Goal: Task Accomplishment & Management: Complete application form

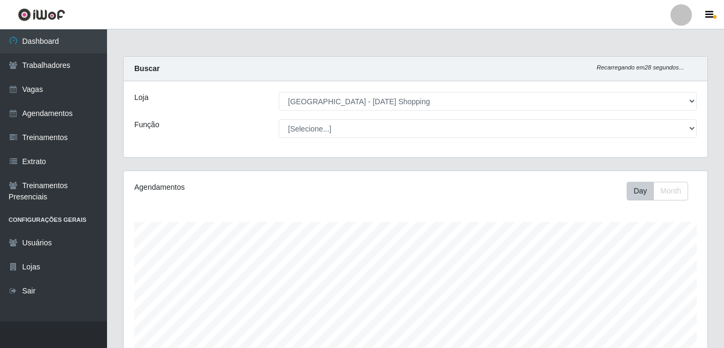
select select "471"
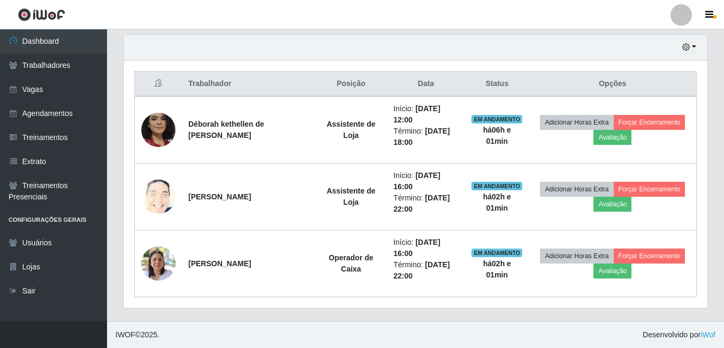
scroll to position [222, 584]
click at [34, 88] on link "Vagas" at bounding box center [53, 90] width 107 height 24
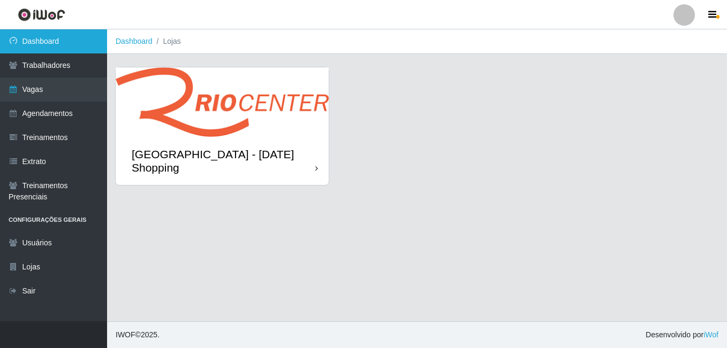
click at [34, 40] on link "Dashboard" at bounding box center [53, 41] width 107 height 24
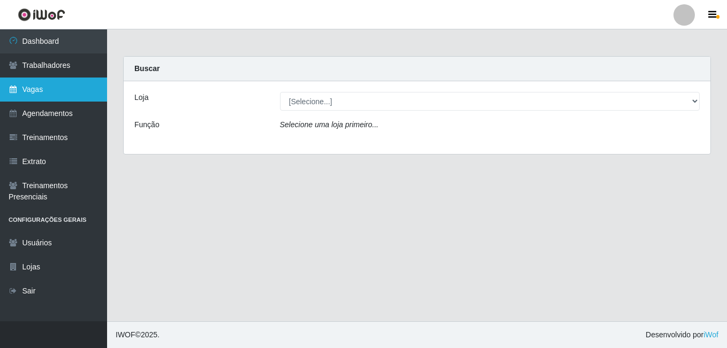
click at [46, 95] on link "Vagas" at bounding box center [53, 90] width 107 height 24
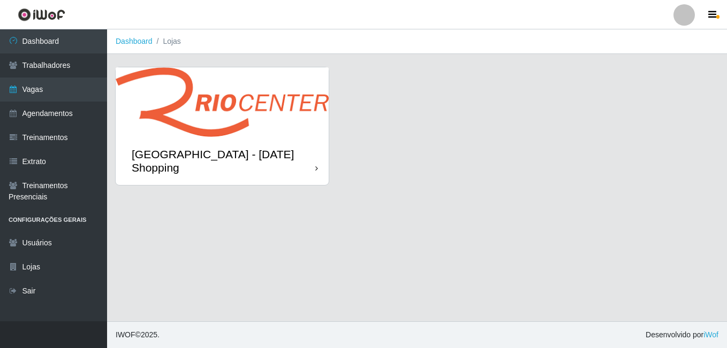
click at [239, 114] on img at bounding box center [222, 102] width 213 height 70
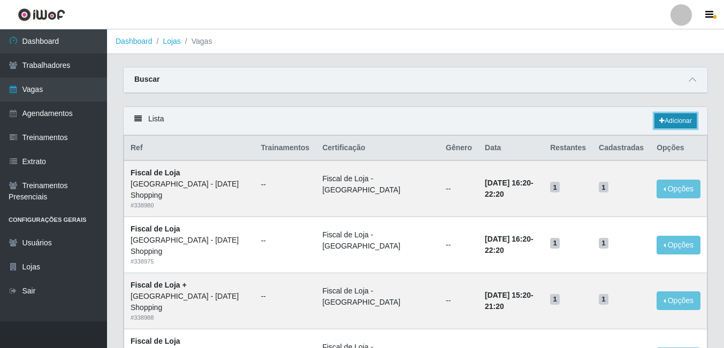
click at [685, 128] on link "Adicionar" at bounding box center [675, 120] width 42 height 15
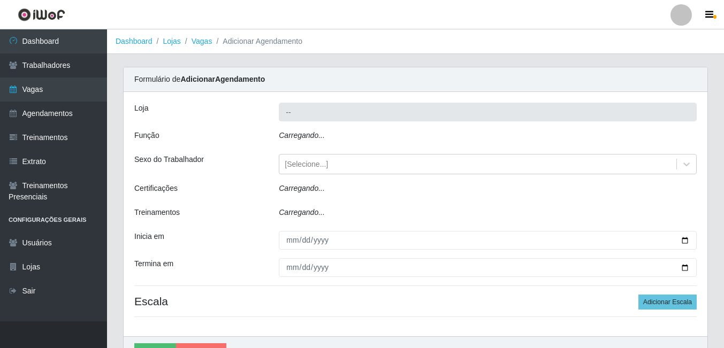
type input "[GEOGRAPHIC_DATA] - [DATE] Shopping"
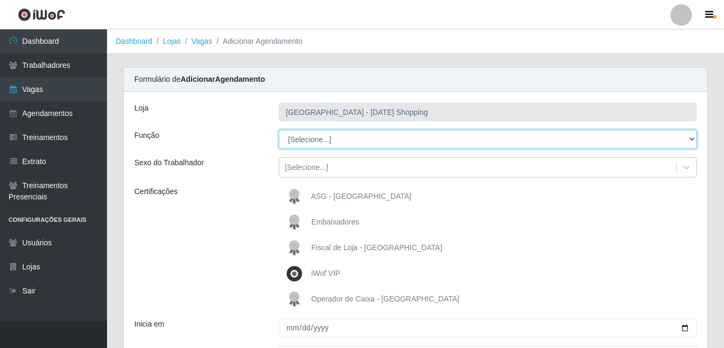
click at [314, 140] on select "[Selecione...] ASG ASG + ASG ++ Assistente de Loja Assistente de Loja + Assiste…" at bounding box center [488, 139] width 418 height 19
select select "148"
click at [279, 130] on select "[Selecione...] ASG ASG + ASG ++ Assistente de Loja Assistente de Loja + Assiste…" at bounding box center [488, 139] width 418 height 19
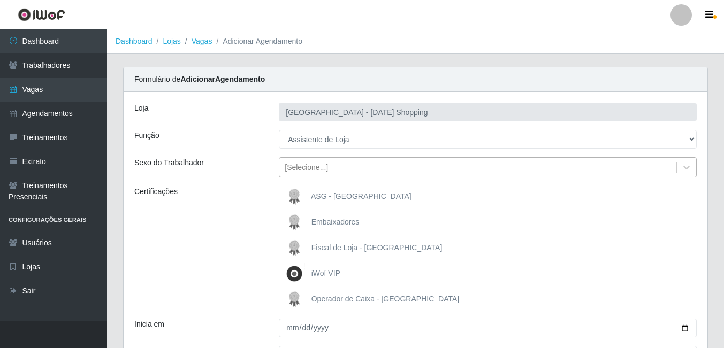
click at [303, 171] on div "[Selecione...]" at bounding box center [306, 167] width 43 height 11
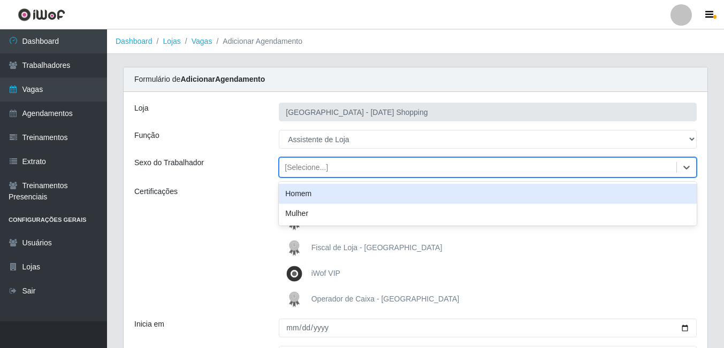
click at [202, 197] on div "Certificações" at bounding box center [198, 248] width 144 height 124
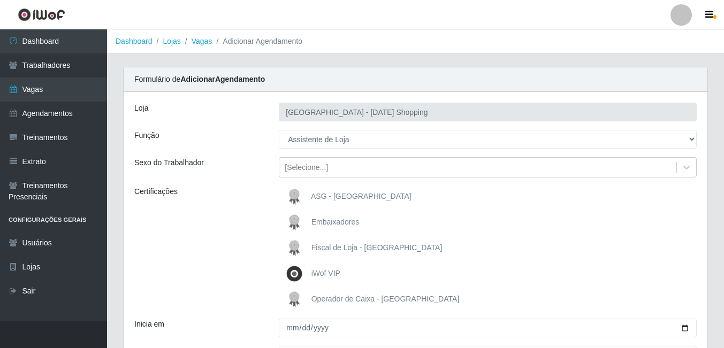
click at [328, 299] on span "Operador de Caixa - Rio Center" at bounding box center [385, 299] width 148 height 9
click at [0, 0] on input "Operador de Caixa - Rio Center" at bounding box center [0, 0] width 0 height 0
click at [287, 301] on img at bounding box center [297, 299] width 26 height 21
click at [0, 0] on input "Operador de Caixa - Rio Center" at bounding box center [0, 0] width 0 height 0
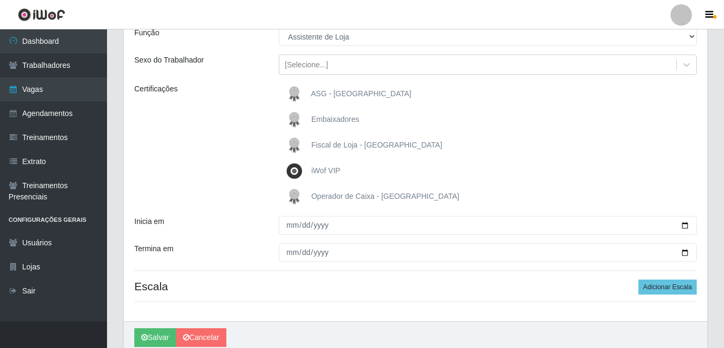
scroll to position [107, 0]
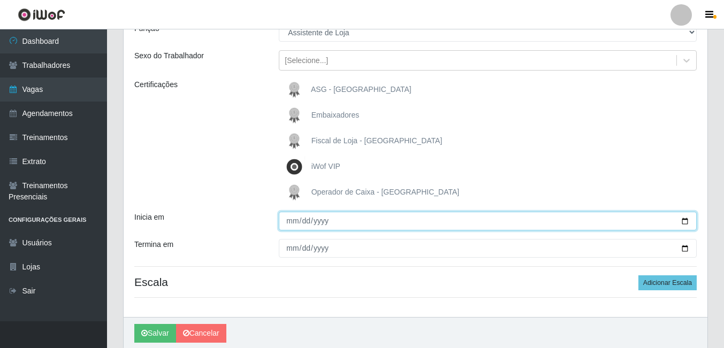
click at [683, 222] on input "Inicia em" at bounding box center [488, 221] width 418 height 19
type input "2025-09-01"
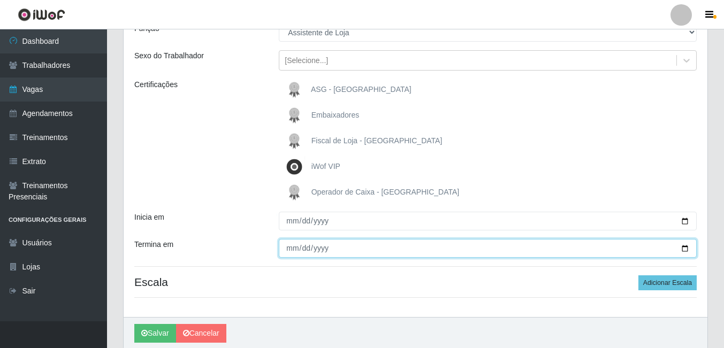
click at [684, 245] on input "Termina em" at bounding box center [488, 248] width 418 height 19
type input "2025-09-30"
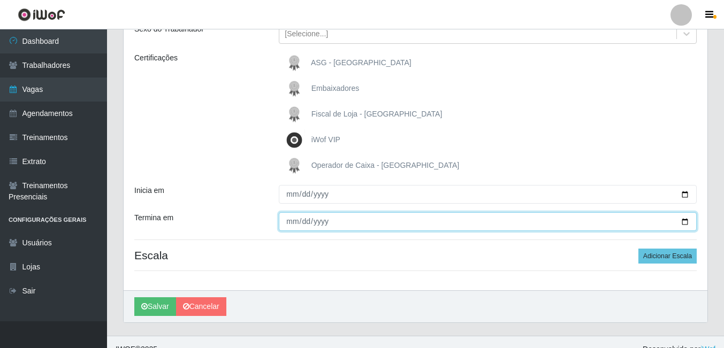
scroll to position [148, 0]
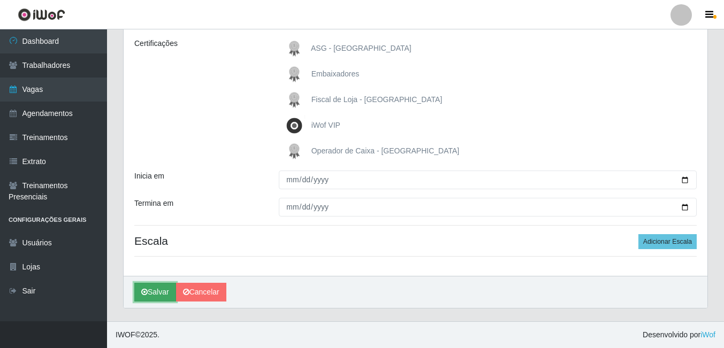
click at [164, 291] on button "Salvar" at bounding box center [155, 292] width 42 height 19
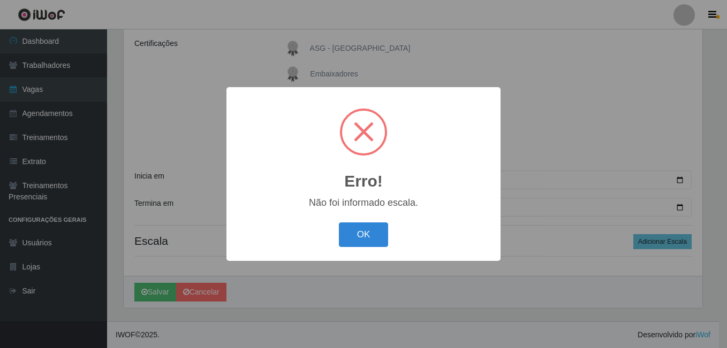
click at [365, 233] on button "OK" at bounding box center [364, 235] width 50 height 25
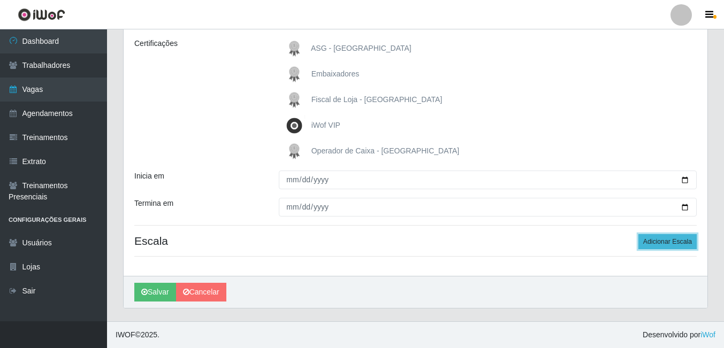
click at [658, 239] on button "Adicionar Escala" at bounding box center [667, 241] width 58 height 15
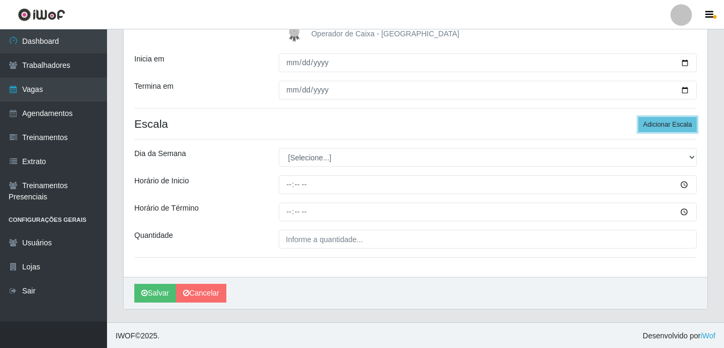
scroll to position [267, 0]
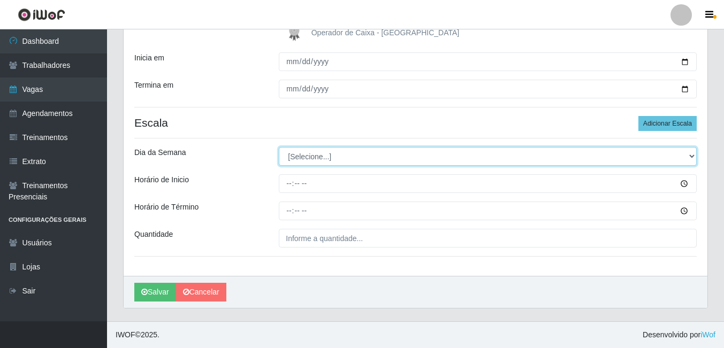
click at [317, 160] on select "[Selecione...] Segunda Terça Quarta Quinta Sexta Sábado Domingo" at bounding box center [488, 156] width 418 height 19
select select "1"
click at [279, 147] on select "[Selecione...] Segunda Terça Quarta Quinta Sexta Sábado Domingo" at bounding box center [488, 156] width 418 height 19
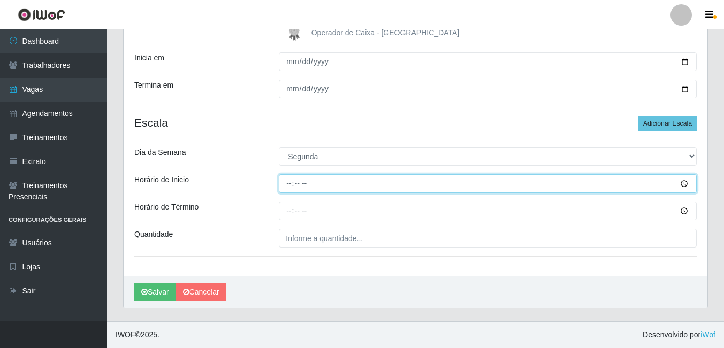
click at [288, 187] on input "Horário de Inicio" at bounding box center [488, 183] width 418 height 19
type input "12:00"
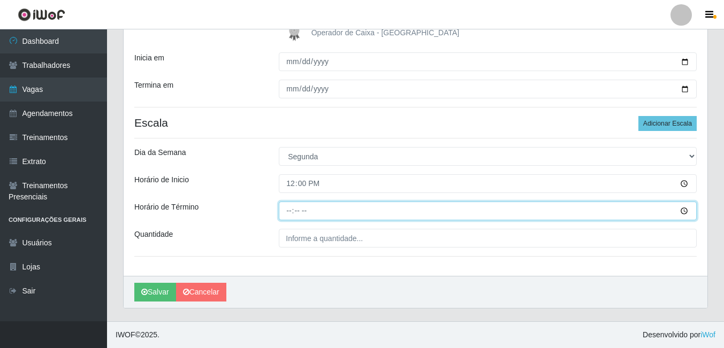
click at [287, 211] on input "Horário de Término" at bounding box center [488, 211] width 418 height 19
type input "18:00"
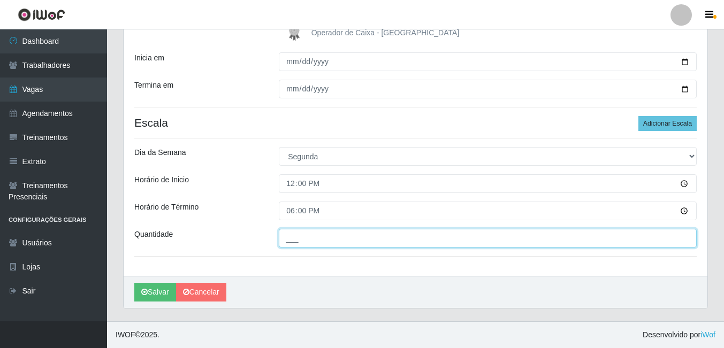
click at [305, 239] on input "___" at bounding box center [488, 238] width 418 height 19
type input "01_"
click at [134, 283] on button "Salvar" at bounding box center [155, 292] width 42 height 19
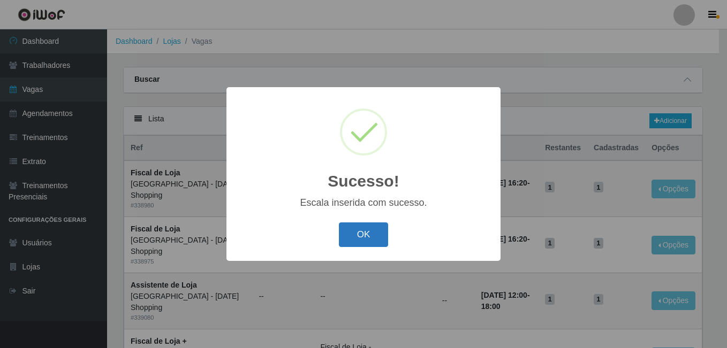
click at [352, 233] on button "OK" at bounding box center [364, 235] width 50 height 25
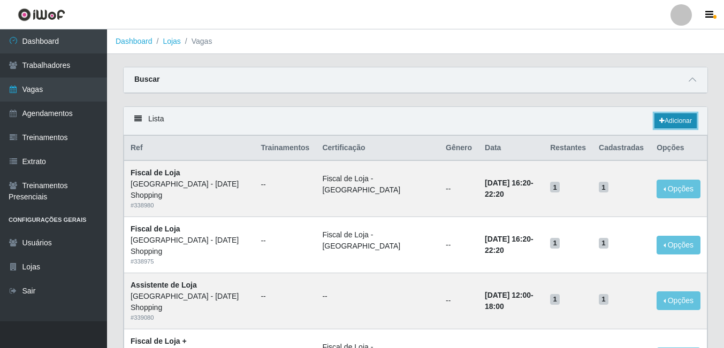
click at [685, 124] on link "Adicionar" at bounding box center [675, 120] width 42 height 15
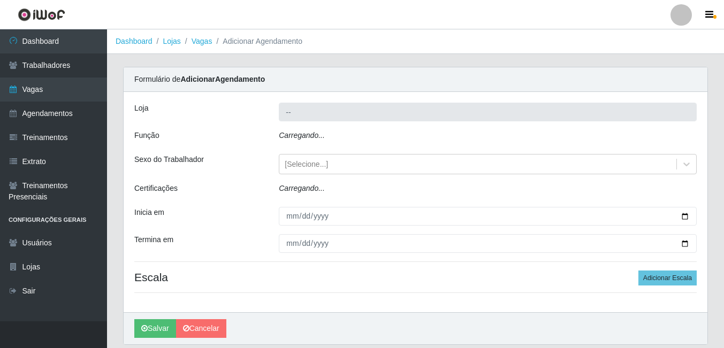
type input "[GEOGRAPHIC_DATA] - [DATE] Shopping"
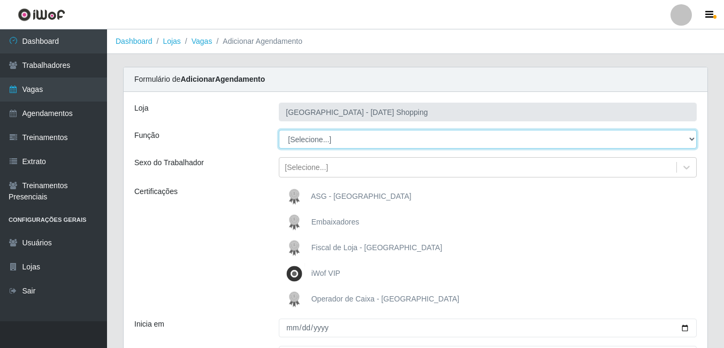
click at [316, 138] on select "[Selecione...] ASG ASG + ASG ++ Assistente de Loja Assistente de Loja + Assiste…" at bounding box center [488, 139] width 418 height 19
select select "148"
click at [279, 130] on select "[Selecione...] ASG ASG + ASG ++ Assistente de Loja Assistente de Loja + Assiste…" at bounding box center [488, 139] width 418 height 19
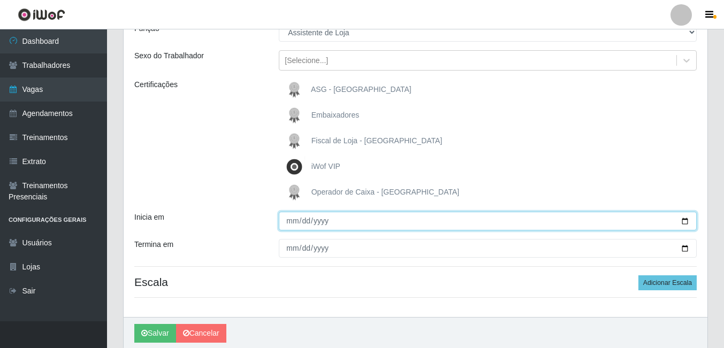
click at [297, 224] on input "Inicia em" at bounding box center [488, 221] width 418 height 19
click at [681, 220] on input "Inicia em" at bounding box center [488, 221] width 418 height 19
type input "2025-09-01"
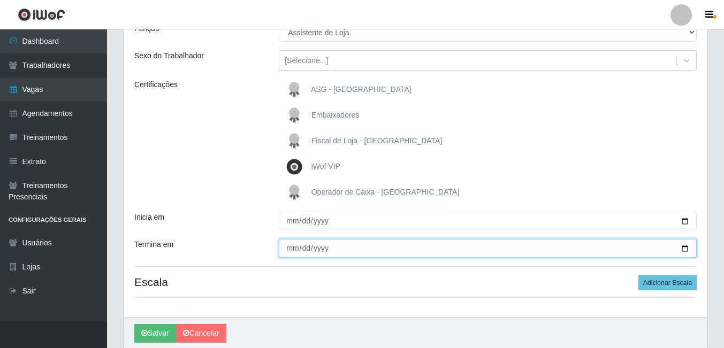
click at [688, 248] on input "Termina em" at bounding box center [488, 248] width 418 height 19
type input "2025-09-30"
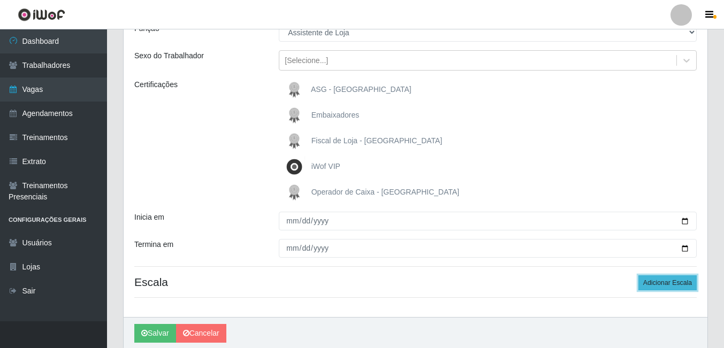
click at [672, 286] on button "Adicionar Escala" at bounding box center [667, 283] width 58 height 15
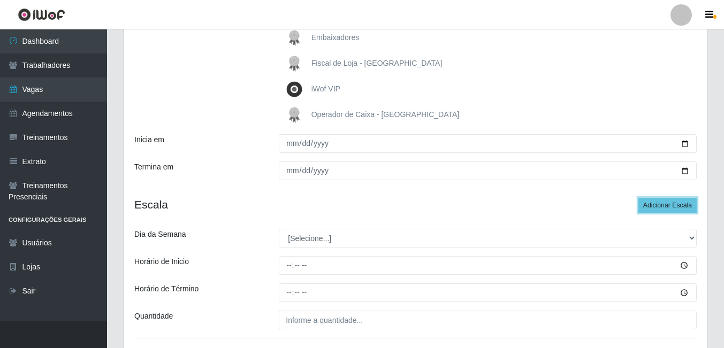
scroll to position [267, 0]
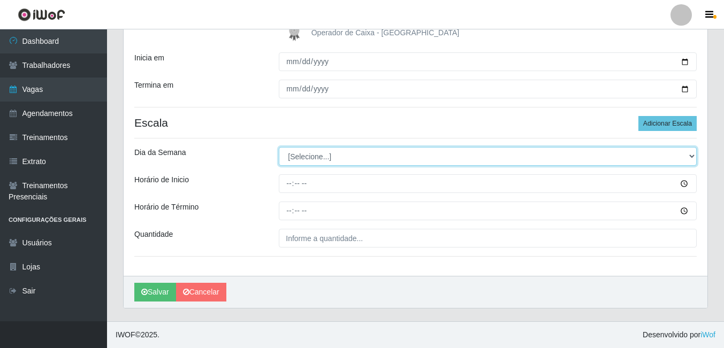
click at [307, 159] on select "[Selecione...] Segunda Terça Quarta Quinta Sexta Sábado Domingo" at bounding box center [488, 156] width 418 height 19
select select "1"
click at [279, 147] on select "[Selecione...] Segunda Terça Quarta Quinta Sexta Sábado Domingo" at bounding box center [488, 156] width 418 height 19
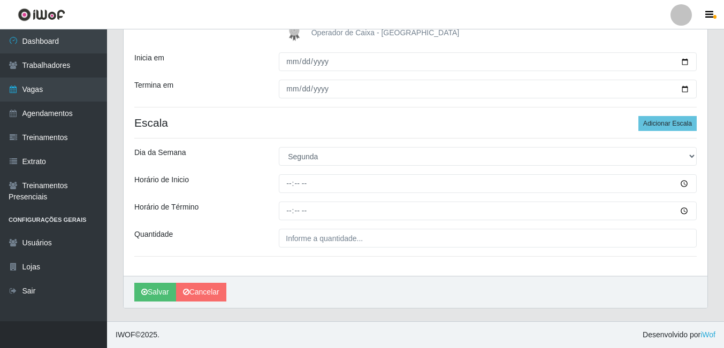
click at [287, 172] on div "Loja Rio Center - Natal Shopping Função [Selecione...] ASG ASG + ASG ++ Assiste…" at bounding box center [416, 51] width 584 height 451
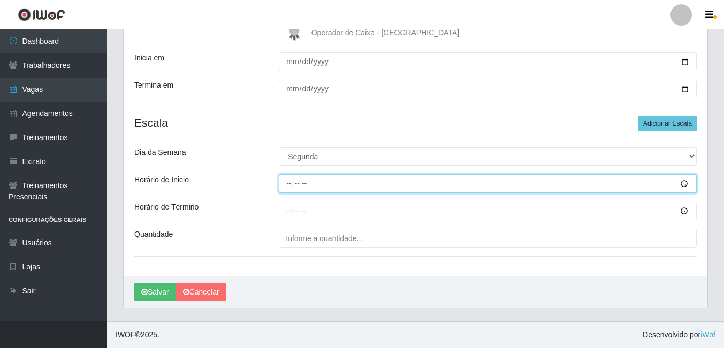
click at [291, 184] on input "Horário de Inicio" at bounding box center [488, 183] width 418 height 19
type input "16:00"
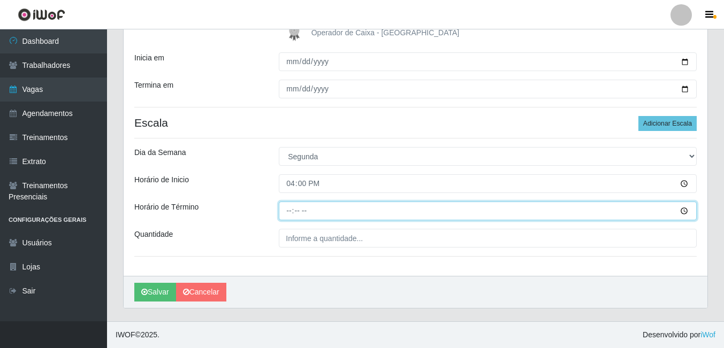
type input "22:00"
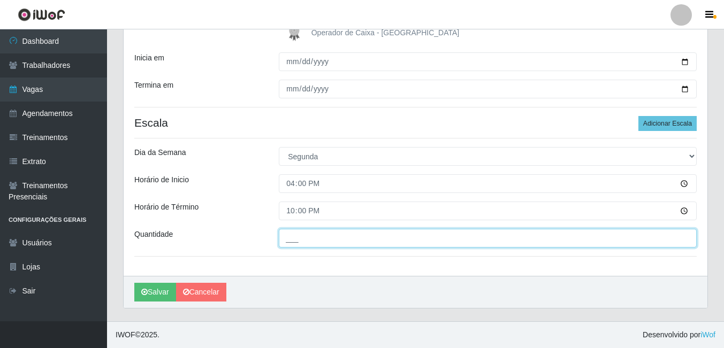
click at [313, 241] on input "___" at bounding box center [488, 238] width 418 height 19
type input "01_"
click at [134, 283] on button "Salvar" at bounding box center [155, 292] width 42 height 19
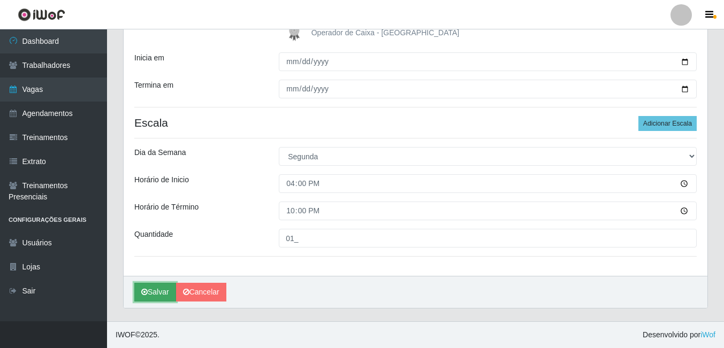
click at [163, 296] on button "Salvar" at bounding box center [155, 292] width 42 height 19
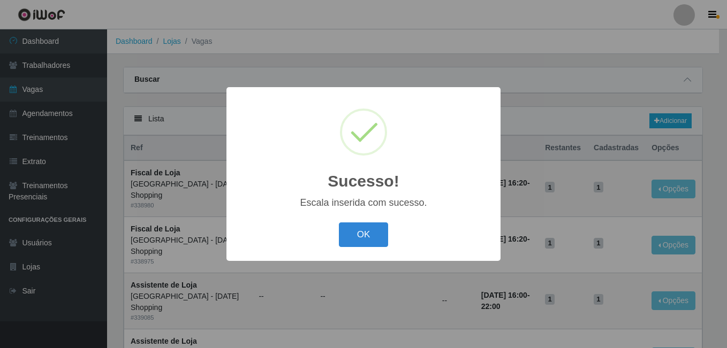
click at [605, 114] on div "Sucesso! × Escala inserida com sucesso. OK Cancel" at bounding box center [363, 174] width 727 height 348
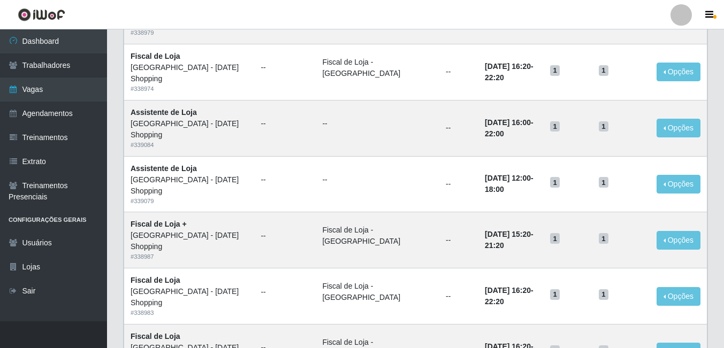
scroll to position [559, 0]
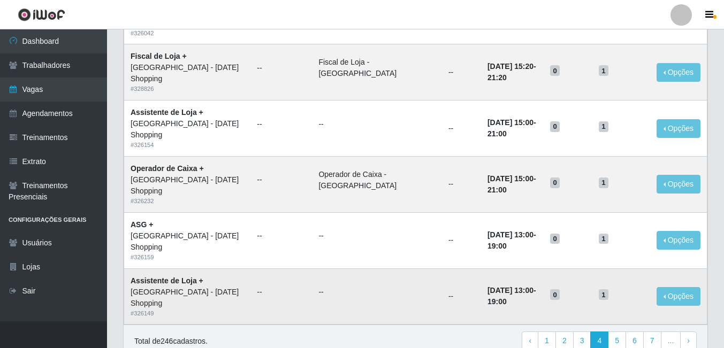
scroll to position [727, 0]
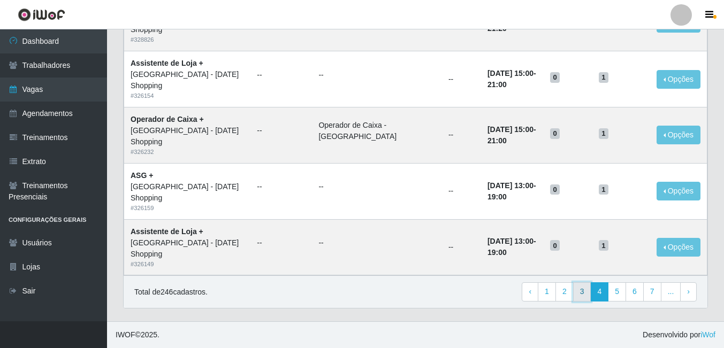
click at [579, 291] on link "3" at bounding box center [582, 292] width 18 height 19
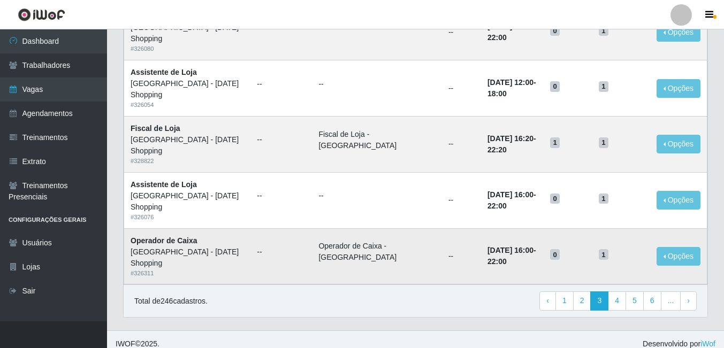
scroll to position [727, 0]
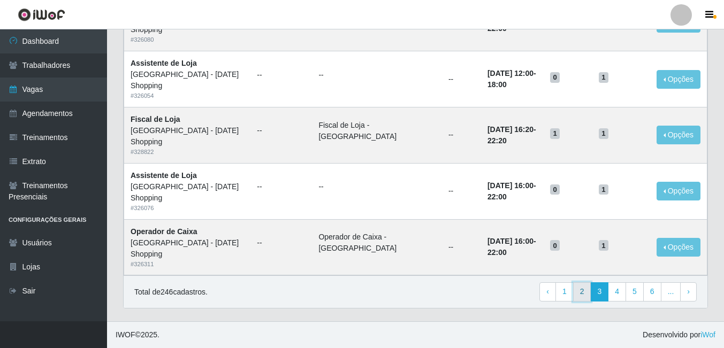
click at [585, 292] on link "2" at bounding box center [582, 292] width 18 height 19
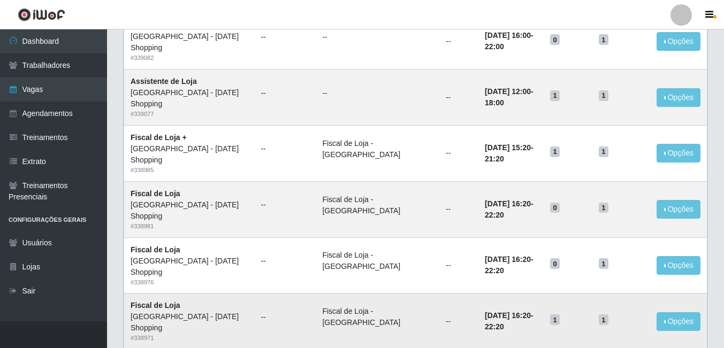
scroll to position [482, 0]
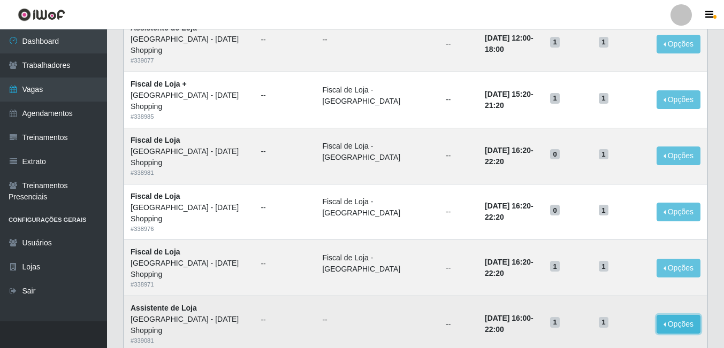
click at [666, 315] on button "Opções" at bounding box center [679, 324] width 44 height 19
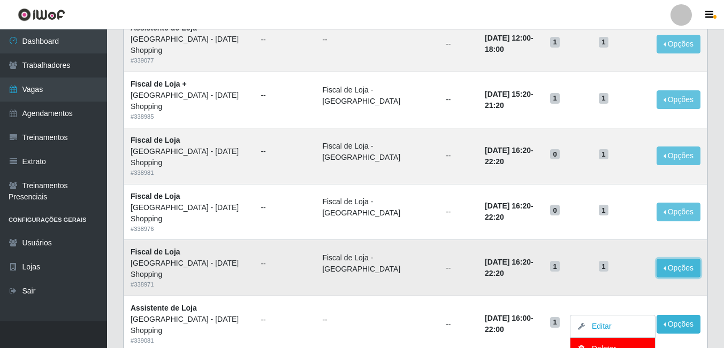
click at [672, 259] on button "Opções" at bounding box center [679, 268] width 44 height 19
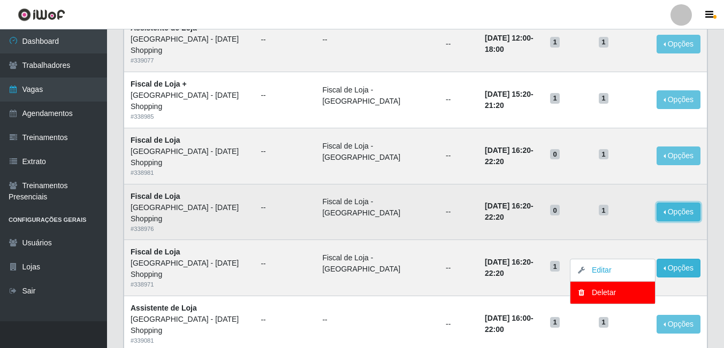
click at [683, 203] on button "Opções" at bounding box center [679, 212] width 44 height 19
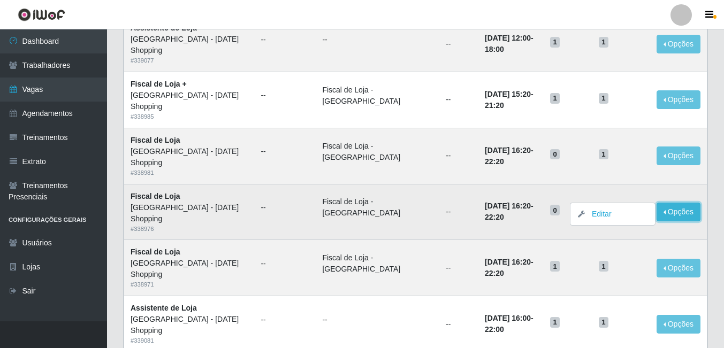
click at [683, 203] on button "Opções" at bounding box center [679, 212] width 44 height 19
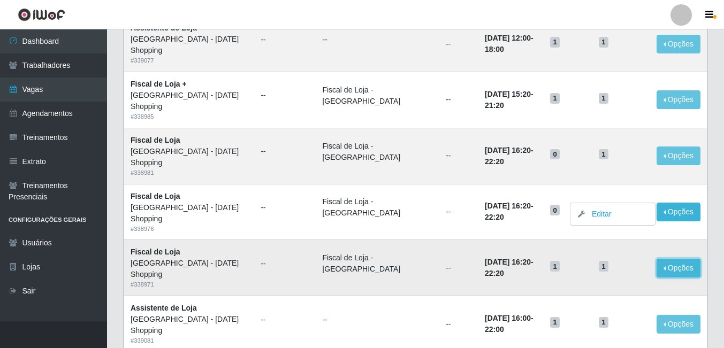
click at [673, 259] on button "Opções" at bounding box center [679, 268] width 44 height 19
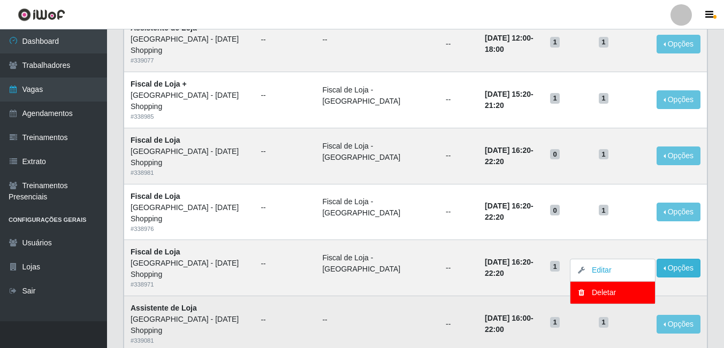
click at [373, 296] on td "--" at bounding box center [378, 324] width 124 height 56
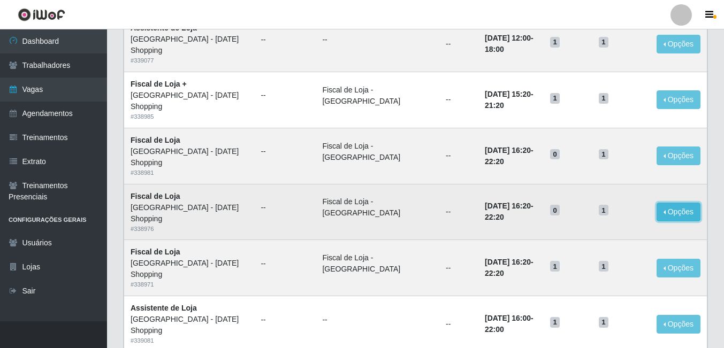
click at [676, 203] on button "Opções" at bounding box center [679, 212] width 44 height 19
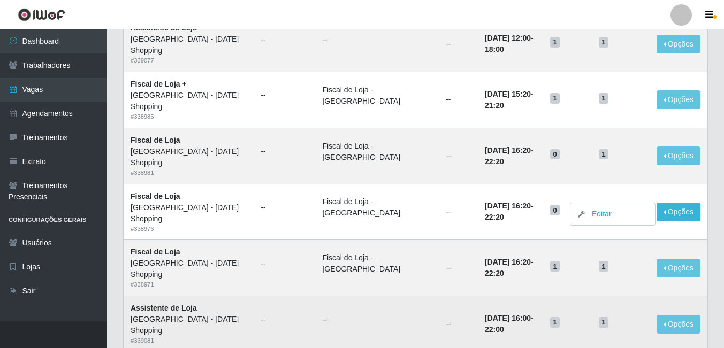
click at [439, 296] on td "--" at bounding box center [458, 324] width 39 height 56
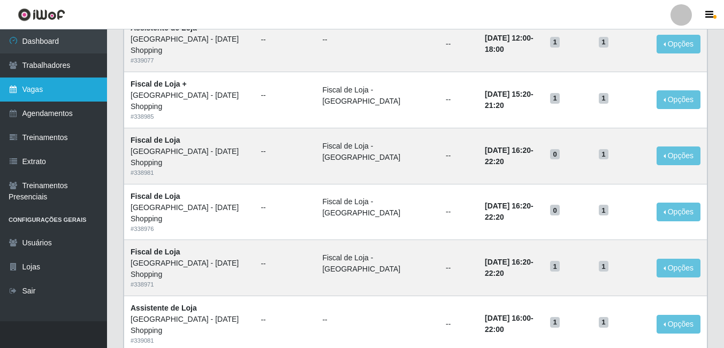
click at [34, 93] on link "Vagas" at bounding box center [53, 90] width 107 height 24
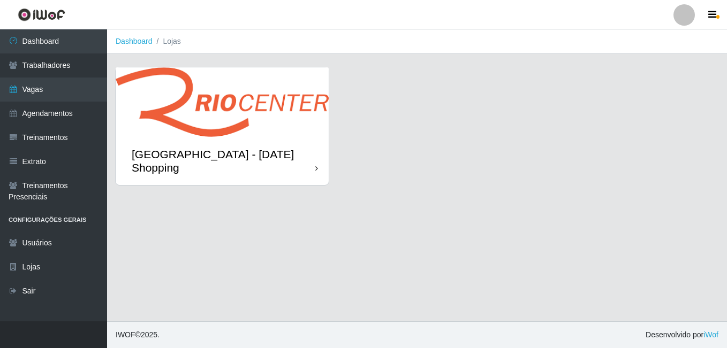
click at [225, 141] on div "[GEOGRAPHIC_DATA] - [DATE] Shopping" at bounding box center [222, 161] width 213 height 48
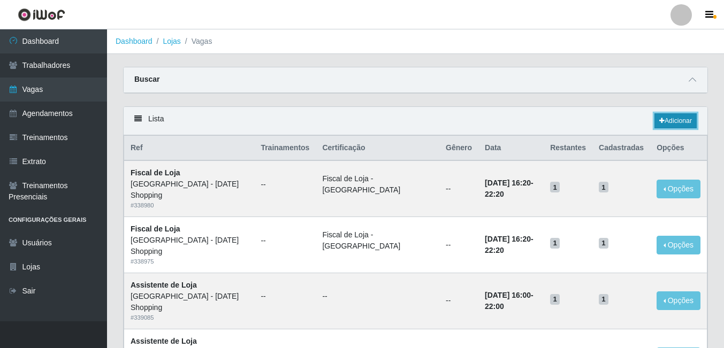
click at [677, 122] on link "Adicionar" at bounding box center [675, 120] width 42 height 15
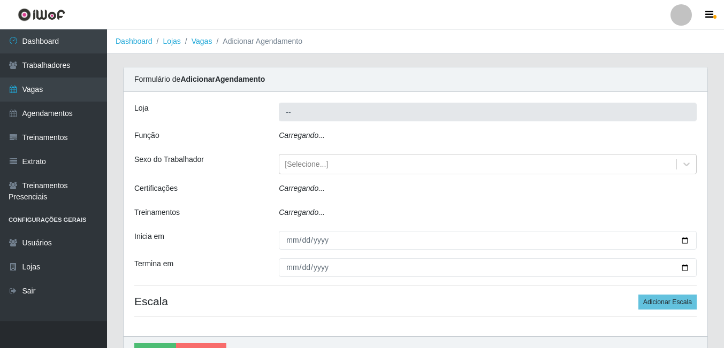
type input "[GEOGRAPHIC_DATA] - [DATE] Shopping"
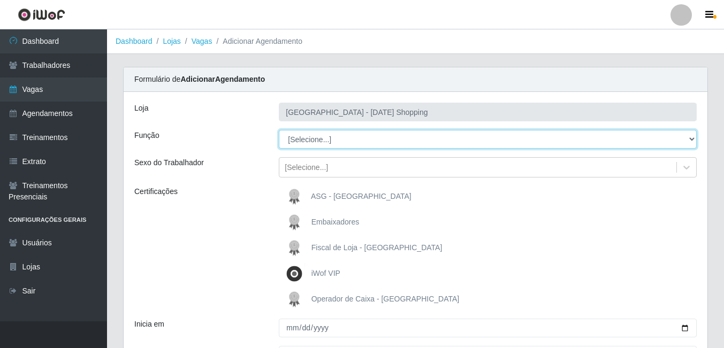
click at [313, 146] on select "[Selecione...] ASG ASG + ASG ++ Assistente de Loja Assistente de Loja + Assiste…" at bounding box center [488, 139] width 418 height 19
click at [312, 138] on select "[Selecione...] ASG ASG + ASG ++ Assistente de Loja Assistente de Loja + Assiste…" at bounding box center [488, 139] width 418 height 19
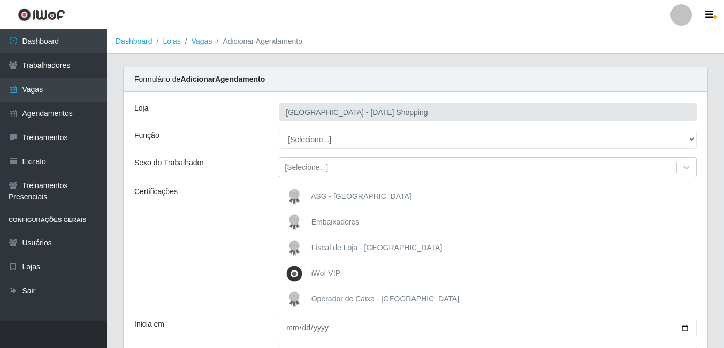
click at [325, 196] on span "ASG - [GEOGRAPHIC_DATA]" at bounding box center [361, 196] width 101 height 9
click at [0, 0] on input "ASG - [GEOGRAPHIC_DATA]" at bounding box center [0, 0] width 0 height 0
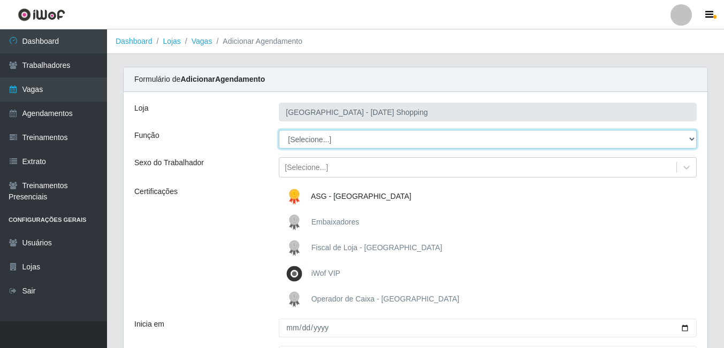
click at [317, 138] on select "[Selecione...] ASG ASG + ASG ++ Assistente de Loja Assistente de Loja + Assiste…" at bounding box center [488, 139] width 418 height 19
select select "79"
click at [279, 130] on select "[Selecione...] ASG ASG + ASG ++ Assistente de Loja Assistente de Loja + Assiste…" at bounding box center [488, 139] width 418 height 19
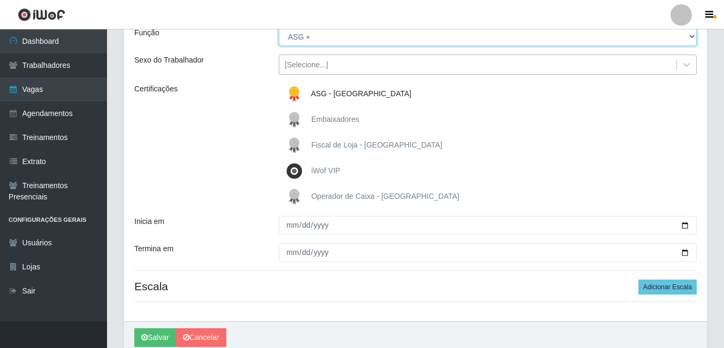
scroll to position [107, 0]
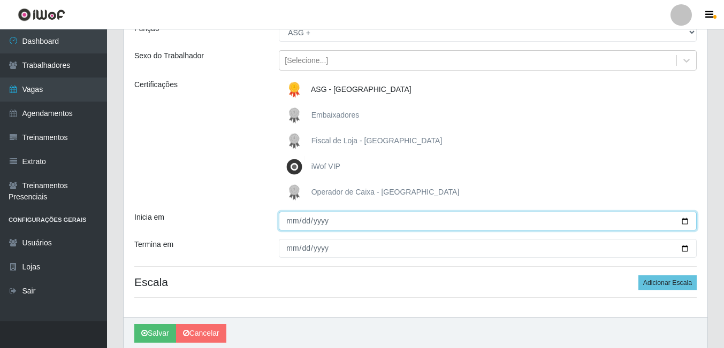
click at [689, 220] on input "Inicia em" at bounding box center [488, 221] width 418 height 19
type input "2025-09-01"
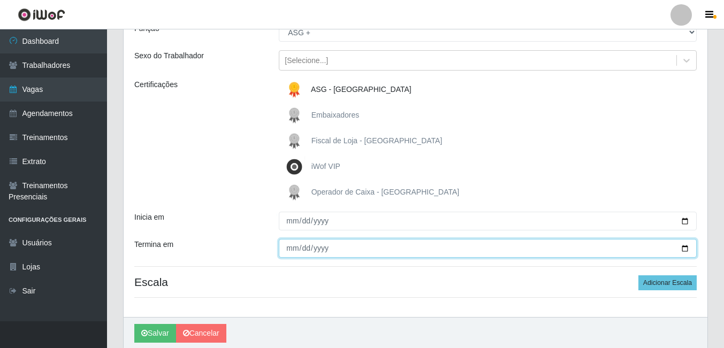
click at [684, 245] on input "Termina em" at bounding box center [488, 248] width 418 height 19
type input "2025-09-30"
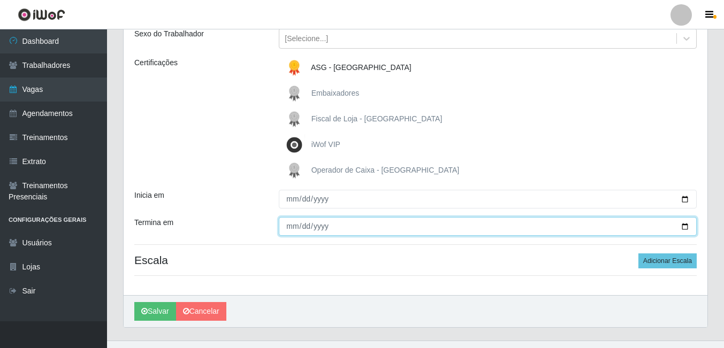
scroll to position [148, 0]
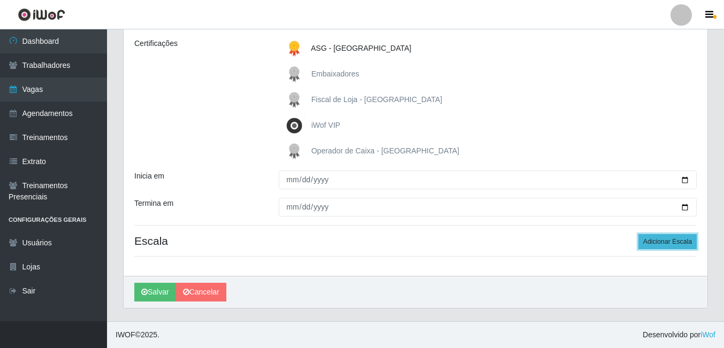
click at [651, 242] on button "Adicionar Escala" at bounding box center [667, 241] width 58 height 15
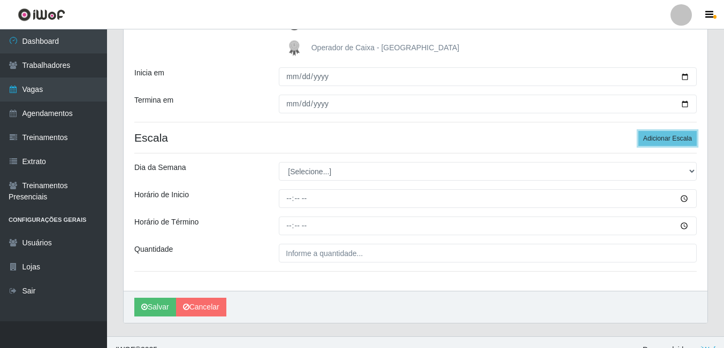
scroll to position [255, 0]
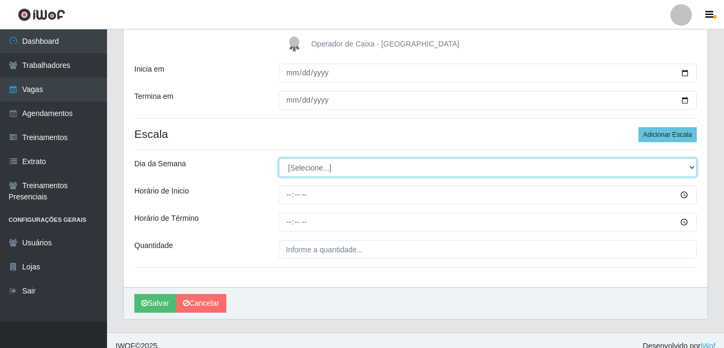
click at [310, 168] on select "[Selecione...] Segunda Terça Quarta Quinta Sexta Sábado Domingo" at bounding box center [488, 167] width 418 height 19
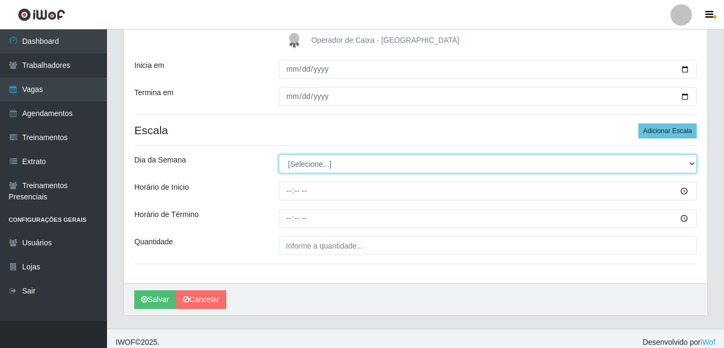
scroll to position [267, 0]
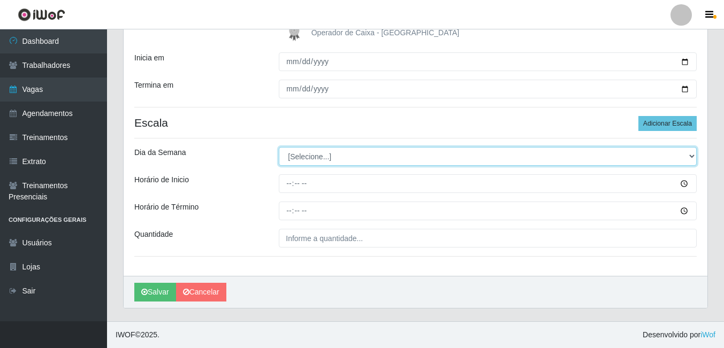
click at [302, 161] on select "[Selecione...] Segunda Terça Quarta Quinta Sexta Sábado Domingo" at bounding box center [488, 156] width 418 height 19
select select "0"
click at [279, 147] on select "[Selecione...] Segunda Terça Quarta Quinta Sexta Sábado Domingo" at bounding box center [488, 156] width 418 height 19
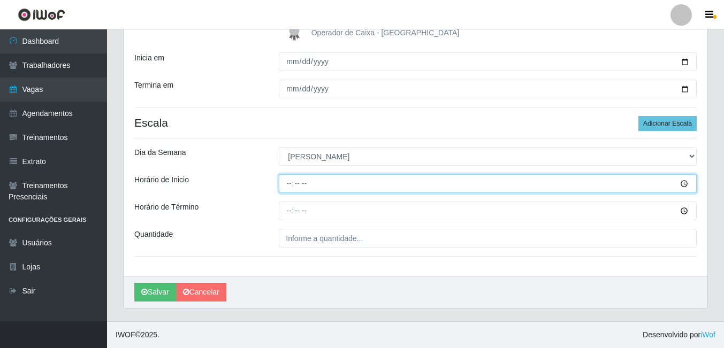
click at [298, 187] on input "Horário de Inicio" at bounding box center [488, 183] width 418 height 19
click at [291, 185] on input "Horário de Inicio" at bounding box center [488, 183] width 418 height 19
type input "15:00"
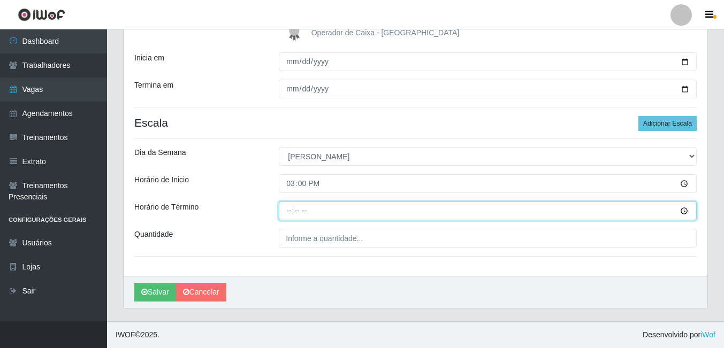
click at [288, 211] on input "Horário de Término" at bounding box center [488, 211] width 418 height 19
type input "21:00"
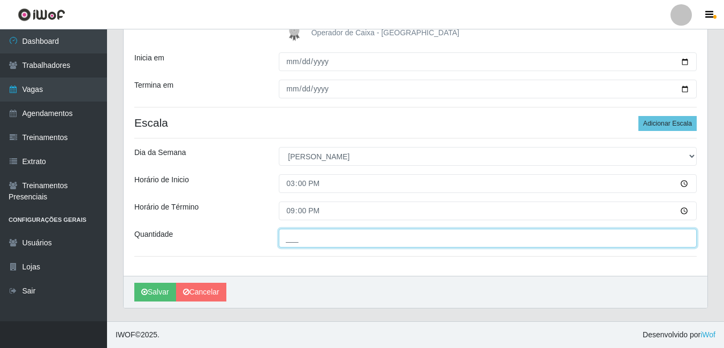
click at [304, 240] on input "___" at bounding box center [488, 238] width 418 height 19
type input "01_"
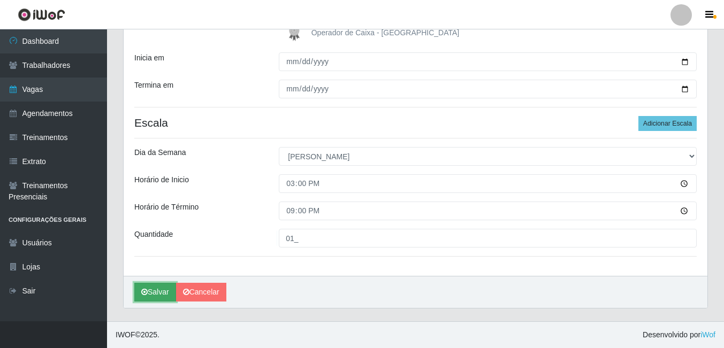
click at [152, 289] on button "Salvar" at bounding box center [155, 292] width 42 height 19
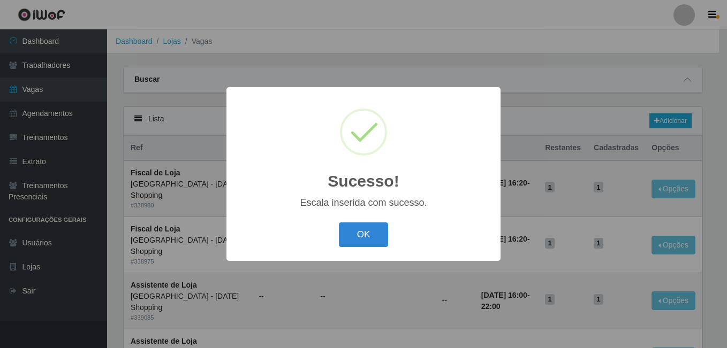
click at [339, 223] on button "OK" at bounding box center [364, 235] width 50 height 25
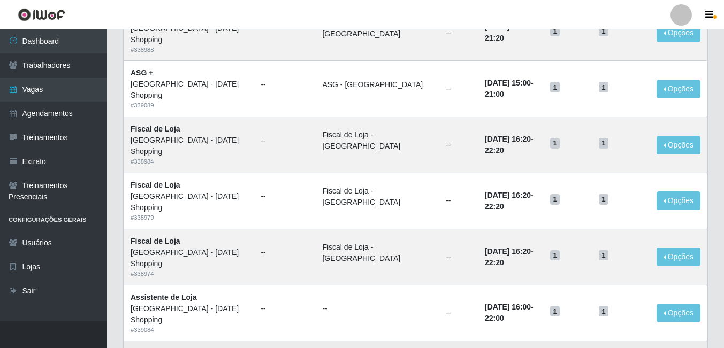
scroll to position [268, 0]
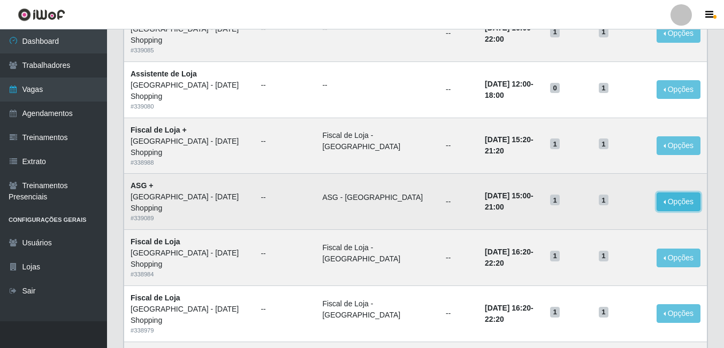
click at [686, 193] on button "Opções" at bounding box center [679, 202] width 44 height 19
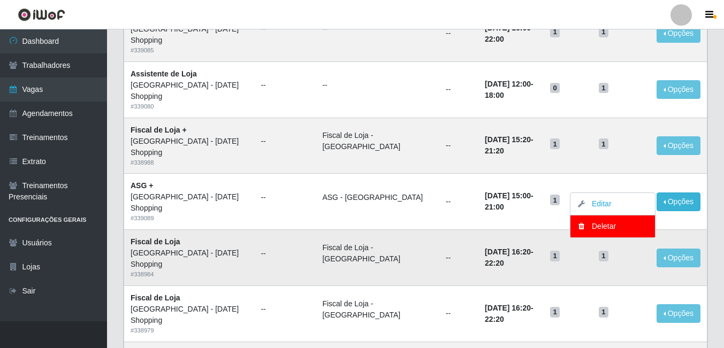
click at [439, 230] on td "--" at bounding box center [458, 258] width 39 height 56
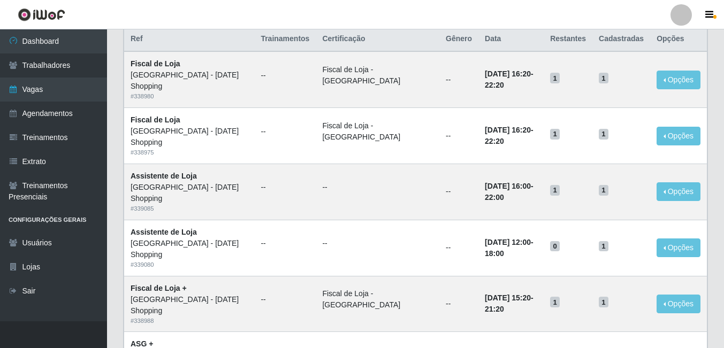
scroll to position [0, 0]
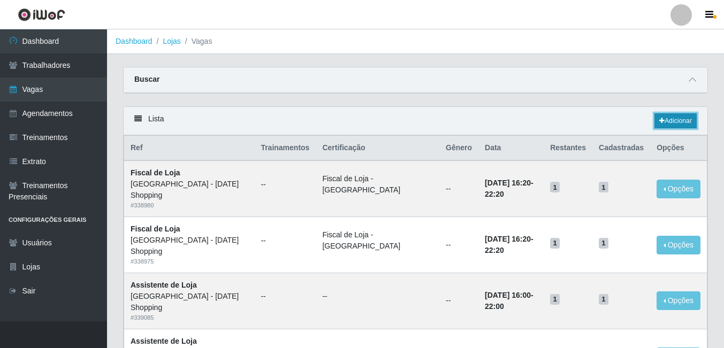
click at [669, 124] on link "Adicionar" at bounding box center [675, 120] width 42 height 15
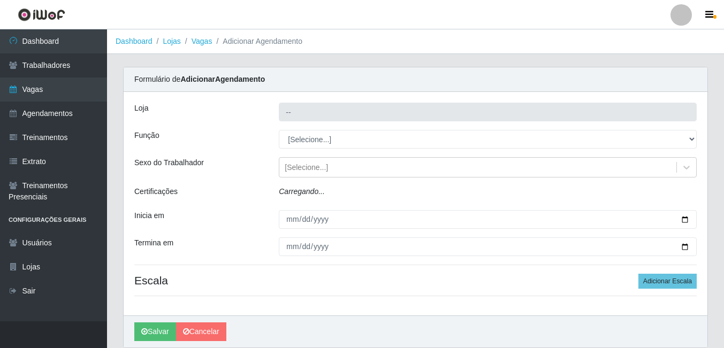
type input "[GEOGRAPHIC_DATA] - [DATE] Shopping"
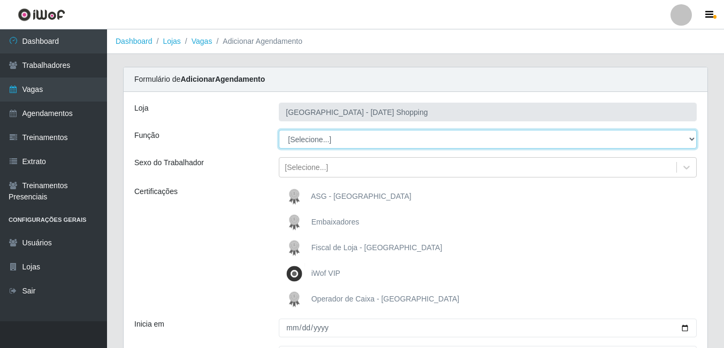
click at [311, 136] on select "[Selecione...] ASG ASG + ASG ++ Assistente de Loja Assistente de Loja + Assiste…" at bounding box center [488, 139] width 418 height 19
select select "148"
click at [279, 130] on select "[Selecione...] ASG ASG + ASG ++ Assistente de Loja Assistente de Loja + Assiste…" at bounding box center [488, 139] width 418 height 19
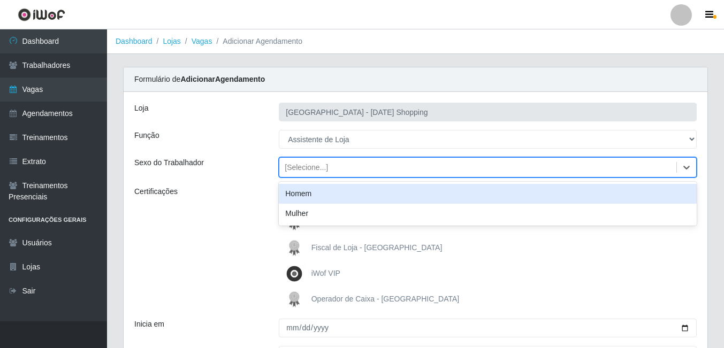
click at [329, 170] on div "[Selecione...]" at bounding box center [477, 168] width 397 height 18
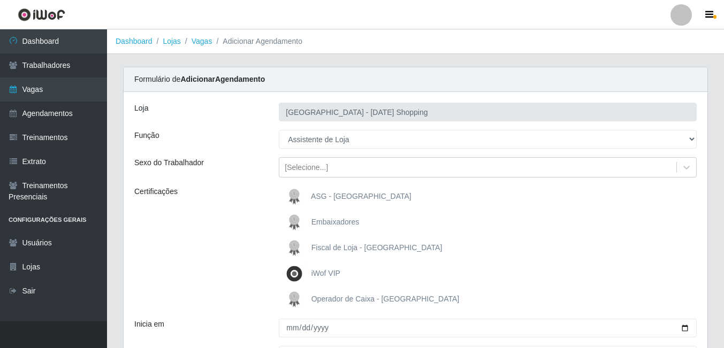
click at [250, 227] on div "Certificações" at bounding box center [198, 248] width 144 height 124
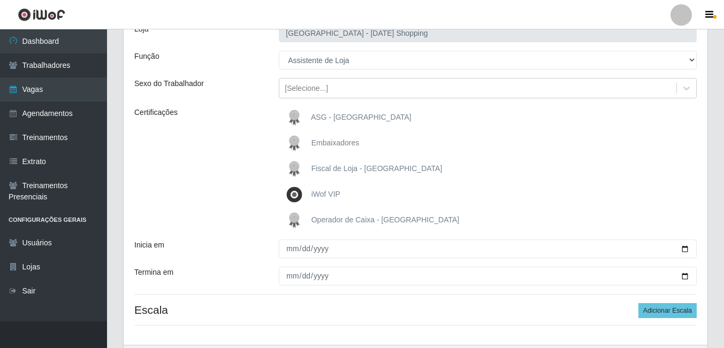
scroll to position [148, 0]
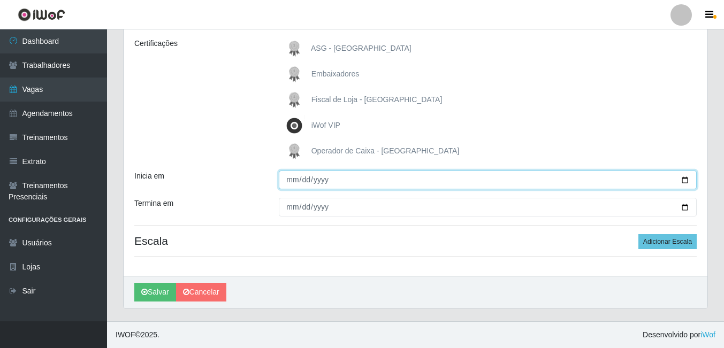
click at [688, 183] on input "Inicia em" at bounding box center [488, 180] width 418 height 19
type input "2025-09-01"
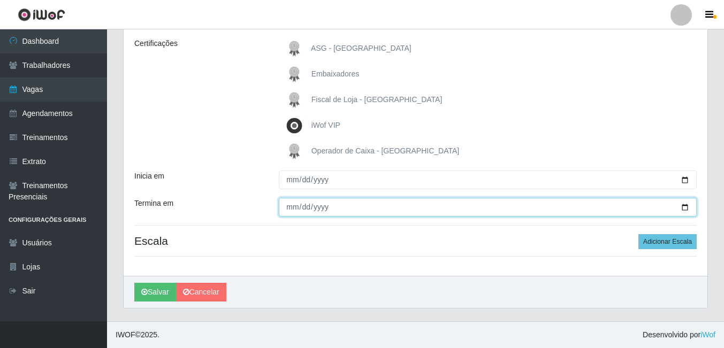
click at [681, 208] on input "Termina em" at bounding box center [488, 207] width 418 height 19
type input "2025-09-30"
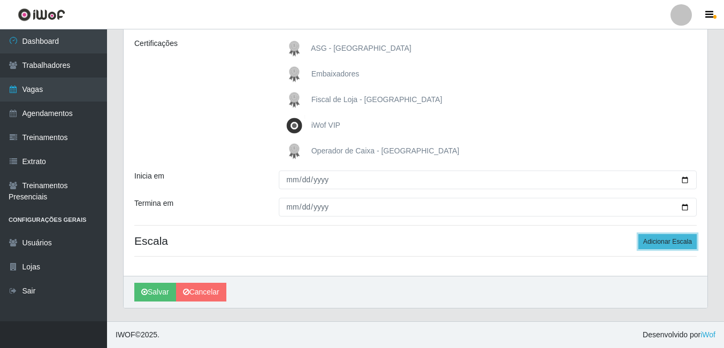
click at [664, 242] on button "Adicionar Escala" at bounding box center [667, 241] width 58 height 15
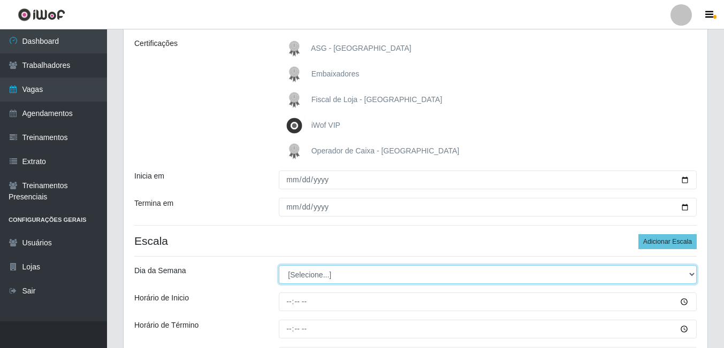
click at [291, 271] on select "[Selecione...] Segunda Terça Quarta Quinta Sexta Sábado Domingo" at bounding box center [488, 274] width 418 height 19
select select "2"
click at [279, 265] on select "[Selecione...] Segunda Terça Quarta Quinta Sexta Sábado Domingo" at bounding box center [488, 274] width 418 height 19
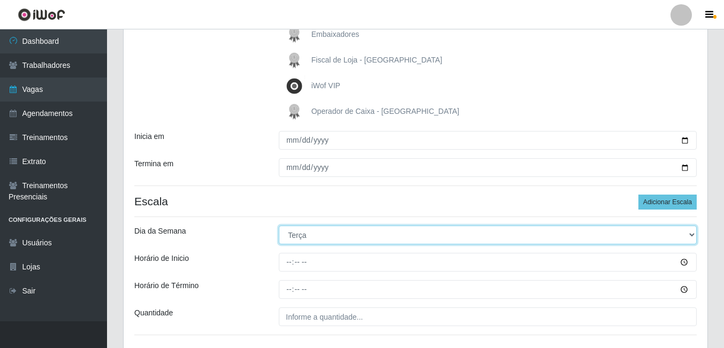
scroll to position [267, 0]
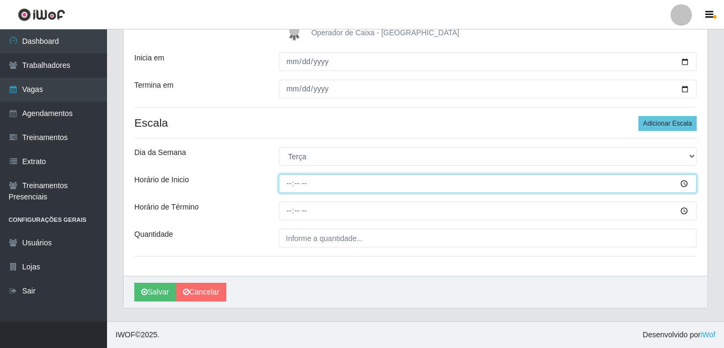
click at [285, 187] on input "Horário de Inicio" at bounding box center [488, 183] width 418 height 19
type input "12:00"
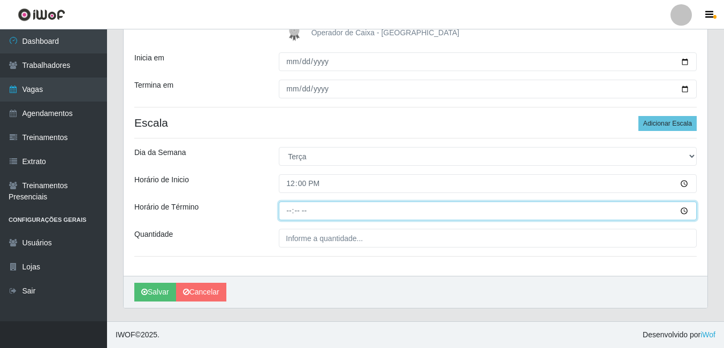
type input "18:00"
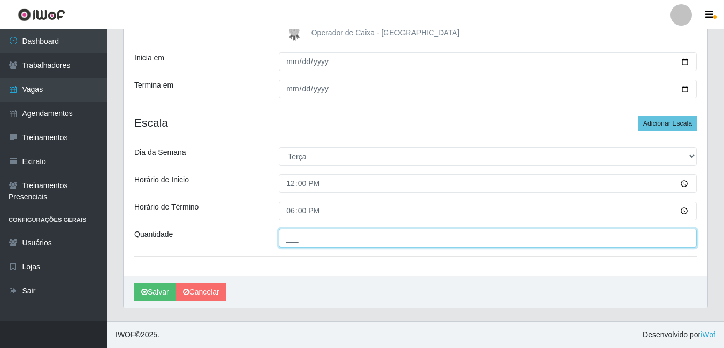
click at [301, 240] on input "___" at bounding box center [488, 238] width 418 height 19
type input "01_"
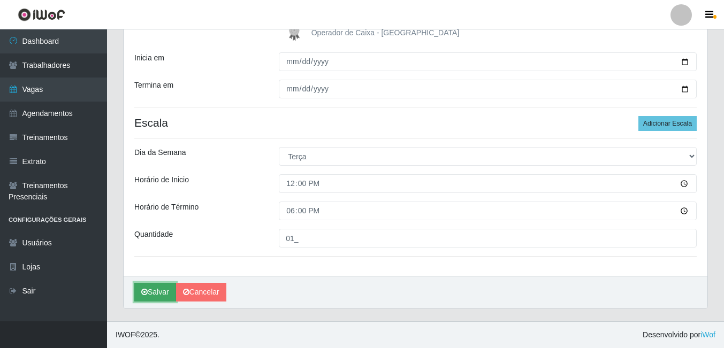
click at [158, 293] on button "Salvar" at bounding box center [155, 292] width 42 height 19
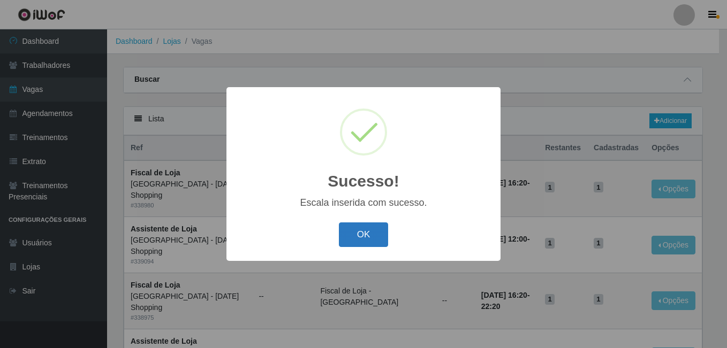
click at [371, 233] on button "OK" at bounding box center [364, 235] width 50 height 25
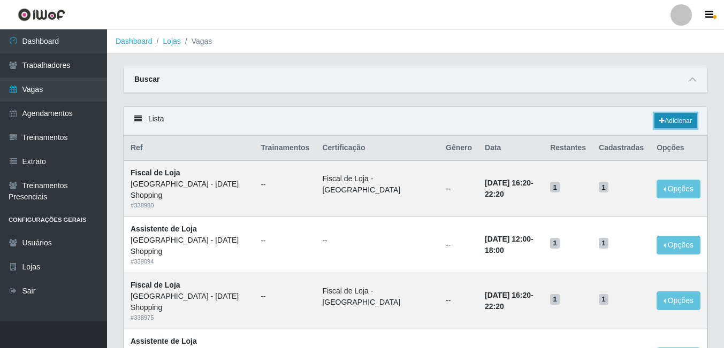
click at [681, 125] on link "Adicionar" at bounding box center [675, 120] width 42 height 15
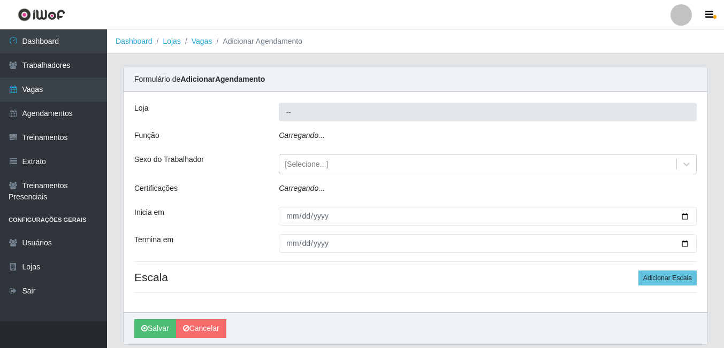
type input "[GEOGRAPHIC_DATA] - [DATE] Shopping"
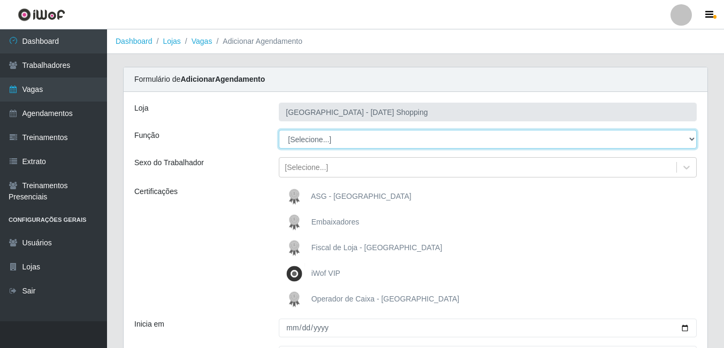
click at [302, 137] on select "[Selecione...] ASG ASG + ASG ++ Assistente de Loja Assistente de Loja + Assiste…" at bounding box center [488, 139] width 418 height 19
select select "148"
click at [279, 130] on select "[Selecione...] ASG ASG + ASG ++ Assistente de Loja Assistente de Loja + Assiste…" at bounding box center [488, 139] width 418 height 19
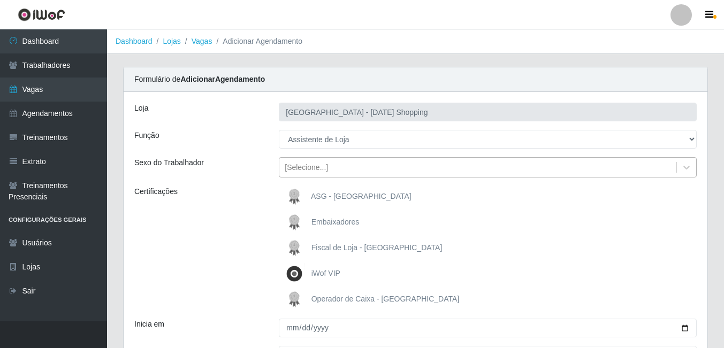
click at [307, 172] on div "[Selecione...]" at bounding box center [306, 167] width 43 height 11
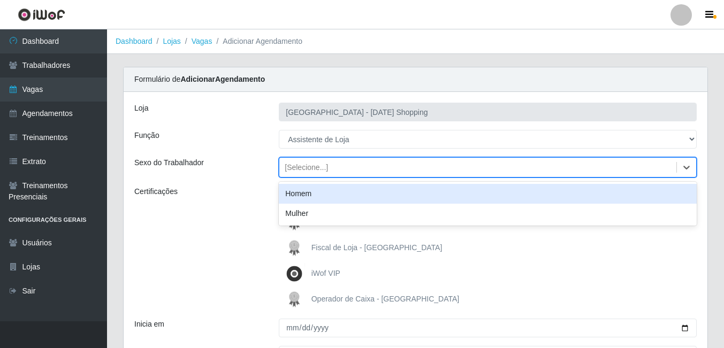
drag, startPoint x: 185, startPoint y: 206, endPoint x: 222, endPoint y: 232, distance: 44.9
click at [189, 208] on div "Certificações" at bounding box center [198, 248] width 144 height 124
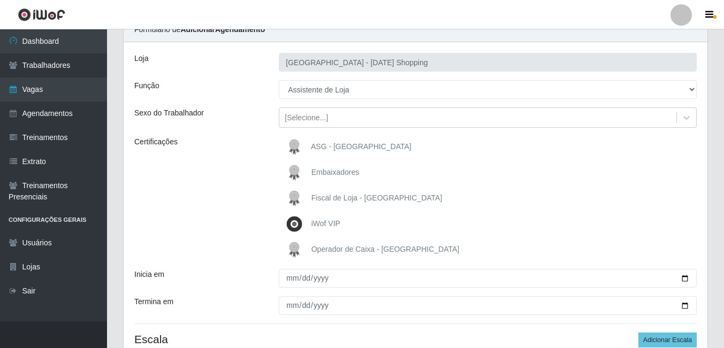
scroll to position [148, 0]
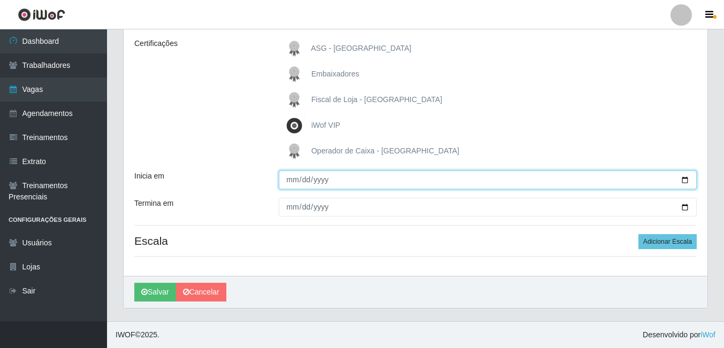
click at [683, 177] on input "Inicia em" at bounding box center [488, 180] width 418 height 19
type input "[DATE]"
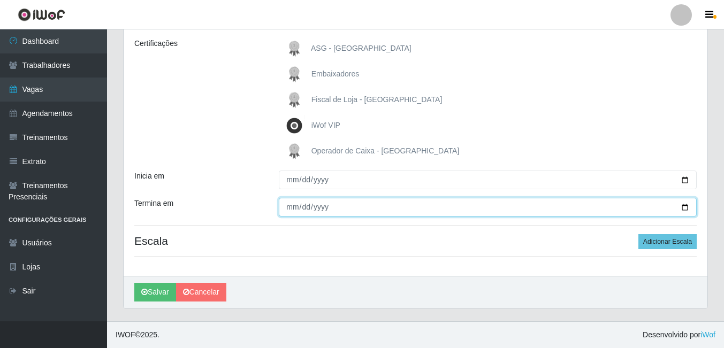
click at [690, 211] on input "Termina em" at bounding box center [488, 207] width 418 height 19
click at [691, 205] on input "Termina em" at bounding box center [488, 207] width 418 height 19
click at [684, 207] on input "Termina em" at bounding box center [488, 207] width 418 height 19
type input "[DATE]"
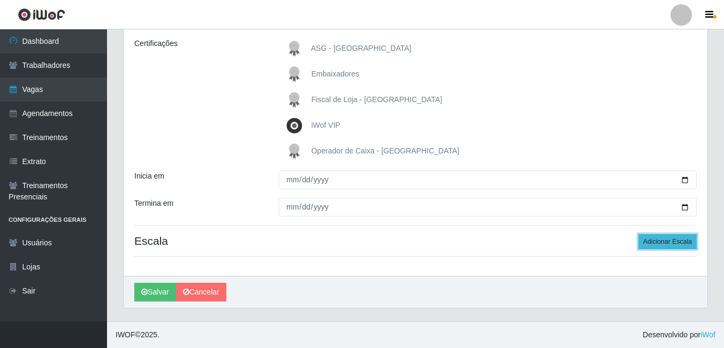
click at [651, 241] on button "Adicionar Escala" at bounding box center [667, 241] width 58 height 15
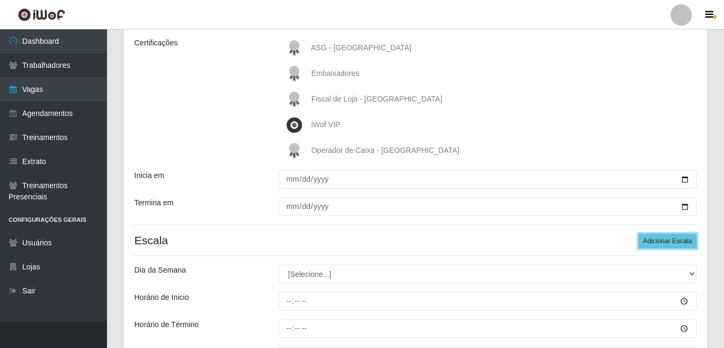
scroll to position [202, 0]
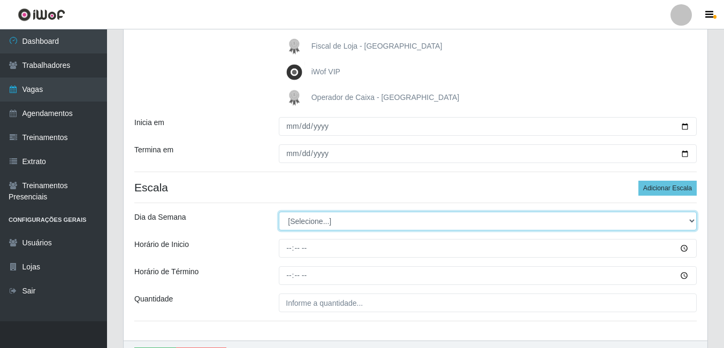
click at [297, 224] on select "[Selecione...] Segunda Terça Quarta Quinta Sexta Sábado Domingo" at bounding box center [488, 221] width 418 height 19
select select "3"
click at [279, 212] on select "[Selecione...] Segunda Terça Quarta Quinta Sexta Sábado Domingo" at bounding box center [488, 221] width 418 height 19
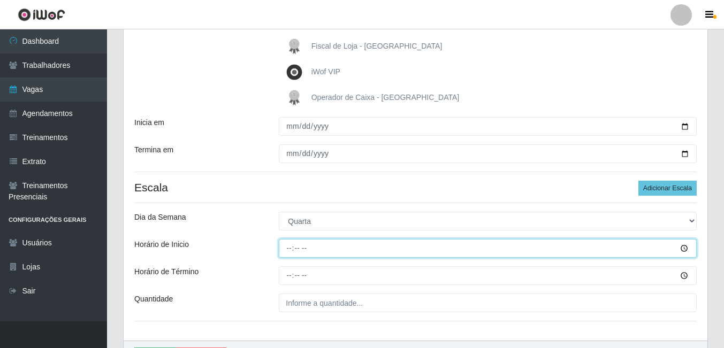
click at [295, 248] on input "Horário de Inicio" at bounding box center [488, 248] width 418 height 19
type input "12:00"
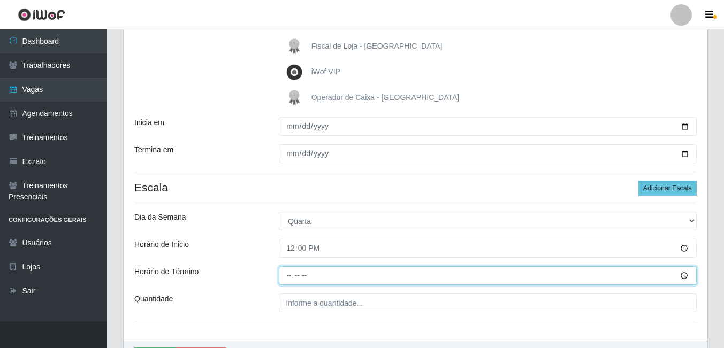
type input "18:00"
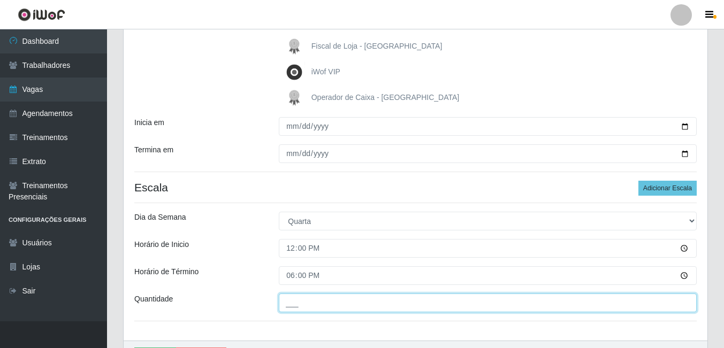
click at [296, 303] on input "___" at bounding box center [488, 303] width 418 height 19
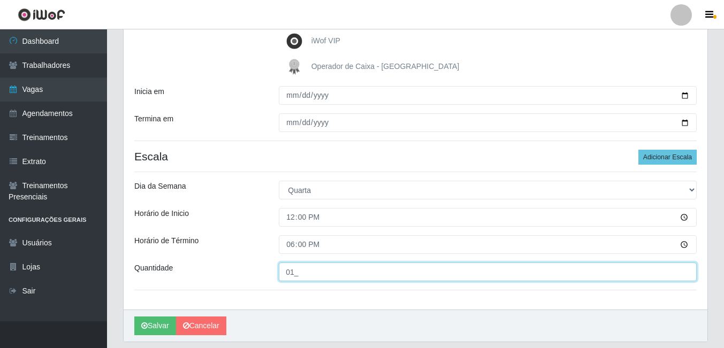
scroll to position [267, 0]
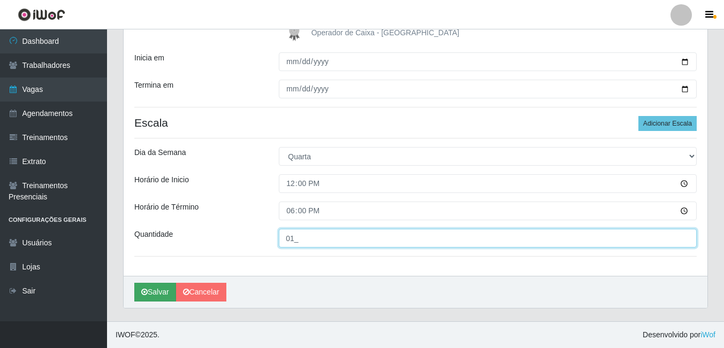
type input "01_"
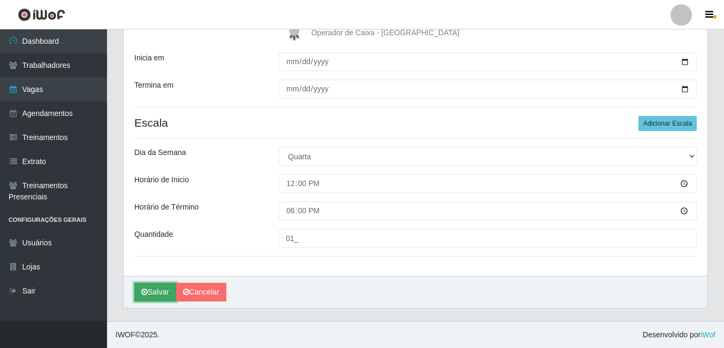
click at [161, 292] on button "Salvar" at bounding box center [155, 292] width 42 height 19
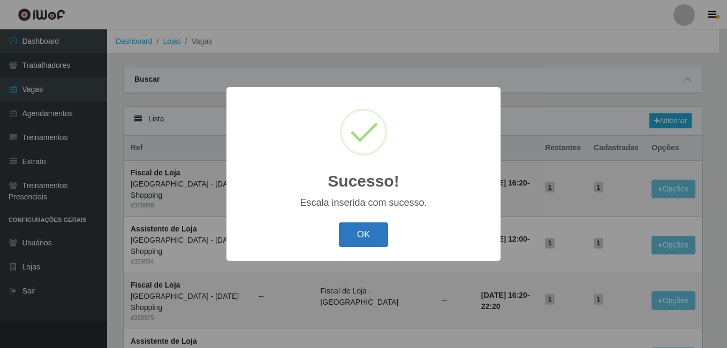
click at [361, 236] on button "OK" at bounding box center [364, 235] width 50 height 25
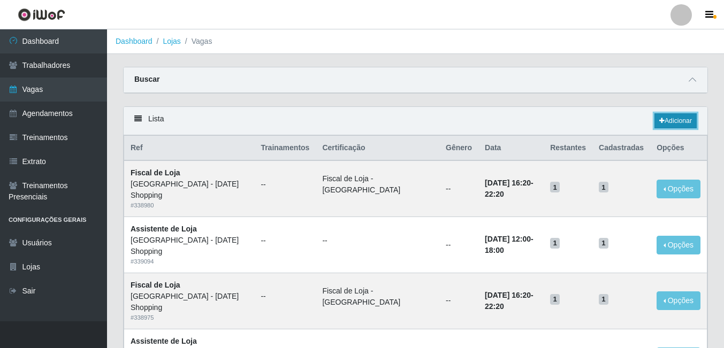
click at [673, 116] on link "Adicionar" at bounding box center [675, 120] width 42 height 15
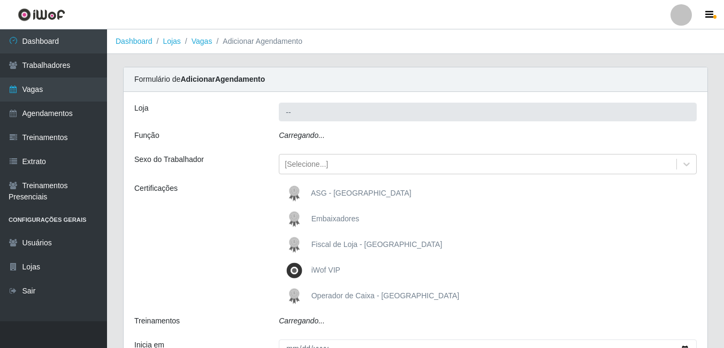
type input "[GEOGRAPHIC_DATA] - [DATE] Shopping"
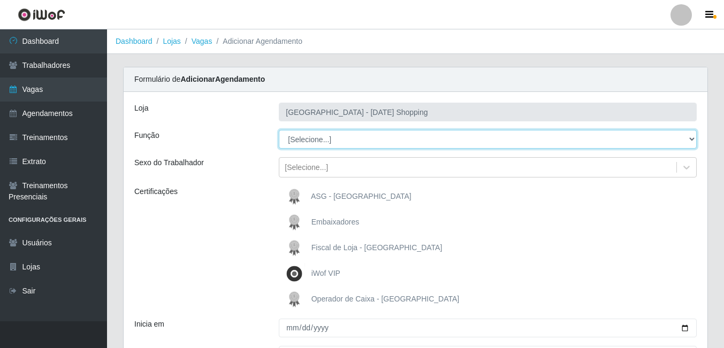
click at [312, 134] on select "[Selecione...] ASG ASG + ASG ++ Assistente de Loja Assistente de Loja + Assiste…" at bounding box center [488, 139] width 418 height 19
select select "148"
click at [279, 130] on select "[Selecione...] ASG ASG + ASG ++ Assistente de Loja Assistente de Loja + Assiste…" at bounding box center [488, 139] width 418 height 19
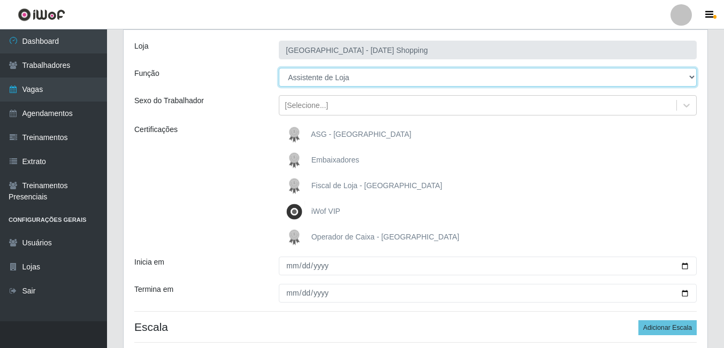
scroll to position [148, 0]
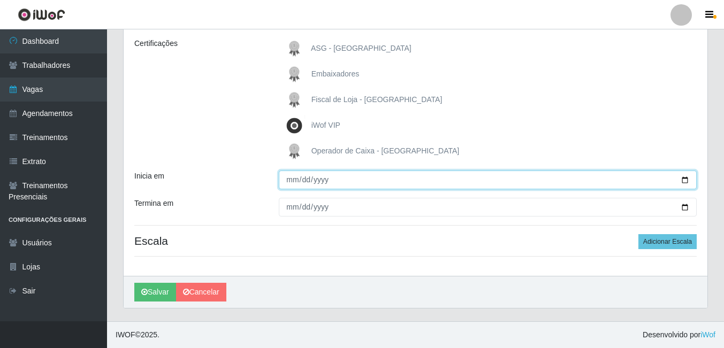
drag, startPoint x: 689, startPoint y: 178, endPoint x: 672, endPoint y: 173, distance: 17.1
click at [689, 177] on input "Inicia em" at bounding box center [488, 180] width 418 height 19
type input "2025-09-01"
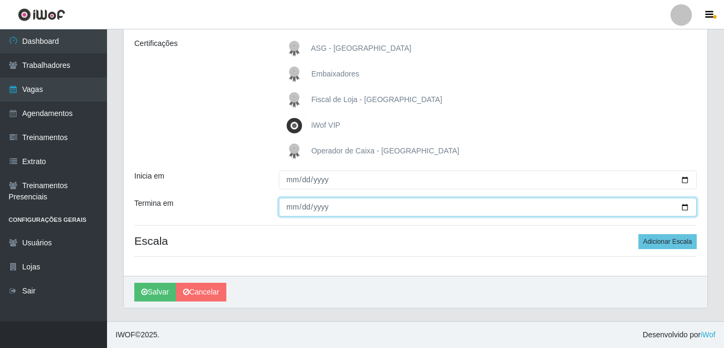
click at [678, 206] on input "Termina em" at bounding box center [488, 207] width 418 height 19
click at [684, 205] on input "Termina em" at bounding box center [488, 207] width 418 height 19
type input "2025-09-30"
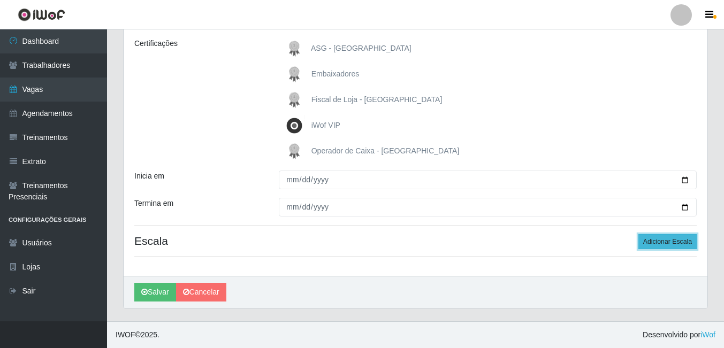
click at [658, 247] on button "Adicionar Escala" at bounding box center [667, 241] width 58 height 15
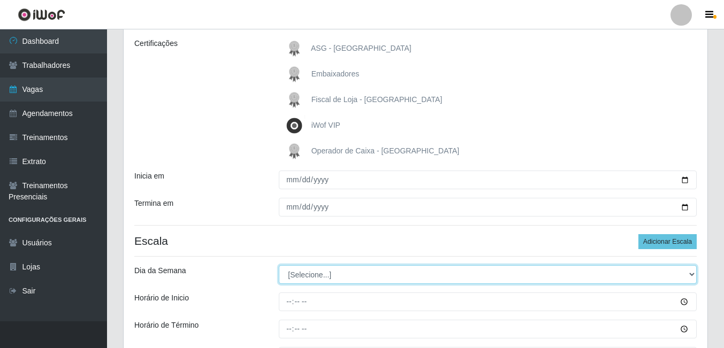
click at [316, 284] on select "[Selecione...] Segunda Terça Quarta Quinta Sexta Sábado Domingo" at bounding box center [488, 274] width 418 height 19
select select "4"
click at [279, 265] on select "[Selecione...] Segunda Terça Quarta Quinta Sexta Sábado Domingo" at bounding box center [488, 274] width 418 height 19
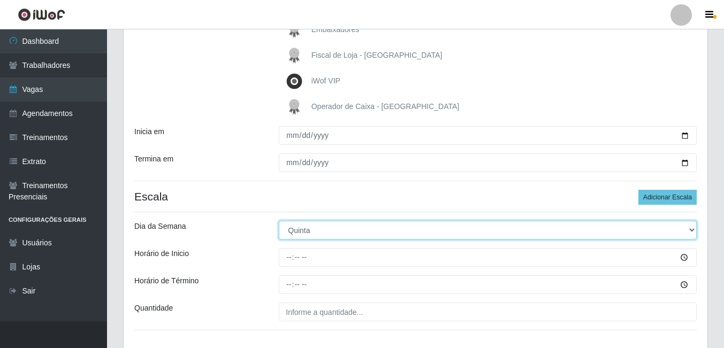
scroll to position [267, 0]
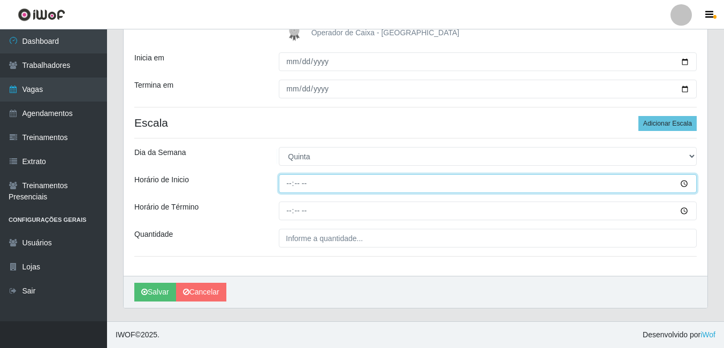
click at [293, 184] on input "Horário de Inicio" at bounding box center [488, 183] width 418 height 19
type input "12:00"
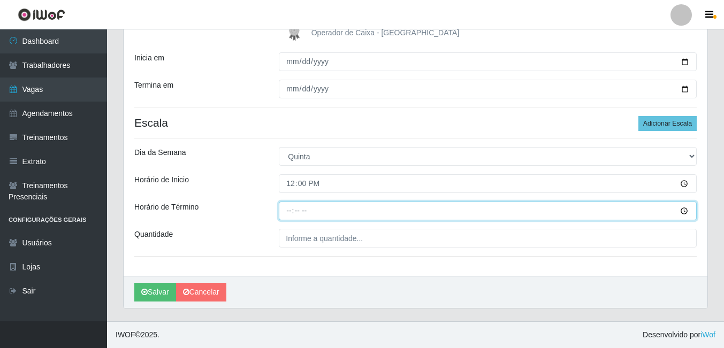
click at [287, 209] on input "Horário de Término" at bounding box center [488, 211] width 418 height 19
type input "18:00"
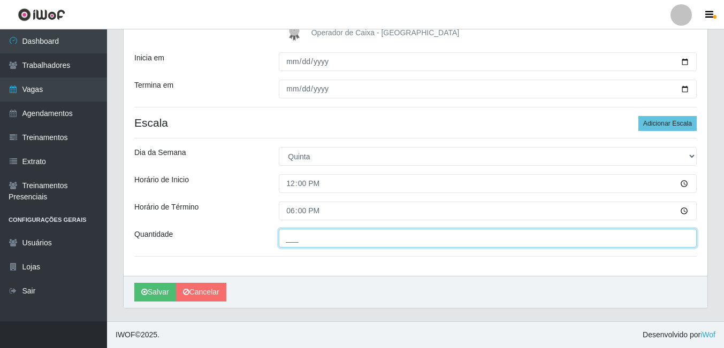
click at [308, 232] on input "___" at bounding box center [488, 238] width 418 height 19
type input "1__"
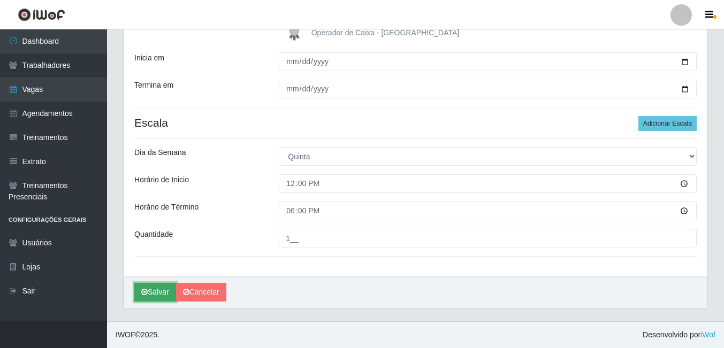
click at [149, 291] on button "Salvar" at bounding box center [155, 292] width 42 height 19
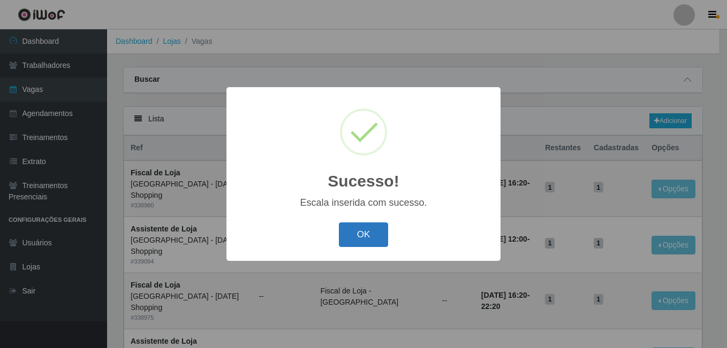
click at [368, 230] on button "OK" at bounding box center [364, 235] width 50 height 25
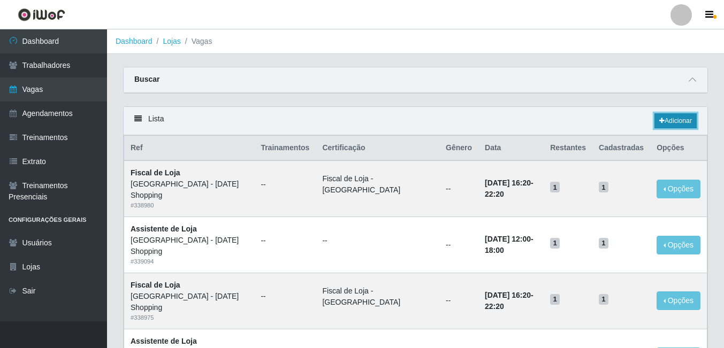
click at [682, 121] on link "Adicionar" at bounding box center [675, 120] width 42 height 15
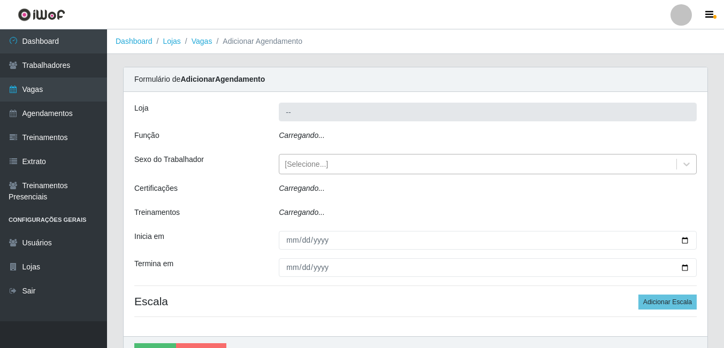
type input "[GEOGRAPHIC_DATA] - [DATE] Shopping"
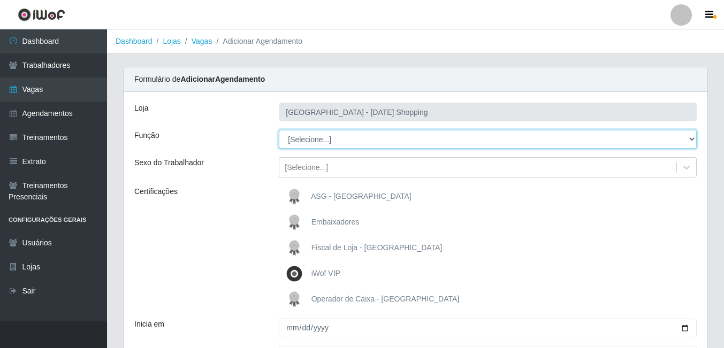
click at [303, 137] on select "[Selecione...] ASG ASG + ASG ++ Assistente de Loja Assistente de Loja + Assiste…" at bounding box center [488, 139] width 418 height 19
select select "148"
click at [279, 130] on select "[Selecione...] ASG ASG + ASG ++ Assistente de Loja Assistente de Loja + Assiste…" at bounding box center [488, 139] width 418 height 19
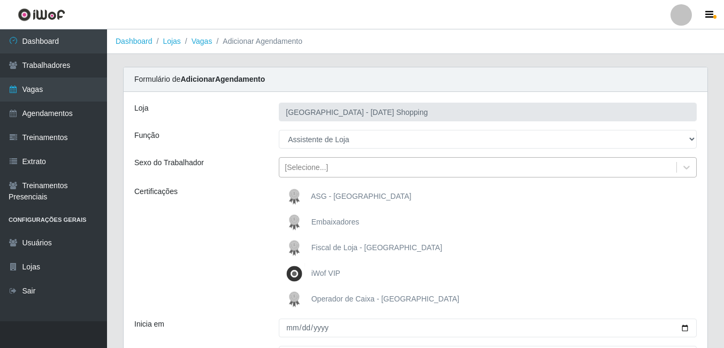
click at [314, 171] on div "[Selecione...]" at bounding box center [306, 167] width 43 height 11
click at [247, 251] on div "Certificações" at bounding box center [198, 248] width 144 height 124
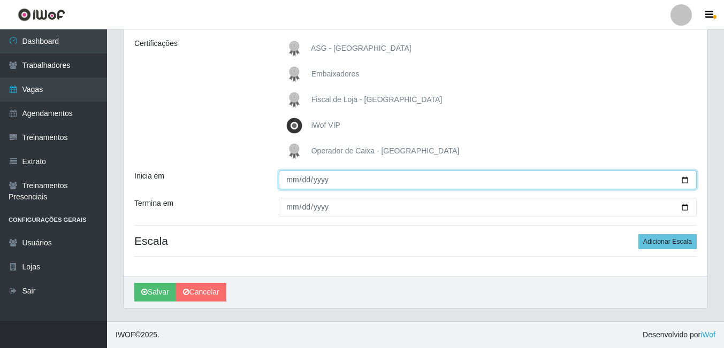
click at [687, 180] on input "Inicia em" at bounding box center [488, 180] width 418 height 19
type input "2025-09-01"
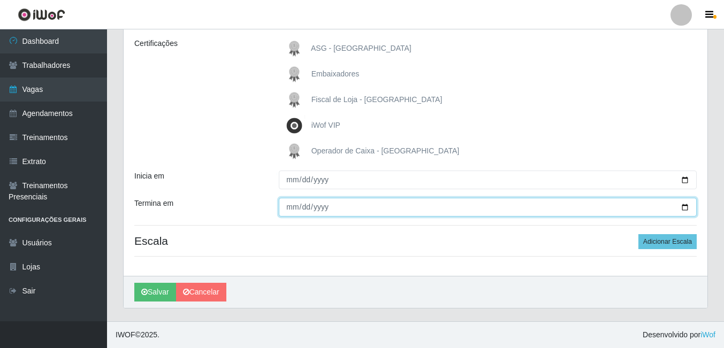
click at [686, 205] on input "Termina em" at bounding box center [488, 207] width 418 height 19
type input "2025-09-30"
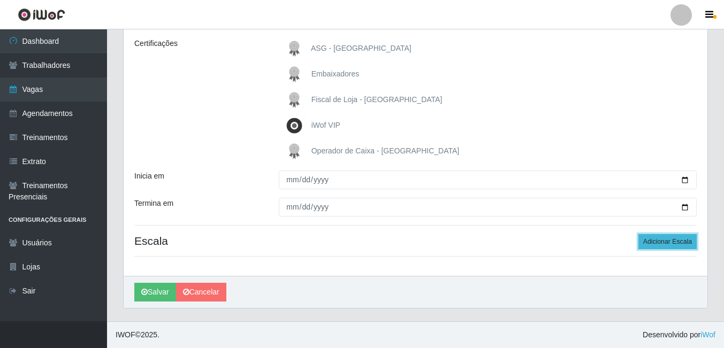
click at [657, 240] on button "Adicionar Escala" at bounding box center [667, 241] width 58 height 15
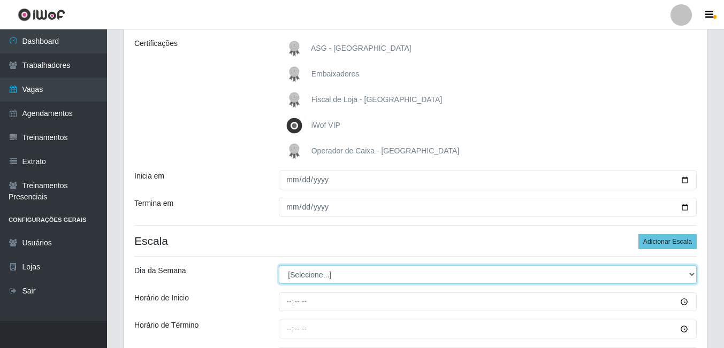
click at [310, 277] on select "[Selecione...] Segunda Terça Quarta Quinta Sexta Sábado Domingo" at bounding box center [488, 274] width 418 height 19
select select "5"
click at [279, 265] on select "[Selecione...] Segunda Terça Quarta Quinta Sexta Sábado Domingo" at bounding box center [488, 274] width 418 height 19
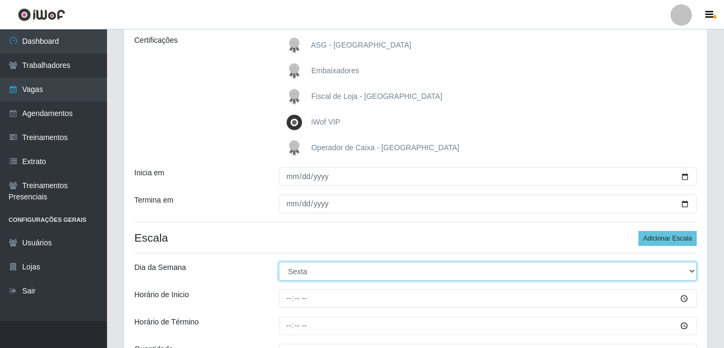
scroll to position [267, 0]
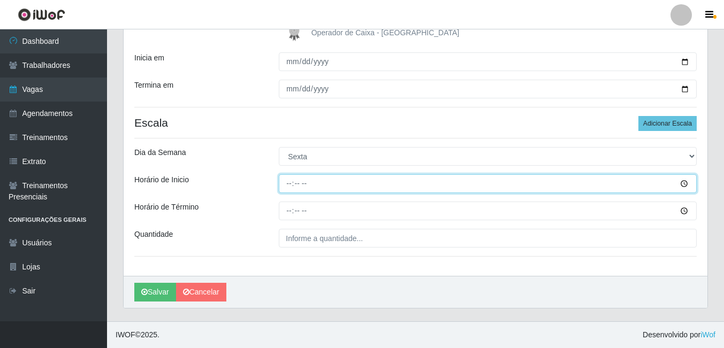
click at [287, 183] on input "Horário de Inicio" at bounding box center [488, 183] width 418 height 19
type input "12:00"
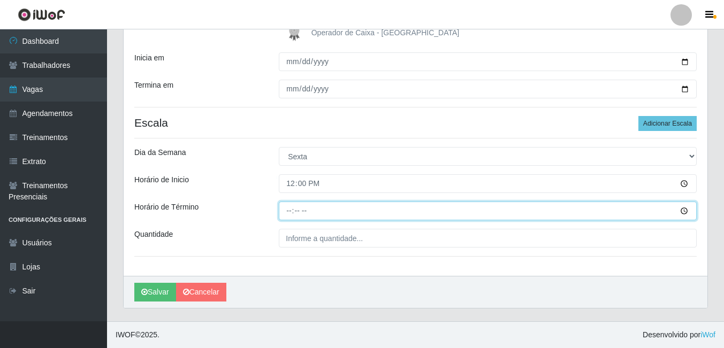
type input "18:00"
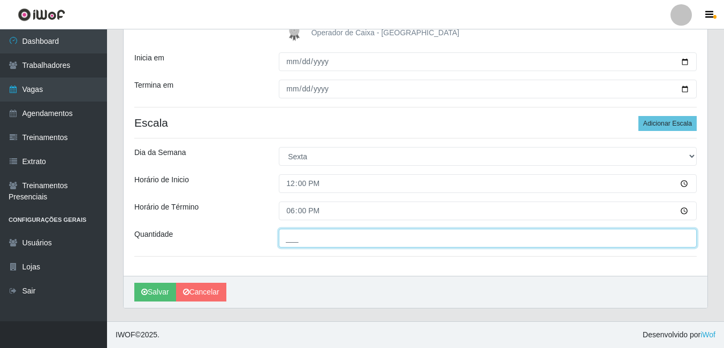
click at [300, 246] on input "___" at bounding box center [488, 238] width 418 height 19
type input "01_"
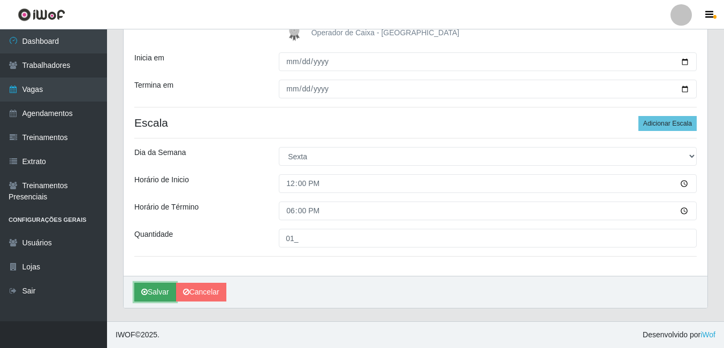
click at [148, 298] on button "Salvar" at bounding box center [155, 292] width 42 height 19
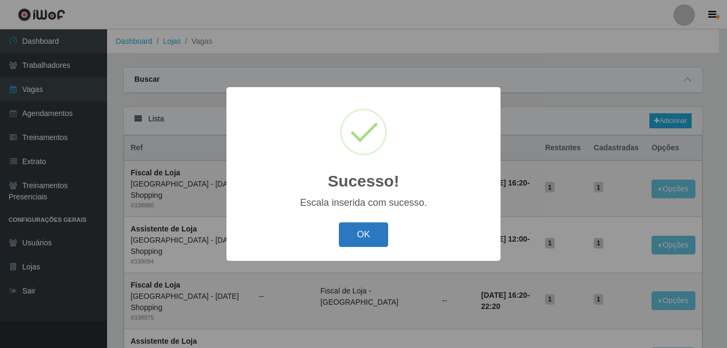
click at [356, 236] on button "OK" at bounding box center [364, 235] width 50 height 25
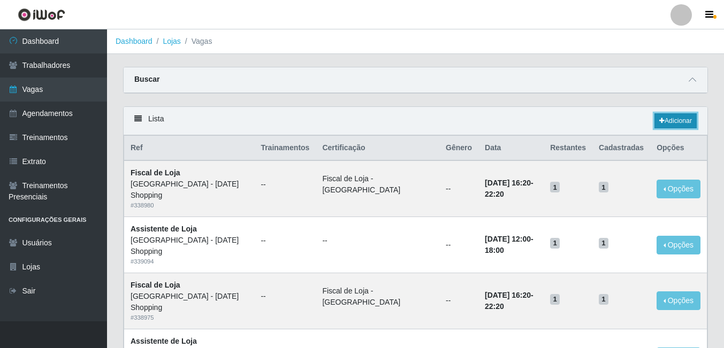
click at [673, 126] on link "Adicionar" at bounding box center [675, 120] width 42 height 15
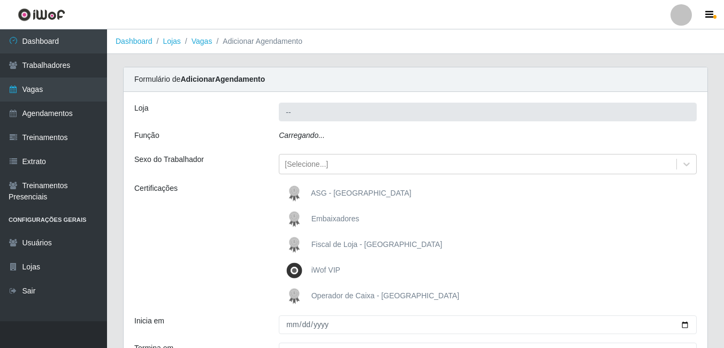
type input "[GEOGRAPHIC_DATA] - [DATE] Shopping"
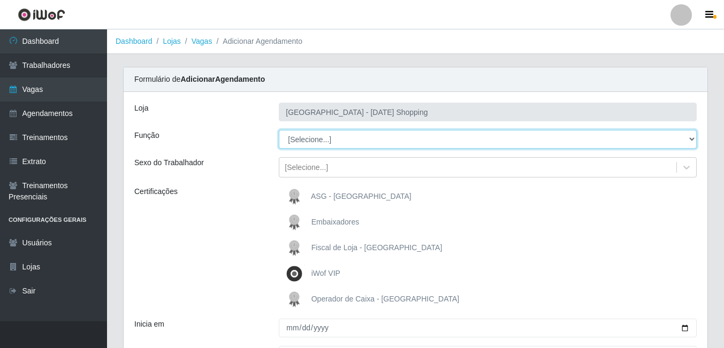
click at [316, 134] on select "[Selecione...] ASG ASG + ASG ++ Assistente de Loja Assistente de Loja + Assiste…" at bounding box center [488, 139] width 418 height 19
select select "148"
click at [279, 130] on select "[Selecione...] ASG ASG + ASG ++ Assistente de Loja Assistente de Loja + Assiste…" at bounding box center [488, 139] width 418 height 19
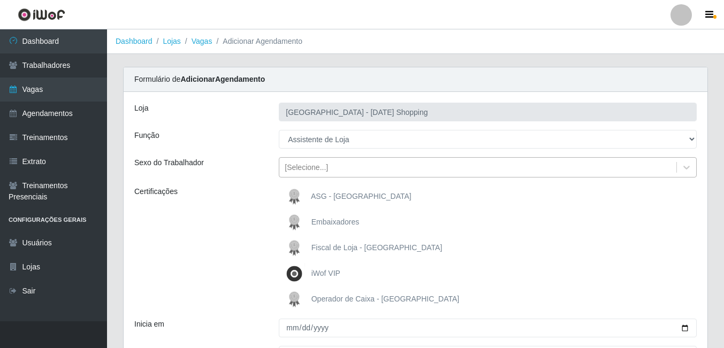
click at [310, 169] on div "[Selecione...]" at bounding box center [306, 167] width 43 height 11
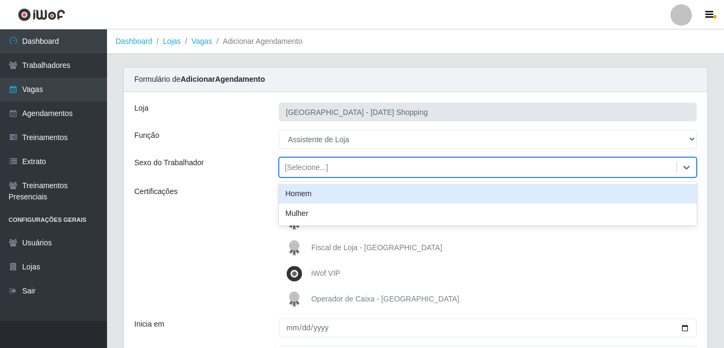
click at [315, 199] on div "Homem" at bounding box center [488, 194] width 418 height 20
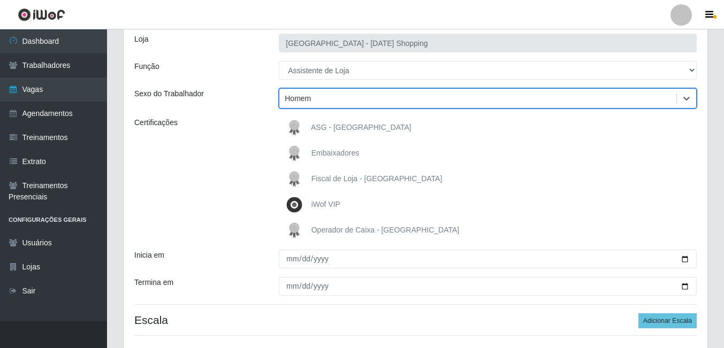
scroll to position [148, 0]
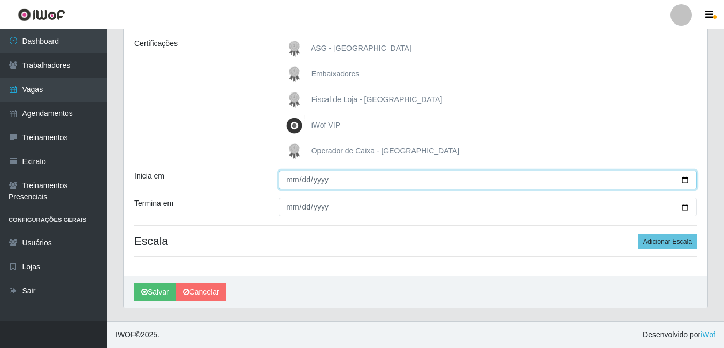
click at [685, 183] on input "Inicia em" at bounding box center [488, 180] width 418 height 19
type input "2025-09-01"
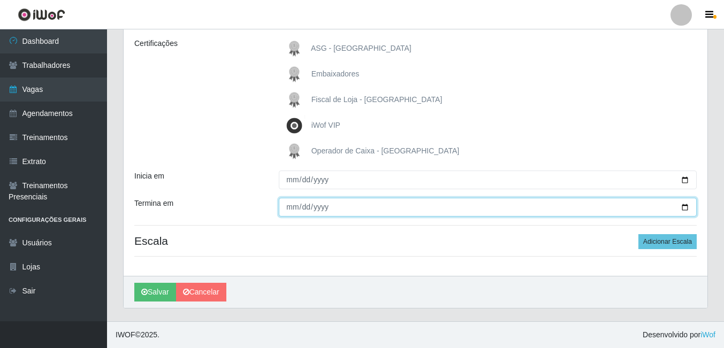
click at [682, 209] on input "Termina em" at bounding box center [488, 207] width 418 height 19
type input "2025-09-30"
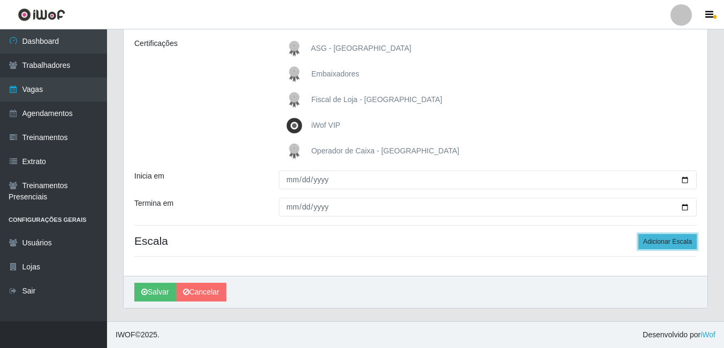
click at [654, 235] on button "Adicionar Escala" at bounding box center [667, 241] width 58 height 15
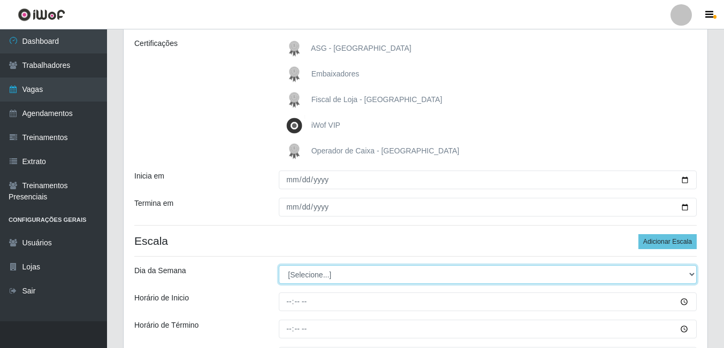
drag, startPoint x: 296, startPoint y: 275, endPoint x: 297, endPoint y: 280, distance: 5.4
click at [296, 275] on select "[Selecione...] Segunda Terça Quarta Quinta Sexta Sábado Domingo" at bounding box center [488, 274] width 418 height 19
select select "5"
click at [279, 265] on select "[Selecione...] Segunda Terça Quarta Quinta Sexta Sábado Domingo" at bounding box center [488, 274] width 418 height 19
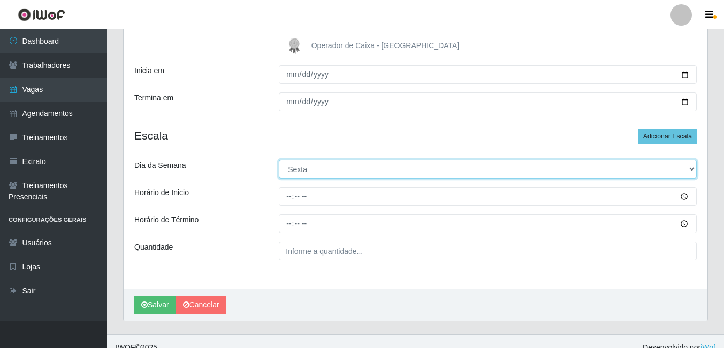
scroll to position [267, 0]
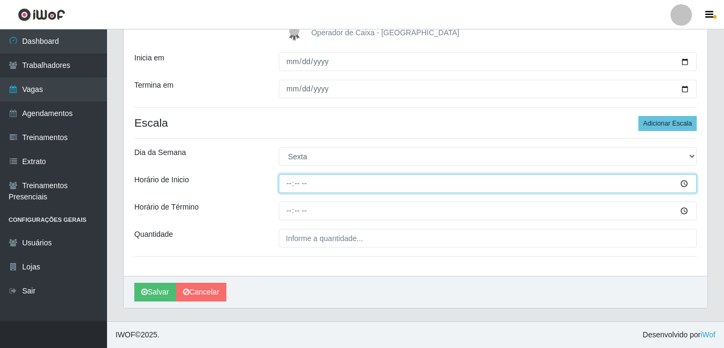
click at [286, 183] on input "Horário de Inicio" at bounding box center [488, 183] width 418 height 19
type input "12:00"
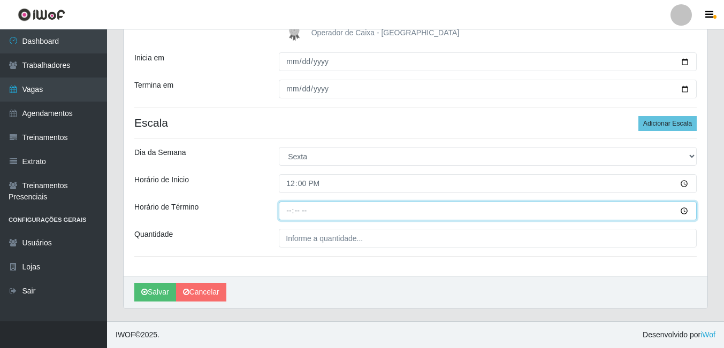
type input "18:00"
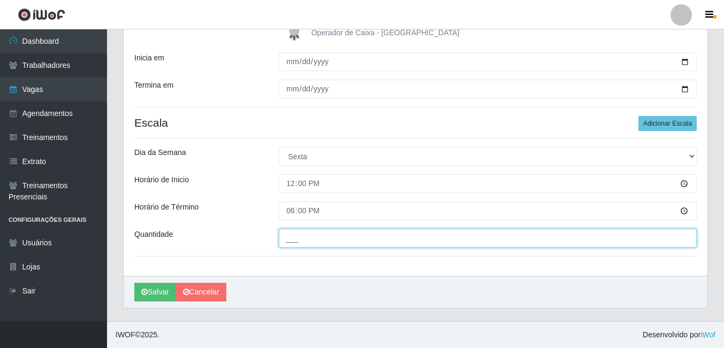
click at [306, 229] on input "___" at bounding box center [488, 238] width 418 height 19
type input "01_"
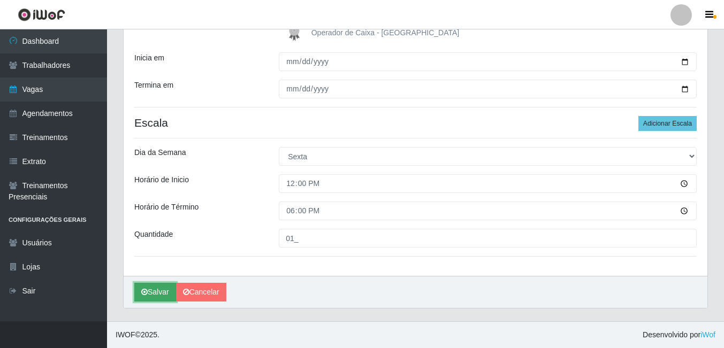
click at [162, 290] on button "Salvar" at bounding box center [155, 292] width 42 height 19
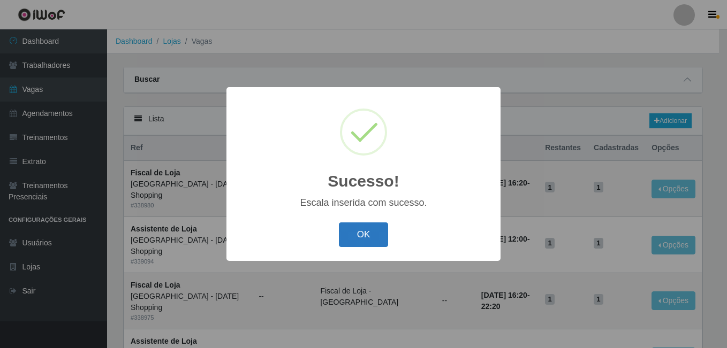
click at [343, 238] on button "OK" at bounding box center [364, 235] width 50 height 25
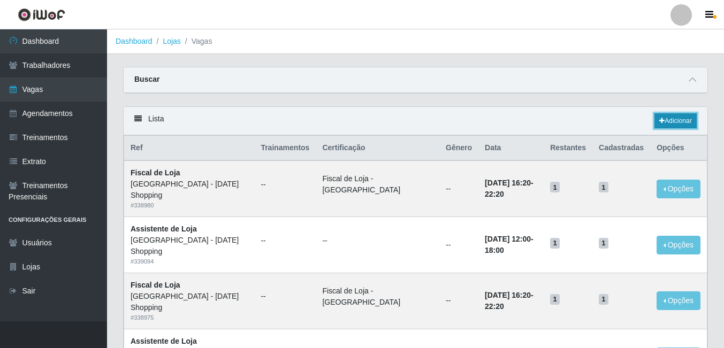
click at [671, 126] on link "Adicionar" at bounding box center [675, 120] width 42 height 15
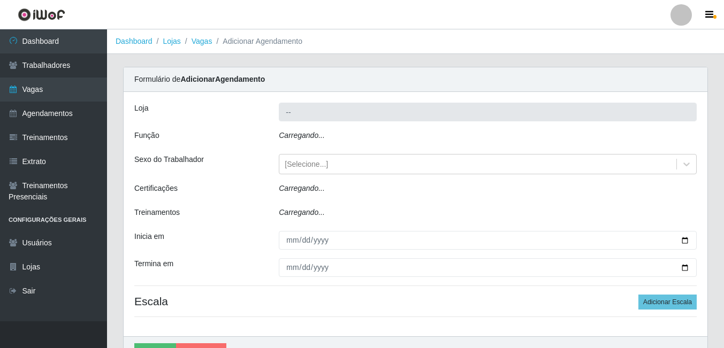
type input "[GEOGRAPHIC_DATA] - [DATE] Shopping"
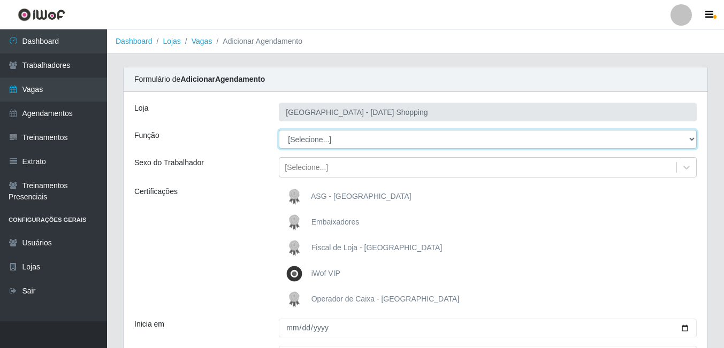
drag, startPoint x: 315, startPoint y: 132, endPoint x: 315, endPoint y: 150, distance: 18.7
click at [315, 132] on select "[Selecione...] ASG ASG + ASG ++ Assistente de Loja Assistente de Loja + Assiste…" at bounding box center [488, 139] width 418 height 19
select select "148"
click at [279, 130] on select "[Selecione...] ASG ASG + ASG ++ Assistente de Loja Assistente de Loja + Assiste…" at bounding box center [488, 139] width 418 height 19
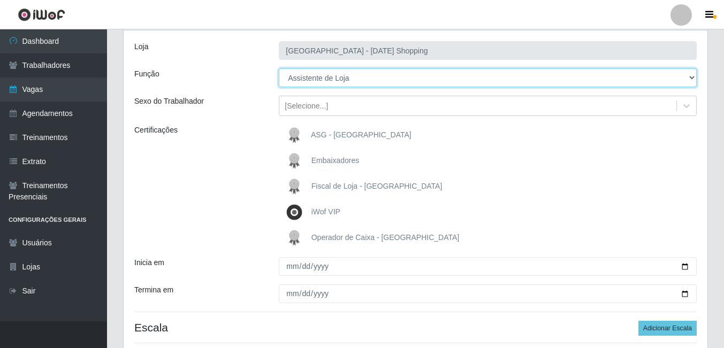
scroll to position [148, 0]
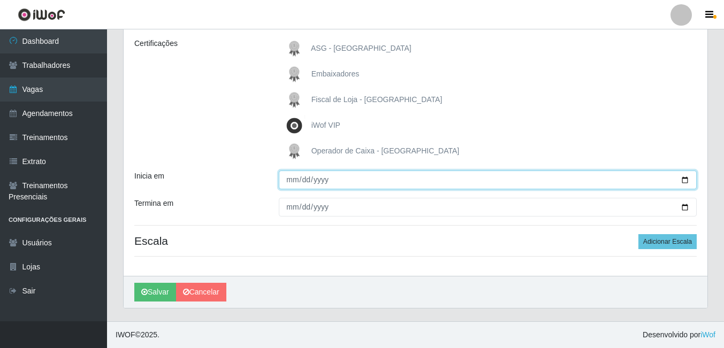
click at [682, 182] on input "Inicia em" at bounding box center [488, 180] width 418 height 19
type input "2025-09-01"
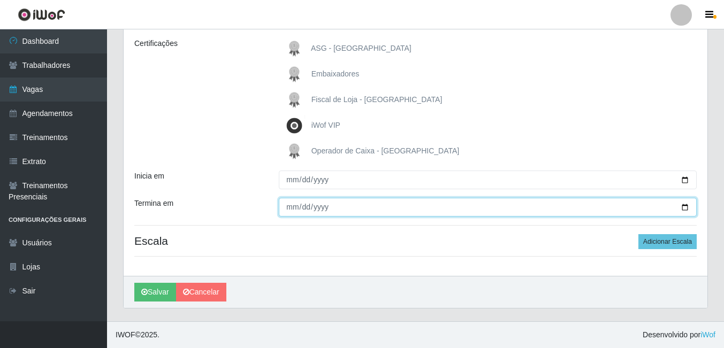
click at [682, 208] on input "Termina em" at bounding box center [488, 207] width 418 height 19
type input "2025-09-30"
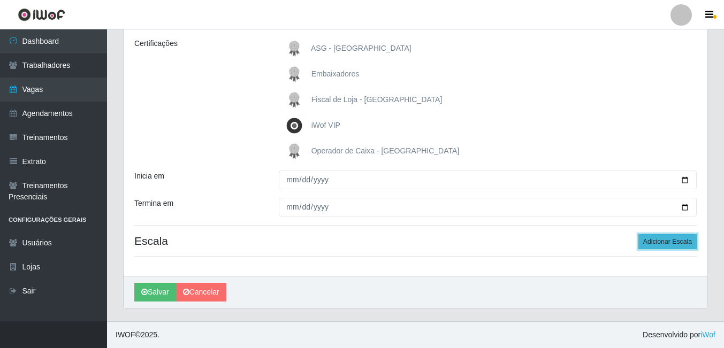
click at [649, 243] on button "Adicionar Escala" at bounding box center [667, 241] width 58 height 15
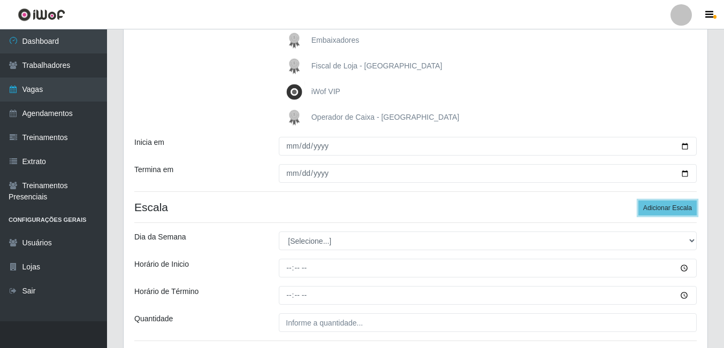
scroll to position [267, 0]
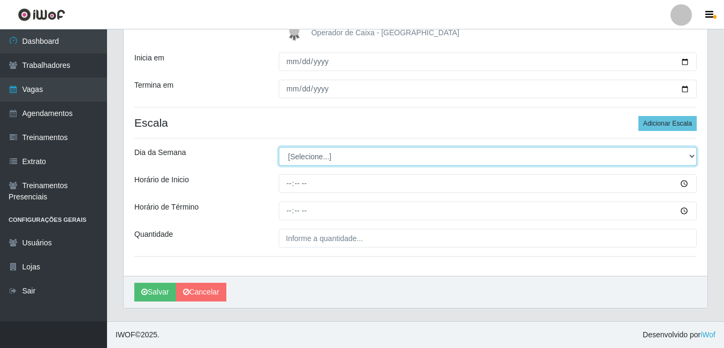
click at [299, 162] on select "[Selecione...] Segunda Terça Quarta Quinta Sexta Sábado Domingo" at bounding box center [488, 156] width 418 height 19
select select "6"
click at [279, 147] on select "[Selecione...] Segunda Terça Quarta Quinta Sexta Sábado Domingo" at bounding box center [488, 156] width 418 height 19
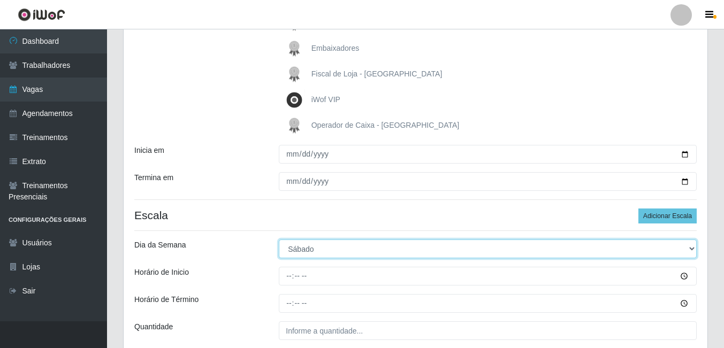
scroll to position [0, 0]
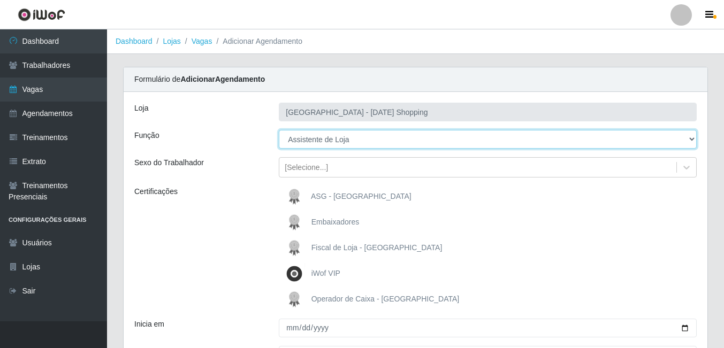
click at [329, 143] on select "[Selecione...] ASG ASG + ASG ++ Assistente de Loja Assistente de Loja + Assiste…" at bounding box center [488, 139] width 418 height 19
select select "149"
click at [279, 130] on select "[Selecione...] ASG ASG + ASG ++ Assistente de Loja Assistente de Loja + Assiste…" at bounding box center [488, 139] width 418 height 19
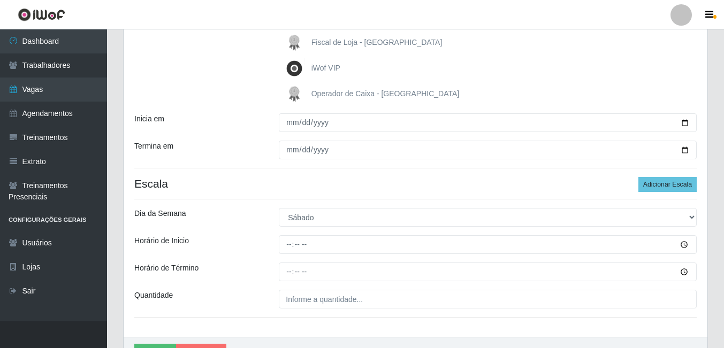
scroll to position [267, 0]
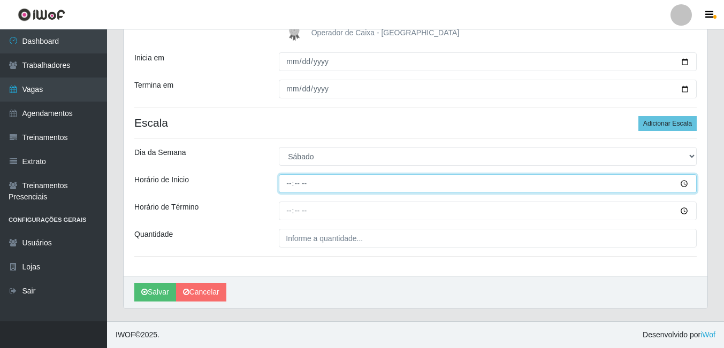
click at [292, 186] on input "Horário de Inicio" at bounding box center [488, 183] width 418 height 19
type input "12:00"
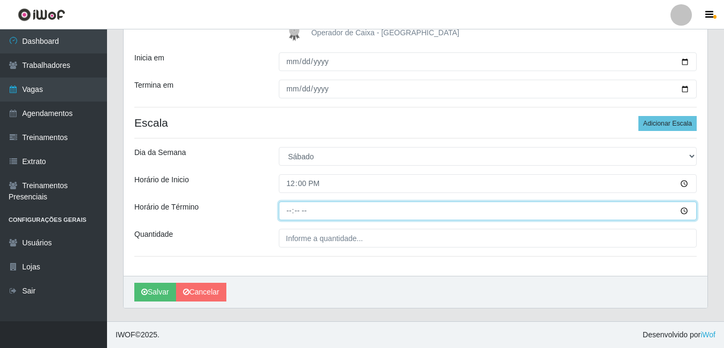
type input "18:00"
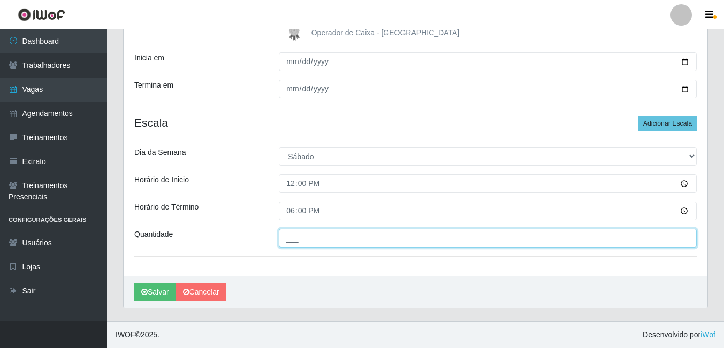
click at [314, 240] on input "___" at bounding box center [488, 238] width 418 height 19
type input "01_"
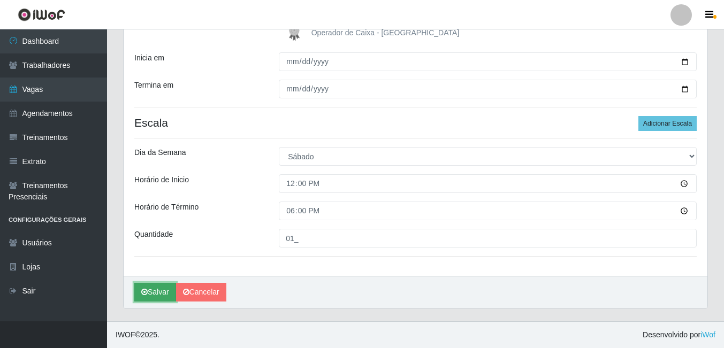
click at [157, 295] on button "Salvar" at bounding box center [155, 292] width 42 height 19
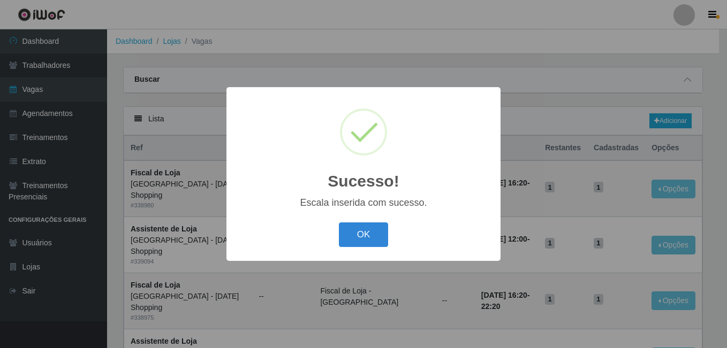
click at [339, 223] on button "OK" at bounding box center [364, 235] width 50 height 25
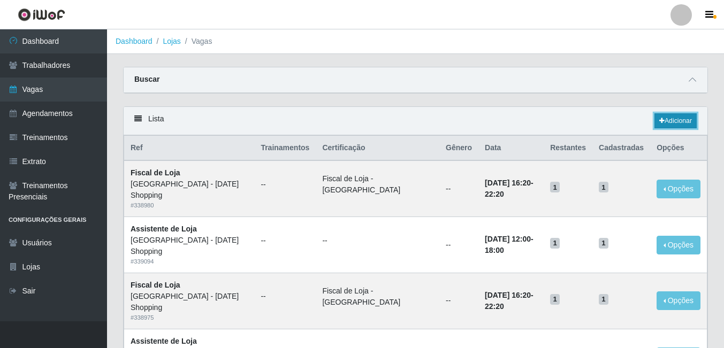
click at [692, 117] on link "Adicionar" at bounding box center [675, 120] width 42 height 15
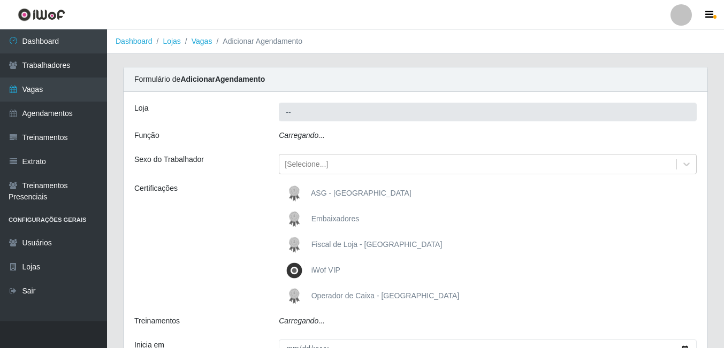
type input "[GEOGRAPHIC_DATA] - [DATE] Shopping"
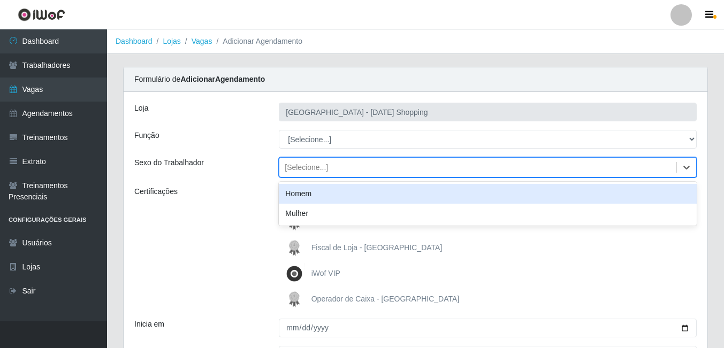
click at [306, 168] on div "[Selecione...]" at bounding box center [306, 167] width 43 height 11
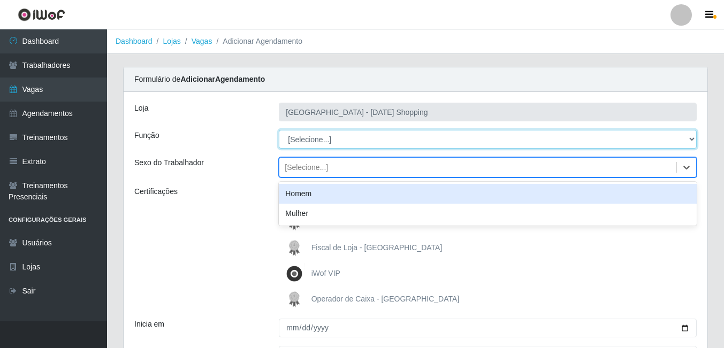
click at [314, 139] on select "[Selecione...] ASG ASG + ASG ++ Assistente de Loja Assistente de Loja + Assiste…" at bounding box center [488, 139] width 418 height 19
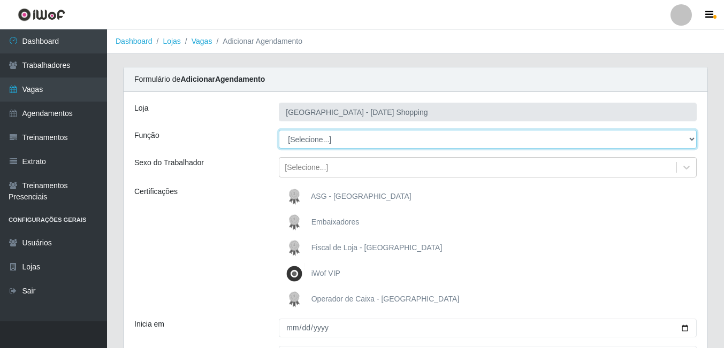
select select "149"
click at [279, 130] on select "[Selecione...] ASG ASG + ASG ++ Assistente de Loja Assistente de Loja + Assiste…" at bounding box center [488, 139] width 418 height 19
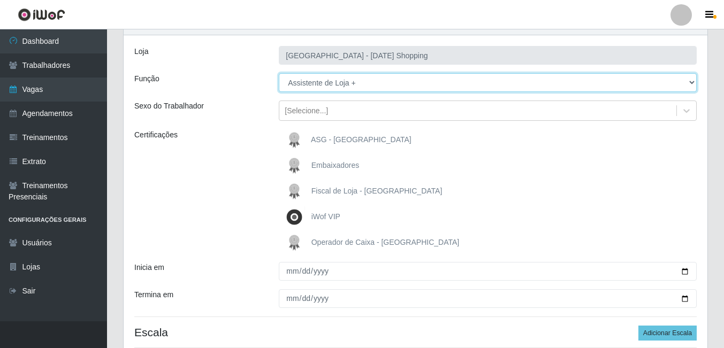
scroll to position [148, 0]
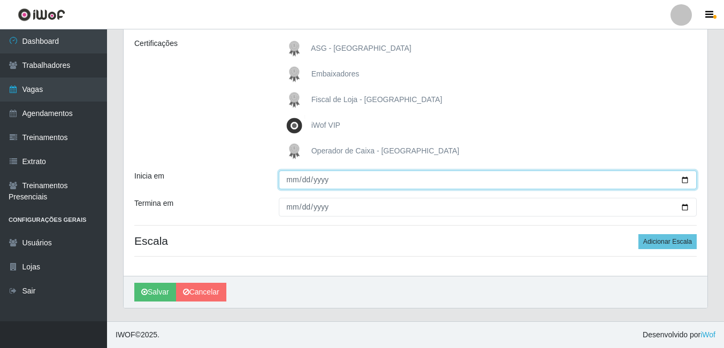
click at [301, 180] on input "Inicia em" at bounding box center [488, 180] width 418 height 19
click at [687, 178] on input "Inicia em" at bounding box center [488, 180] width 418 height 19
type input "2025-09-01"
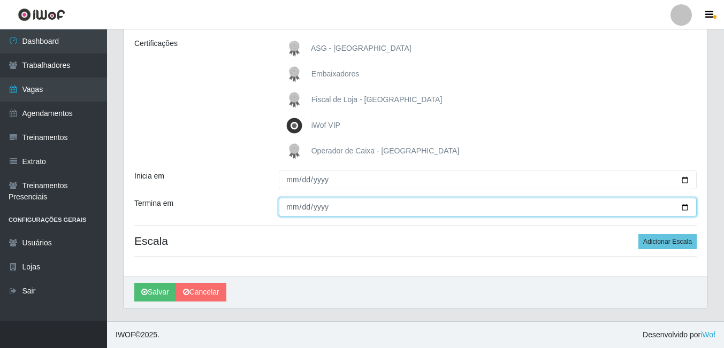
click at [683, 209] on input "Termina em" at bounding box center [488, 207] width 418 height 19
type input "2025-09-30"
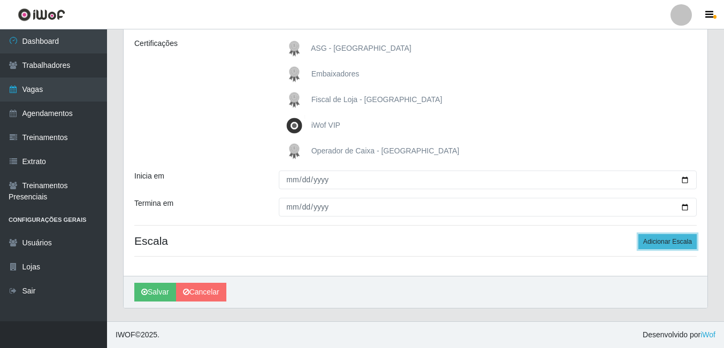
click at [652, 240] on button "Adicionar Escala" at bounding box center [667, 241] width 58 height 15
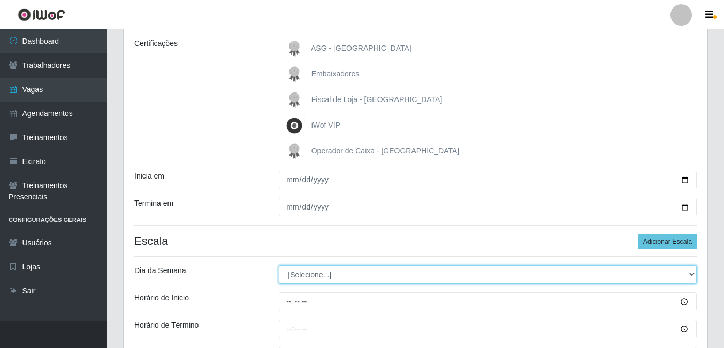
click at [317, 272] on select "[Selecione...] Segunda Terça Quarta Quinta Sexta Sábado Domingo" at bounding box center [488, 274] width 418 height 19
select select "0"
click at [279, 265] on select "[Selecione...] Segunda Terça Quarta Quinta Sexta Sábado Domingo" at bounding box center [488, 274] width 418 height 19
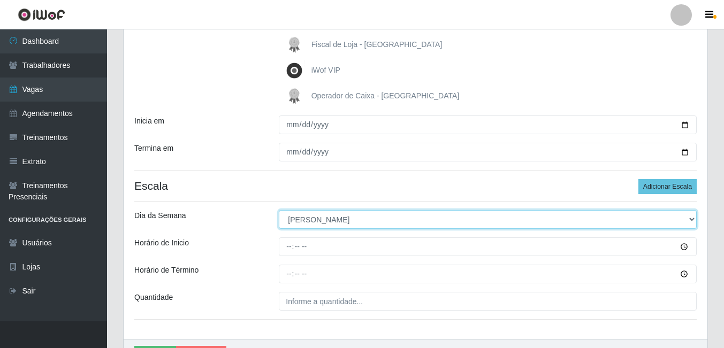
scroll to position [267, 0]
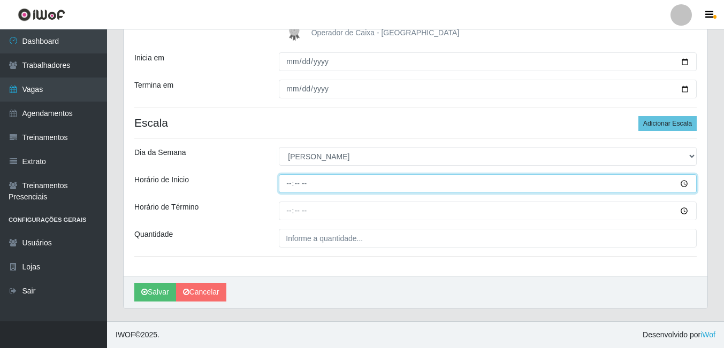
click at [290, 188] on input "Horário de Inicio" at bounding box center [488, 183] width 418 height 19
type input "15:00"
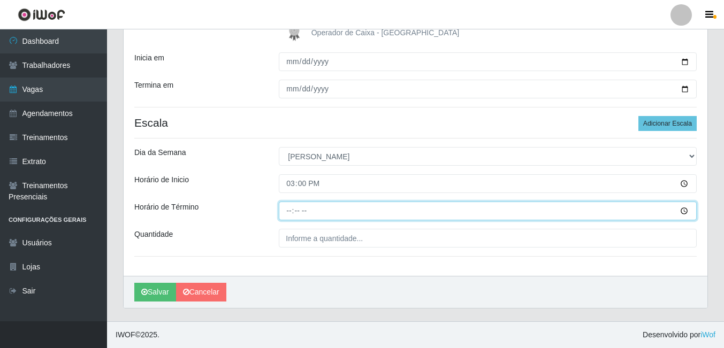
click at [286, 213] on input "Horário de Término" at bounding box center [488, 211] width 418 height 19
type input "21:00"
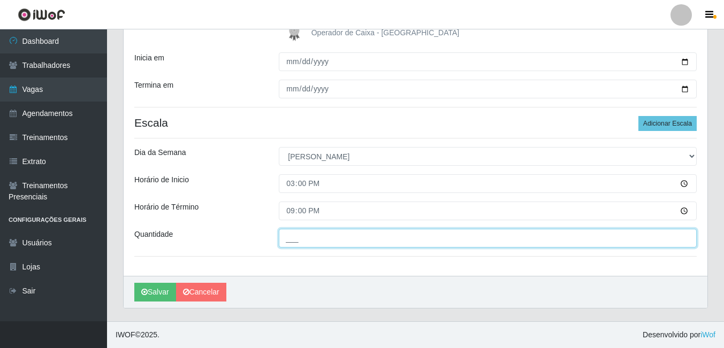
click at [307, 241] on input "___" at bounding box center [488, 238] width 418 height 19
type input "01_"
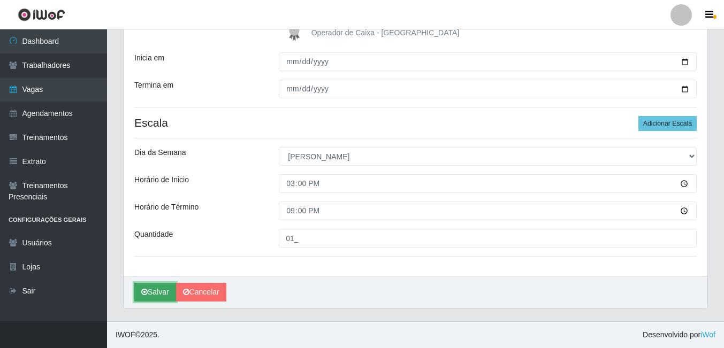
click at [158, 296] on button "Salvar" at bounding box center [155, 292] width 42 height 19
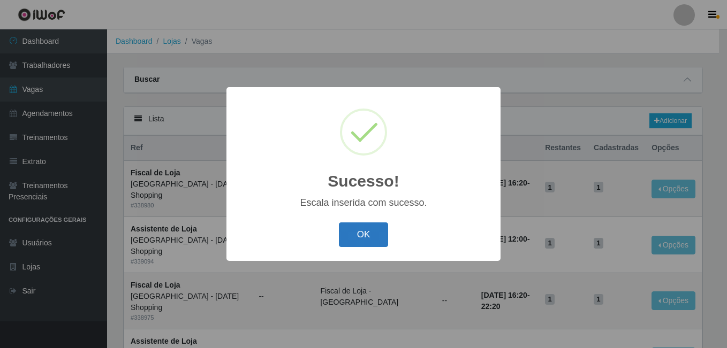
click at [372, 233] on button "OK" at bounding box center [364, 235] width 50 height 25
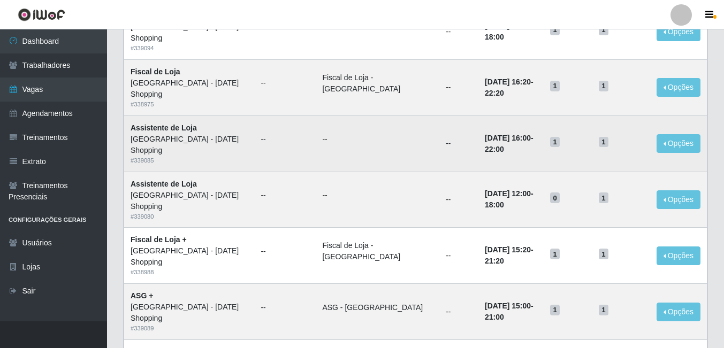
scroll to position [214, 0]
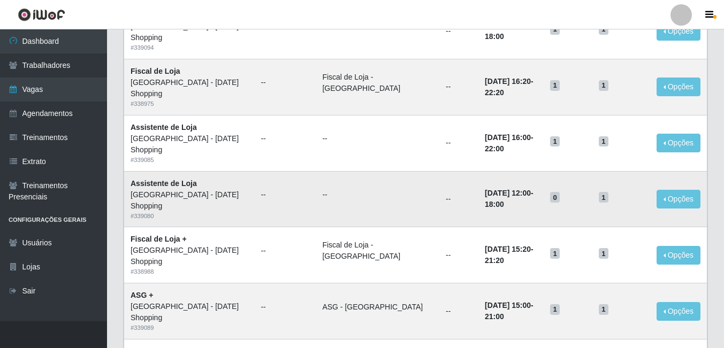
click at [499, 171] on td "29/09/2025, 12:00 - 18:00" at bounding box center [510, 199] width 65 height 56
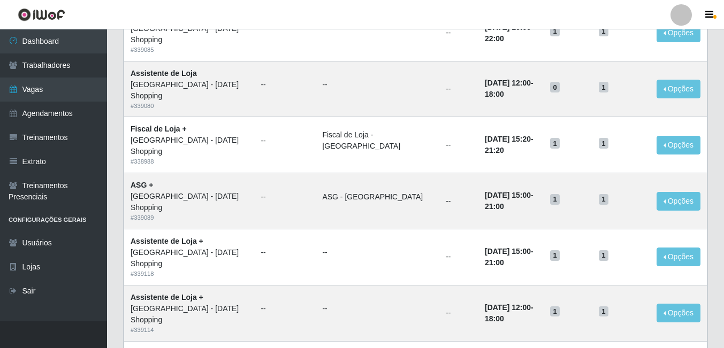
scroll to position [482, 0]
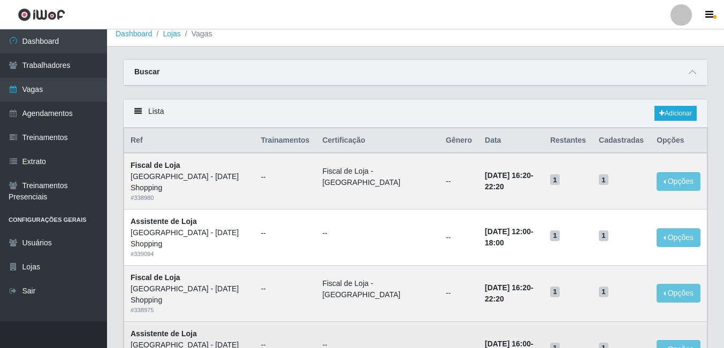
scroll to position [0, 0]
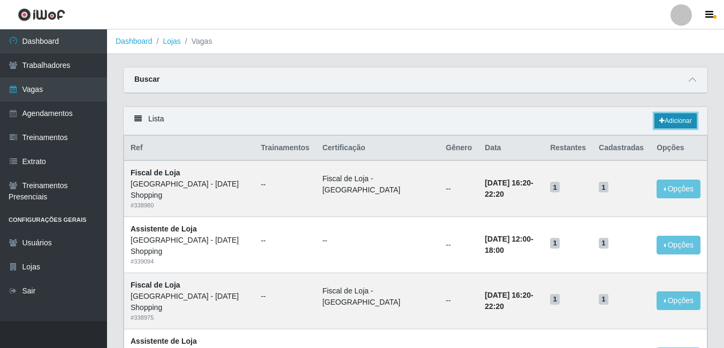
click at [659, 123] on icon at bounding box center [661, 121] width 5 height 6
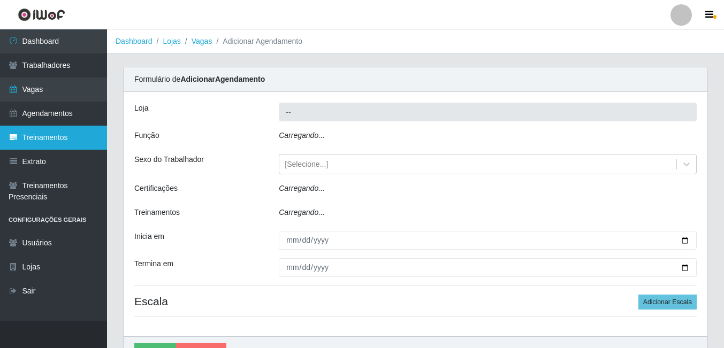
type input "[GEOGRAPHIC_DATA] - [DATE] Shopping"
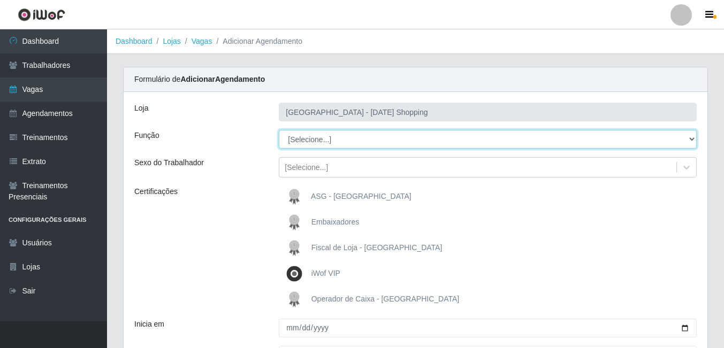
drag, startPoint x: 325, startPoint y: 132, endPoint x: 328, endPoint y: 139, distance: 7.3
click at [325, 132] on select "[Selecione...] ASG ASG + ASG ++ Assistente de Loja Assistente de Loja + Assiste…" at bounding box center [488, 139] width 418 height 19
select select "148"
click at [279, 130] on select "[Selecione...] ASG ASG + ASG ++ Assistente de Loja Assistente de Loja + Assiste…" at bounding box center [488, 139] width 418 height 19
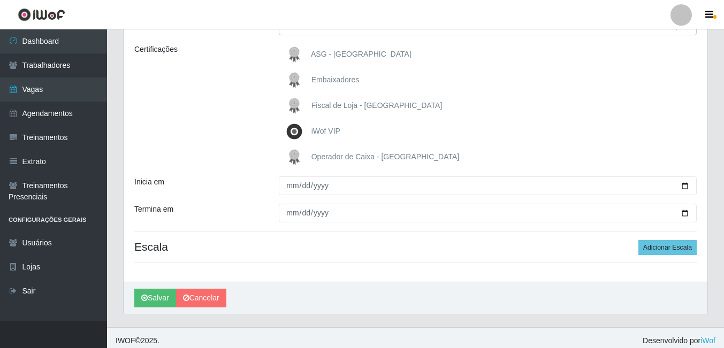
scroll to position [148, 0]
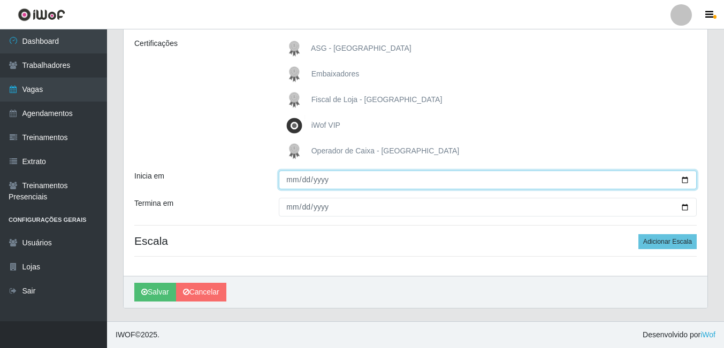
click at [293, 180] on input "Inicia em" at bounding box center [488, 180] width 418 height 19
type input "2025-09-01"
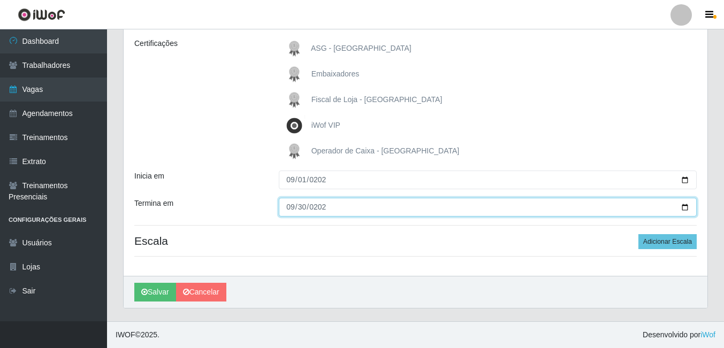
type input "2025-09-30"
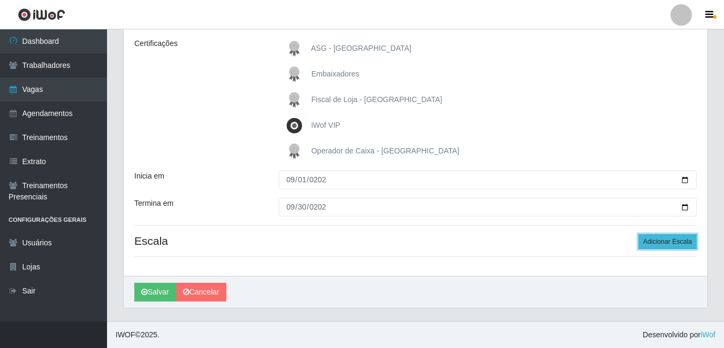
click at [683, 241] on button "Adicionar Escala" at bounding box center [667, 241] width 58 height 15
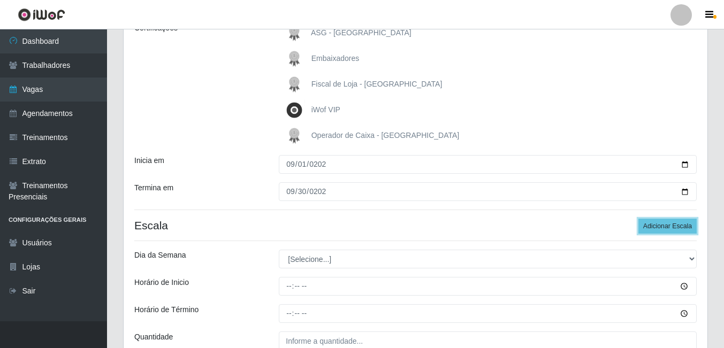
scroll to position [267, 0]
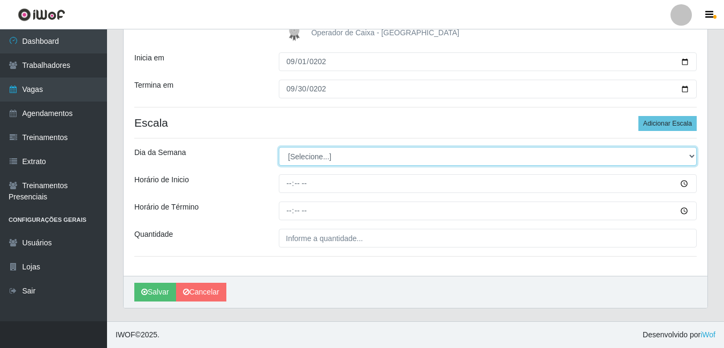
click at [320, 158] on select "[Selecione...] Segunda Terça Quarta Quinta Sexta Sábado Domingo" at bounding box center [488, 156] width 418 height 19
select select "2"
click at [279, 147] on select "[Selecione...] Segunda Terça Quarta Quinta Sexta Sábado Domingo" at bounding box center [488, 156] width 418 height 19
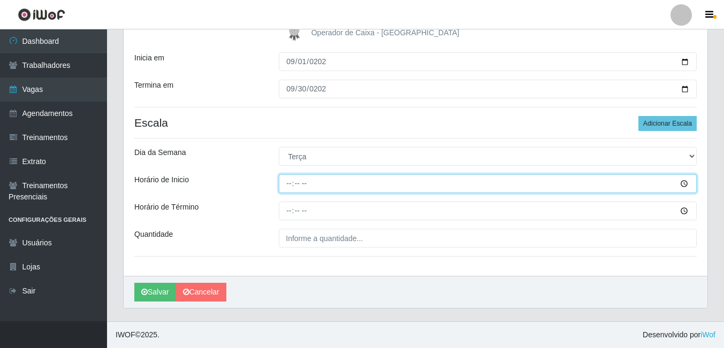
click at [295, 187] on input "Horário de Inicio" at bounding box center [488, 183] width 418 height 19
type input "16:00"
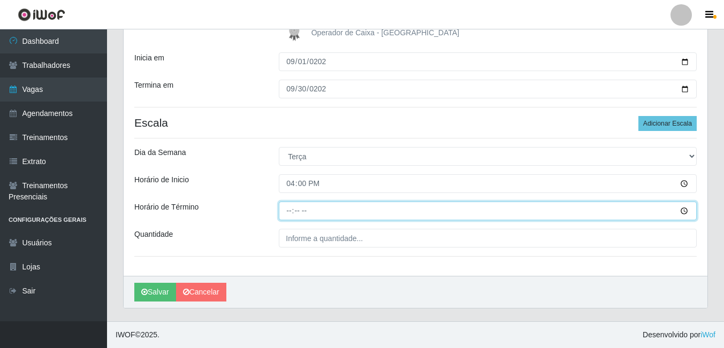
type input "22:00"
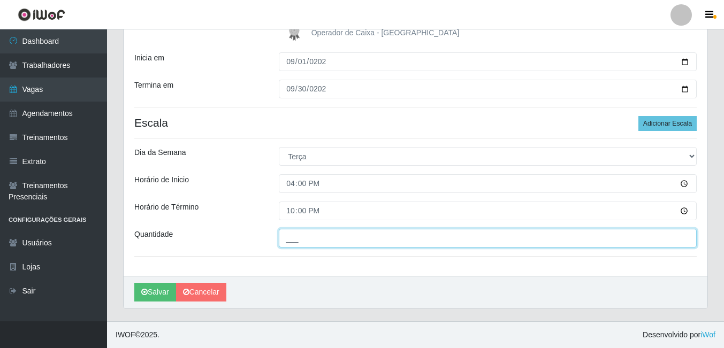
drag, startPoint x: 305, startPoint y: 235, endPoint x: 297, endPoint y: 238, distance: 8.2
click at [305, 237] on input "___" at bounding box center [488, 238] width 418 height 19
type input "01_"
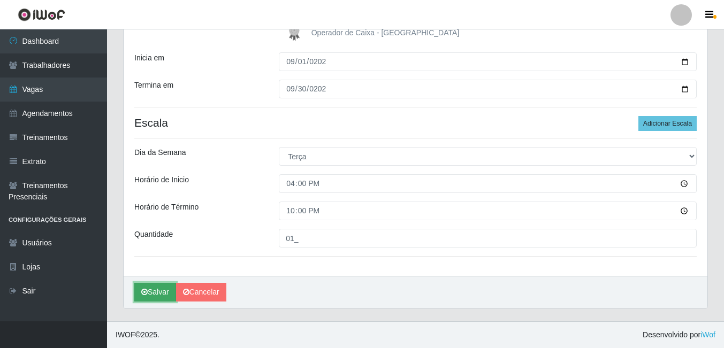
click at [153, 288] on button "Salvar" at bounding box center [155, 292] width 42 height 19
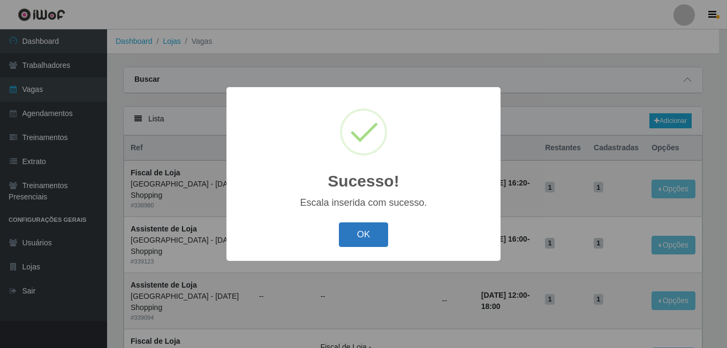
click at [355, 242] on button "OK" at bounding box center [364, 235] width 50 height 25
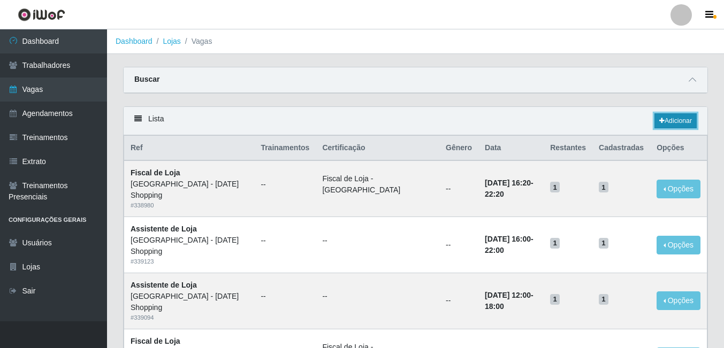
click at [684, 126] on link "Adicionar" at bounding box center [675, 120] width 42 height 15
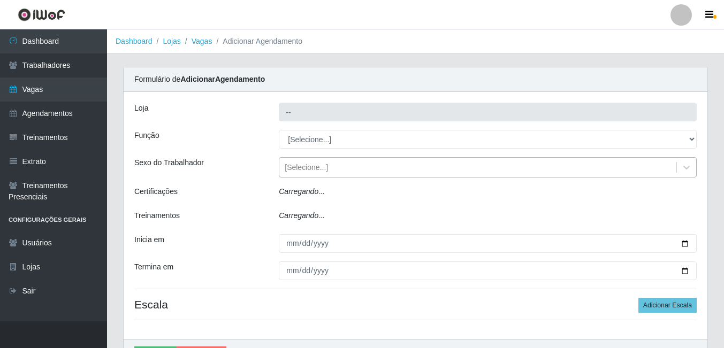
type input "[GEOGRAPHIC_DATA] - [DATE] Shopping"
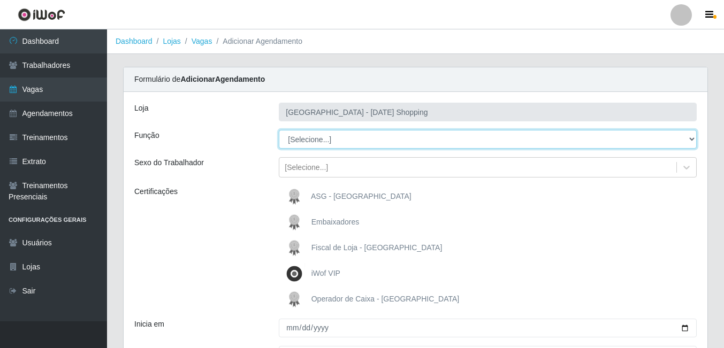
click at [304, 138] on select "[Selecione...] ASG ASG + ASG ++ Assistente de Loja Assistente de Loja + Assiste…" at bounding box center [488, 139] width 418 height 19
select select "148"
click at [279, 130] on select "[Selecione...] ASG ASG + ASG ++ Assistente de Loja Assistente de Loja + Assiste…" at bounding box center [488, 139] width 418 height 19
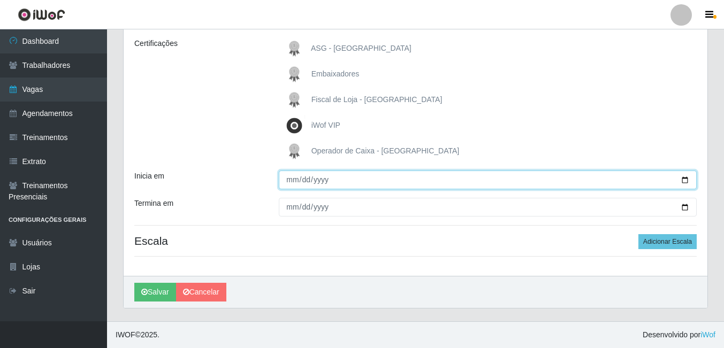
click at [688, 180] on input "Inicia em" at bounding box center [488, 180] width 418 height 19
type input "2025-09-01"
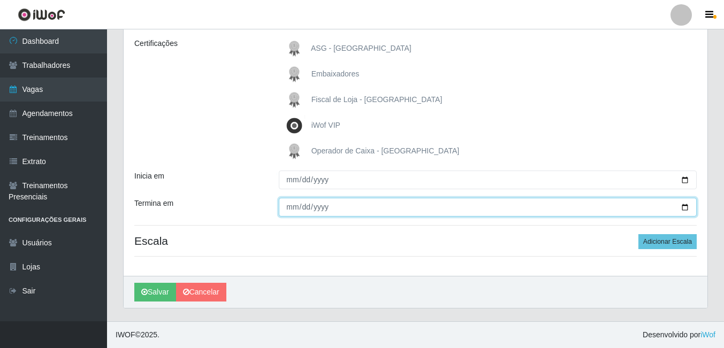
click at [682, 208] on input "Termina em" at bounding box center [488, 207] width 418 height 19
type input "2025-09-30"
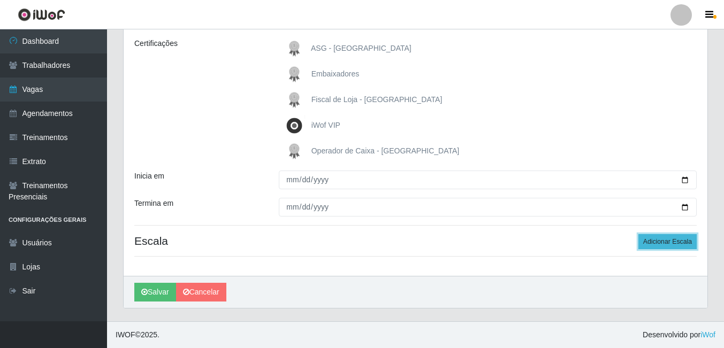
click at [657, 243] on button "Adicionar Escala" at bounding box center [667, 241] width 58 height 15
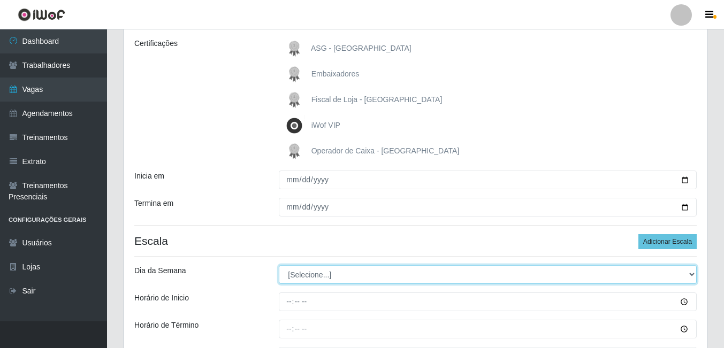
click at [306, 276] on select "[Selecione...] Segunda Terça Quarta Quinta Sexta Sábado Domingo" at bounding box center [488, 274] width 418 height 19
select select "3"
click at [279, 265] on select "[Selecione...] Segunda Terça Quarta Quinta Sexta Sábado Domingo" at bounding box center [488, 274] width 418 height 19
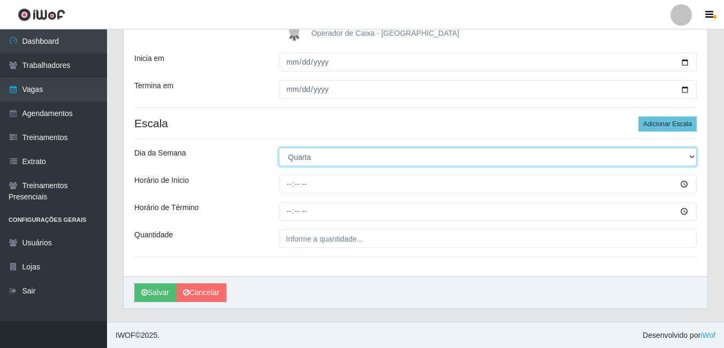
scroll to position [267, 0]
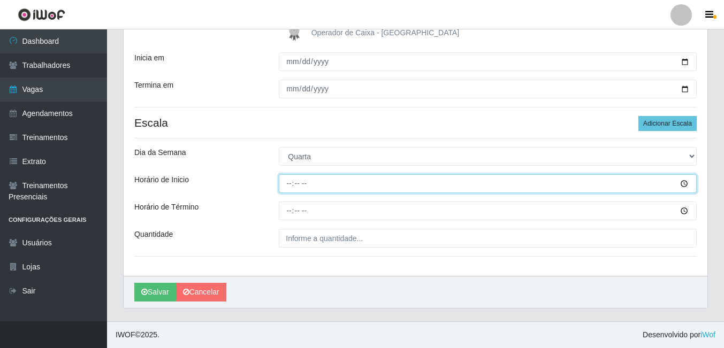
click at [285, 187] on input "Horário de Inicio" at bounding box center [488, 183] width 418 height 19
type input "16:00"
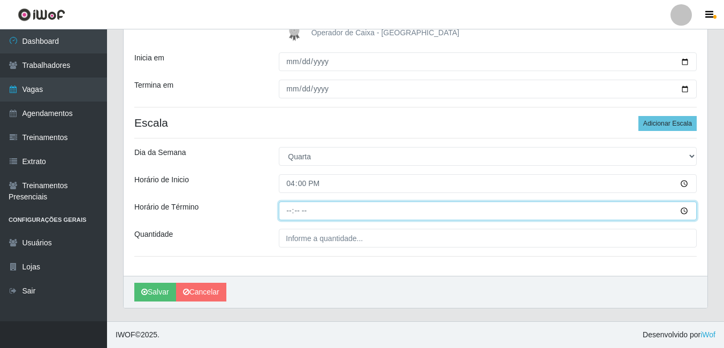
type input "22:00"
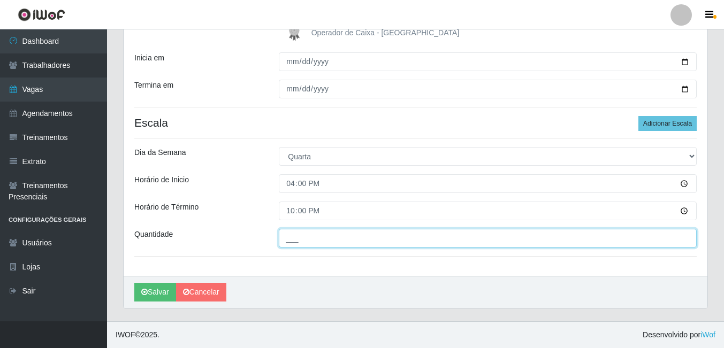
click at [301, 246] on input "___" at bounding box center [488, 238] width 418 height 19
type input "01_"
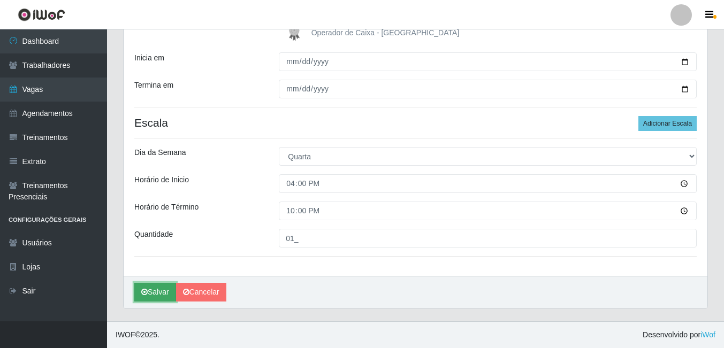
click at [159, 294] on button "Salvar" at bounding box center [155, 292] width 42 height 19
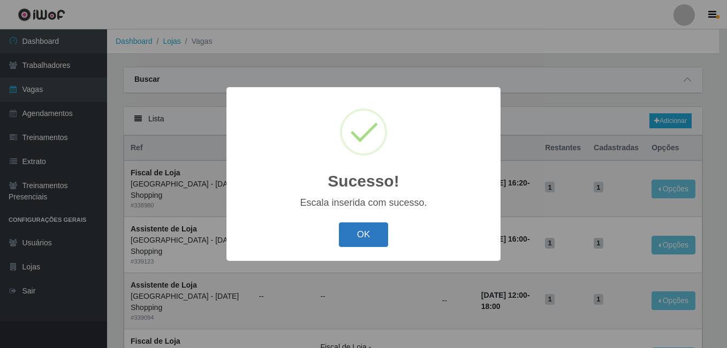
click at [366, 244] on button "OK" at bounding box center [364, 235] width 50 height 25
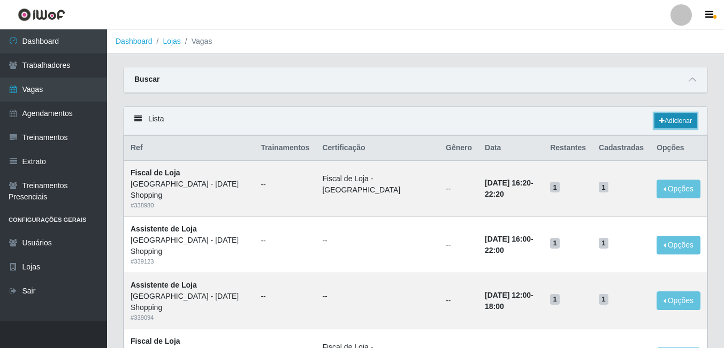
click at [682, 122] on link "Adicionar" at bounding box center [675, 120] width 42 height 15
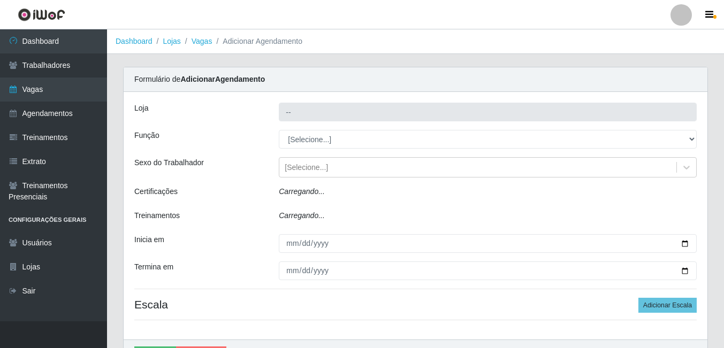
type input "[GEOGRAPHIC_DATA] - [DATE] Shopping"
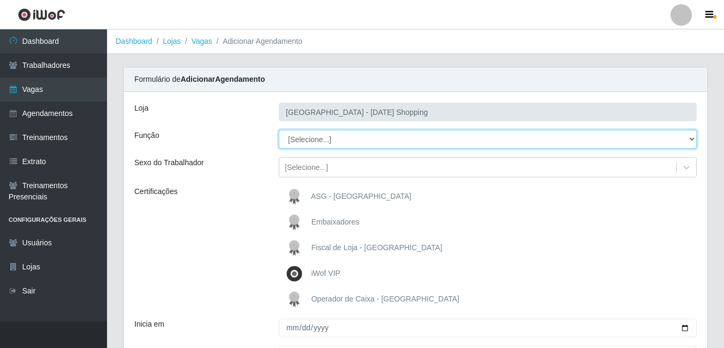
click at [325, 146] on select "[Selecione...] ASG ASG + ASG ++ Assistente de Loja Assistente de Loja + Assiste…" at bounding box center [488, 139] width 418 height 19
select select "148"
click at [279, 130] on select "[Selecione...] ASG ASG + ASG ++ Assistente de Loja Assistente de Loja + Assiste…" at bounding box center [488, 139] width 418 height 19
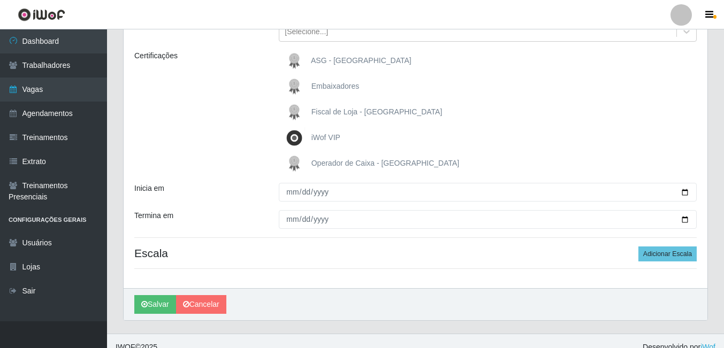
scroll to position [148, 0]
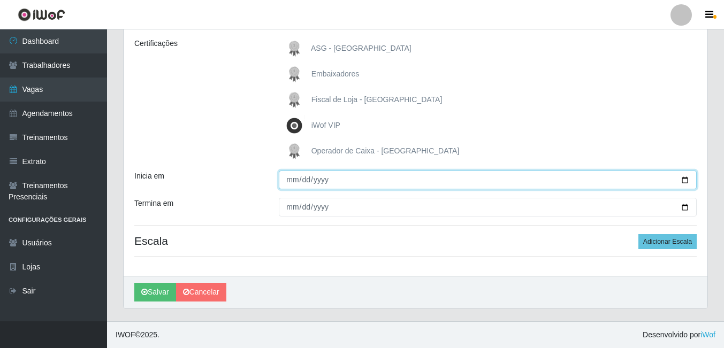
click at [307, 184] on input "Inicia em" at bounding box center [488, 180] width 418 height 19
click at [681, 186] on input "Inicia em" at bounding box center [488, 180] width 418 height 19
click at [686, 179] on input "Inicia em" at bounding box center [488, 180] width 418 height 19
type input "2025-09-01"
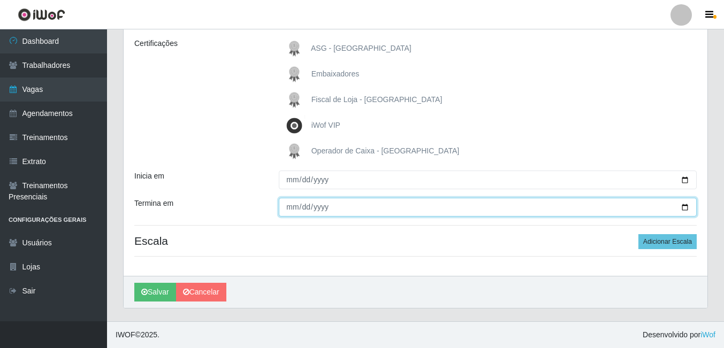
click at [689, 205] on input "Termina em" at bounding box center [488, 207] width 418 height 19
type input "2025-09-30"
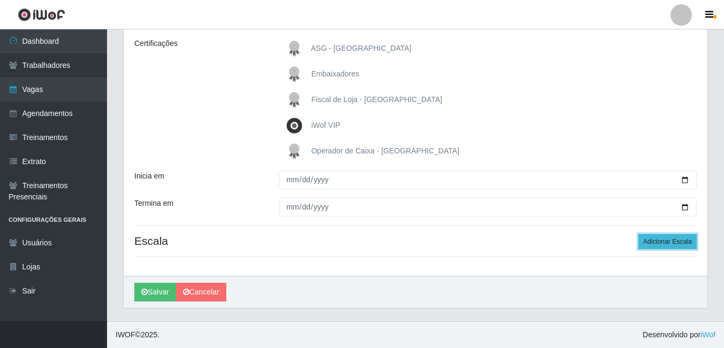
click at [661, 245] on button "Adicionar Escala" at bounding box center [667, 241] width 58 height 15
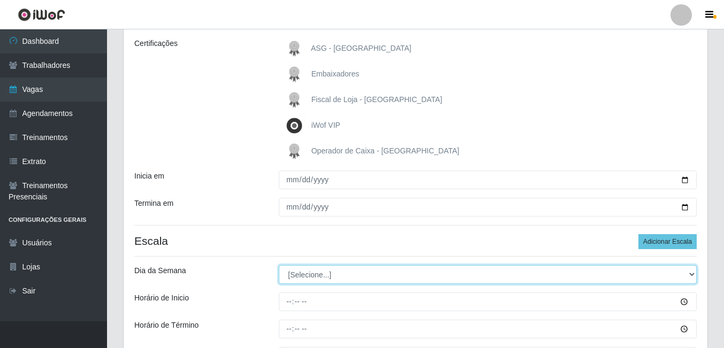
click at [326, 277] on select "[Selecione...] Segunda Terça Quarta Quinta Sexta Sábado Domingo" at bounding box center [488, 274] width 418 height 19
select select "4"
click at [279, 265] on select "[Selecione...] Segunda Terça Quarta Quinta Sexta Sábado Domingo" at bounding box center [488, 274] width 418 height 19
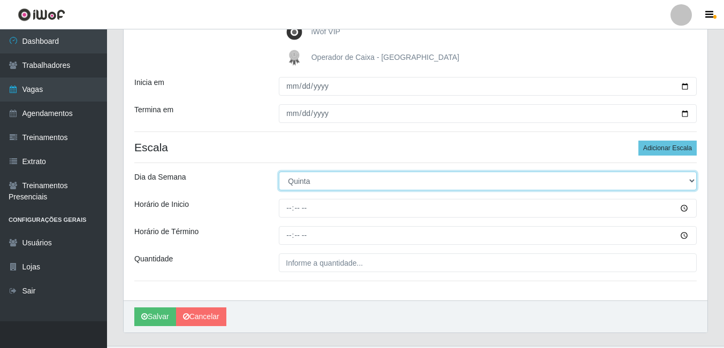
scroll to position [267, 0]
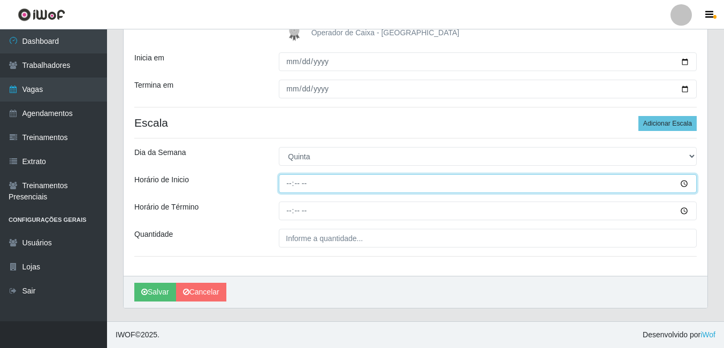
click at [292, 190] on input "Horário de Inicio" at bounding box center [488, 183] width 418 height 19
type input "16:00"
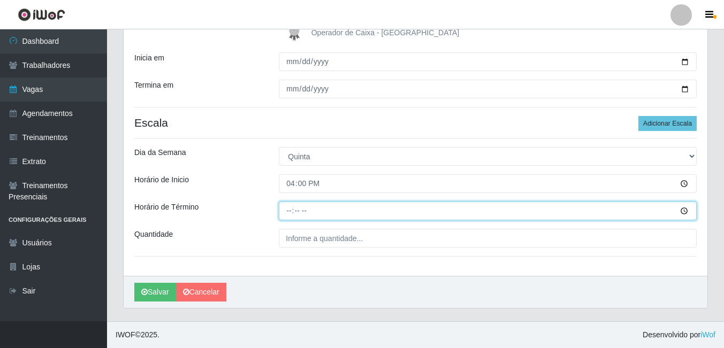
click at [285, 210] on input "Horário de Término" at bounding box center [488, 211] width 418 height 19
type input "22:00"
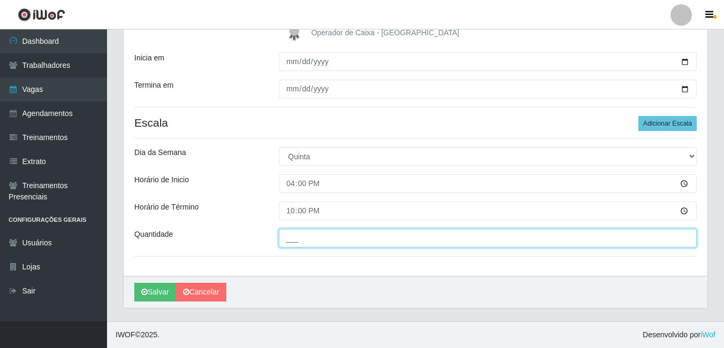
click at [291, 235] on input "___" at bounding box center [488, 238] width 418 height 19
type input "01_"
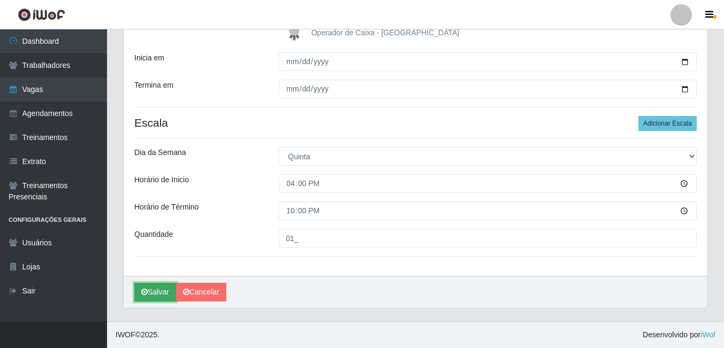
click at [162, 290] on button "Salvar" at bounding box center [155, 292] width 42 height 19
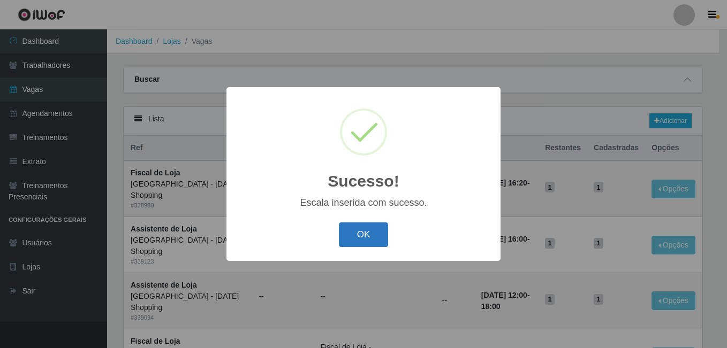
click at [356, 235] on button "OK" at bounding box center [364, 235] width 50 height 25
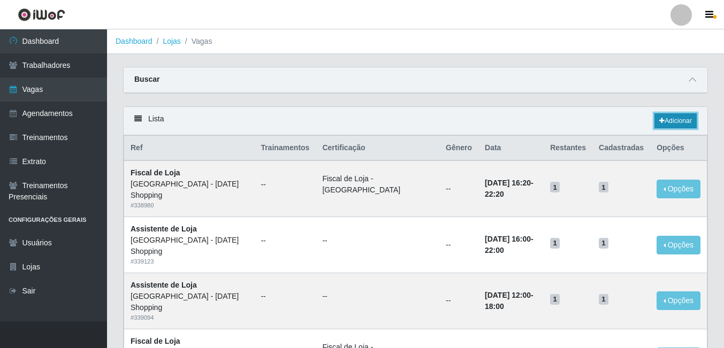
click at [671, 123] on link "Adicionar" at bounding box center [675, 120] width 42 height 15
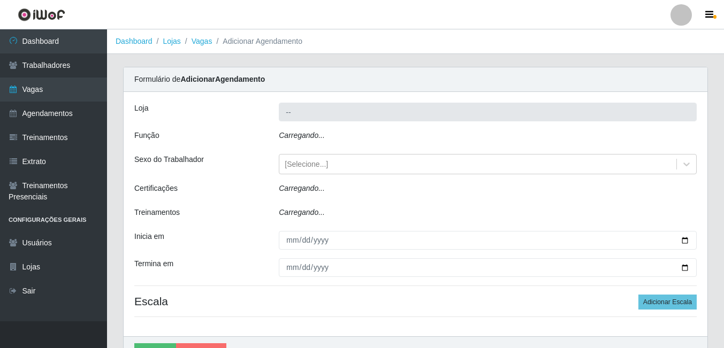
type input "[GEOGRAPHIC_DATA] - [DATE] Shopping"
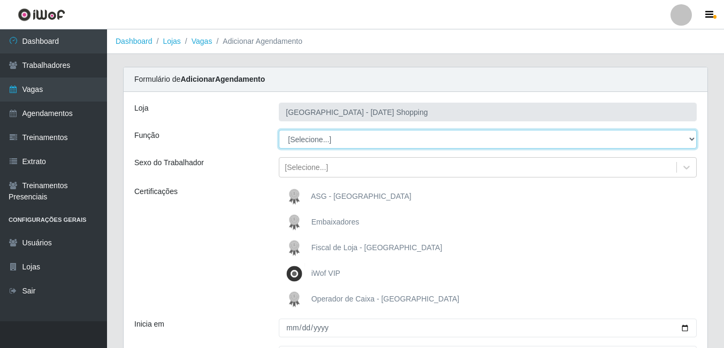
click at [327, 143] on select "[Selecione...] ASG ASG + ASG ++ Assistente de Loja Assistente de Loja + Assiste…" at bounding box center [488, 139] width 418 height 19
select select "148"
click at [279, 130] on select "[Selecione...] ASG ASG + ASG ++ Assistente de Loja Assistente de Loja + Assiste…" at bounding box center [488, 139] width 418 height 19
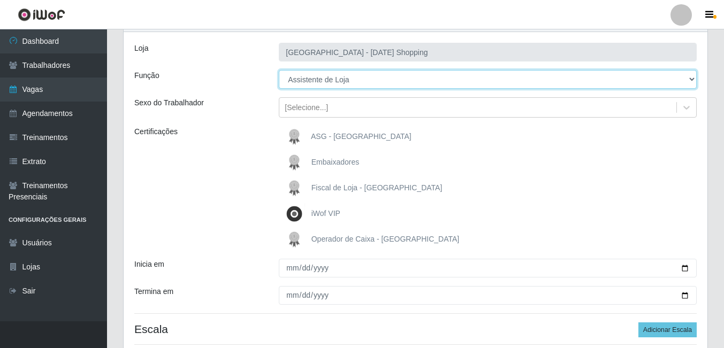
scroll to position [148, 0]
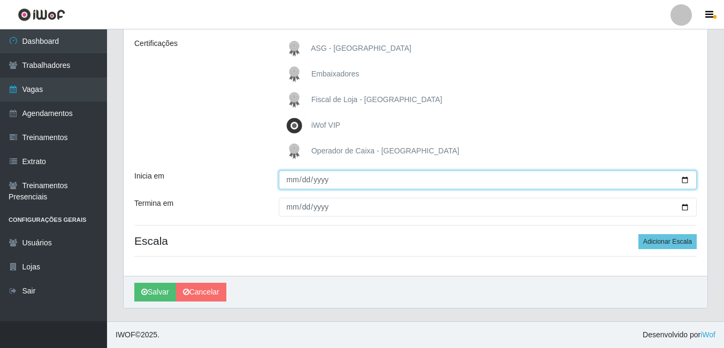
click at [690, 181] on input "Inicia em" at bounding box center [488, 180] width 418 height 19
click at [679, 182] on input "Inicia em" at bounding box center [488, 180] width 418 height 19
click at [682, 182] on input "Inicia em" at bounding box center [488, 180] width 418 height 19
type input "2025-09-01"
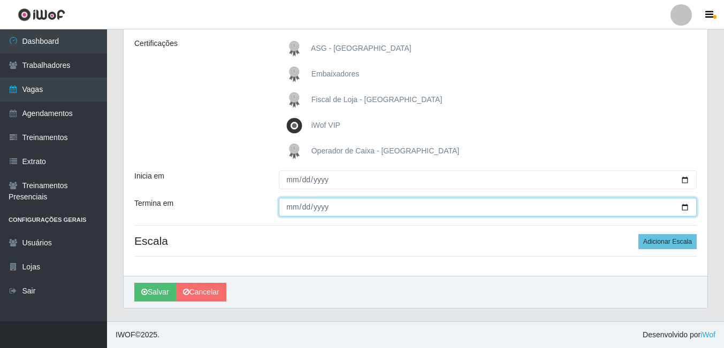
click at [688, 211] on input "Termina em" at bounding box center [488, 207] width 418 height 19
type input "2025-09-30"
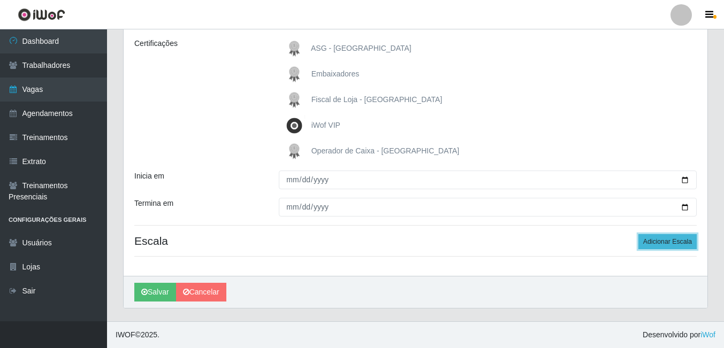
click at [654, 249] on button "Adicionar Escala" at bounding box center [667, 241] width 58 height 15
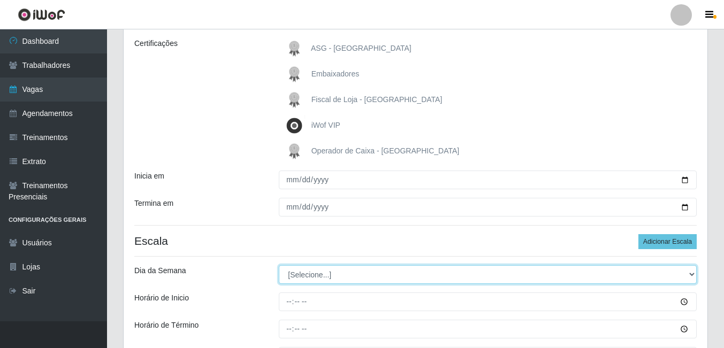
click at [332, 275] on select "[Selecione...] Segunda Terça Quarta Quinta Sexta Sábado Domingo" at bounding box center [488, 274] width 418 height 19
select select "4"
click at [279, 265] on select "[Selecione...] Segunda Terça Quarta Quinta Sexta Sábado Domingo" at bounding box center [488, 274] width 418 height 19
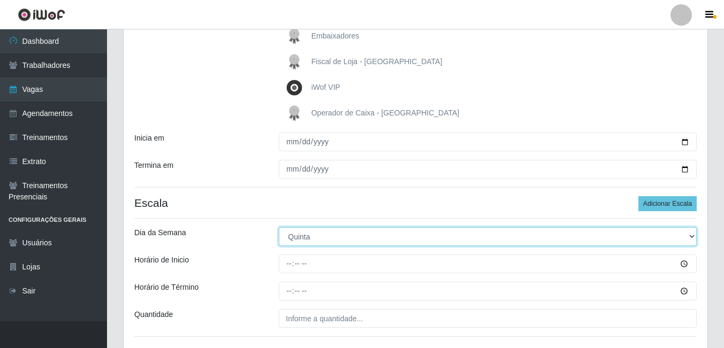
scroll to position [267, 0]
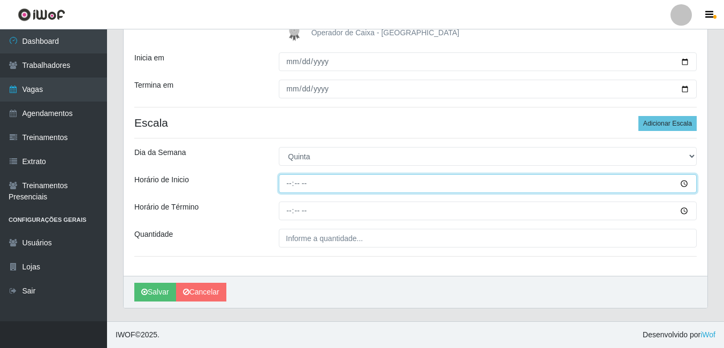
click at [293, 185] on input "Horário de Inicio" at bounding box center [488, 183] width 418 height 19
type input "16:00"
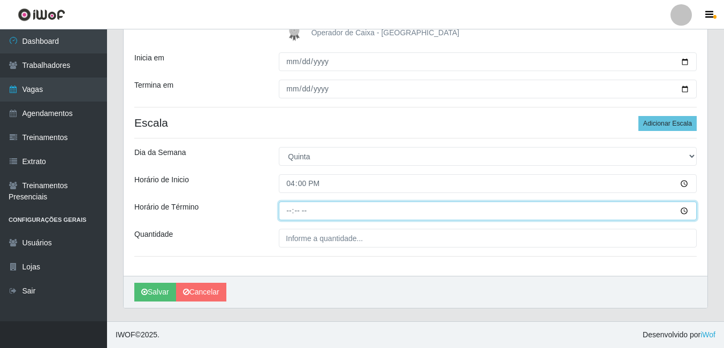
type input "22:00"
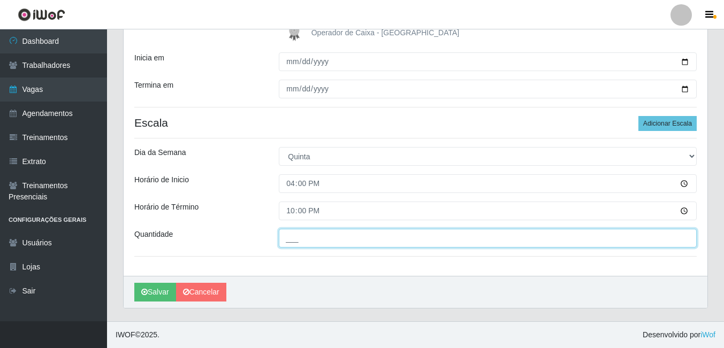
click at [321, 239] on input "___" at bounding box center [488, 238] width 418 height 19
type input "01_"
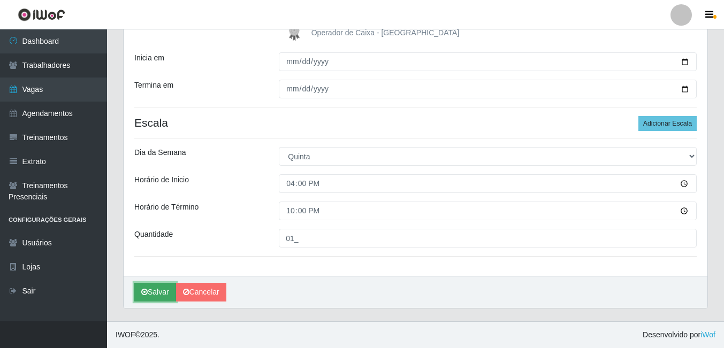
click at [147, 289] on icon "submit" at bounding box center [144, 291] width 6 height 7
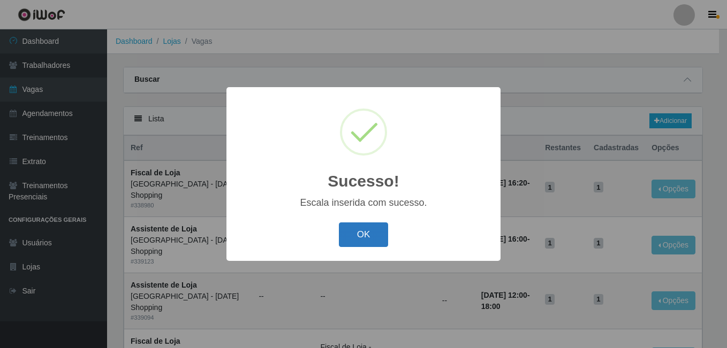
click at [367, 239] on button "OK" at bounding box center [364, 235] width 50 height 25
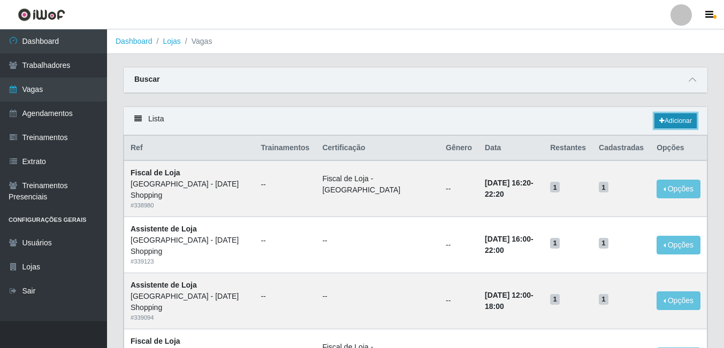
click at [666, 120] on link "Adicionar" at bounding box center [675, 120] width 42 height 15
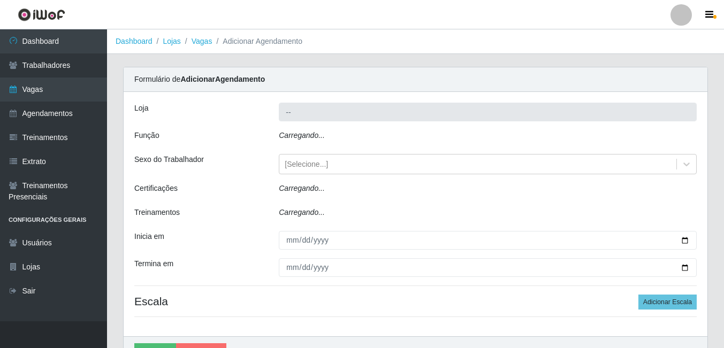
type input "[GEOGRAPHIC_DATA] - [DATE] Shopping"
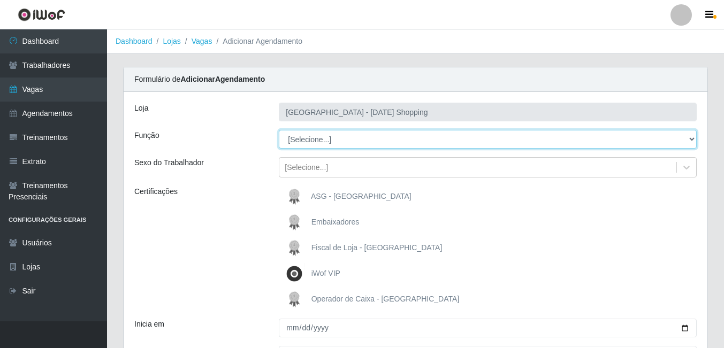
click at [316, 143] on select "[Selecione...] ASG ASG + ASG ++ Assistente de Loja Assistente de Loja + Assiste…" at bounding box center [488, 139] width 418 height 19
select select "148"
click at [279, 130] on select "[Selecione...] ASG ASG + ASG ++ Assistente de Loja Assistente de Loja + Assiste…" at bounding box center [488, 139] width 418 height 19
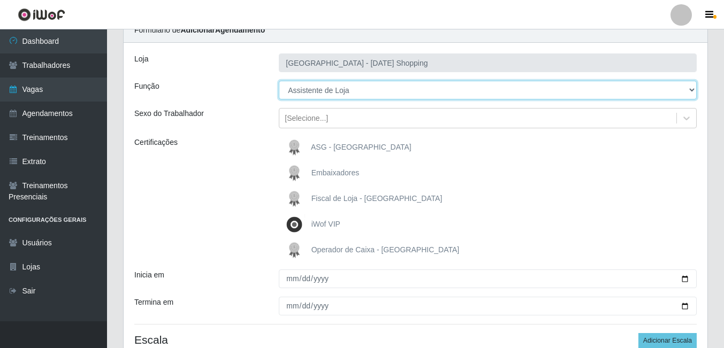
scroll to position [148, 0]
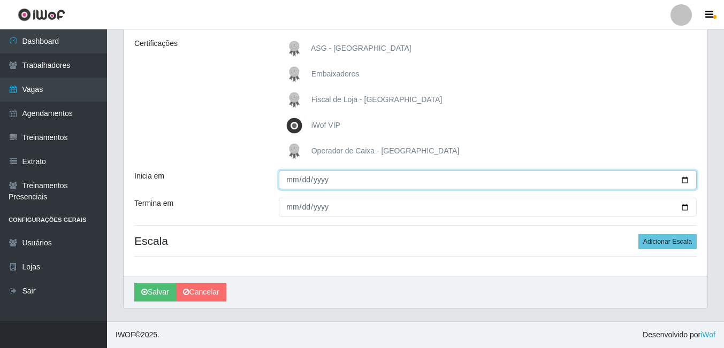
click at [292, 177] on input "Inicia em" at bounding box center [488, 180] width 418 height 19
type input "2025-09-01"
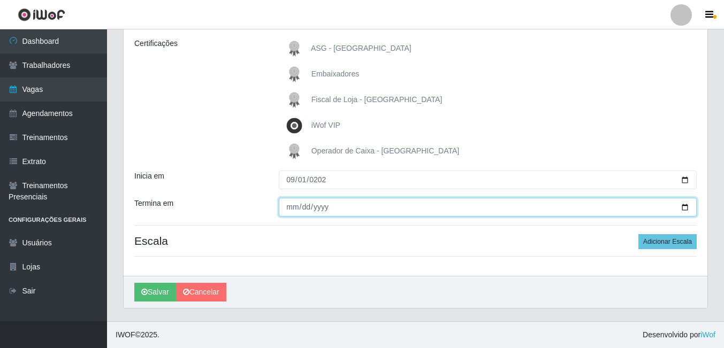
type input "20245-09-30"
click at [332, 207] on input "0225-10-30" at bounding box center [488, 207] width 418 height 19
type input "2025-10-30"
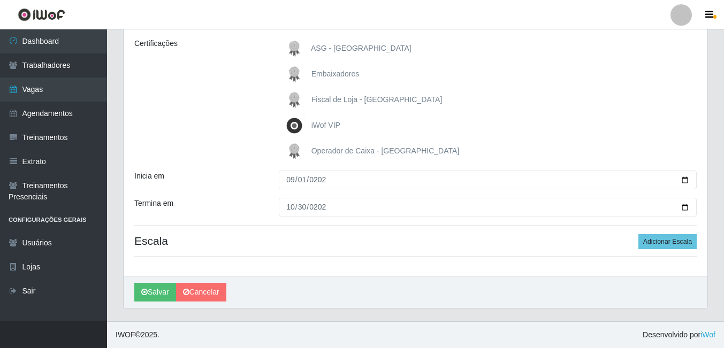
click at [353, 241] on h4 "Escala Adicionar Escala" at bounding box center [415, 240] width 562 height 13
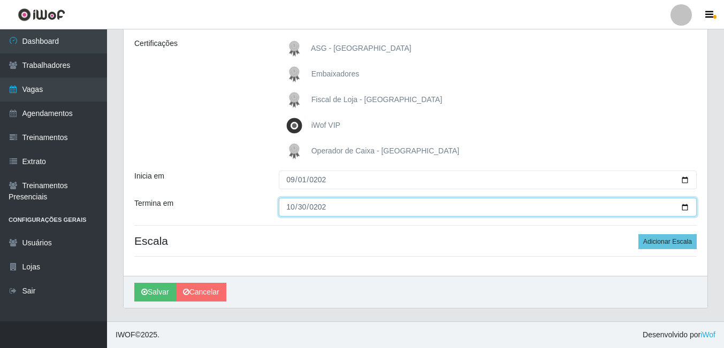
click at [305, 204] on input "2025-10-30" at bounding box center [488, 207] width 418 height 19
type input "2025-09-30"
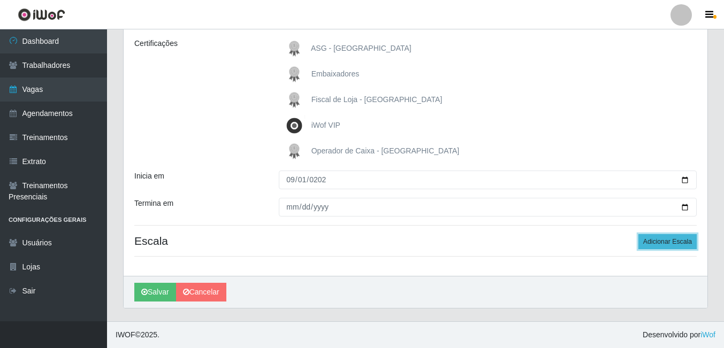
click at [650, 236] on button "Adicionar Escala" at bounding box center [667, 241] width 58 height 15
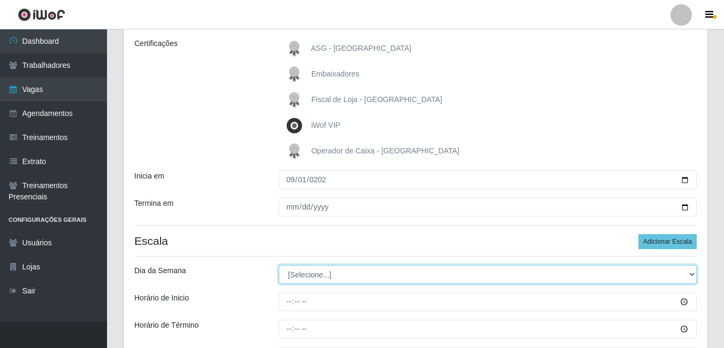
click at [323, 271] on select "[Selecione...] Segunda Terça Quarta Quinta Sexta Sábado Domingo" at bounding box center [488, 274] width 418 height 19
select select "5"
click at [279, 265] on select "[Selecione...] Segunda Terça Quarta Quinta Sexta Sábado Domingo" at bounding box center [488, 274] width 418 height 19
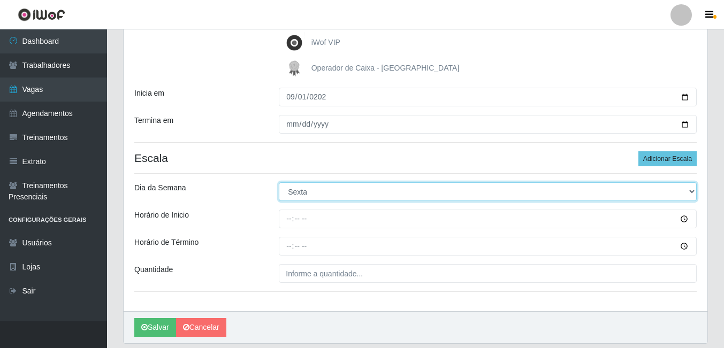
scroll to position [267, 0]
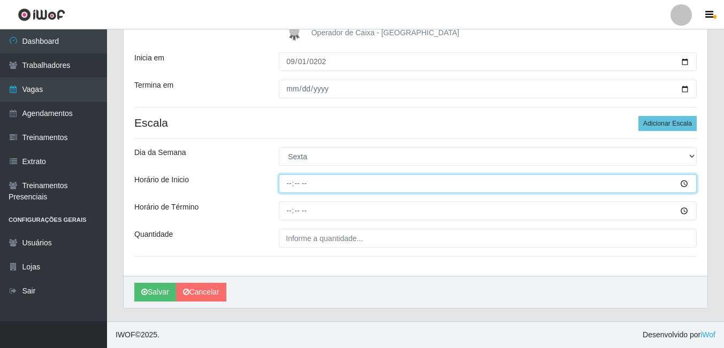
click at [294, 189] on input "Horário de Inicio" at bounding box center [488, 183] width 418 height 19
type input "16:00"
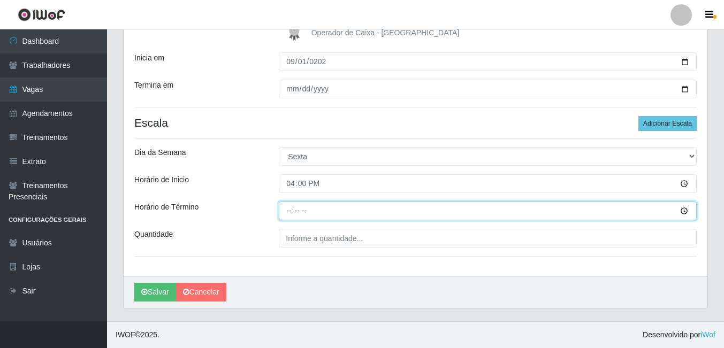
type input "22:00"
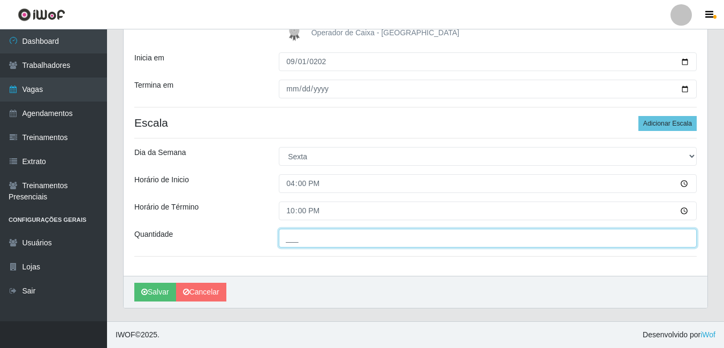
drag, startPoint x: 338, startPoint y: 234, endPoint x: 331, endPoint y: 244, distance: 12.0
click at [338, 234] on input "___" at bounding box center [488, 238] width 418 height 19
type input "01_"
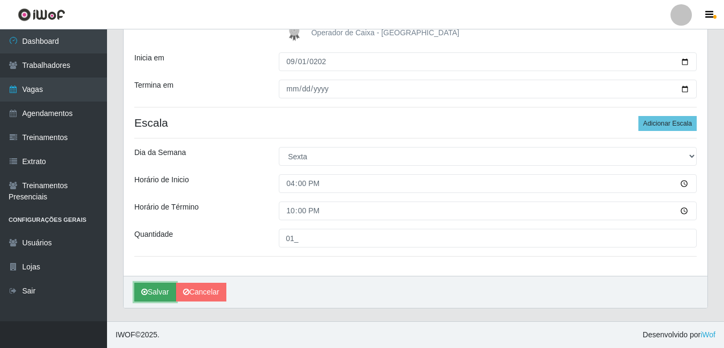
click at [134, 291] on button "Salvar" at bounding box center [155, 292] width 42 height 19
click at [141, 289] on button "Salvar" at bounding box center [155, 292] width 42 height 19
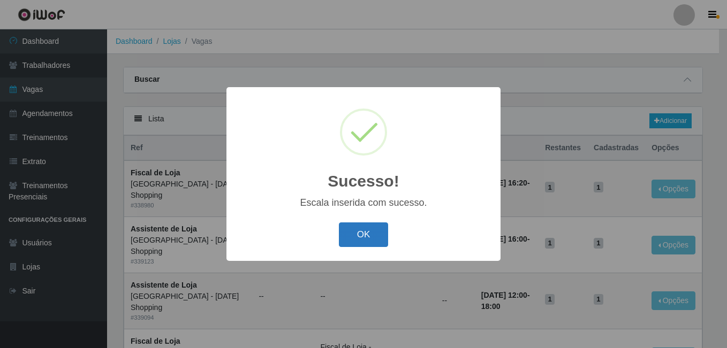
click at [367, 232] on button "OK" at bounding box center [364, 235] width 50 height 25
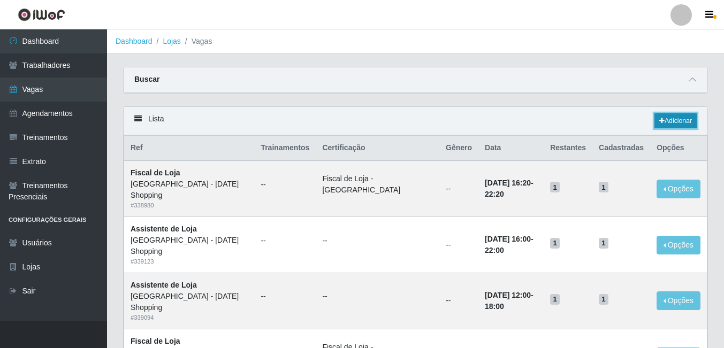
click at [664, 120] on link "Adicionar" at bounding box center [675, 120] width 42 height 15
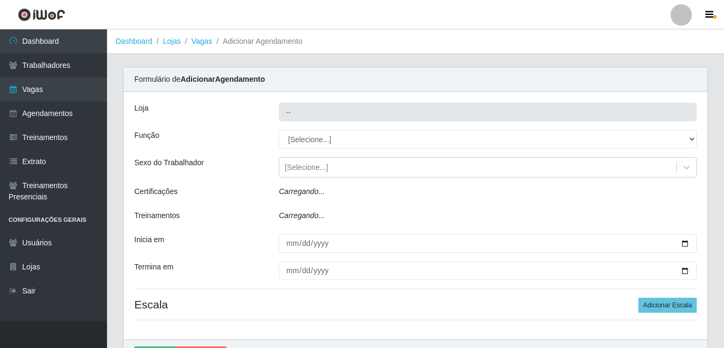
type input "[GEOGRAPHIC_DATA] - [DATE] Shopping"
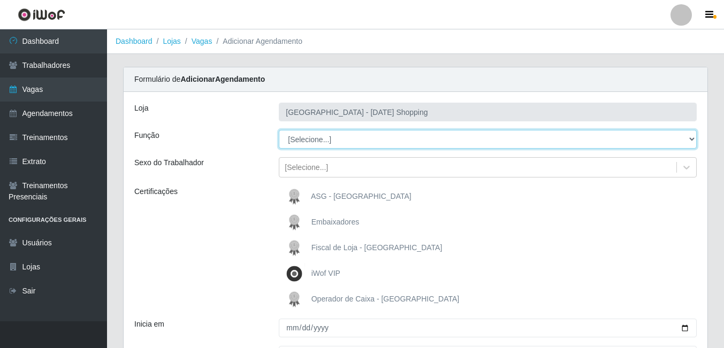
click at [296, 143] on select "[Selecione...] ASG ASG + ASG ++ Assistente de Loja Assistente de Loja + Assiste…" at bounding box center [488, 139] width 418 height 19
click at [279, 130] on select "[Selecione...] ASG ASG + ASG ++ Assistente de Loja Assistente de Loja + Assiste…" at bounding box center [488, 139] width 418 height 19
click at [334, 146] on select "[Selecione...] ASG ASG + ASG ++ Assistente de Loja Assistente de Loja + Assiste…" at bounding box center [488, 139] width 418 height 19
select select "149"
click at [279, 130] on select "[Selecione...] ASG ASG + ASG ++ Assistente de Loja Assistente de Loja + Assiste…" at bounding box center [488, 139] width 418 height 19
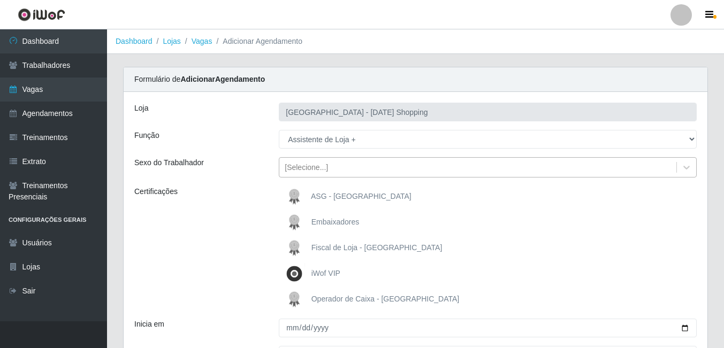
click at [317, 173] on div "[Selecione...]" at bounding box center [306, 167] width 43 height 11
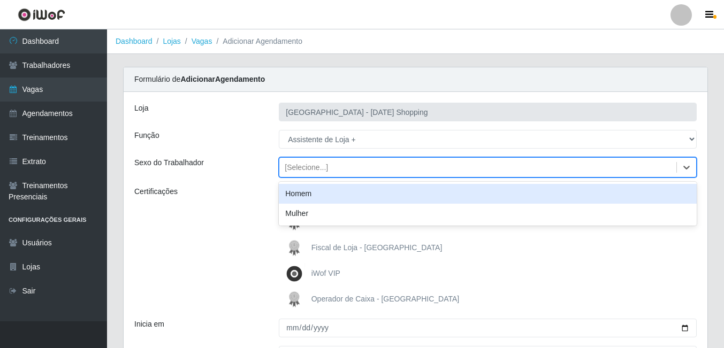
click at [233, 244] on div "Certificações" at bounding box center [198, 248] width 144 height 124
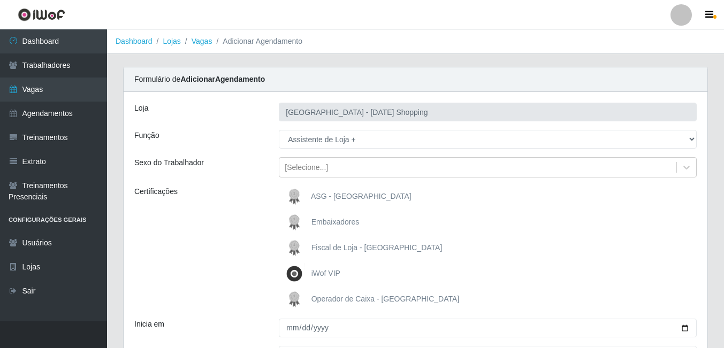
scroll to position [148, 0]
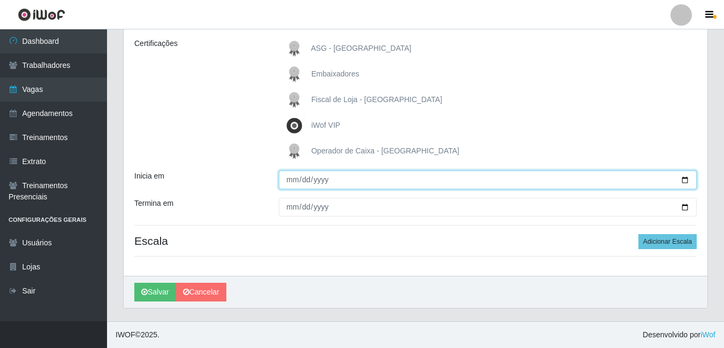
click at [675, 178] on input "Inicia em" at bounding box center [488, 180] width 418 height 19
click at [687, 180] on input "Inicia em" at bounding box center [488, 180] width 418 height 19
type input "2025-09-01"
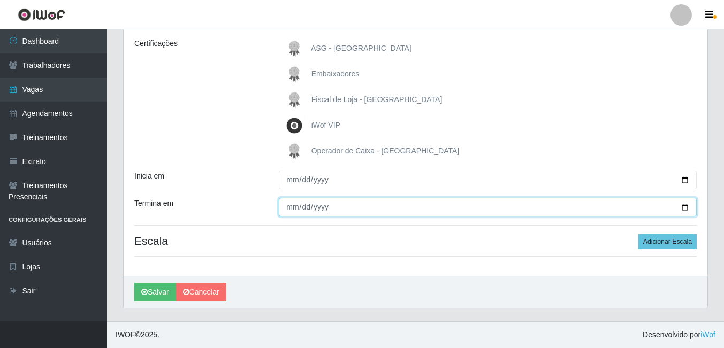
click at [690, 209] on input "Termina em" at bounding box center [488, 207] width 418 height 19
click at [686, 210] on input "Termina em" at bounding box center [488, 207] width 418 height 19
type input "2025-09-30"
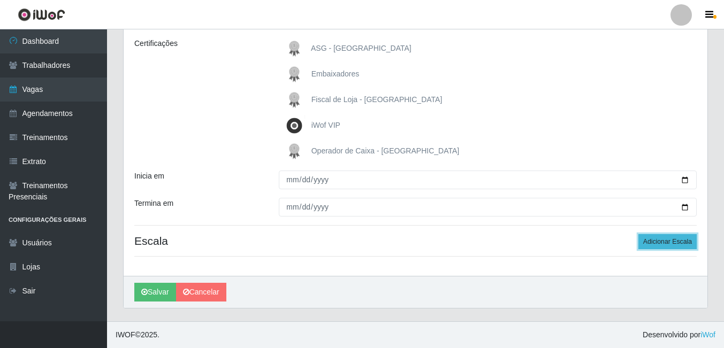
click at [673, 239] on button "Adicionar Escala" at bounding box center [667, 241] width 58 height 15
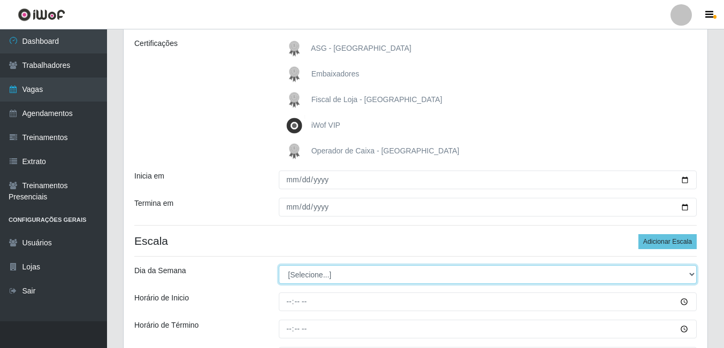
click at [322, 273] on select "[Selecione...] Segunda Terça Quarta Quinta Sexta Sábado Domingo" at bounding box center [488, 274] width 418 height 19
select select "6"
click at [279, 265] on select "[Selecione...] Segunda Terça Quarta Quinta Sexta Sábado Domingo" at bounding box center [488, 274] width 418 height 19
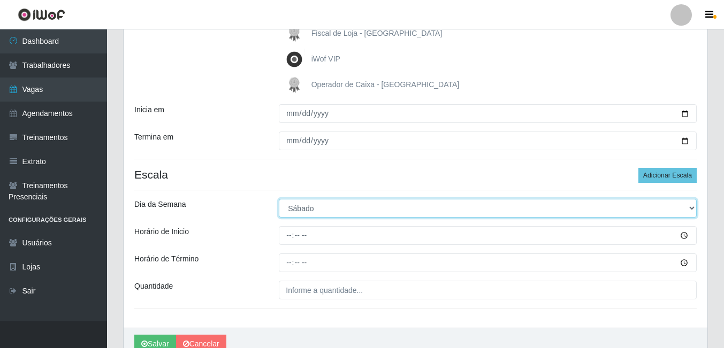
scroll to position [267, 0]
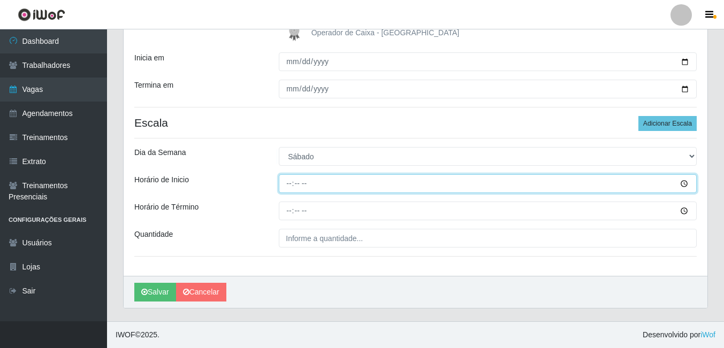
click at [288, 191] on input "Horário de Inicio" at bounding box center [488, 183] width 418 height 19
type input "16:00"
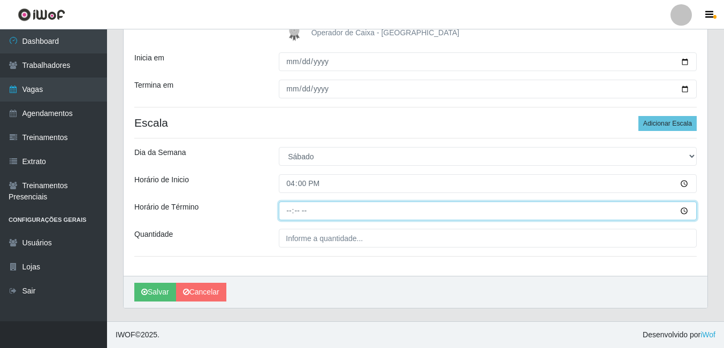
type input "22:00"
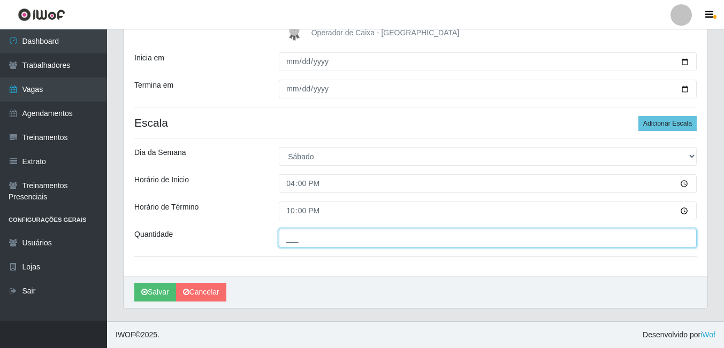
drag, startPoint x: 318, startPoint y: 232, endPoint x: 318, endPoint y: 239, distance: 7.0
click at [318, 232] on input "___" at bounding box center [488, 238] width 418 height 19
type input "01_"
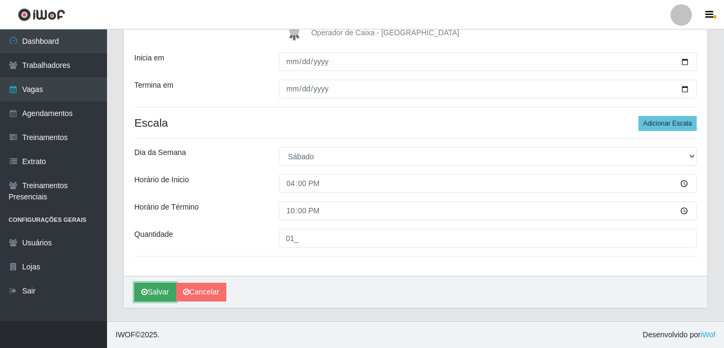
click at [166, 289] on button "Salvar" at bounding box center [155, 292] width 42 height 19
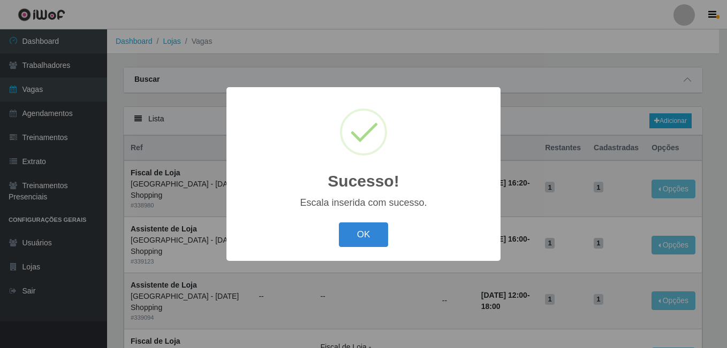
click at [339, 223] on button "OK" at bounding box center [364, 235] width 50 height 25
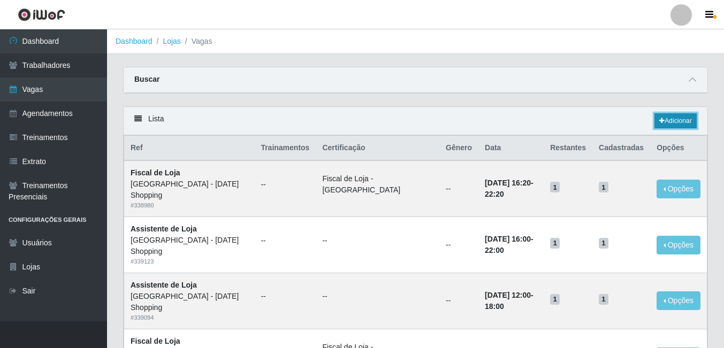
click at [682, 117] on link "Adicionar" at bounding box center [675, 120] width 42 height 15
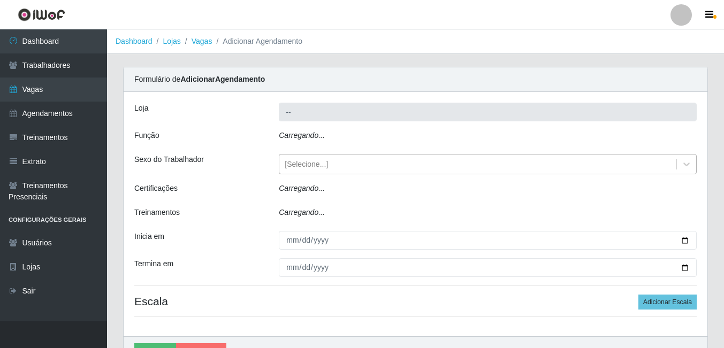
type input "[GEOGRAPHIC_DATA] - [DATE] Shopping"
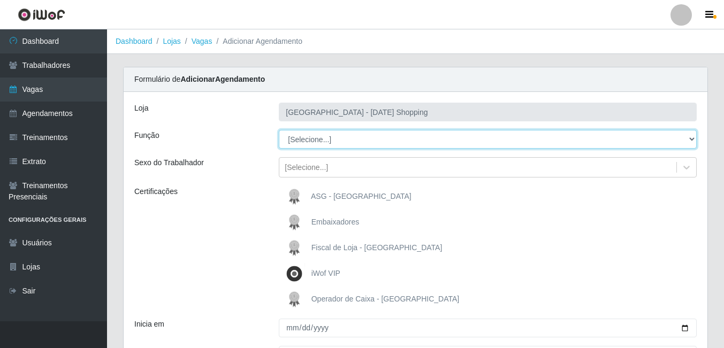
click at [323, 145] on select "[Selecione...] ASG ASG + ASG ++ Assistente de Loja Assistente de Loja + Assiste…" at bounding box center [488, 139] width 418 height 19
select select "149"
click at [279, 130] on select "[Selecione...] ASG ASG + ASG ++ Assistente de Loja Assistente de Loja + Assiste…" at bounding box center [488, 139] width 418 height 19
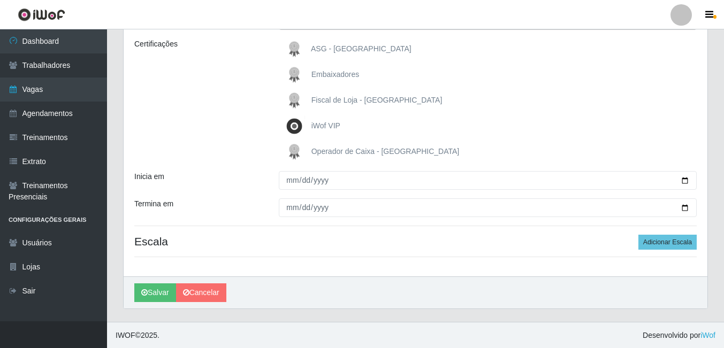
scroll to position [148, 0]
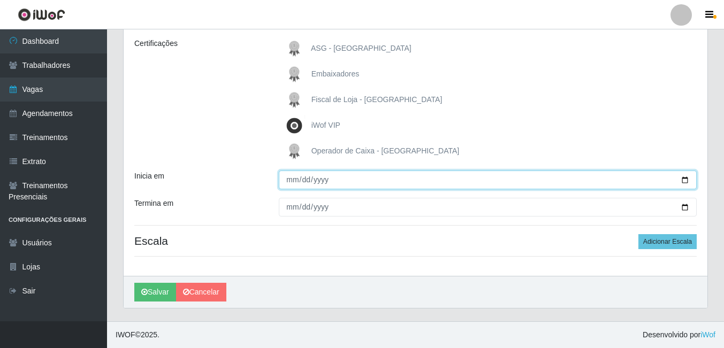
click at [296, 179] on input "Inicia em" at bounding box center [488, 180] width 418 height 19
type input "2025-09-01"
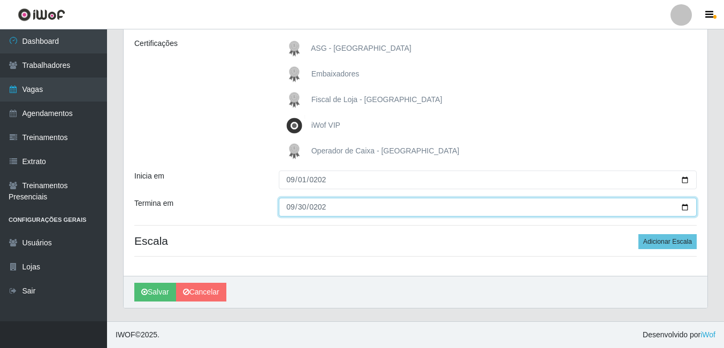
type input "2025-09-30"
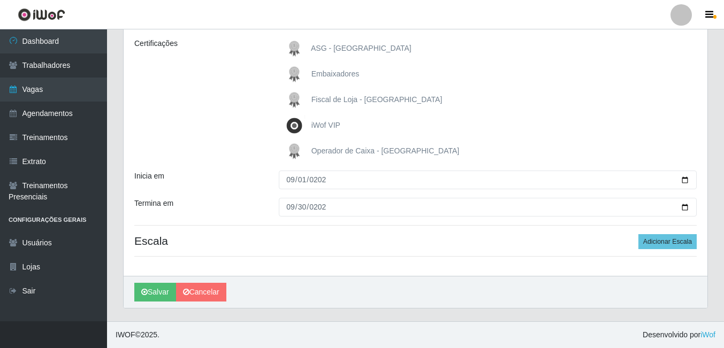
click at [697, 241] on div "Loja Rio Center - Natal Shopping Função [Selecione...] ASG ASG + ASG ++ Assiste…" at bounding box center [416, 110] width 584 height 332
click at [654, 240] on button "Adicionar Escala" at bounding box center [667, 241] width 58 height 15
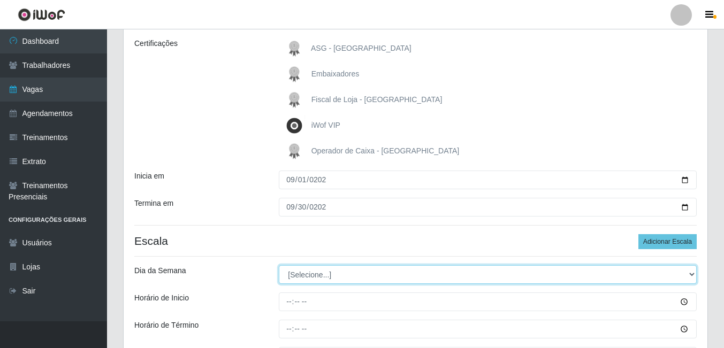
click at [326, 271] on select "[Selecione...] Segunda Terça Quarta Quinta Sexta Sábado Domingo" at bounding box center [488, 274] width 418 height 19
select select "0"
click at [279, 265] on select "[Selecione...] Segunda Terça Quarta Quinta Sexta Sábado Domingo" at bounding box center [488, 274] width 418 height 19
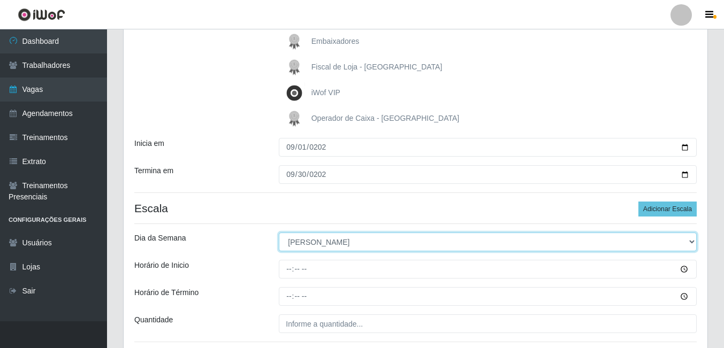
scroll to position [267, 0]
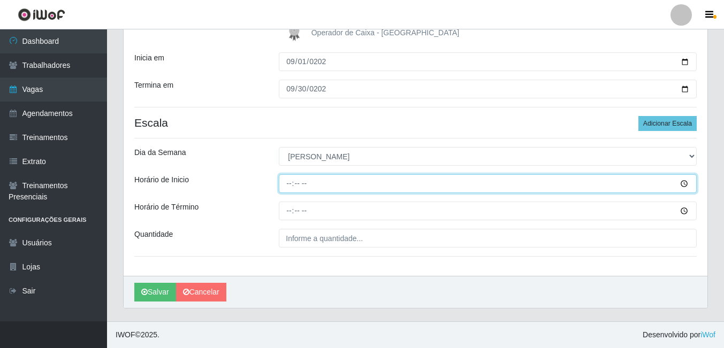
click at [293, 186] on input "Horário de Inicio" at bounding box center [488, 183] width 418 height 19
type input "15:00"
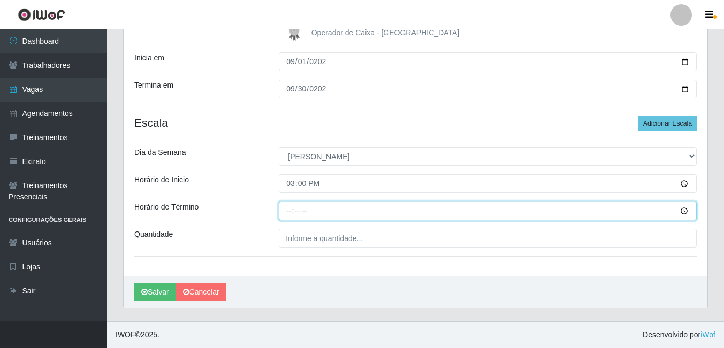
type input "21:00"
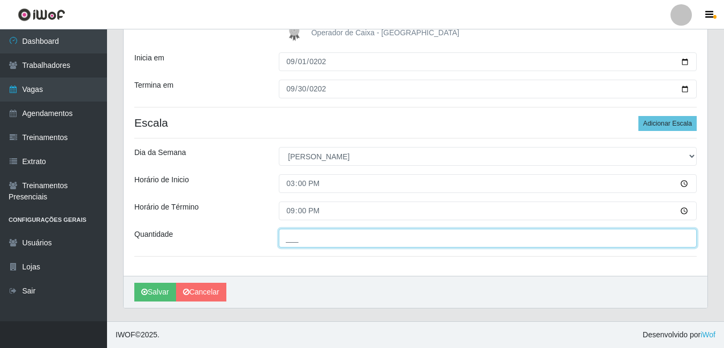
click at [310, 234] on input "___" at bounding box center [488, 238] width 418 height 19
type input "01_"
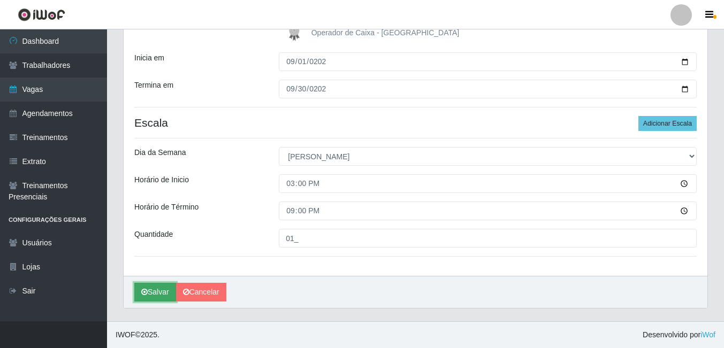
click at [166, 290] on button "Salvar" at bounding box center [155, 292] width 42 height 19
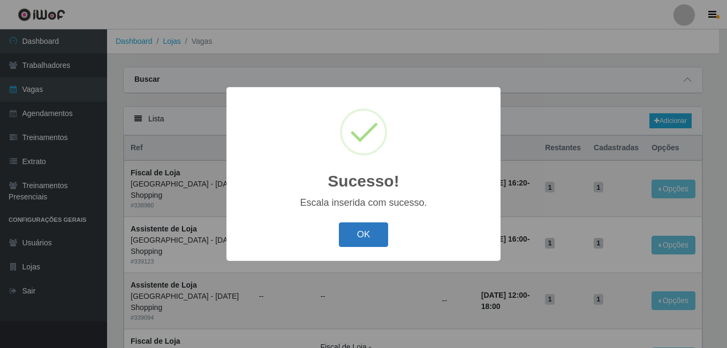
click at [366, 235] on button "OK" at bounding box center [364, 235] width 50 height 25
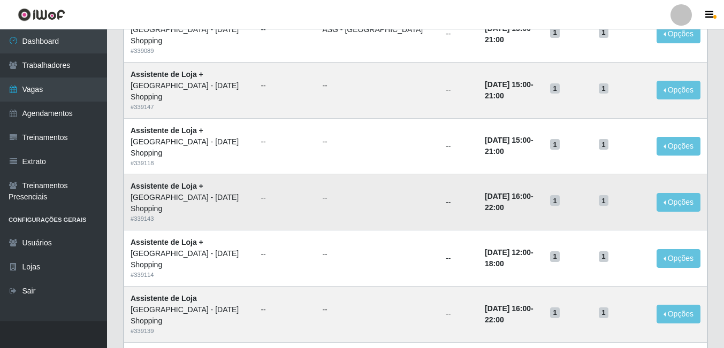
scroll to position [559, 0]
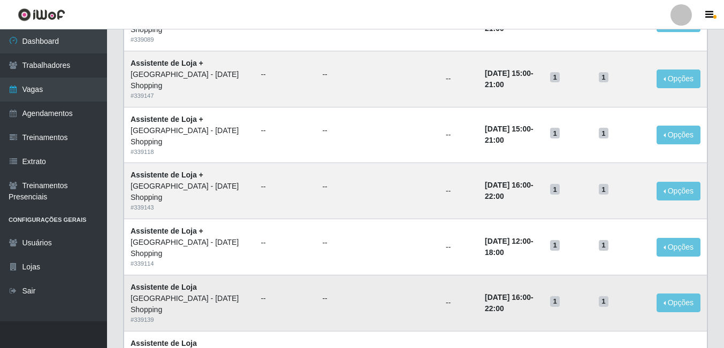
click at [667, 275] on td "Opções Editar Deletar" at bounding box center [678, 303] width 57 height 56
click at [667, 294] on button "Opções" at bounding box center [679, 303] width 44 height 19
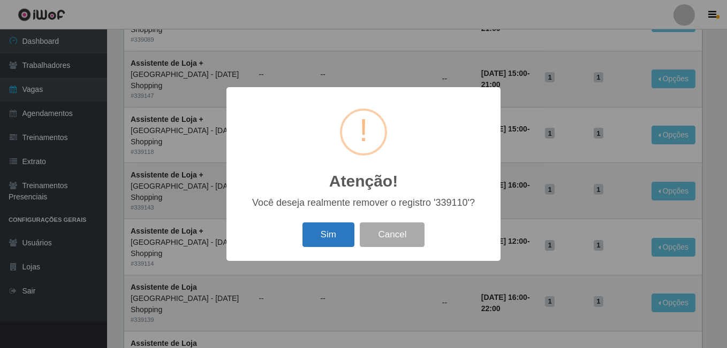
click at [336, 233] on button "Sim" at bounding box center [328, 235] width 52 height 25
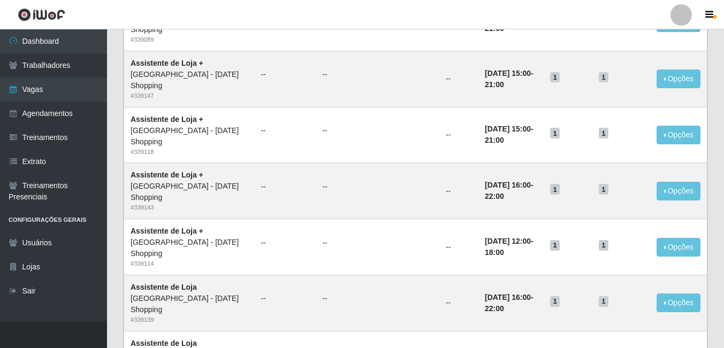
scroll to position [0, 0]
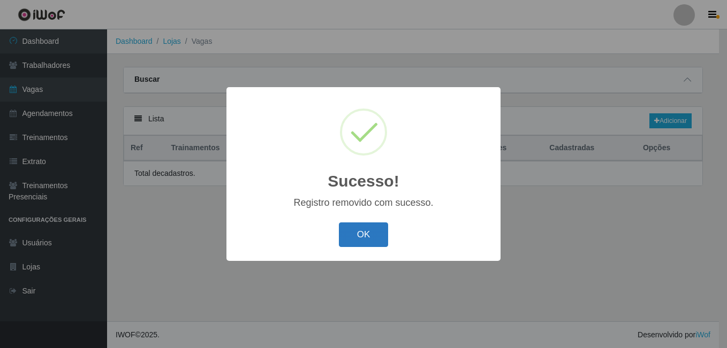
click at [370, 243] on button "OK" at bounding box center [364, 235] width 50 height 25
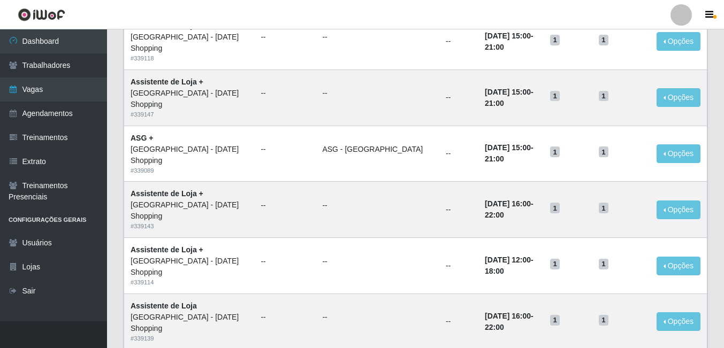
scroll to position [559, 0]
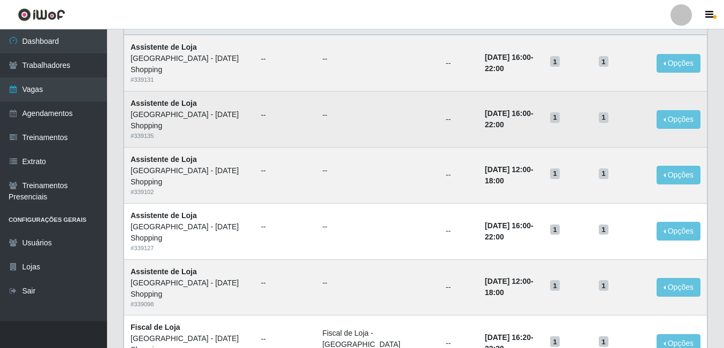
scroll to position [107, 0]
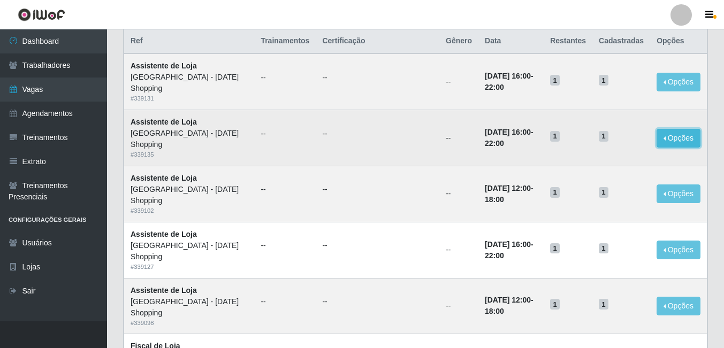
click at [673, 129] on button "Opções" at bounding box center [679, 138] width 44 height 19
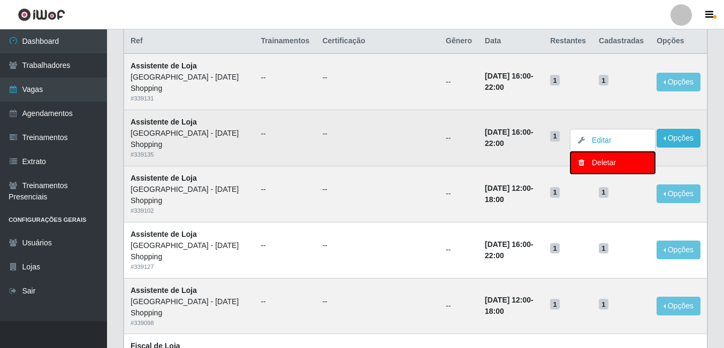
click at [611, 157] on div "Deletar" at bounding box center [612, 162] width 63 height 11
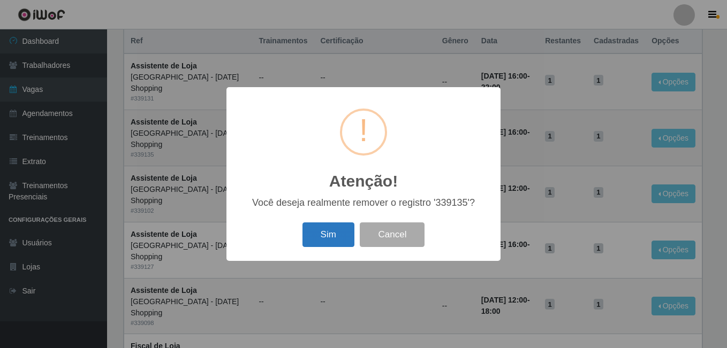
click at [341, 230] on button "Sim" at bounding box center [328, 235] width 52 height 25
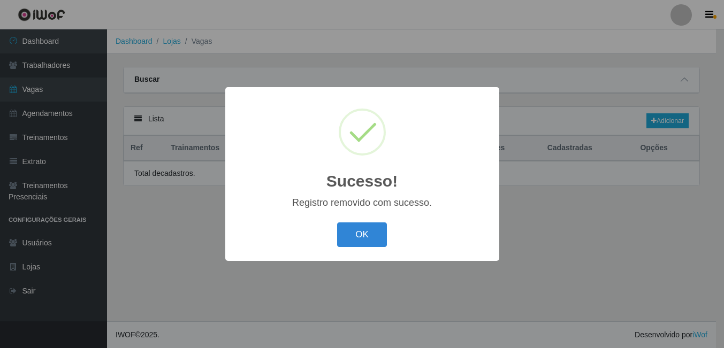
scroll to position [0, 0]
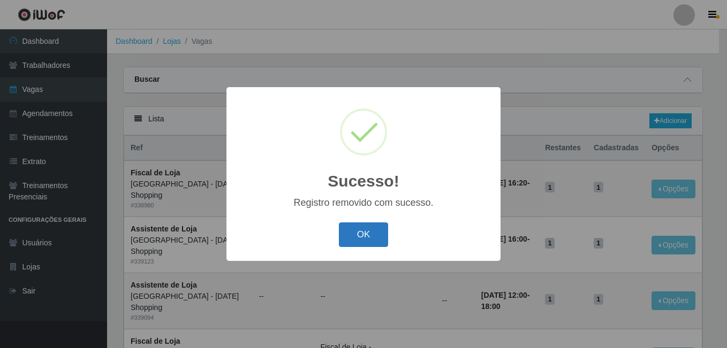
click at [376, 243] on button "OK" at bounding box center [364, 235] width 50 height 25
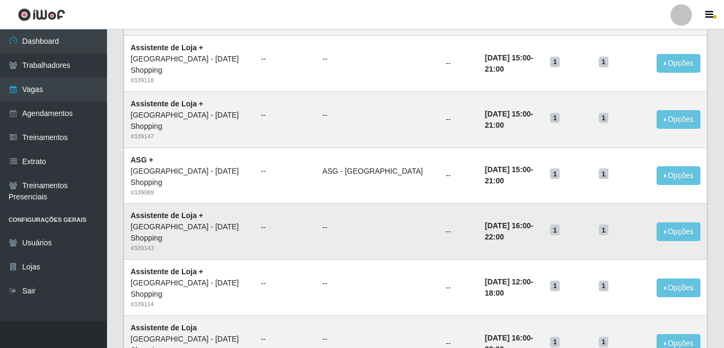
scroll to position [559, 0]
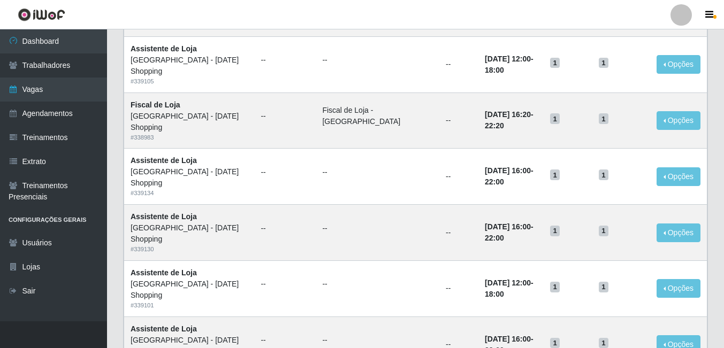
scroll to position [268, 0]
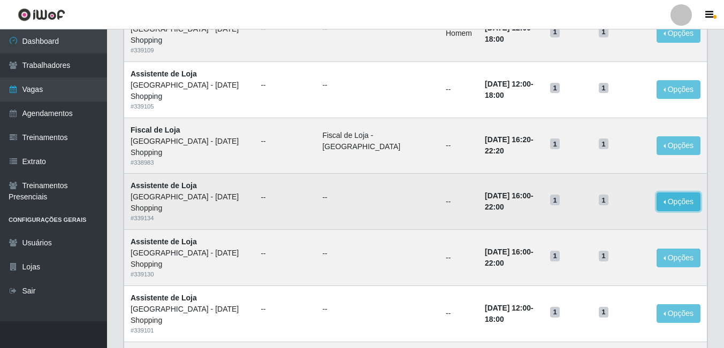
click at [667, 193] on button "Opções" at bounding box center [679, 202] width 44 height 19
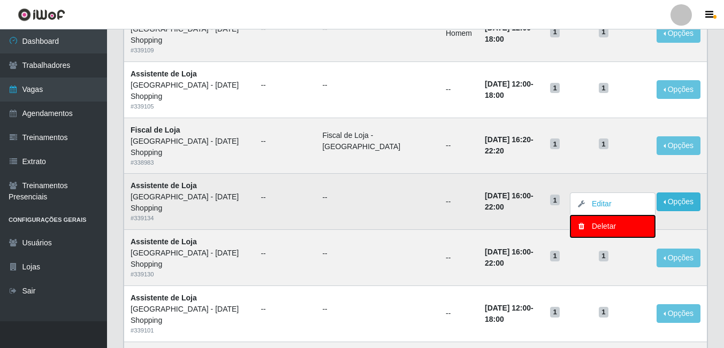
click at [608, 221] on div "Deletar" at bounding box center [612, 226] width 63 height 11
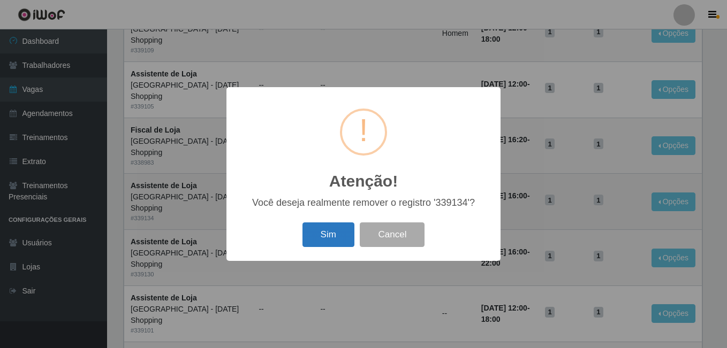
click at [313, 246] on button "Sim" at bounding box center [328, 235] width 52 height 25
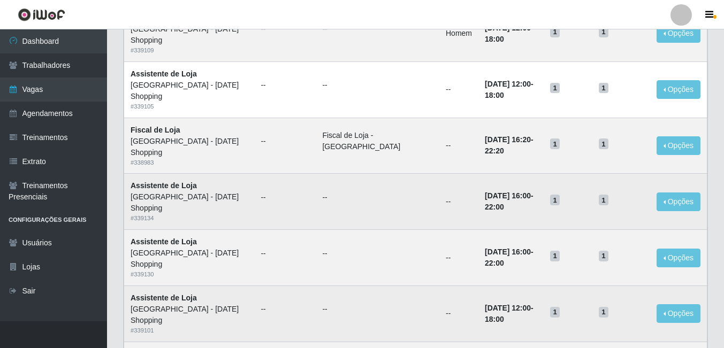
scroll to position [0, 0]
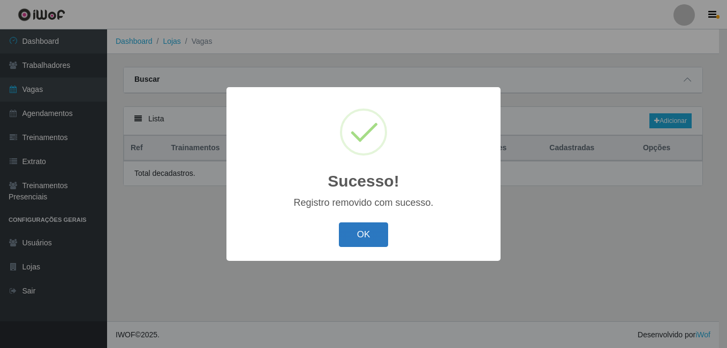
click at [369, 233] on button "OK" at bounding box center [364, 235] width 50 height 25
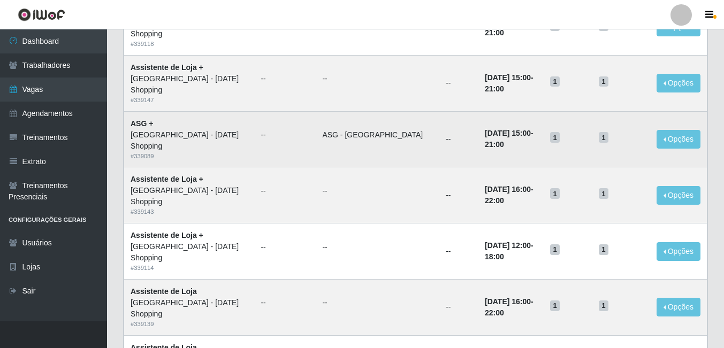
scroll to position [559, 0]
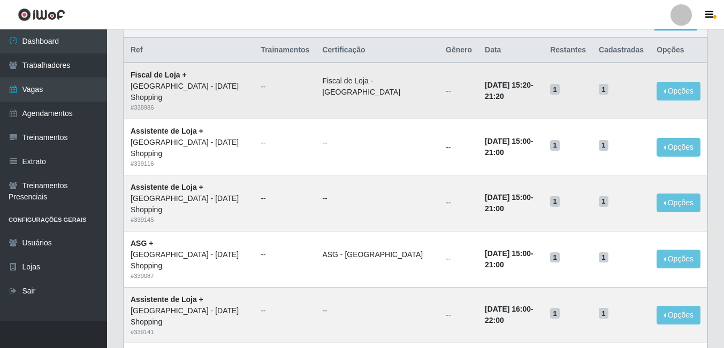
scroll to position [107, 0]
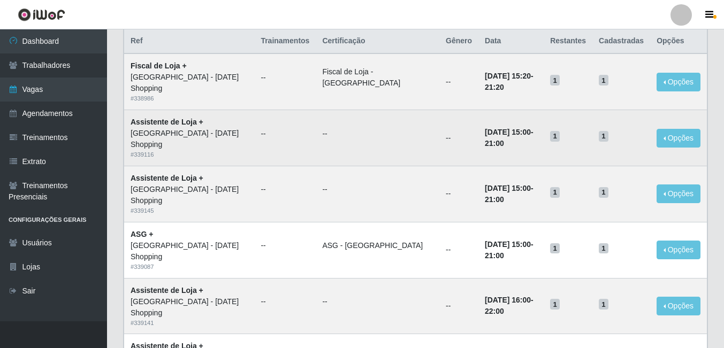
click at [439, 138] on td "--" at bounding box center [458, 138] width 39 height 56
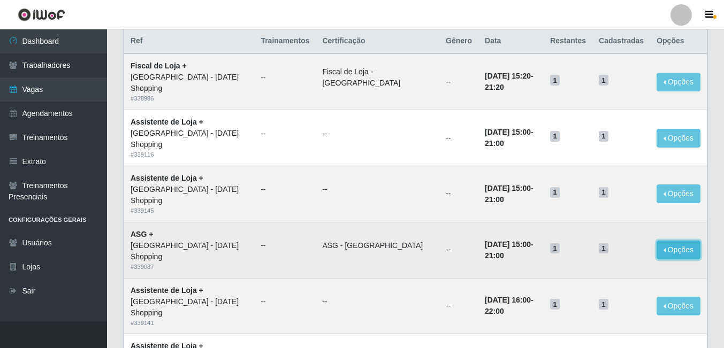
click at [667, 241] on button "Opções" at bounding box center [679, 250] width 44 height 19
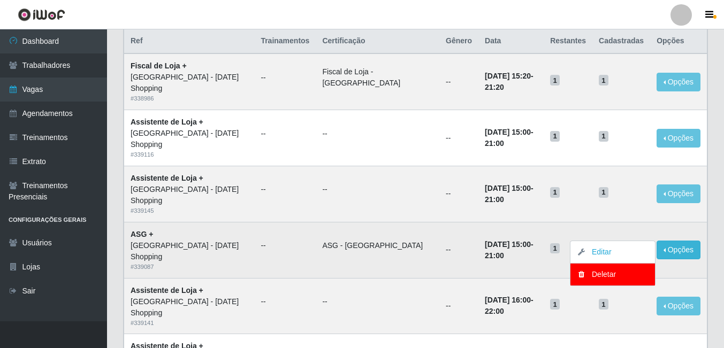
click at [341, 240] on li "ASG - [GEOGRAPHIC_DATA]" at bounding box center [377, 245] width 111 height 11
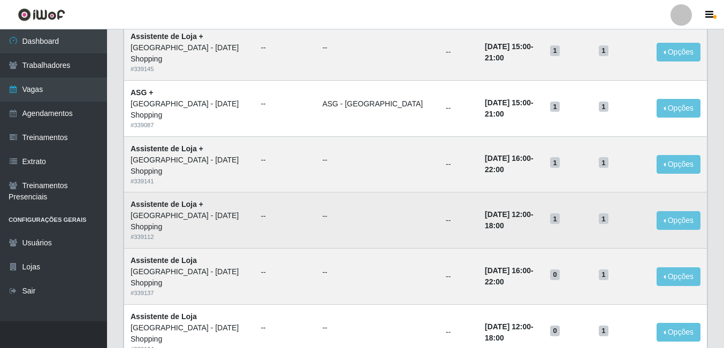
scroll to position [268, 0]
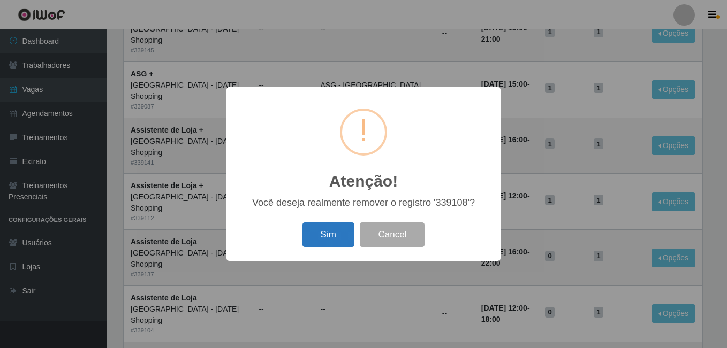
click at [343, 239] on button "Sim" at bounding box center [328, 235] width 52 height 25
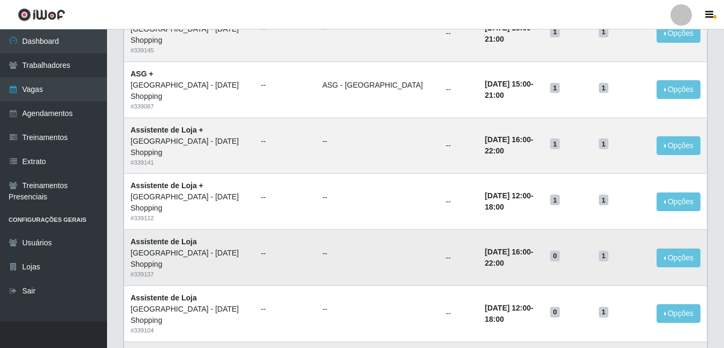
scroll to position [0, 0]
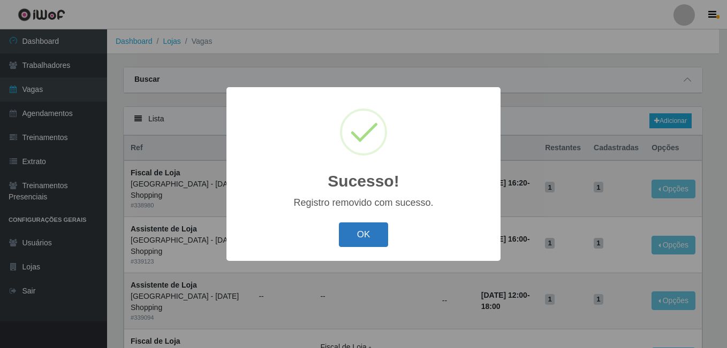
click at [370, 242] on button "OK" at bounding box center [364, 235] width 50 height 25
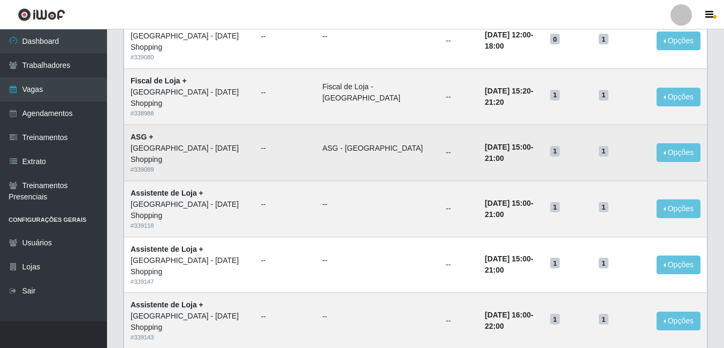
scroll to position [559, 0]
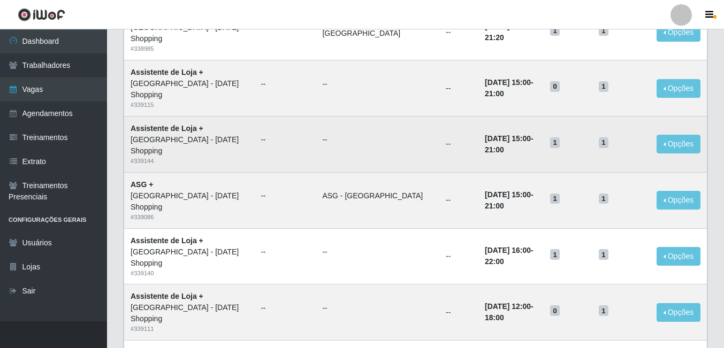
scroll to position [482, 0]
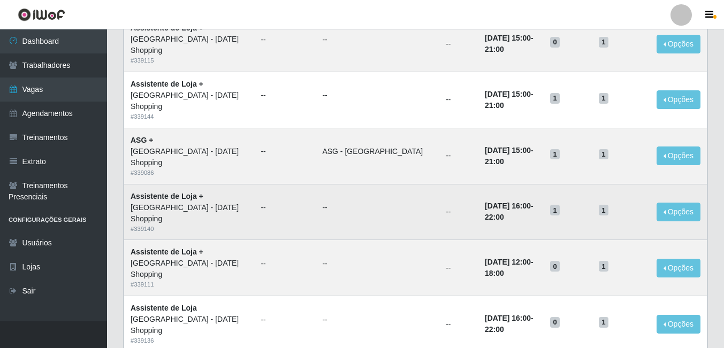
click at [557, 205] on span "1" at bounding box center [555, 210] width 10 height 11
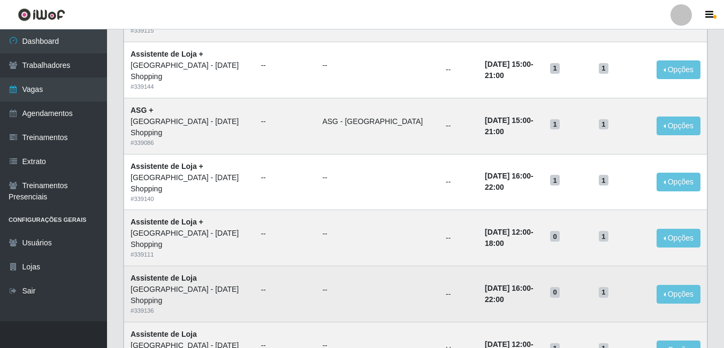
scroll to position [535, 0]
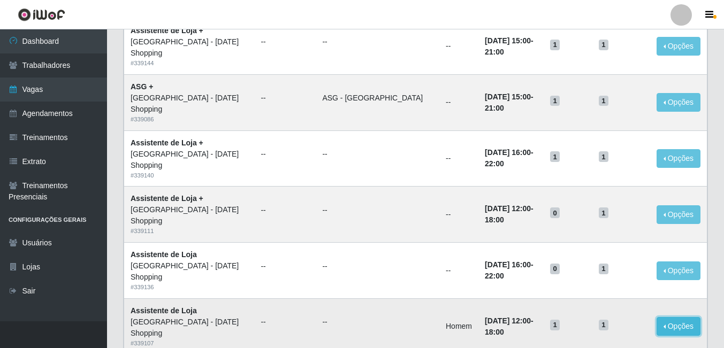
click at [669, 317] on button "Opções" at bounding box center [679, 326] width 44 height 19
click at [603, 346] on div "Deletar" at bounding box center [612, 351] width 63 height 11
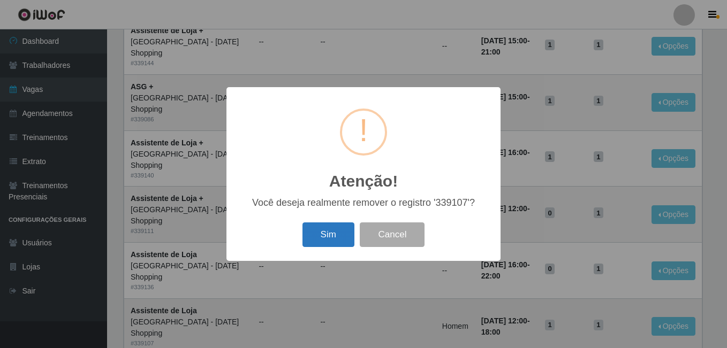
click at [336, 238] on button "Sim" at bounding box center [328, 235] width 52 height 25
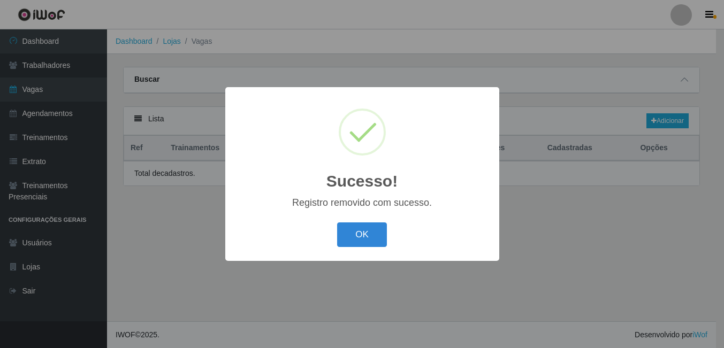
scroll to position [0, 0]
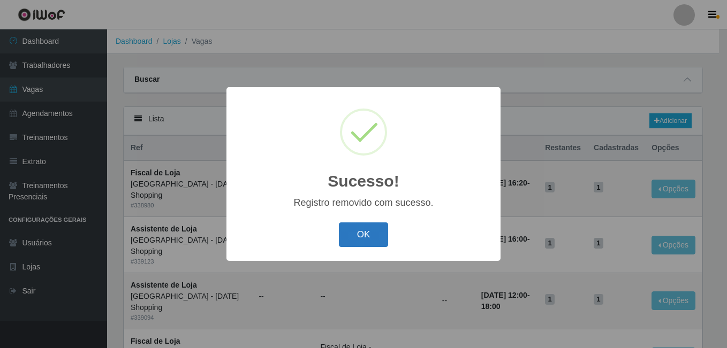
click at [351, 234] on button "OK" at bounding box center [364, 235] width 50 height 25
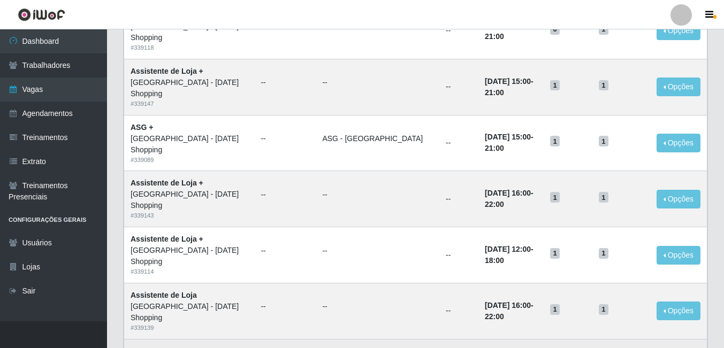
scroll to position [559, 0]
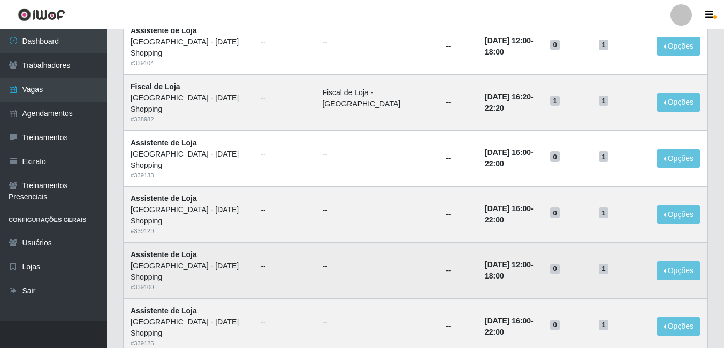
scroll to position [482, 0]
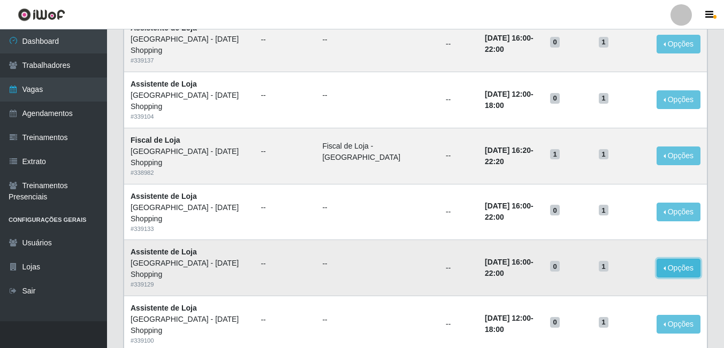
click at [660, 259] on button "Opções" at bounding box center [679, 268] width 44 height 19
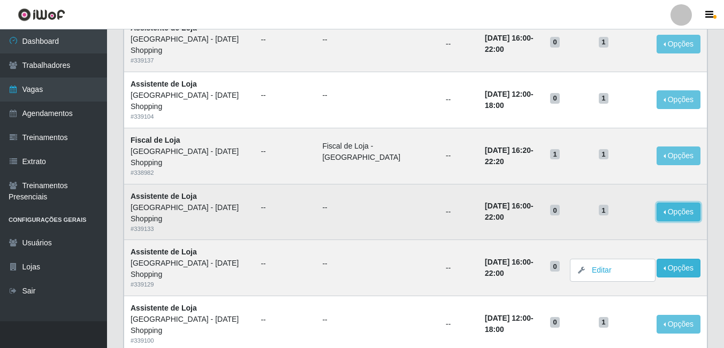
click at [669, 203] on button "Opções" at bounding box center [679, 212] width 44 height 19
click at [600, 210] on link "Editar" at bounding box center [596, 214] width 31 height 9
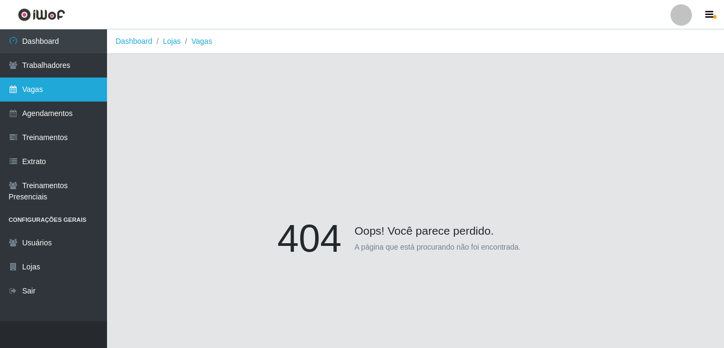
click at [42, 92] on link "Vagas" at bounding box center [53, 90] width 107 height 24
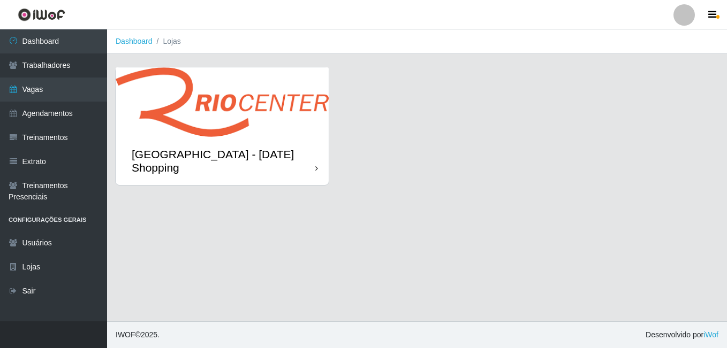
click at [265, 142] on div "[GEOGRAPHIC_DATA] - [DATE] Shopping" at bounding box center [222, 161] width 213 height 48
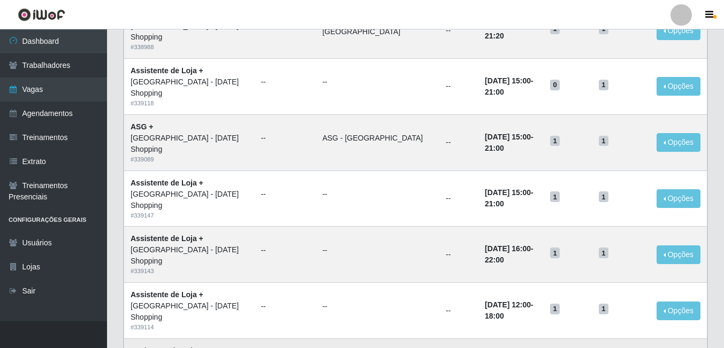
scroll to position [559, 0]
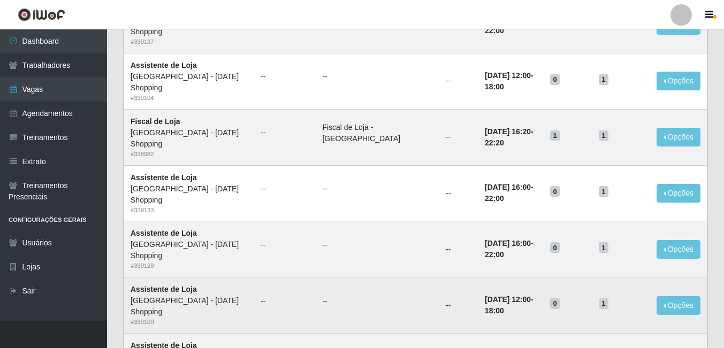
scroll to position [482, 0]
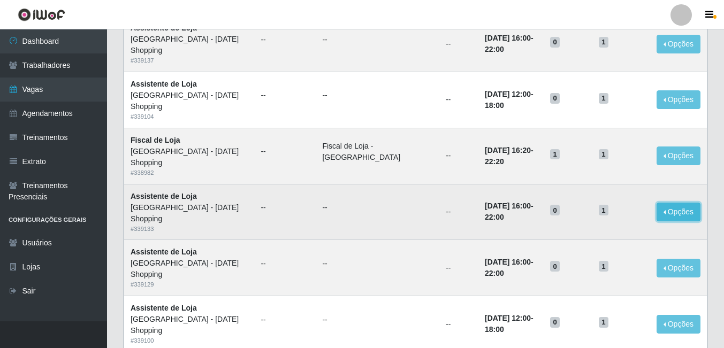
click at [679, 203] on button "Opções" at bounding box center [679, 212] width 44 height 19
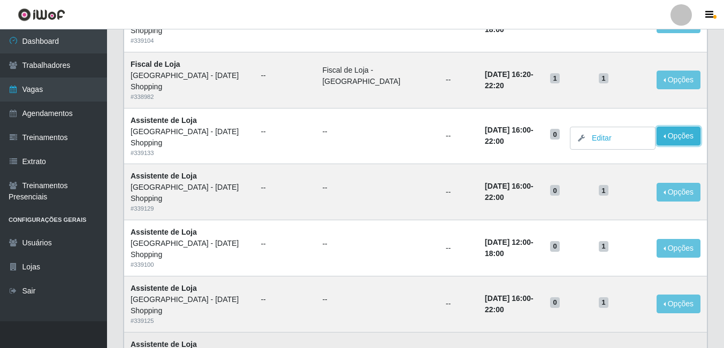
scroll to position [559, 0]
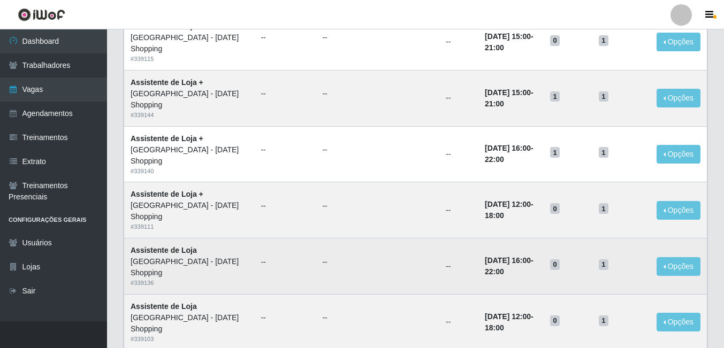
scroll to position [559, 0]
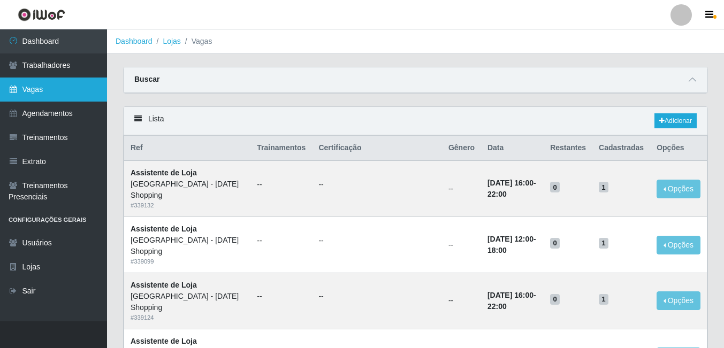
click at [29, 90] on link "Vagas" at bounding box center [53, 90] width 107 height 24
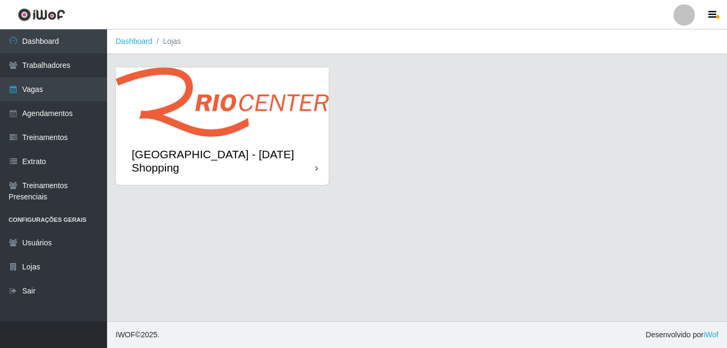
click at [197, 100] on img at bounding box center [222, 102] width 213 height 70
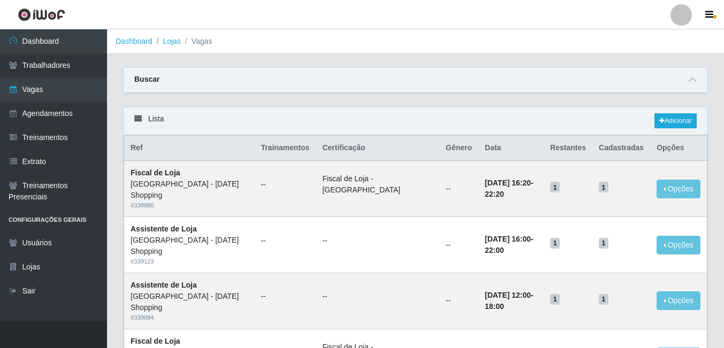
click at [664, 113] on div "Lista Adicionar" at bounding box center [416, 121] width 584 height 28
click at [669, 121] on link "Adicionar" at bounding box center [675, 120] width 42 height 15
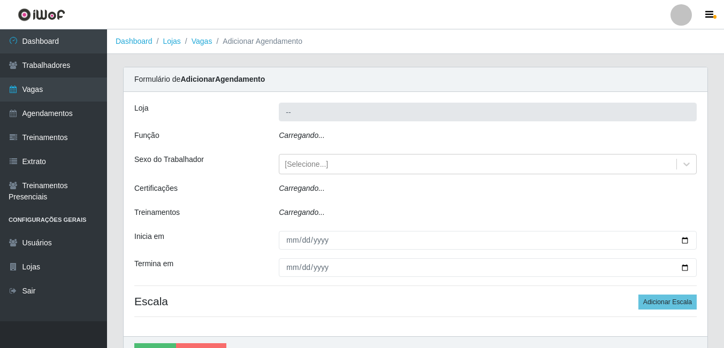
type input "[GEOGRAPHIC_DATA] - [DATE] Shopping"
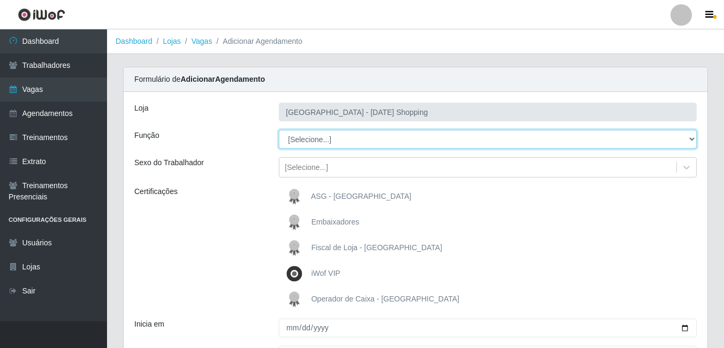
drag, startPoint x: 305, startPoint y: 143, endPoint x: 306, endPoint y: 150, distance: 7.7
click at [305, 143] on select "[Selecione...] ASG ASG + ASG ++ Assistente de Loja Assistente de Loja + Assiste…" at bounding box center [488, 139] width 418 height 19
select select "22"
click at [279, 130] on select "[Selecione...] ASG ASG + ASG ++ Assistente de Loja Assistente de Loja + Assiste…" at bounding box center [488, 139] width 418 height 19
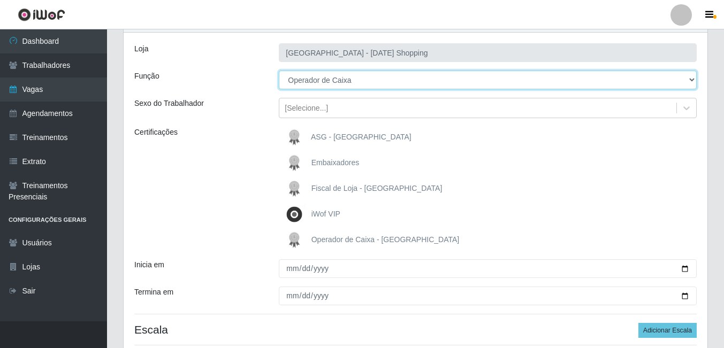
scroll to position [148, 0]
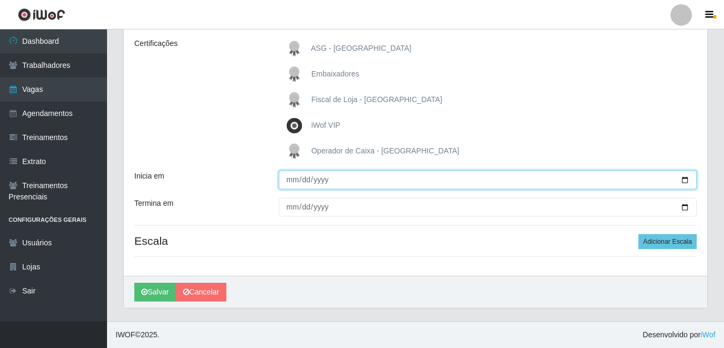
click at [686, 181] on input "Inicia em" at bounding box center [488, 180] width 418 height 19
type input "2025-09-01"
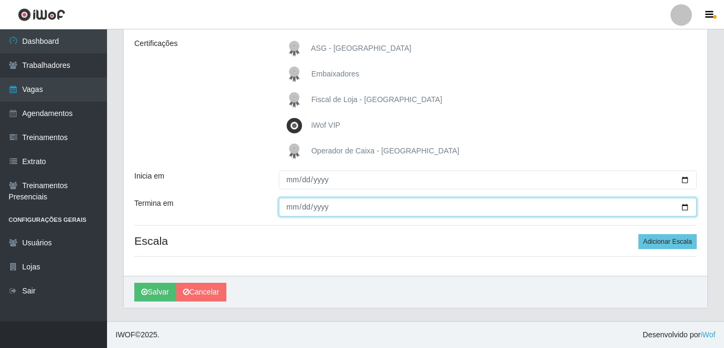
click at [687, 208] on input "Termina em" at bounding box center [488, 207] width 418 height 19
type input "2025-09-30"
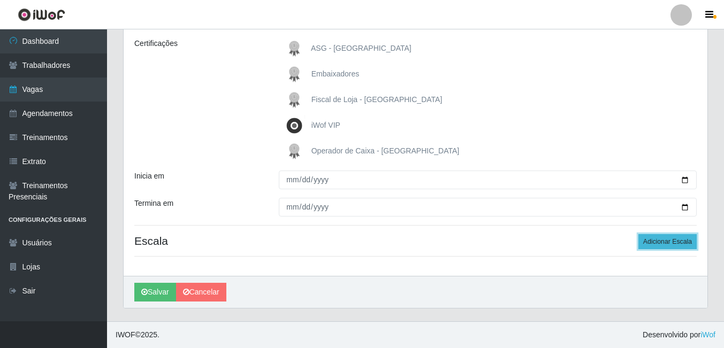
click at [665, 242] on button "Adicionar Escala" at bounding box center [667, 241] width 58 height 15
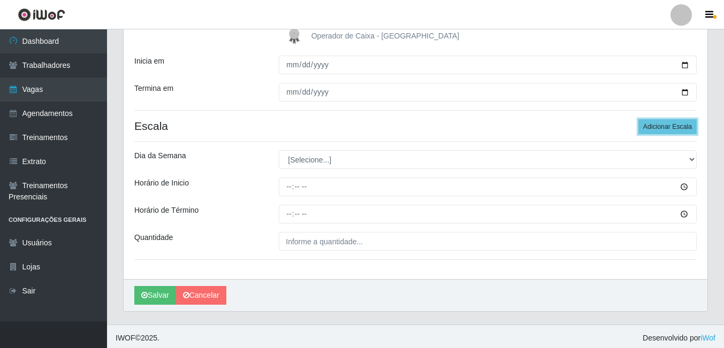
scroll to position [267, 0]
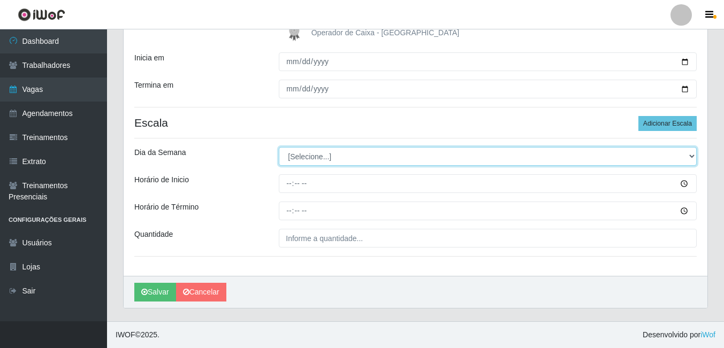
click at [313, 154] on select "[Selecione...] Segunda Terça Quarta Quinta Sexta Sábado Domingo" at bounding box center [488, 156] width 418 height 19
select select "1"
click at [279, 147] on select "[Selecione...] Segunda Terça Quarta Quinta Sexta Sábado Domingo" at bounding box center [488, 156] width 418 height 19
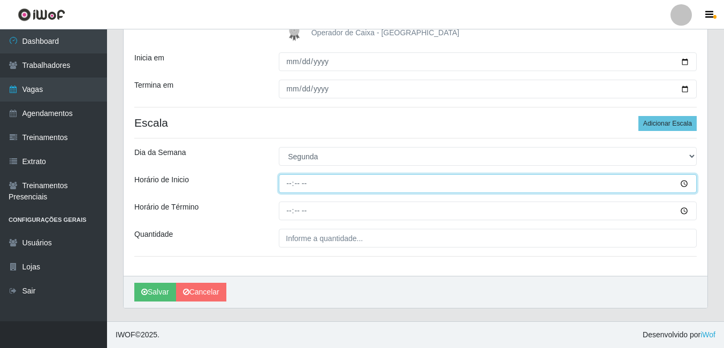
click at [288, 187] on input "Horário de Inicio" at bounding box center [488, 183] width 418 height 19
type input "16:00"
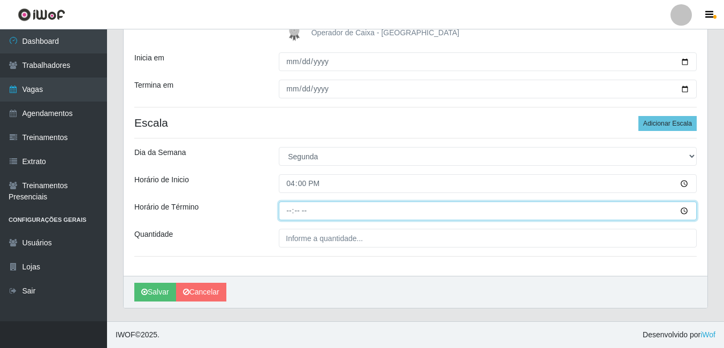
type input "22:00"
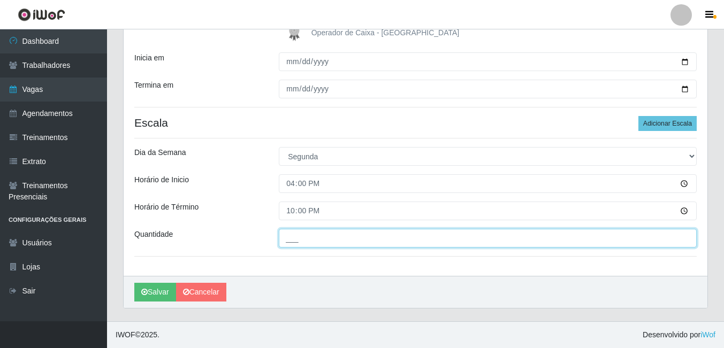
drag, startPoint x: 324, startPoint y: 238, endPoint x: 318, endPoint y: 244, distance: 8.3
click at [324, 238] on input "___" at bounding box center [488, 238] width 418 height 19
type input "01_"
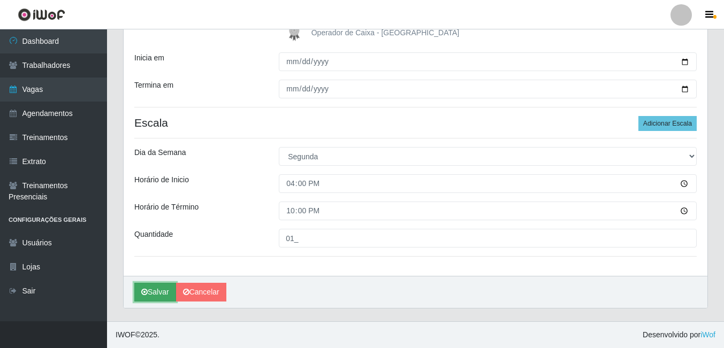
click at [169, 288] on button "Salvar" at bounding box center [155, 292] width 42 height 19
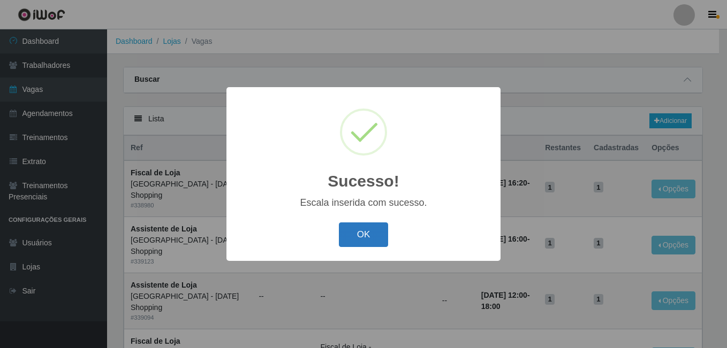
click at [373, 233] on button "OK" at bounding box center [364, 235] width 50 height 25
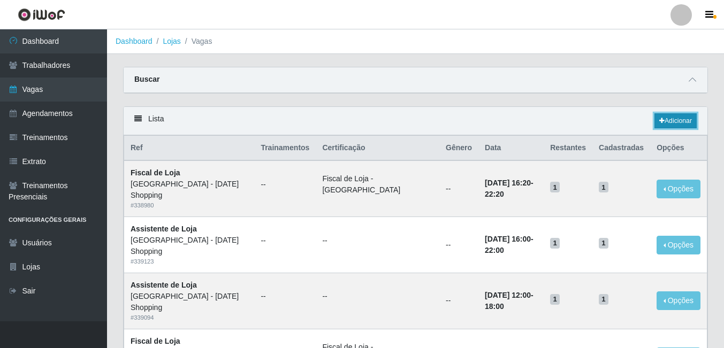
click at [680, 118] on link "Adicionar" at bounding box center [675, 120] width 42 height 15
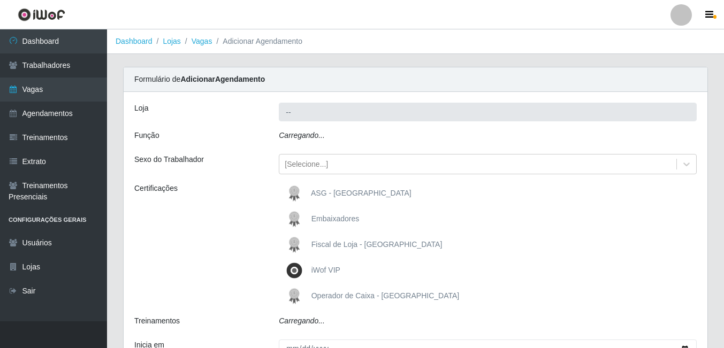
type input "[GEOGRAPHIC_DATA] - [DATE] Shopping"
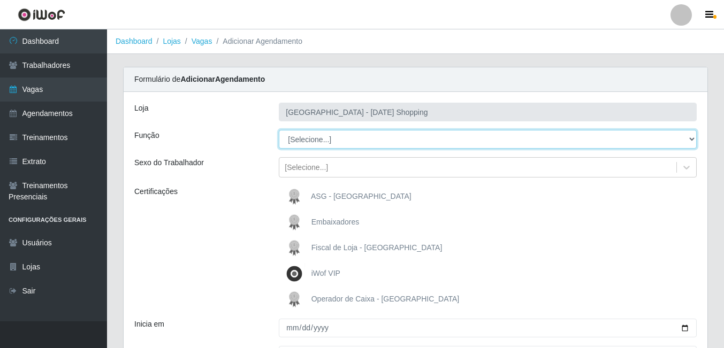
click at [316, 136] on select "[Selecione...] ASG ASG + ASG ++ Assistente de Loja Assistente de Loja + Assiste…" at bounding box center [488, 139] width 418 height 19
select select "22"
click at [279, 130] on select "[Selecione...] ASG ASG + ASG ++ Assistente de Loja Assistente de Loja + Assiste…" at bounding box center [488, 139] width 418 height 19
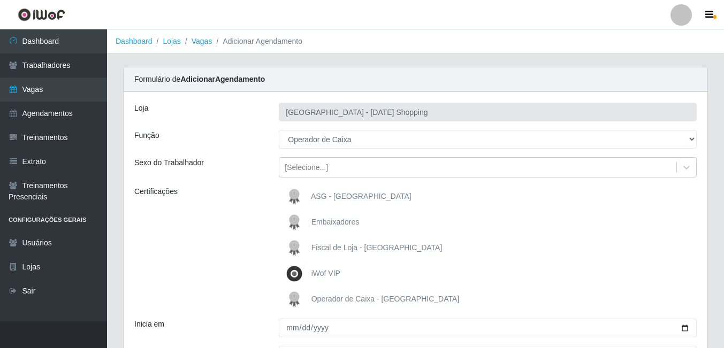
click at [329, 299] on span "Operador de Caixa - [GEOGRAPHIC_DATA]" at bounding box center [385, 299] width 148 height 9
click at [0, 0] on input "Operador de Caixa - [GEOGRAPHIC_DATA]" at bounding box center [0, 0] width 0 height 0
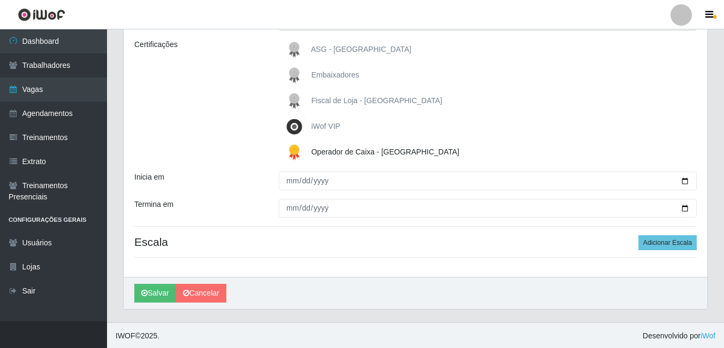
scroll to position [148, 0]
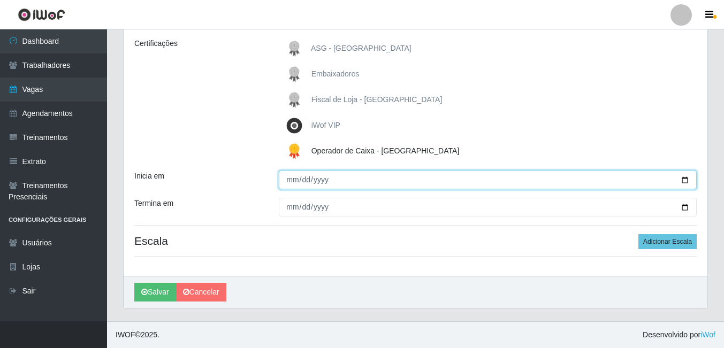
click at [687, 178] on input "Inicia em" at bounding box center [488, 180] width 418 height 19
type input "2025-09-01"
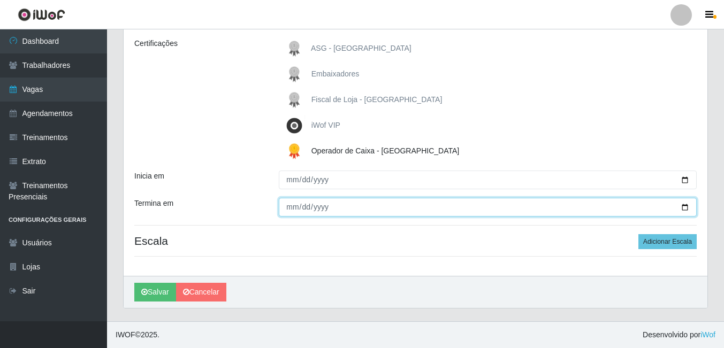
click at [689, 210] on input "Termina em" at bounding box center [488, 207] width 418 height 19
type input "2025-09-30"
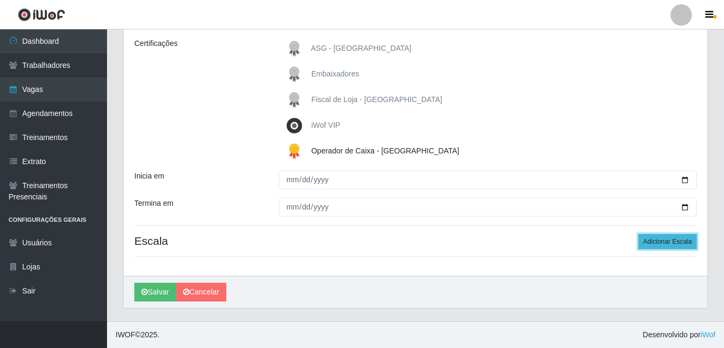
click at [666, 239] on button "Adicionar Escala" at bounding box center [667, 241] width 58 height 15
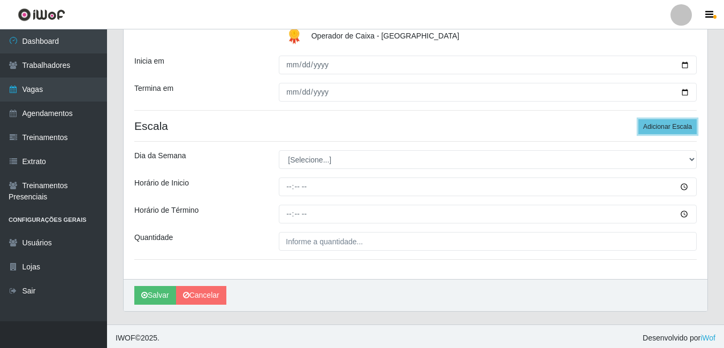
scroll to position [267, 0]
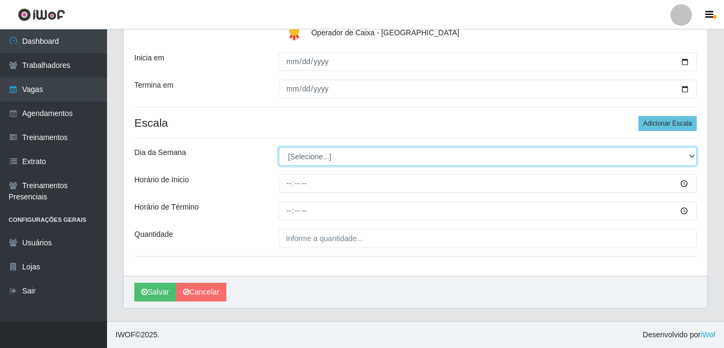
click at [305, 157] on select "[Selecione...] Segunda Terça Quarta Quinta Sexta Sábado Domingo" at bounding box center [488, 156] width 418 height 19
select select "2"
click at [279, 147] on select "[Selecione...] Segunda Terça Quarta Quinta Sexta Sábado Domingo" at bounding box center [488, 156] width 418 height 19
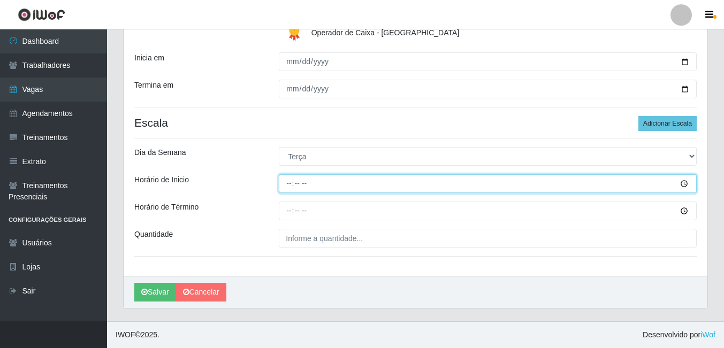
click at [287, 180] on input "Horário de Inicio" at bounding box center [488, 183] width 418 height 19
type input "16:00"
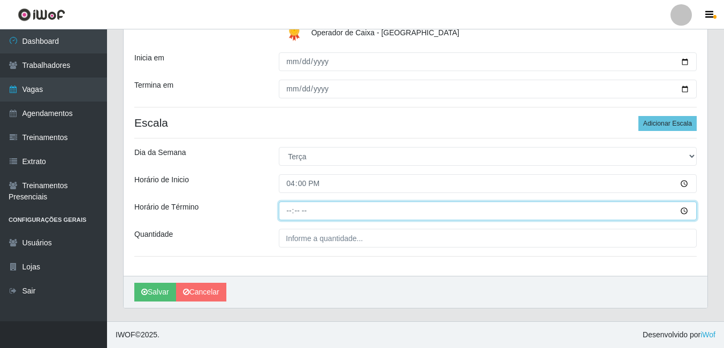
click at [286, 212] on input "Horário de Término" at bounding box center [488, 211] width 418 height 19
type input "22:00"
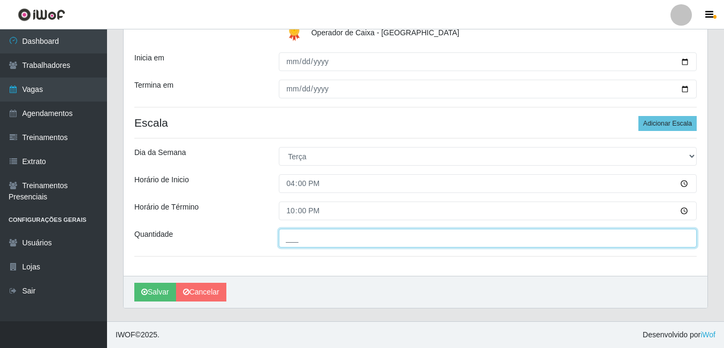
click at [344, 239] on input "___" at bounding box center [488, 238] width 418 height 19
type input "01_"
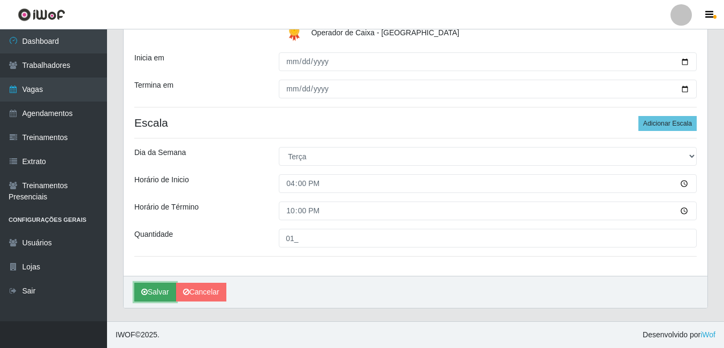
click at [168, 288] on button "Salvar" at bounding box center [155, 292] width 42 height 19
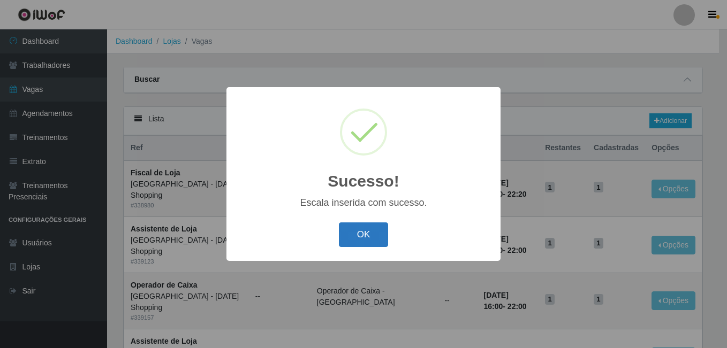
click at [370, 239] on button "OK" at bounding box center [364, 235] width 50 height 25
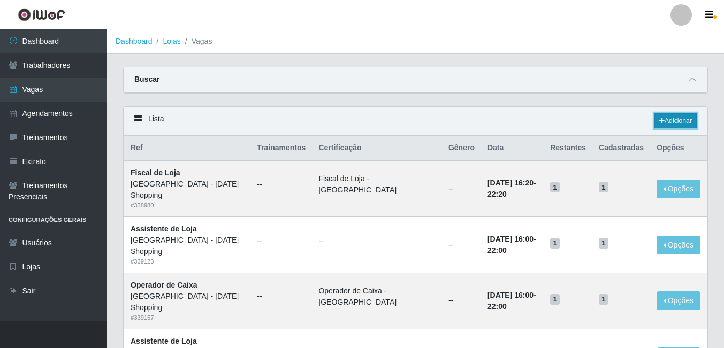
click at [672, 122] on link "Adicionar" at bounding box center [675, 120] width 42 height 15
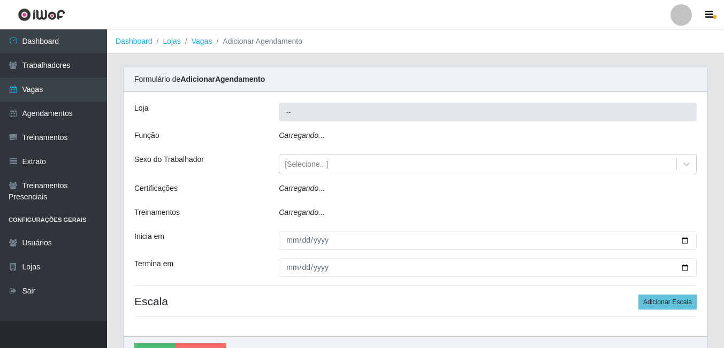
type input "[GEOGRAPHIC_DATA] - [DATE] Shopping"
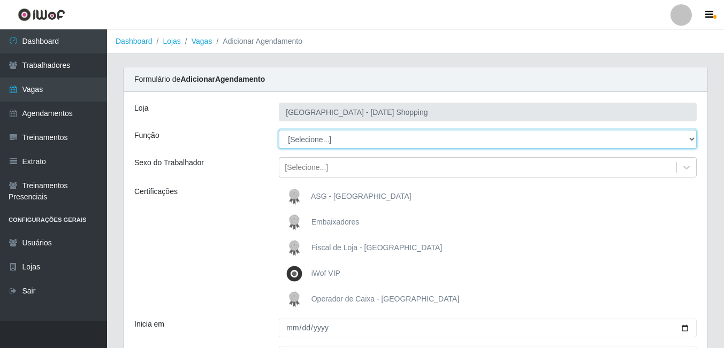
drag, startPoint x: 320, startPoint y: 135, endPoint x: 318, endPoint y: 149, distance: 13.5
click at [320, 135] on select "[Selecione...] ASG ASG + ASG ++ Assistente de Loja Assistente de Loja + Assiste…" at bounding box center [488, 139] width 418 height 19
select select "22"
click at [279, 130] on select "[Selecione...] ASG ASG + ASG ++ Assistente de Loja Assistente de Loja + Assiste…" at bounding box center [488, 139] width 418 height 19
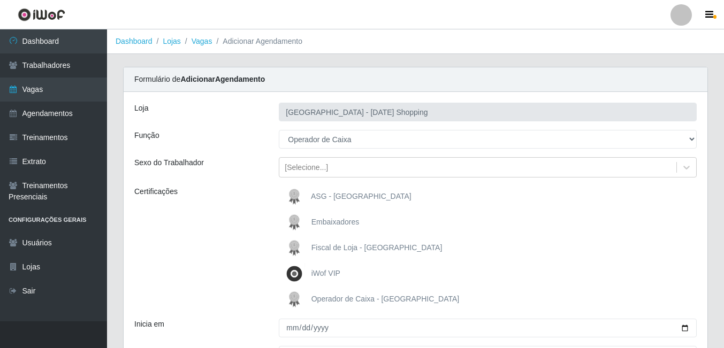
click at [320, 301] on span "Operador de Caixa - [GEOGRAPHIC_DATA]" at bounding box center [385, 299] width 148 height 9
click at [0, 0] on input "Operador de Caixa - [GEOGRAPHIC_DATA]" at bounding box center [0, 0] width 0 height 0
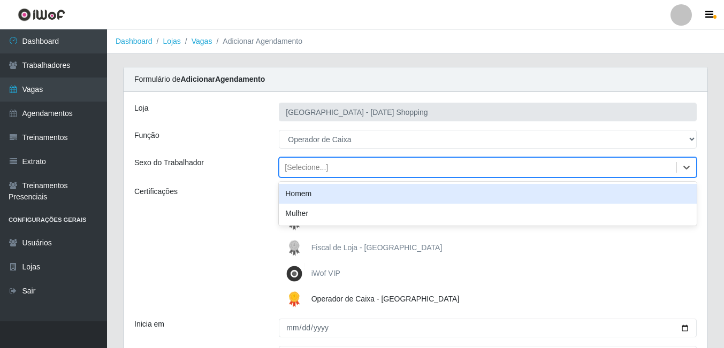
click at [302, 170] on div "[Selecione...]" at bounding box center [306, 167] width 43 height 11
click at [232, 206] on div "Certificações" at bounding box center [198, 248] width 144 height 124
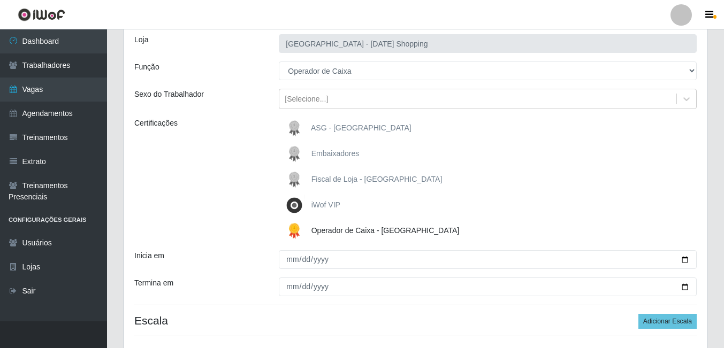
scroll to position [148, 0]
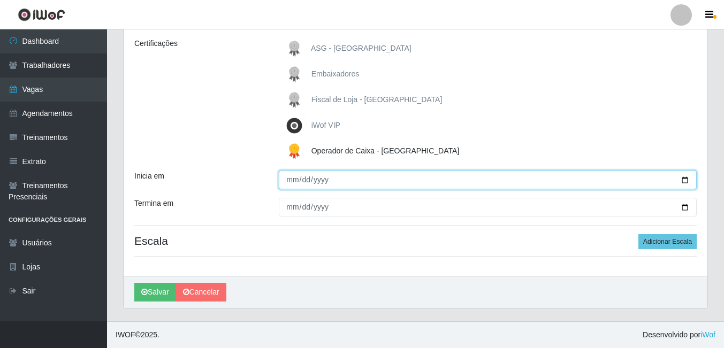
click at [685, 179] on input "Inicia em" at bounding box center [488, 180] width 418 height 19
type input "2025-09-01"
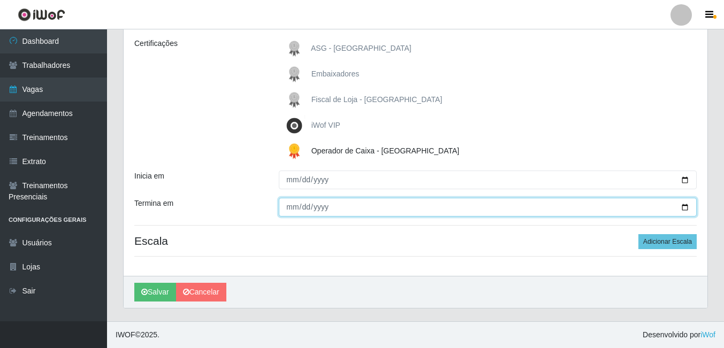
click at [687, 207] on input "Termina em" at bounding box center [488, 207] width 418 height 19
type input "2025-09-30"
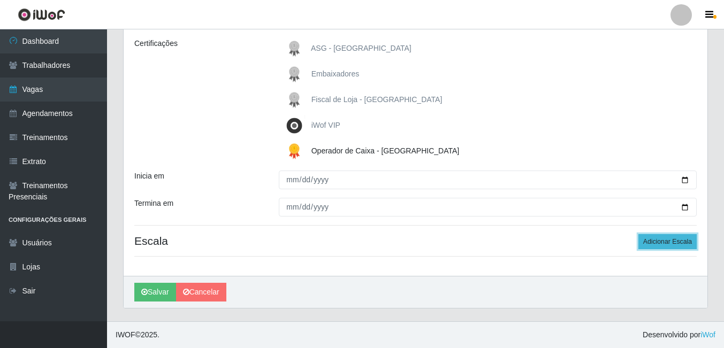
click at [663, 242] on button "Adicionar Escala" at bounding box center [667, 241] width 58 height 15
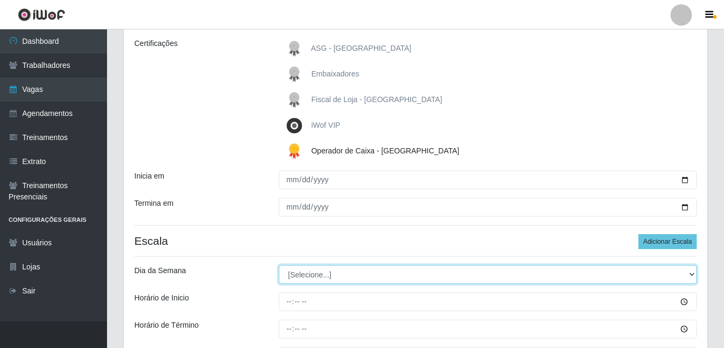
click at [305, 283] on select "[Selecione...] Segunda Terça Quarta Quinta Sexta Sábado Domingo" at bounding box center [488, 274] width 418 height 19
select select "3"
click at [279, 265] on select "[Selecione...] Segunda Terça Quarta Quinta Sexta Sábado Domingo" at bounding box center [488, 274] width 418 height 19
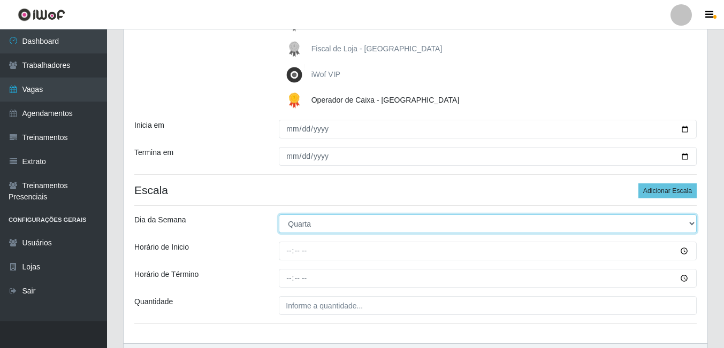
scroll to position [267, 0]
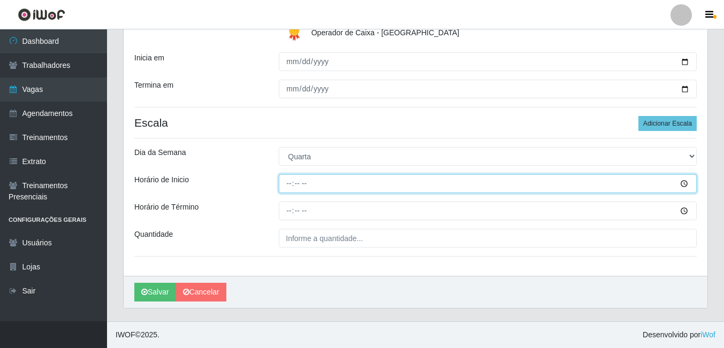
click at [287, 181] on input "Horário de Inicio" at bounding box center [488, 183] width 418 height 19
type input "10:00"
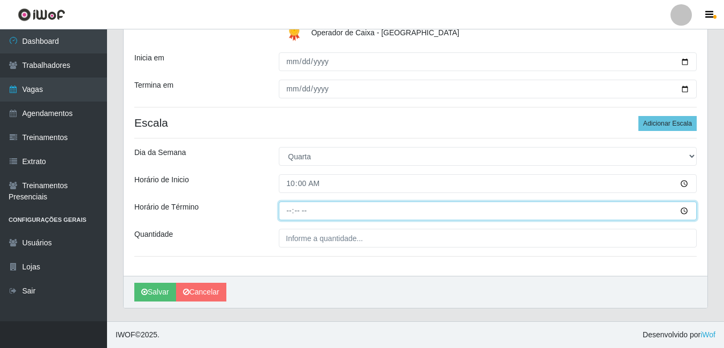
type input "16:00"
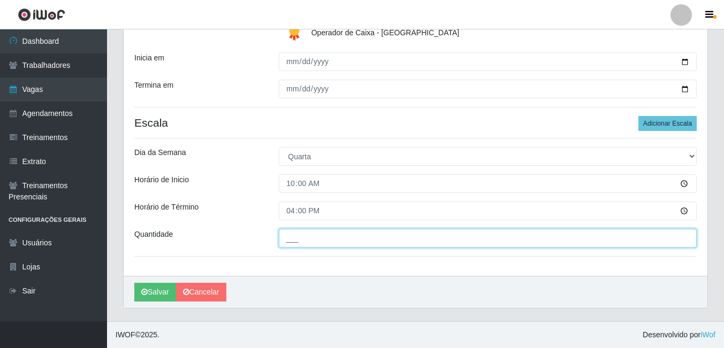
click at [306, 239] on input "___" at bounding box center [488, 238] width 418 height 19
type input "01_"
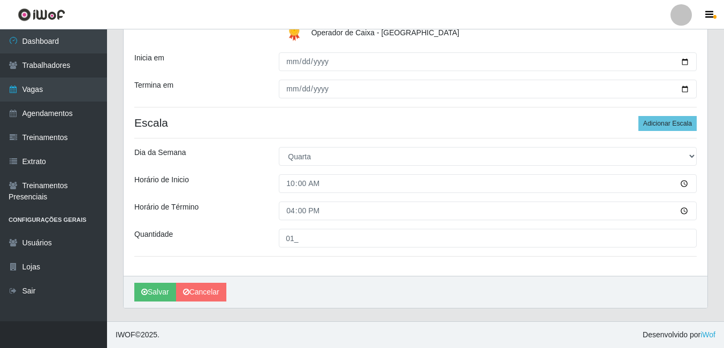
click at [134, 292] on div "Salvar Cancelar" at bounding box center [416, 292] width 584 height 32
click at [151, 292] on button "Salvar" at bounding box center [155, 292] width 42 height 19
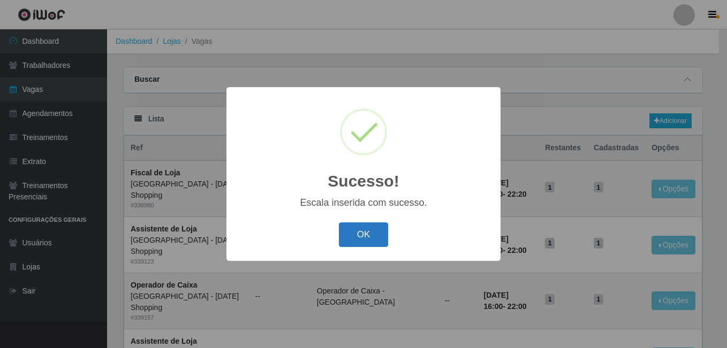
click at [367, 235] on button "OK" at bounding box center [364, 235] width 50 height 25
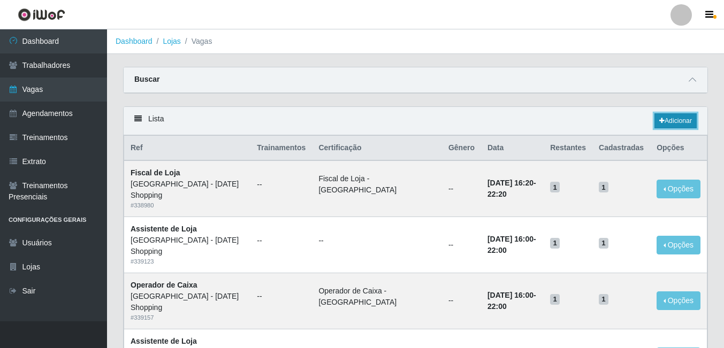
click at [670, 124] on link "Adicionar" at bounding box center [675, 120] width 42 height 15
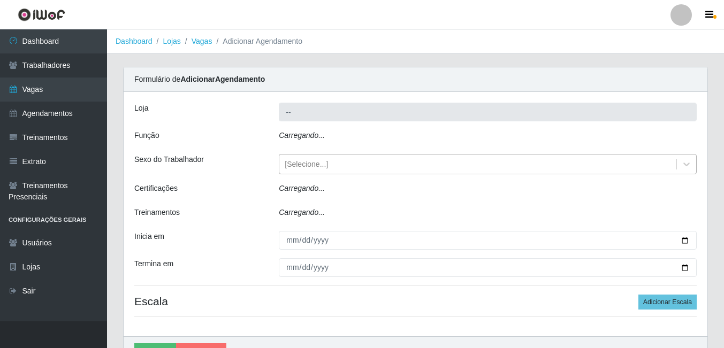
type input "[GEOGRAPHIC_DATA] - [DATE] Shopping"
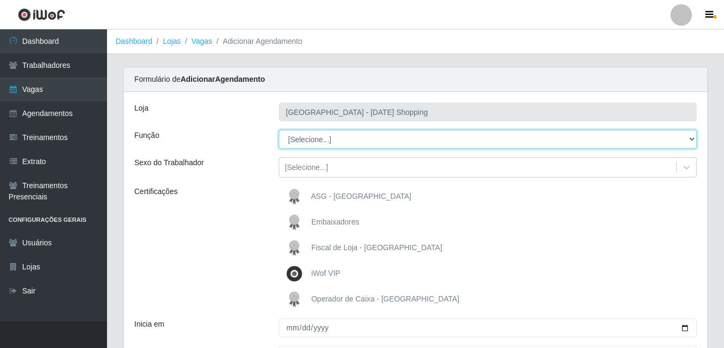
click at [325, 139] on select "[Selecione...] ASG ASG + ASG ++ Assistente de Loja Assistente de Loja + Assiste…" at bounding box center [488, 139] width 418 height 19
select select "22"
click at [279, 130] on select "[Selecione...] ASG ASG + ASG ++ Assistente de Loja Assistente de Loja + Assiste…" at bounding box center [488, 139] width 418 height 19
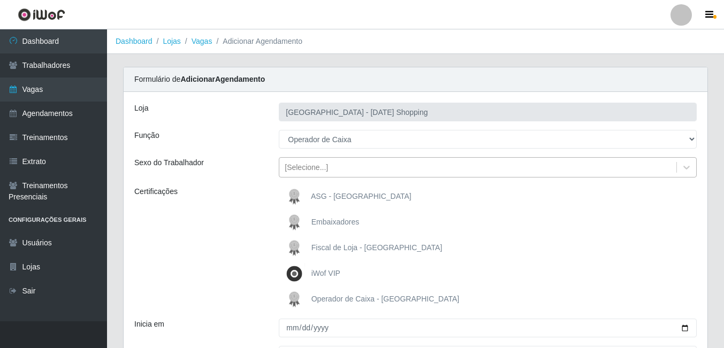
click at [309, 166] on div "[Selecione...]" at bounding box center [306, 167] width 43 height 11
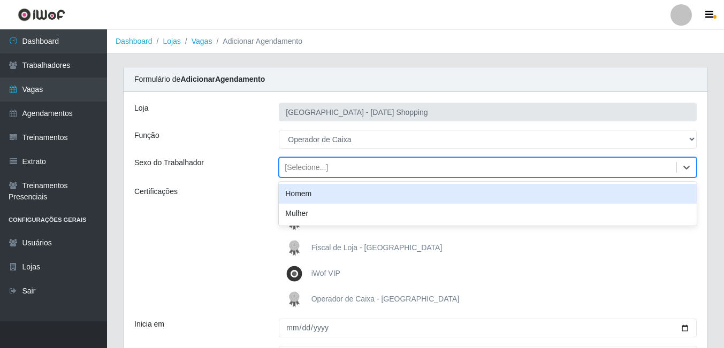
click at [241, 200] on div "Certificações" at bounding box center [198, 248] width 144 height 124
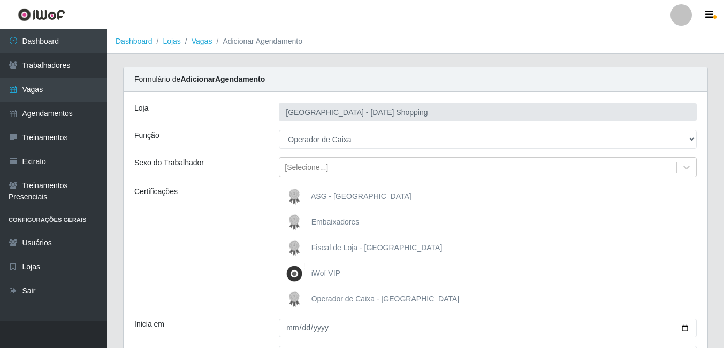
click at [330, 296] on span "Operador de Caixa - [GEOGRAPHIC_DATA]" at bounding box center [385, 299] width 148 height 9
click at [0, 0] on input "Operador de Caixa - [GEOGRAPHIC_DATA]" at bounding box center [0, 0] width 0 height 0
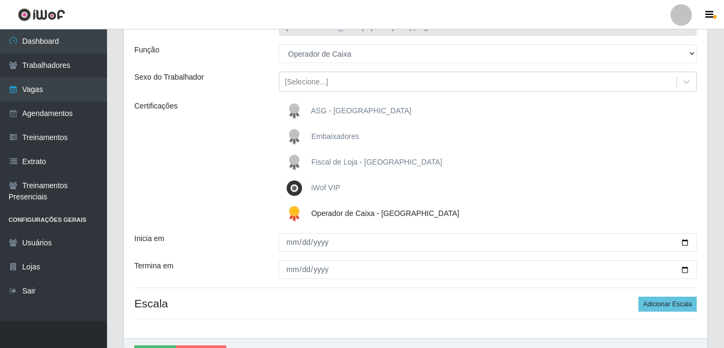
scroll to position [148, 0]
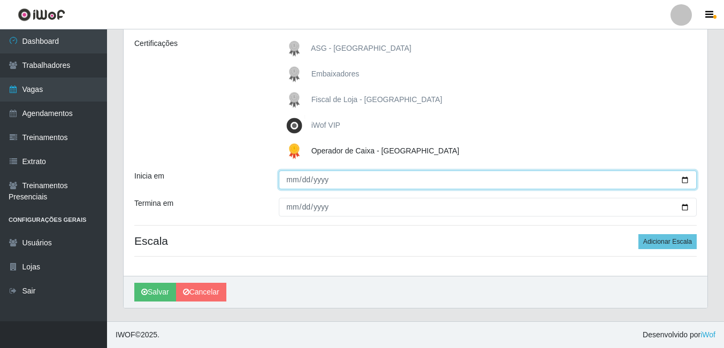
click at [687, 180] on input "Inicia em" at bounding box center [488, 180] width 418 height 19
type input "2025-09-01"
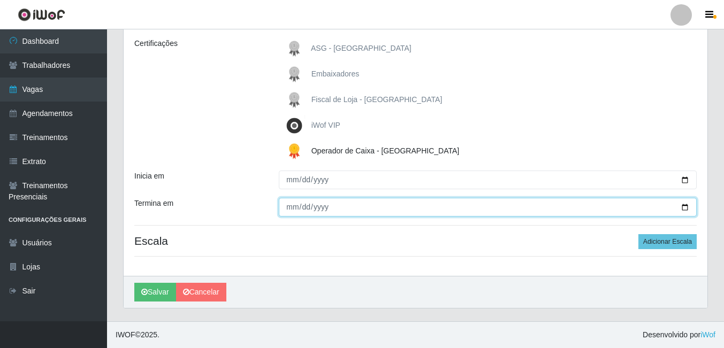
click at [689, 207] on input "Termina em" at bounding box center [488, 207] width 418 height 19
type input "2025-09-30"
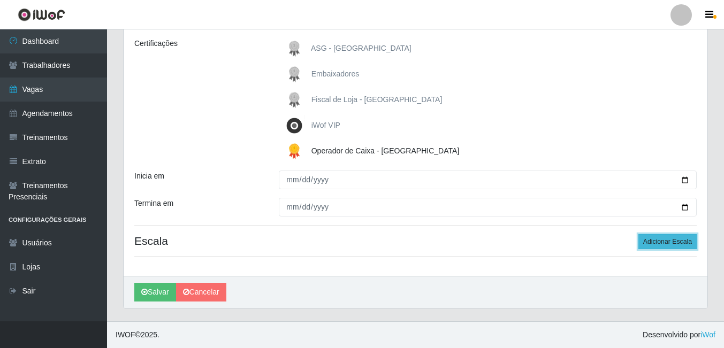
click at [653, 235] on button "Adicionar Escala" at bounding box center [667, 241] width 58 height 15
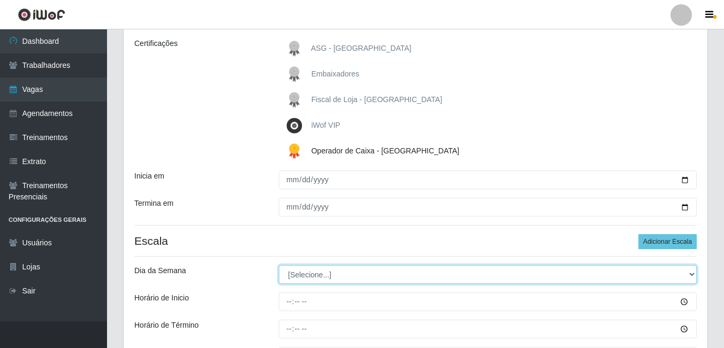
click at [326, 274] on select "[Selecione...] Segunda Terça Quarta Quinta Sexta Sábado Domingo" at bounding box center [488, 274] width 418 height 19
select select "3"
click at [279, 265] on select "[Selecione...] Segunda Terça Quarta Quinta Sexta Sábado Domingo" at bounding box center [488, 274] width 418 height 19
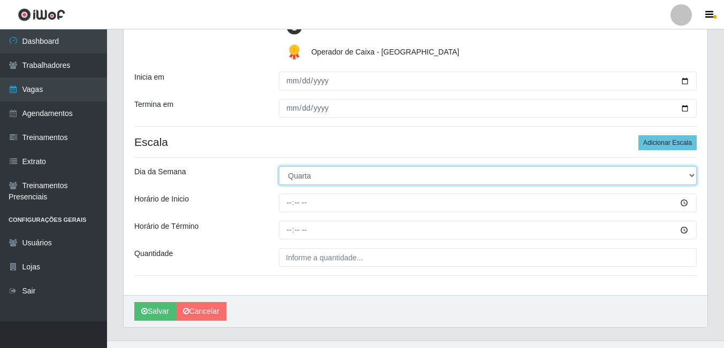
scroll to position [267, 0]
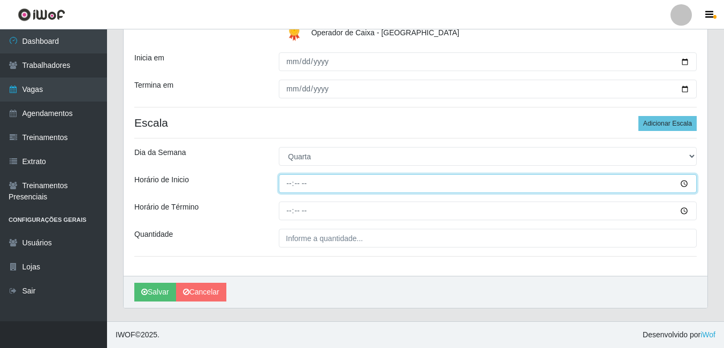
click at [289, 184] on input "Horário de Inicio" at bounding box center [488, 183] width 418 height 19
type input "16:00"
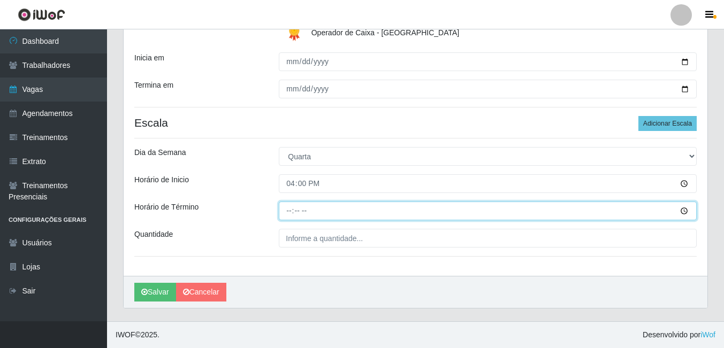
type input "22:00"
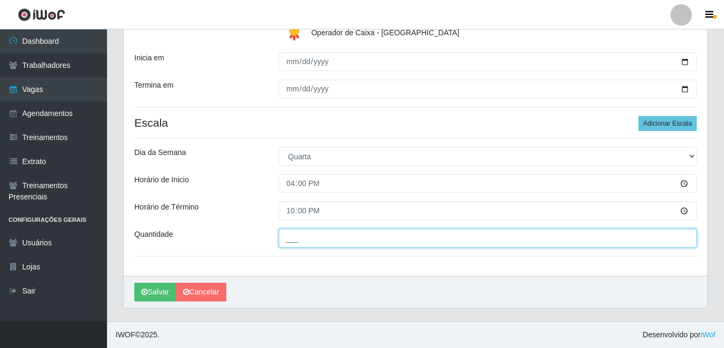
click at [318, 238] on input "___" at bounding box center [488, 238] width 418 height 19
type input "01_"
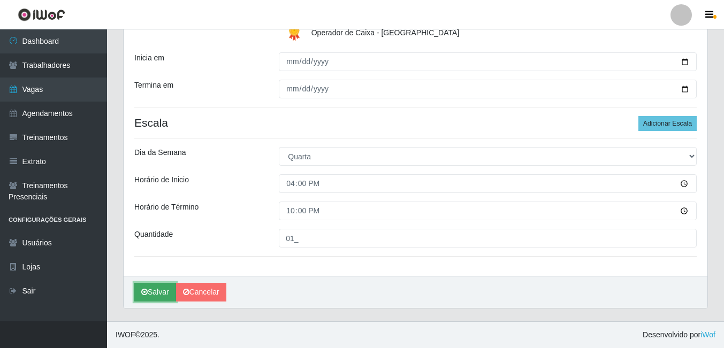
click at [169, 286] on button "Salvar" at bounding box center [155, 292] width 42 height 19
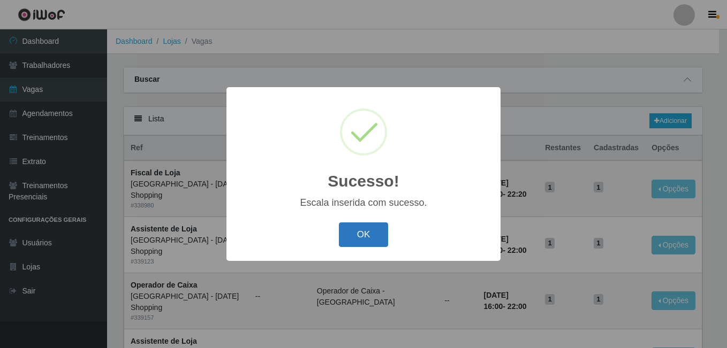
click at [367, 231] on button "OK" at bounding box center [364, 235] width 50 height 25
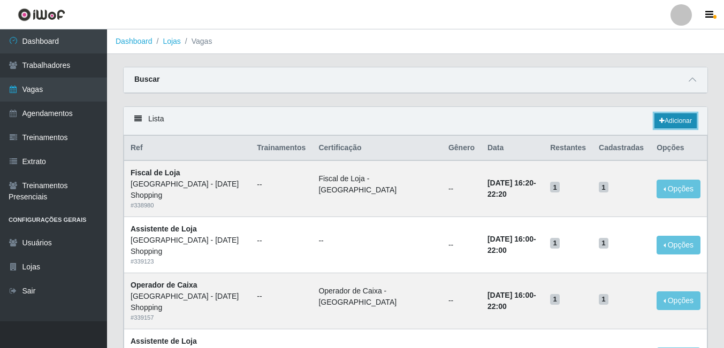
click at [664, 118] on link "Adicionar" at bounding box center [675, 120] width 42 height 15
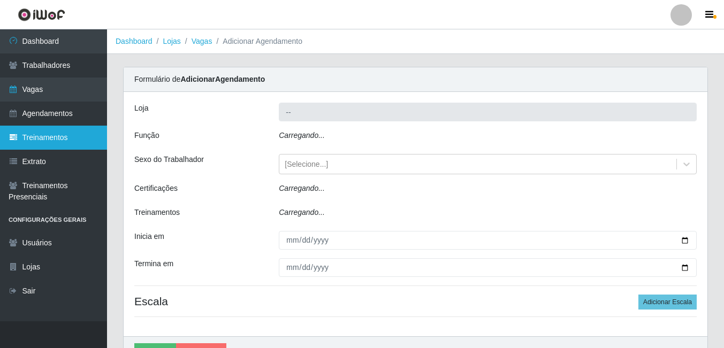
type input "[GEOGRAPHIC_DATA] - [DATE] Shopping"
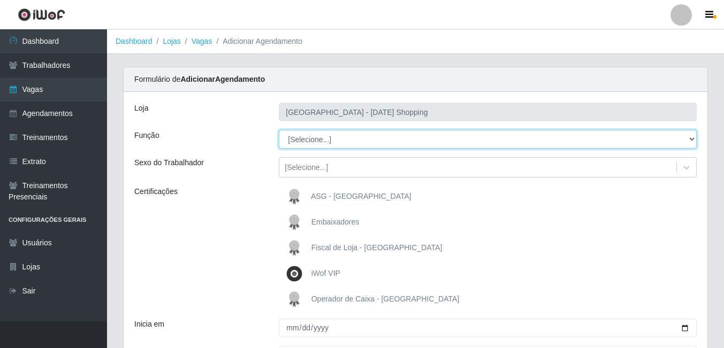
drag, startPoint x: 309, startPoint y: 136, endPoint x: 311, endPoint y: 150, distance: 14.2
click at [309, 136] on select "[Selecione...] ASG ASG + ASG ++ Assistente de Loja Assistente de Loja + Assiste…" at bounding box center [488, 139] width 418 height 19
select select "22"
click at [279, 130] on select "[Selecione...] ASG ASG + ASG ++ Assistente de Loja Assistente de Loja + Assiste…" at bounding box center [488, 139] width 418 height 19
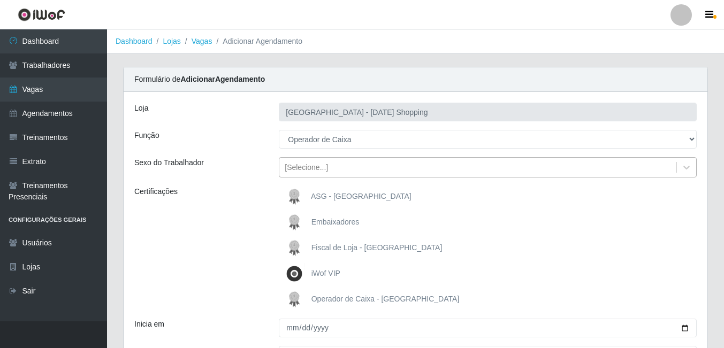
click at [311, 169] on div "[Selecione...]" at bounding box center [306, 167] width 43 height 11
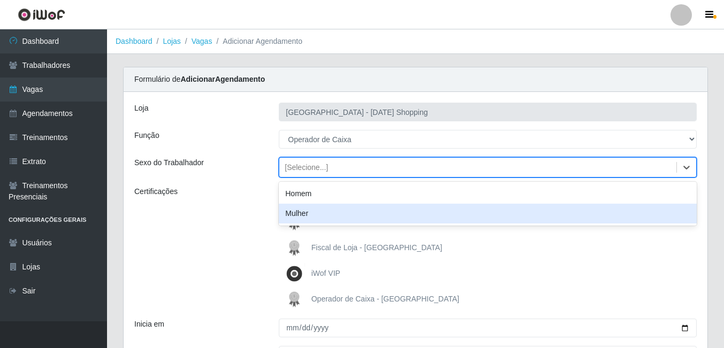
click at [235, 224] on div "Certificações" at bounding box center [198, 248] width 144 height 124
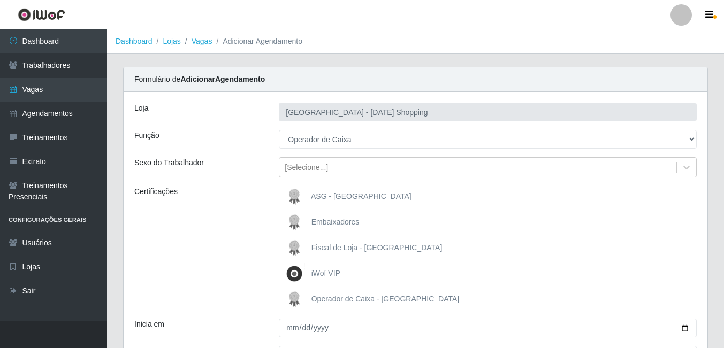
click at [319, 295] on span "Operador de Caixa - [GEOGRAPHIC_DATA]" at bounding box center [385, 299] width 148 height 9
click at [0, 0] on input "Operador de Caixa - [GEOGRAPHIC_DATA]" at bounding box center [0, 0] width 0 height 0
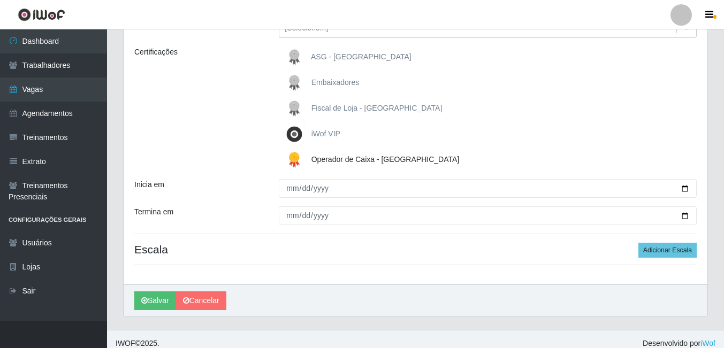
scroll to position [148, 0]
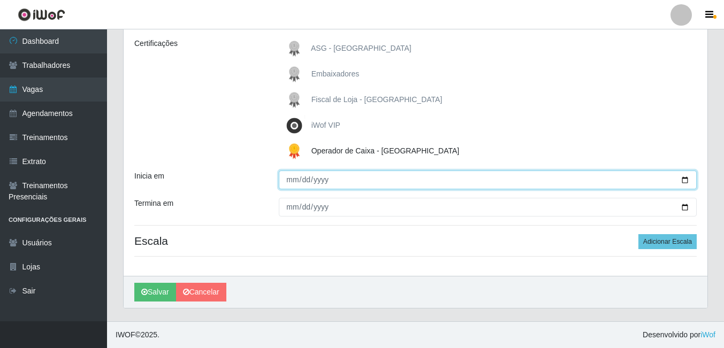
click at [685, 183] on input "Inicia em" at bounding box center [488, 180] width 418 height 19
type input "2025-09-01"
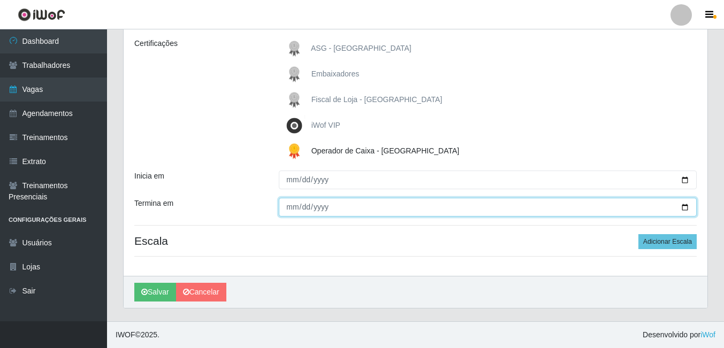
click at [687, 207] on input "Termina em" at bounding box center [488, 207] width 418 height 19
type input "2025-09-30"
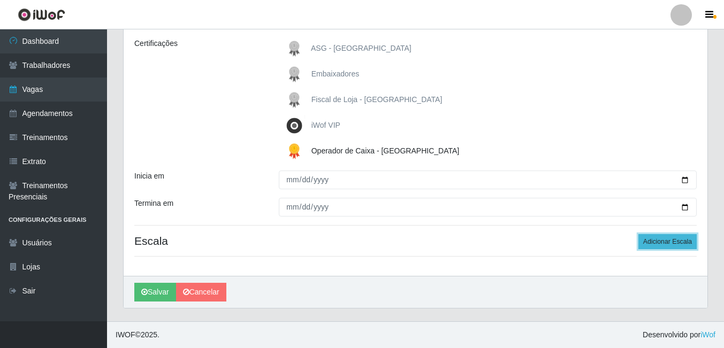
click at [663, 241] on button "Adicionar Escala" at bounding box center [667, 241] width 58 height 15
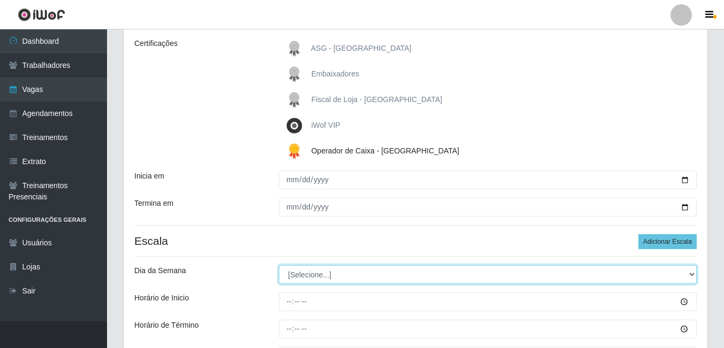
click at [298, 274] on select "[Selecione...] Segunda Terça Quarta Quinta Sexta Sábado Domingo" at bounding box center [488, 274] width 418 height 19
select select "4"
click at [279, 265] on select "[Selecione...] Segunda Terça Quarta Quinta Sexta Sábado Domingo" at bounding box center [488, 274] width 418 height 19
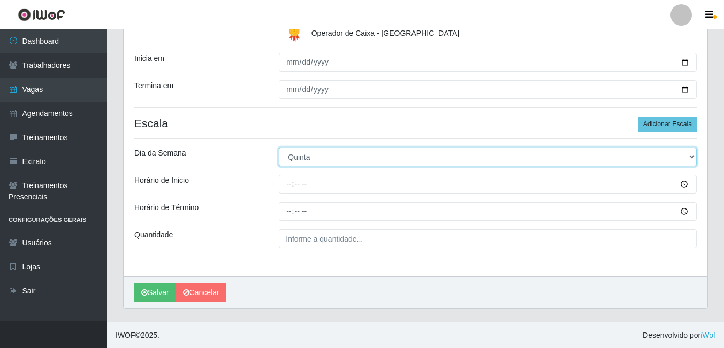
scroll to position [267, 0]
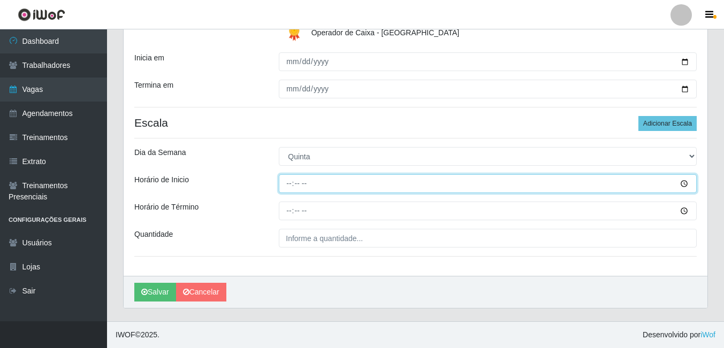
click at [294, 185] on input "Horário de Inicio" at bounding box center [488, 183] width 418 height 19
type input "16:00"
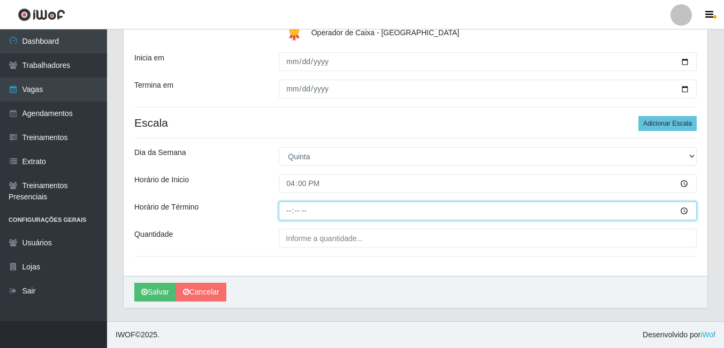
type input "22:00"
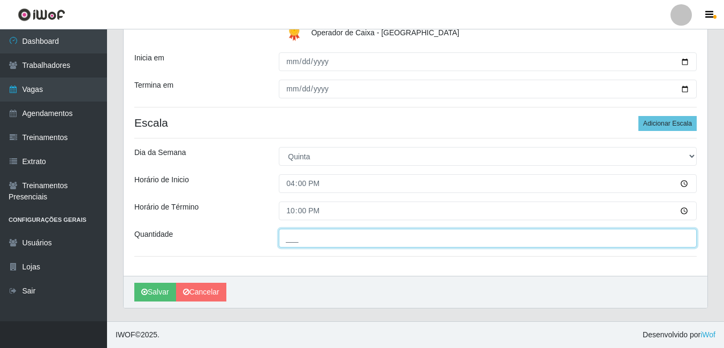
click at [315, 242] on input "___" at bounding box center [488, 238] width 418 height 19
type input "01_"
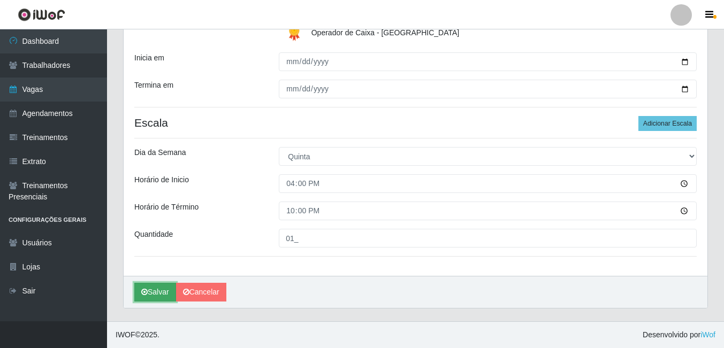
click at [169, 295] on button "Salvar" at bounding box center [155, 292] width 42 height 19
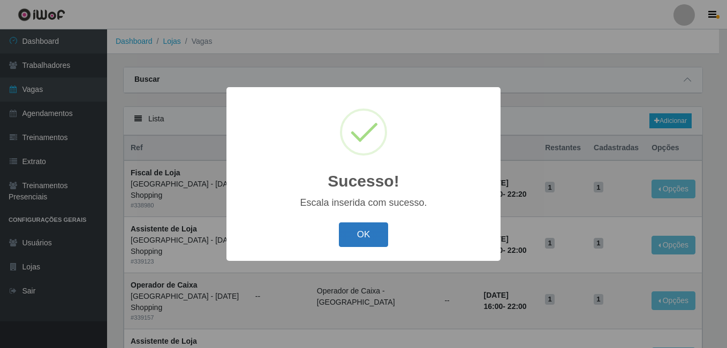
click at [367, 240] on button "OK" at bounding box center [364, 235] width 50 height 25
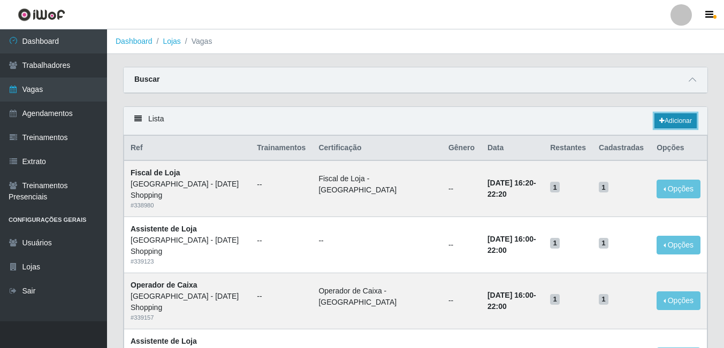
click at [659, 124] on icon at bounding box center [661, 121] width 5 height 6
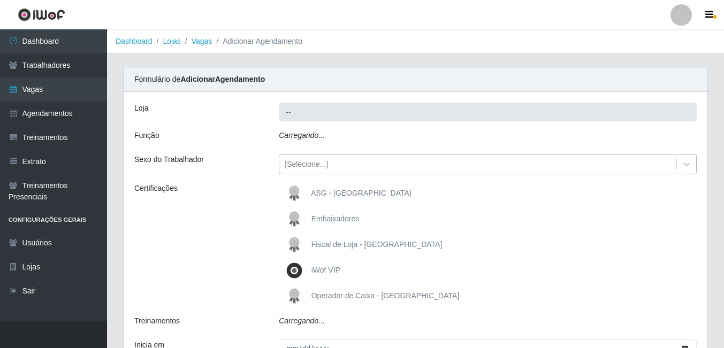
type input "[GEOGRAPHIC_DATA] - [DATE] Shopping"
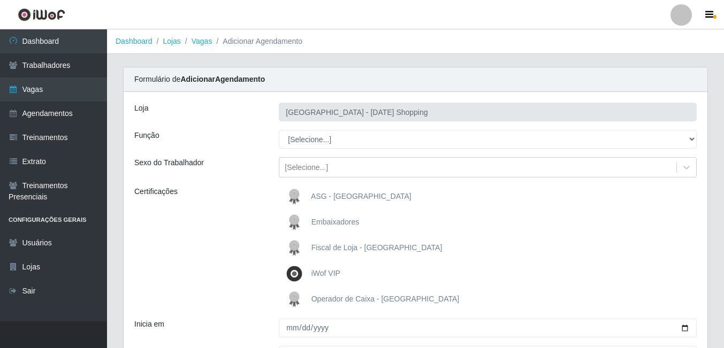
click at [326, 299] on span "Operador de Caixa - [GEOGRAPHIC_DATA]" at bounding box center [385, 299] width 148 height 9
click at [0, 0] on input "Operador de Caixa - [GEOGRAPHIC_DATA]" at bounding box center [0, 0] width 0 height 0
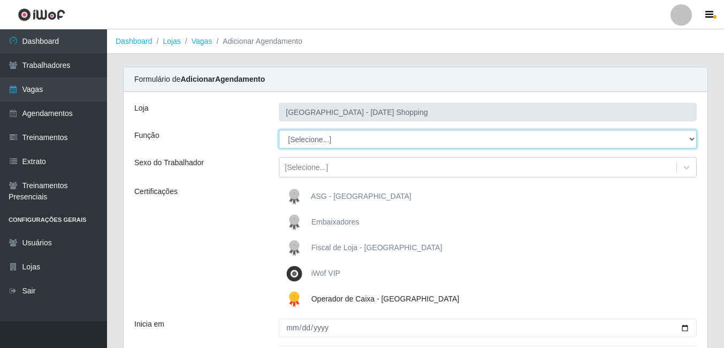
click at [317, 143] on select "[Selecione...] ASG ASG + ASG ++ Assistente de Loja Assistente de Loja + Assiste…" at bounding box center [488, 139] width 418 height 19
select select "22"
click at [279, 130] on select "[Selecione...] ASG ASG + ASG ++ Assistente de Loja Assistente de Loja + Assiste…" at bounding box center [488, 139] width 418 height 19
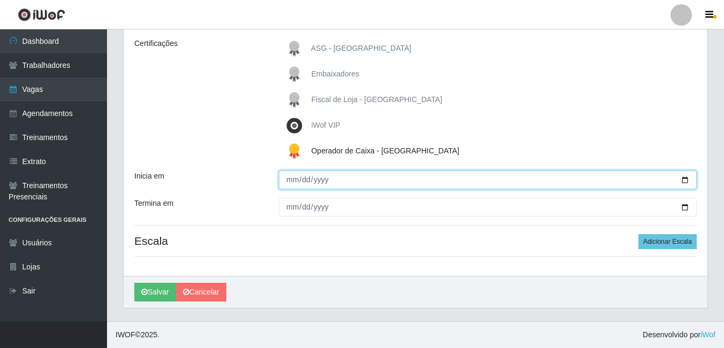
click at [681, 180] on input "Inicia em" at bounding box center [488, 180] width 418 height 19
type input "2025-09-01"
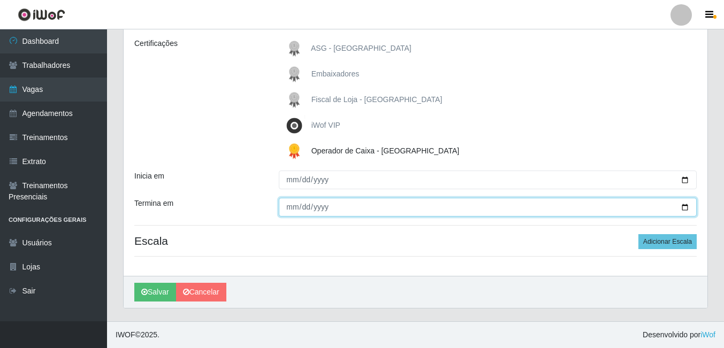
click at [688, 211] on input "Termina em" at bounding box center [488, 207] width 418 height 19
type input "2025-09-30"
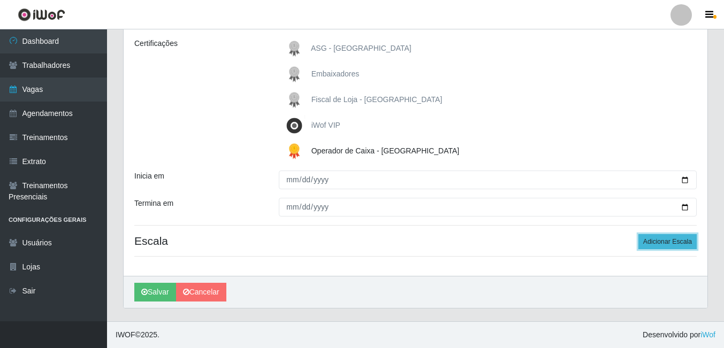
click at [661, 245] on button "Adicionar Escala" at bounding box center [667, 241] width 58 height 15
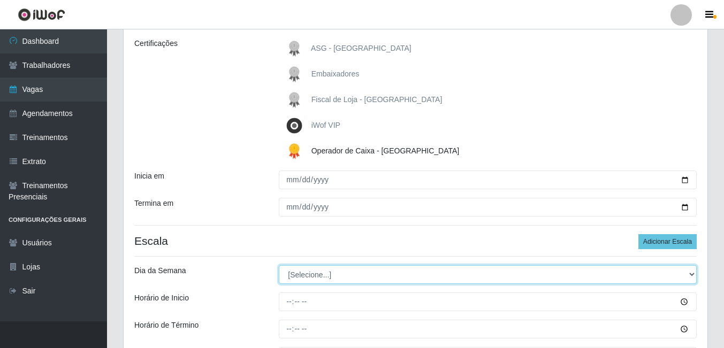
click at [334, 272] on select "[Selecione...] Segunda Terça Quarta Quinta Sexta Sábado Domingo" at bounding box center [488, 274] width 418 height 19
select select "5"
click at [279, 265] on select "[Selecione...] Segunda Terça Quarta Quinta Sexta Sábado Domingo" at bounding box center [488, 274] width 418 height 19
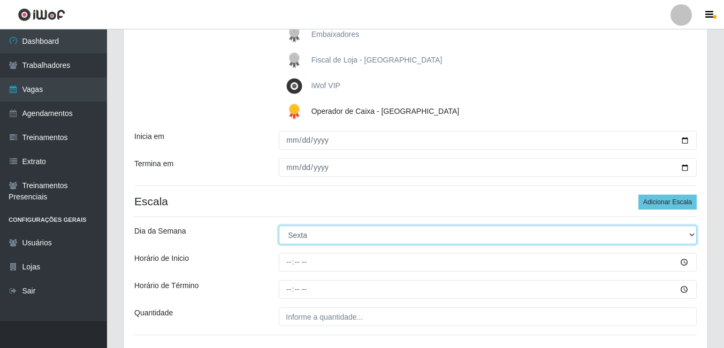
scroll to position [267, 0]
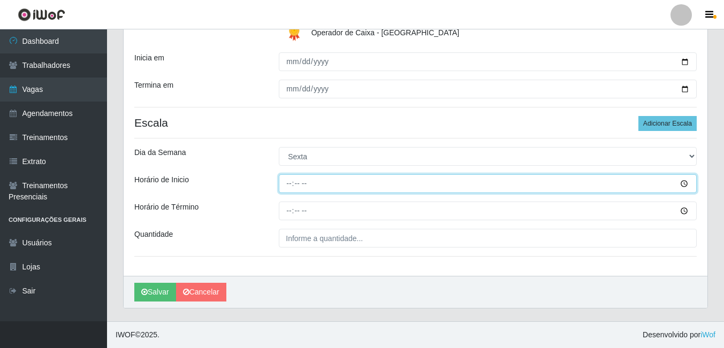
click at [289, 182] on input "Horário de Inicio" at bounding box center [488, 183] width 418 height 19
type input "16:00"
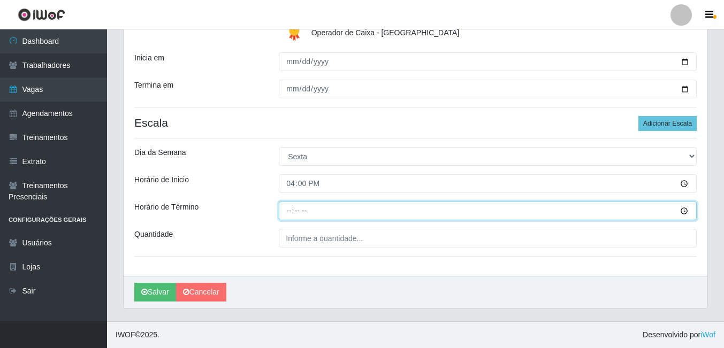
type input "22:00"
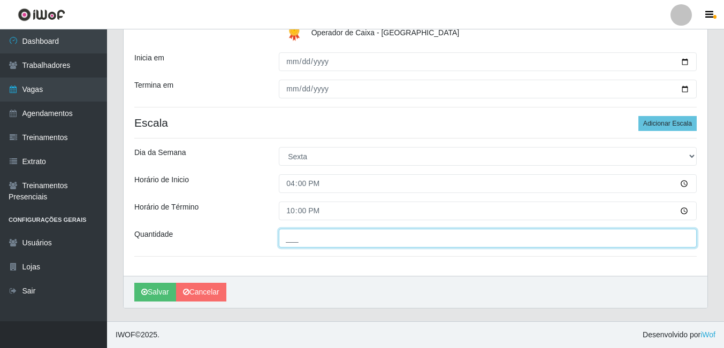
click at [292, 242] on input "___" at bounding box center [488, 238] width 418 height 19
type input "01_"
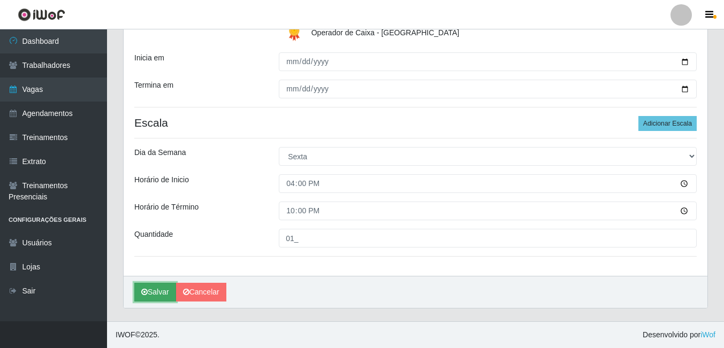
click at [151, 292] on button "Salvar" at bounding box center [155, 292] width 42 height 19
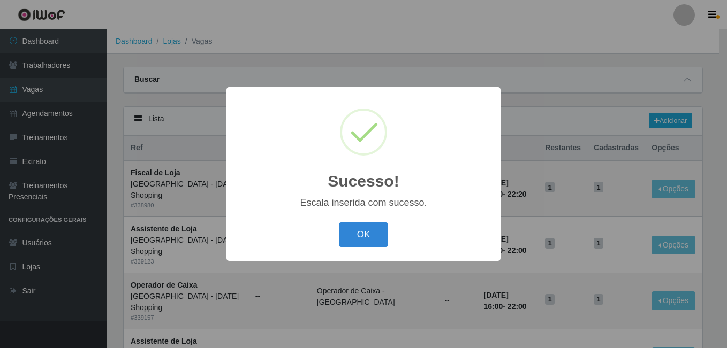
click at [339, 223] on button "OK" at bounding box center [364, 235] width 50 height 25
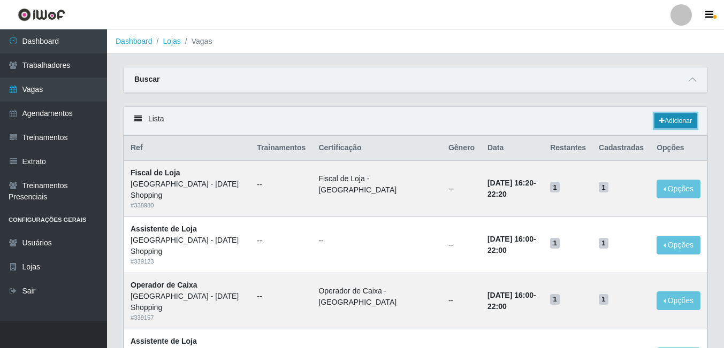
click at [659, 116] on link "Adicionar" at bounding box center [675, 120] width 42 height 15
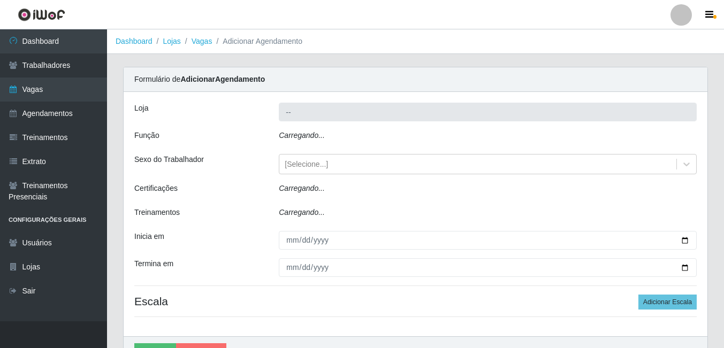
type input "[GEOGRAPHIC_DATA] - [DATE] Shopping"
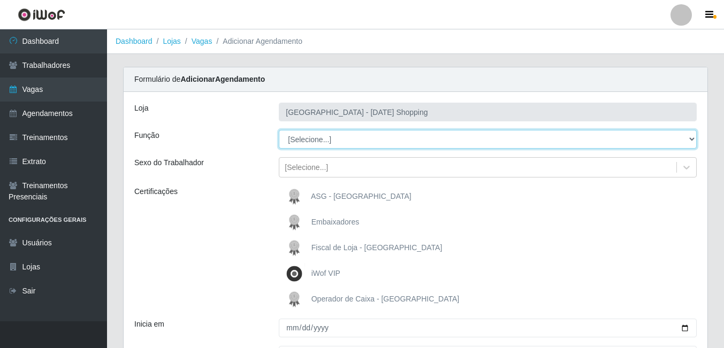
click at [305, 133] on select "[Selecione...] ASG ASG + ASG ++ Assistente de Loja Assistente de Loja + Assiste…" at bounding box center [488, 139] width 418 height 19
select select "22"
click at [279, 130] on select "[Selecione...] ASG ASG + ASG ++ Assistente de Loja Assistente de Loja + Assiste…" at bounding box center [488, 139] width 418 height 19
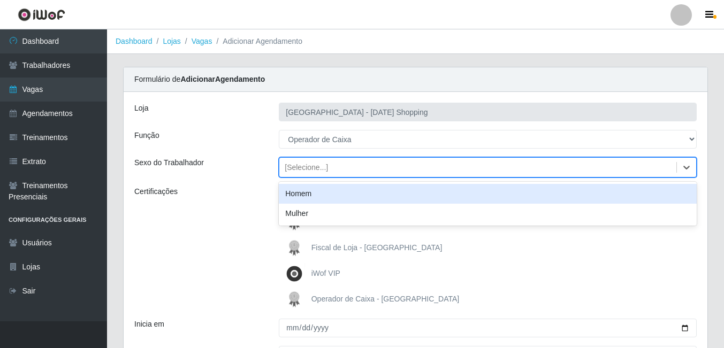
click at [312, 171] on div "[Selecione...]" at bounding box center [306, 167] width 43 height 11
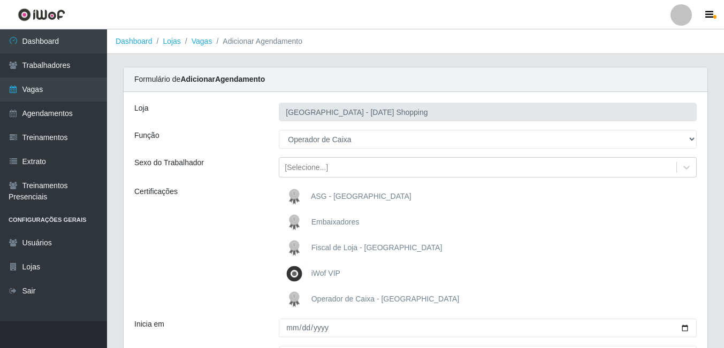
drag, startPoint x: 158, startPoint y: 239, endPoint x: 245, endPoint y: 257, distance: 88.6
click at [166, 239] on div "Certificações" at bounding box center [198, 248] width 144 height 124
click at [316, 301] on span "Operador de Caixa - [GEOGRAPHIC_DATA]" at bounding box center [385, 299] width 148 height 9
click at [0, 0] on input "Operador de Caixa - [GEOGRAPHIC_DATA]" at bounding box center [0, 0] width 0 height 0
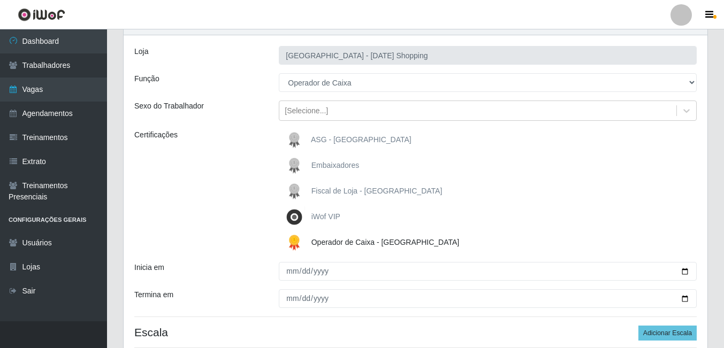
scroll to position [148, 0]
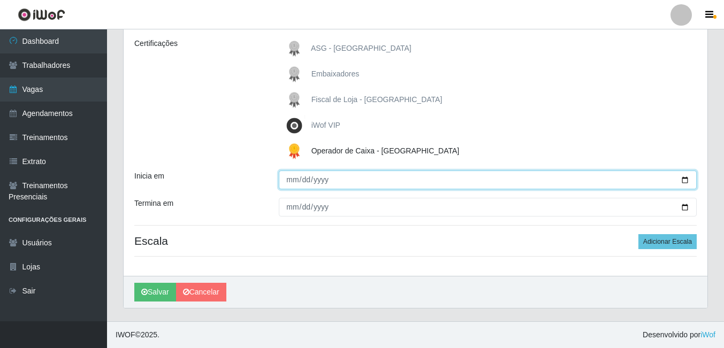
click at [684, 178] on input "Inicia em" at bounding box center [488, 180] width 418 height 19
type input "2025-09-01"
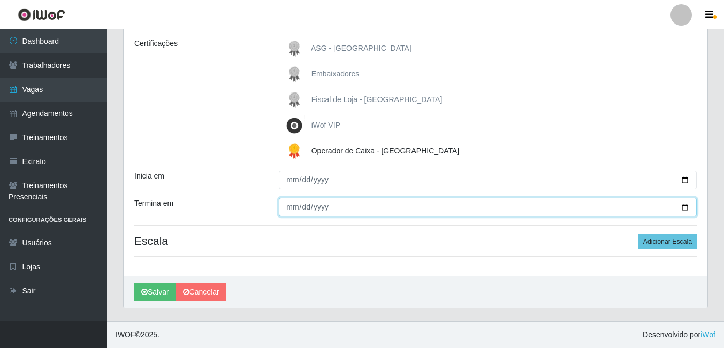
click at [688, 206] on input "Termina em" at bounding box center [488, 207] width 418 height 19
type input "2025-09-30"
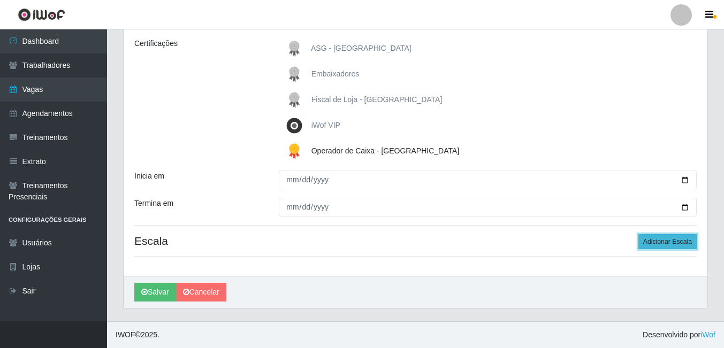
click at [652, 238] on button "Adicionar Escala" at bounding box center [667, 241] width 58 height 15
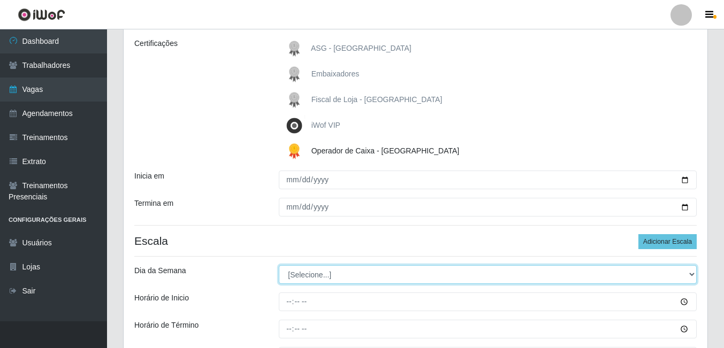
click at [308, 273] on select "[Selecione...] Segunda Terça Quarta Quinta Sexta Sábado Domingo" at bounding box center [488, 274] width 418 height 19
select select "6"
click at [279, 265] on select "[Selecione...] Segunda Terça Quarta Quinta Sexta Sábado Domingo" at bounding box center [488, 274] width 418 height 19
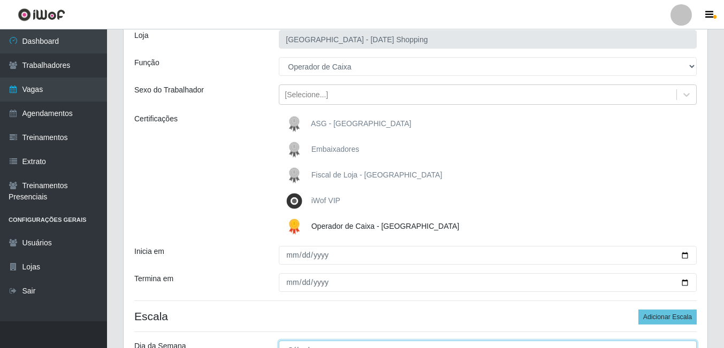
scroll to position [0, 0]
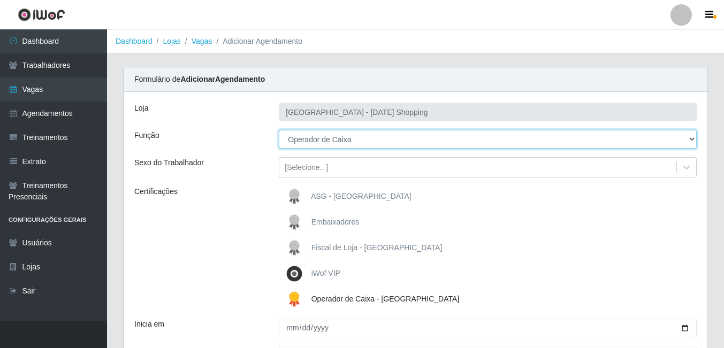
click at [323, 138] on select "[Selecione...] ASG ASG + ASG ++ Assistente de Loja Assistente de Loja + Assiste…" at bounding box center [488, 139] width 418 height 19
select select "72"
click at [279, 130] on select "[Selecione...] ASG ASG + ASG ++ Assistente de Loja Assistente de Loja + Assiste…" at bounding box center [488, 139] width 418 height 19
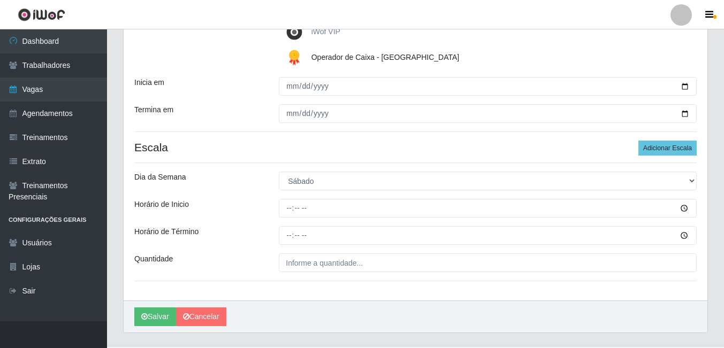
scroll to position [267, 0]
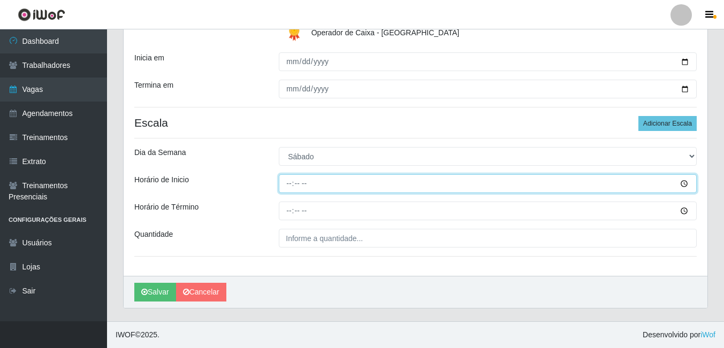
click at [289, 180] on input "Horário de Inicio" at bounding box center [488, 183] width 418 height 19
type input "16:00"
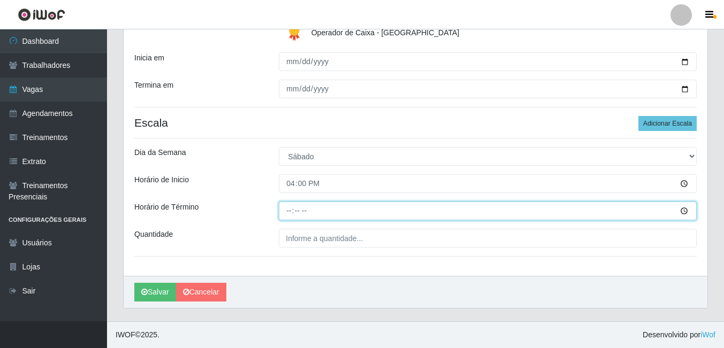
type input "22:00"
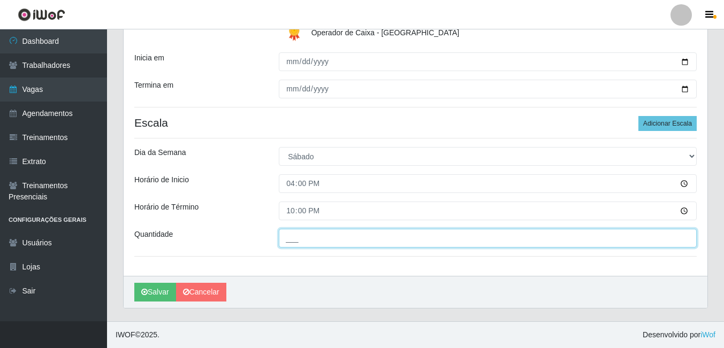
click at [310, 241] on input "___" at bounding box center [488, 238] width 418 height 19
type input "01_"
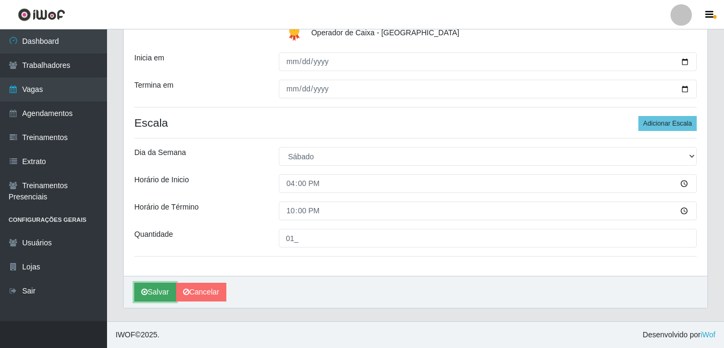
click at [149, 286] on button "Salvar" at bounding box center [155, 292] width 42 height 19
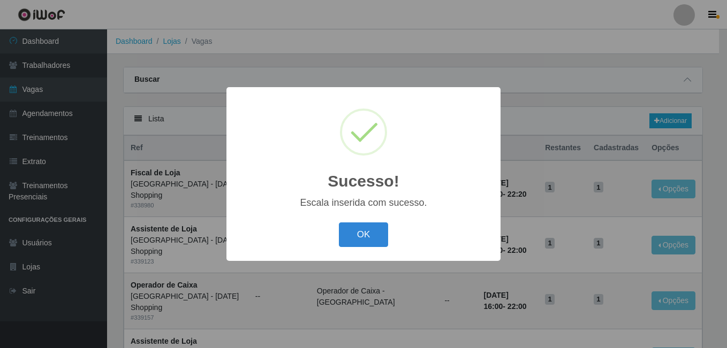
click at [339, 223] on button "OK" at bounding box center [364, 235] width 50 height 25
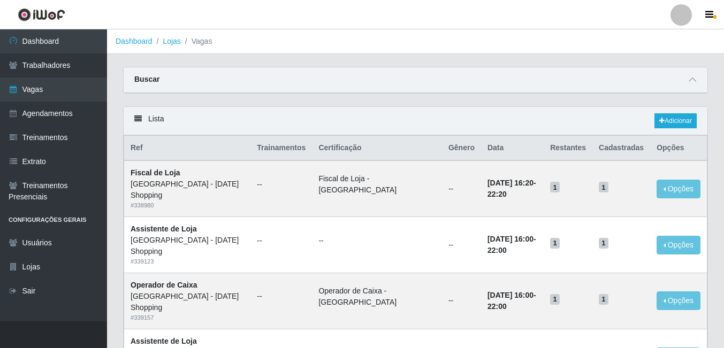
click at [675, 120] on link "Adicionar" at bounding box center [675, 120] width 42 height 15
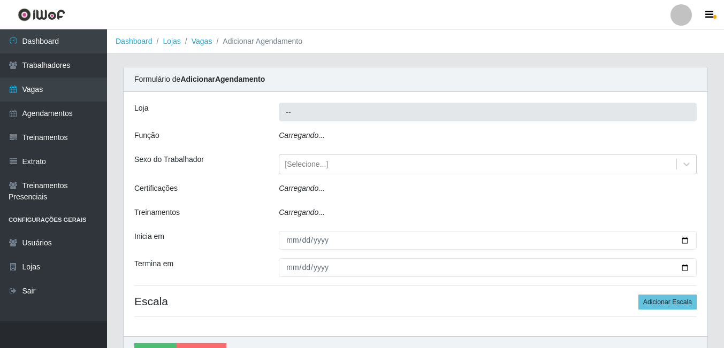
type input "[GEOGRAPHIC_DATA] - [DATE] Shopping"
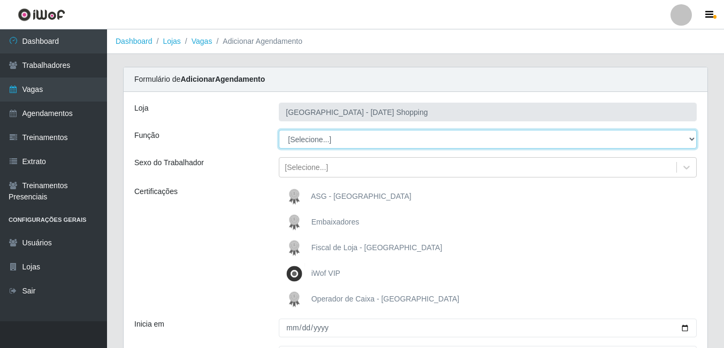
click at [306, 144] on select "[Selecione...] ASG ASG + ASG ++ Assistente de Loja Assistente de Loja + Assiste…" at bounding box center [488, 139] width 418 height 19
select select "72"
click at [279, 130] on select "[Selecione...] ASG ASG + ASG ++ Assistente de Loja Assistente de Loja + Assiste…" at bounding box center [488, 139] width 418 height 19
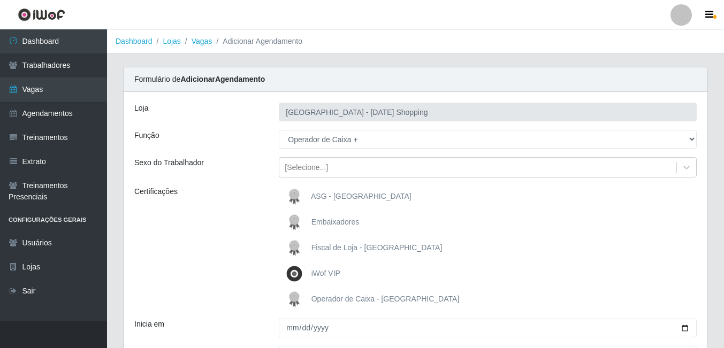
click at [326, 300] on span "Operador de Caixa - [GEOGRAPHIC_DATA]" at bounding box center [385, 299] width 148 height 9
click at [0, 0] on input "Operador de Caixa - [GEOGRAPHIC_DATA]" at bounding box center [0, 0] width 0 height 0
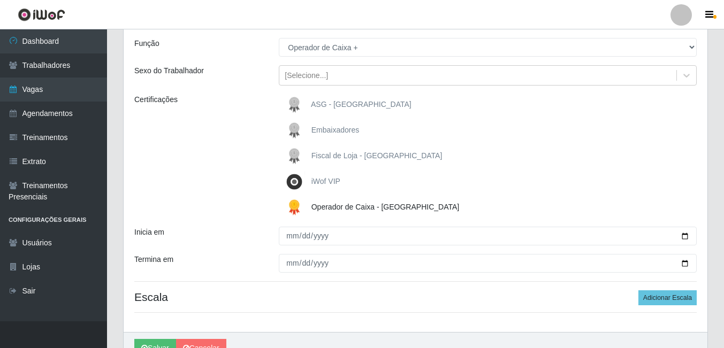
scroll to position [148, 0]
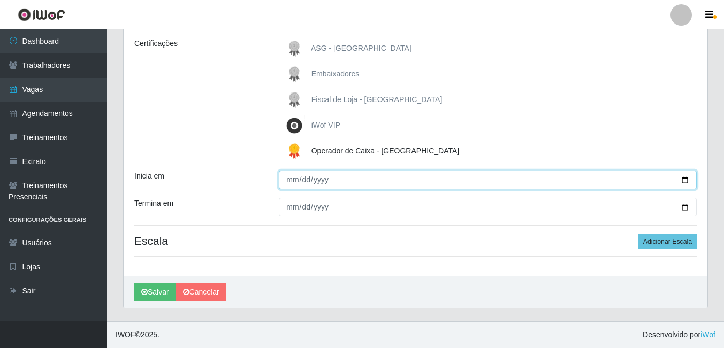
click at [687, 180] on input "Inicia em" at bounding box center [488, 180] width 418 height 19
type input "2025-09-01"
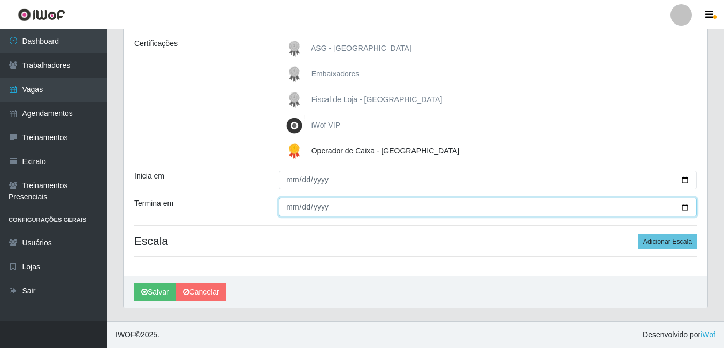
click at [686, 204] on input "Termina em" at bounding box center [488, 207] width 418 height 19
type input "2025-09-30"
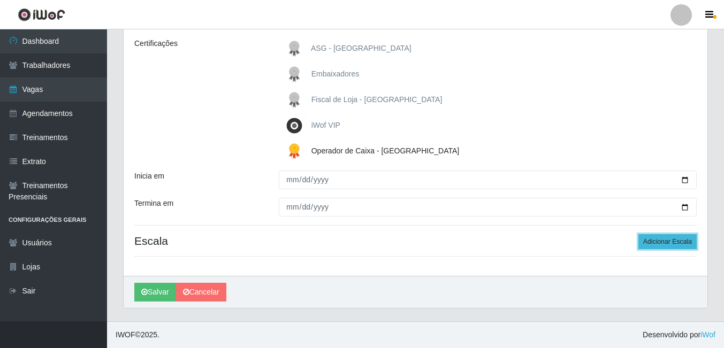
click at [665, 238] on button "Adicionar Escala" at bounding box center [667, 241] width 58 height 15
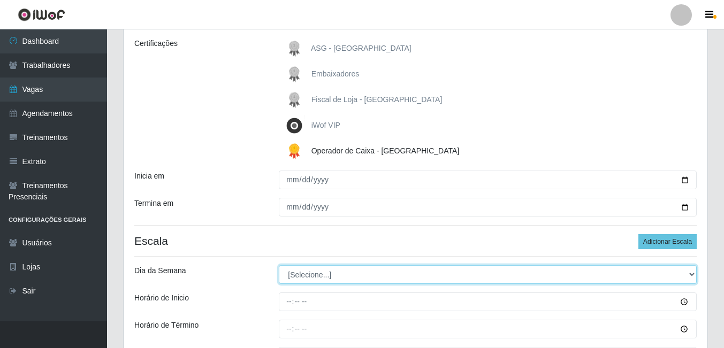
drag, startPoint x: 317, startPoint y: 275, endPoint x: 314, endPoint y: 295, distance: 21.1
click at [317, 275] on select "[Selecione...] Segunda Terça Quarta Quinta Sexta Sábado Domingo" at bounding box center [488, 274] width 418 height 19
select select "0"
click at [279, 265] on select "[Selecione...] Segunda Terça Quarta Quinta Sexta Sábado Domingo" at bounding box center [488, 274] width 418 height 19
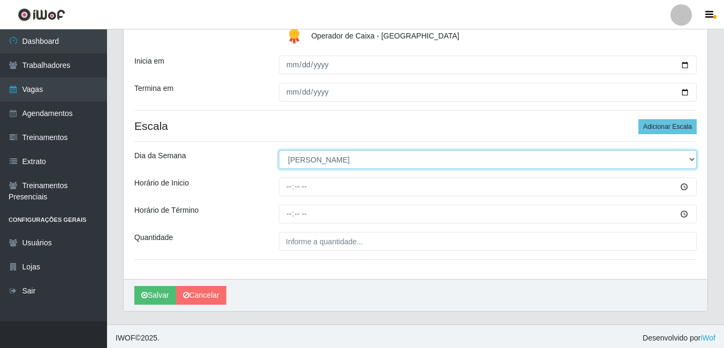
scroll to position [267, 0]
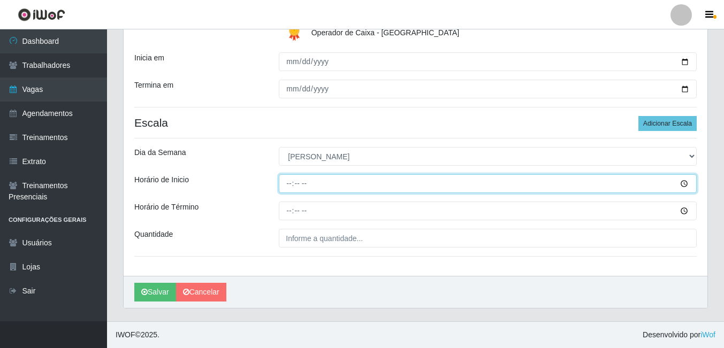
click at [288, 186] on input "Horário de Inicio" at bounding box center [488, 183] width 418 height 19
type input "15:00"
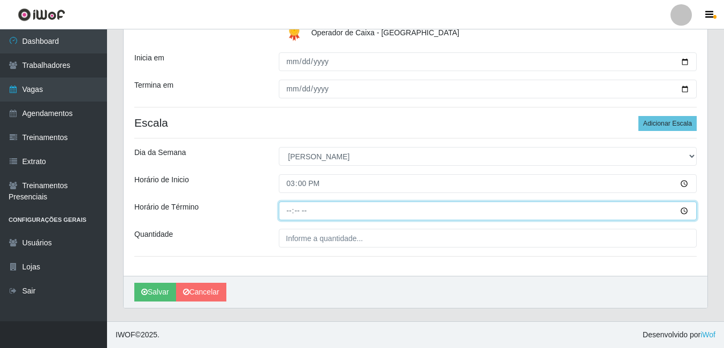
type input "21:00"
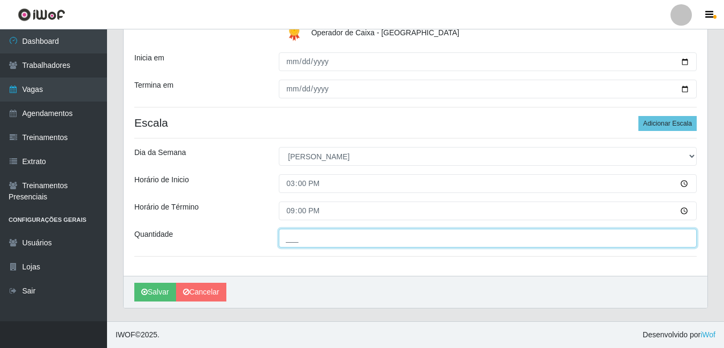
click at [329, 242] on input "___" at bounding box center [488, 238] width 418 height 19
type input "01_"
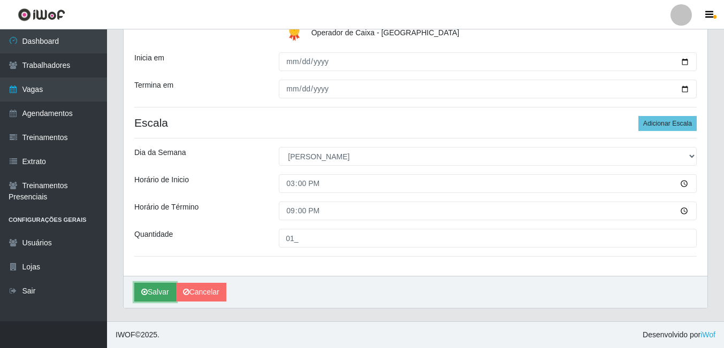
click at [170, 289] on button "Salvar" at bounding box center [155, 292] width 42 height 19
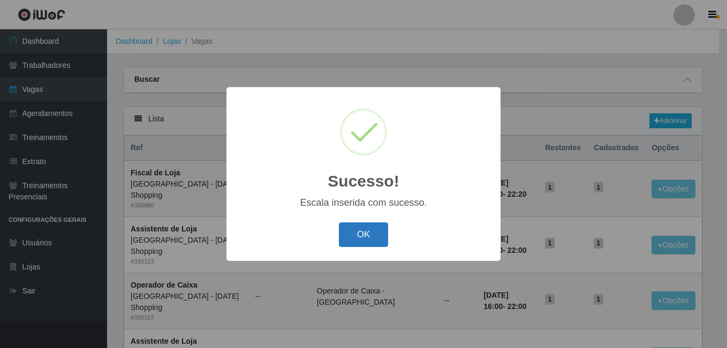
click at [361, 225] on button "OK" at bounding box center [364, 235] width 50 height 25
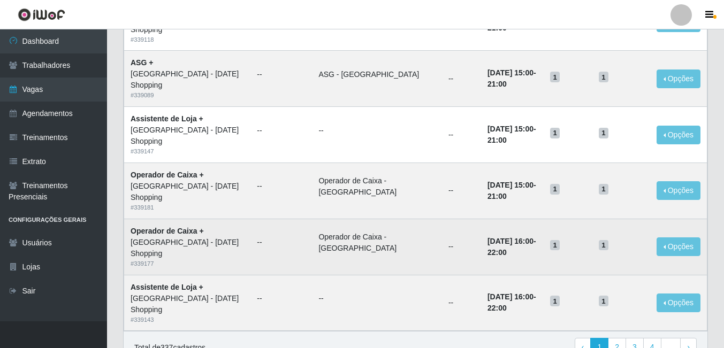
scroll to position [727, 0]
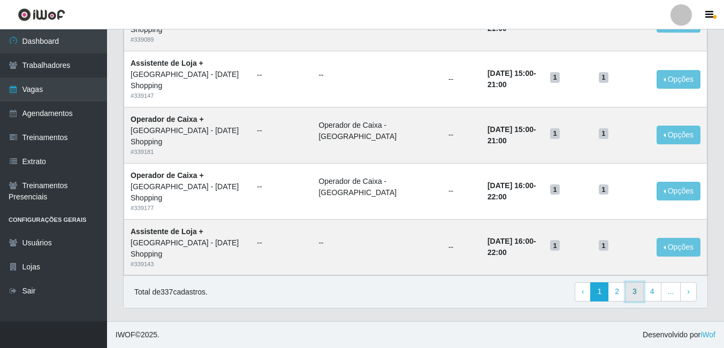
click at [633, 294] on link "3" at bounding box center [635, 292] width 18 height 19
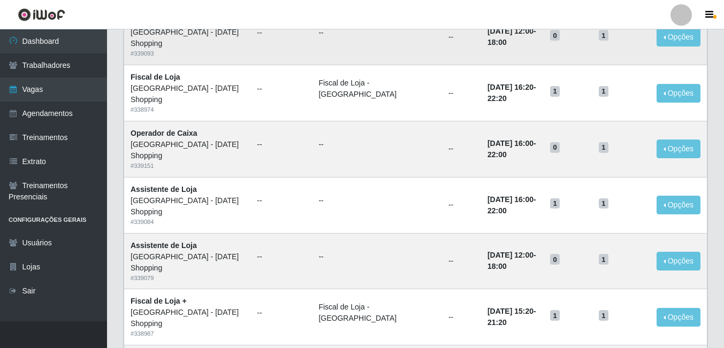
scroll to position [161, 0]
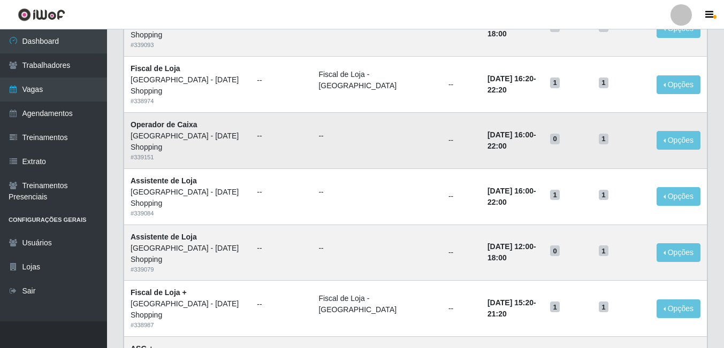
click at [339, 166] on td "--" at bounding box center [377, 140] width 130 height 56
click at [275, 130] on td "--" at bounding box center [281, 140] width 62 height 56
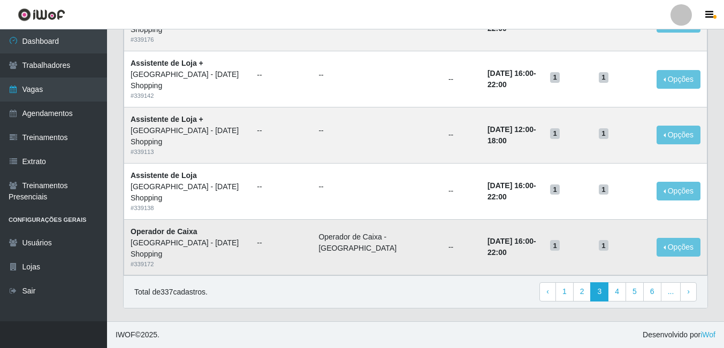
scroll to position [727, 0]
click at [583, 286] on link "2" at bounding box center [582, 292] width 18 height 19
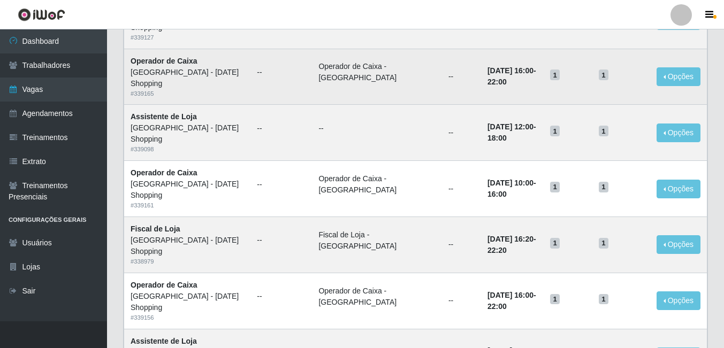
scroll to position [642, 0]
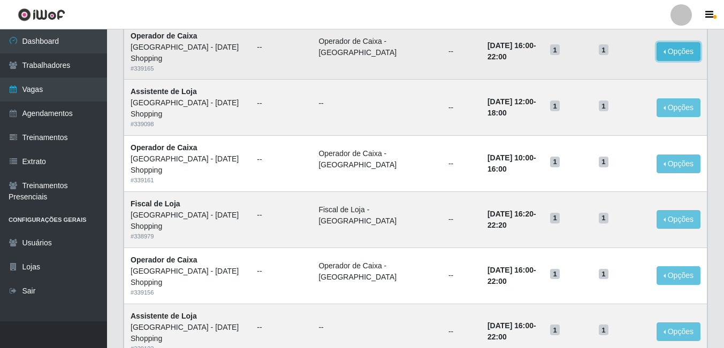
click at [671, 54] on button "Opções" at bounding box center [679, 51] width 44 height 19
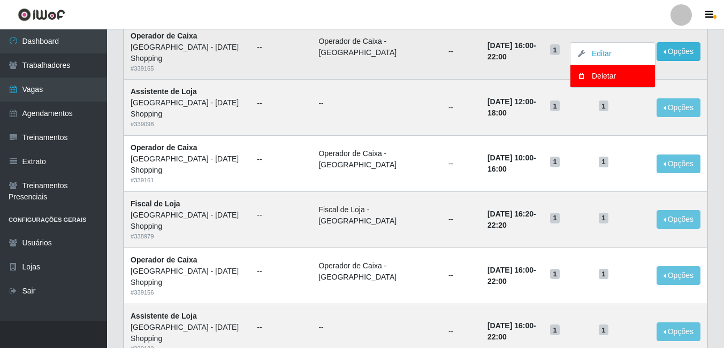
click at [518, 70] on td "24/09/2025, 16:00 - 22:00" at bounding box center [512, 52] width 63 height 56
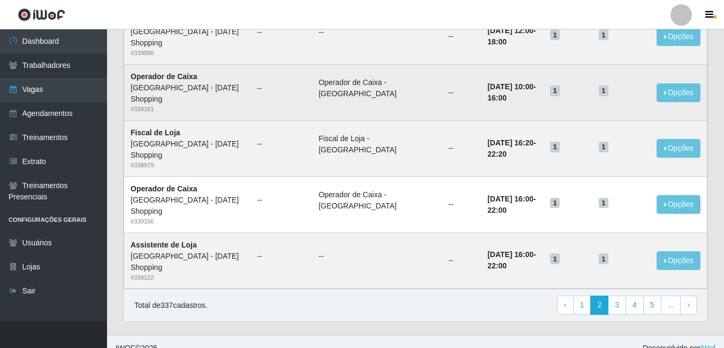
scroll to position [727, 0]
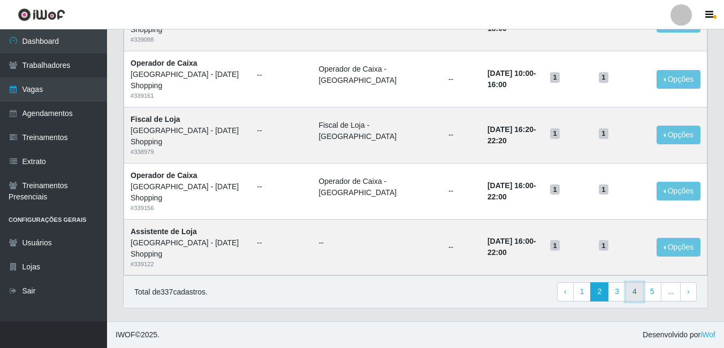
click at [631, 287] on link "4" at bounding box center [635, 292] width 18 height 19
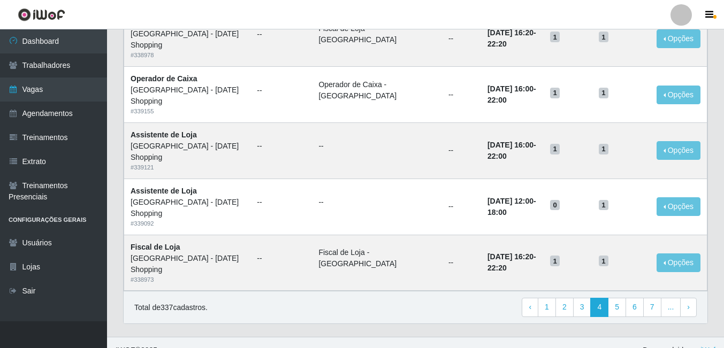
scroll to position [727, 0]
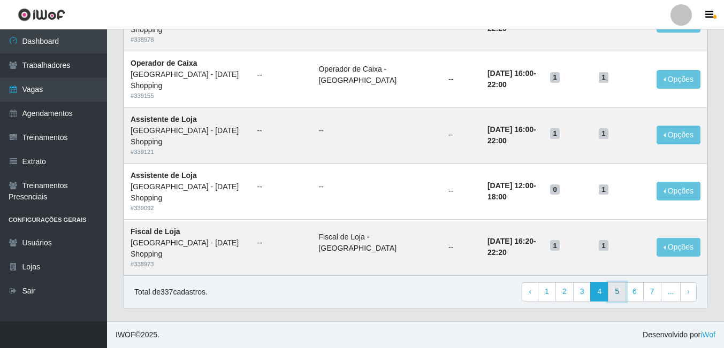
click at [621, 294] on link "5" at bounding box center [617, 292] width 18 height 19
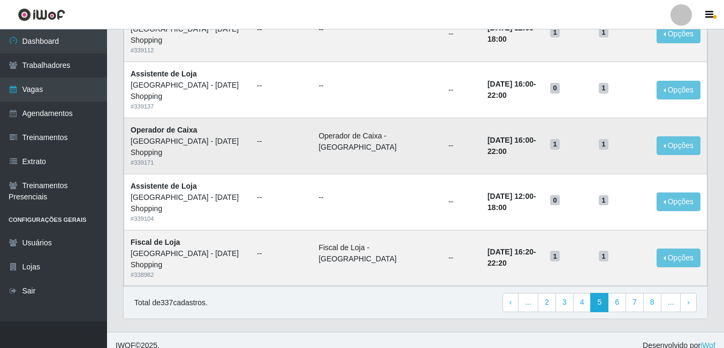
scroll to position [727, 0]
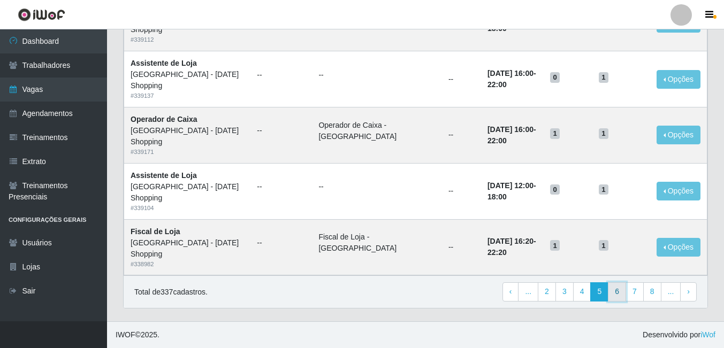
click at [612, 293] on link "6" at bounding box center [617, 292] width 18 height 19
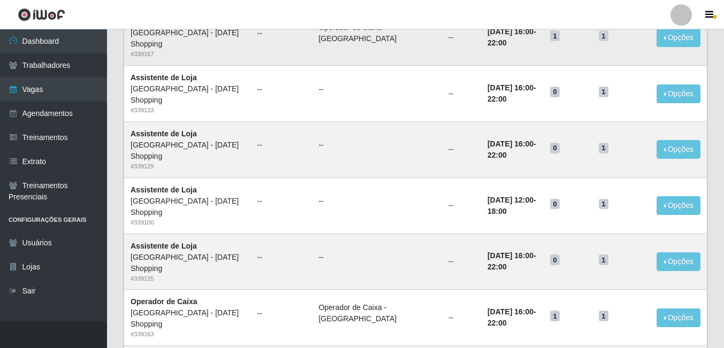
scroll to position [321, 0]
